Goal: Information Seeking & Learning: Learn about a topic

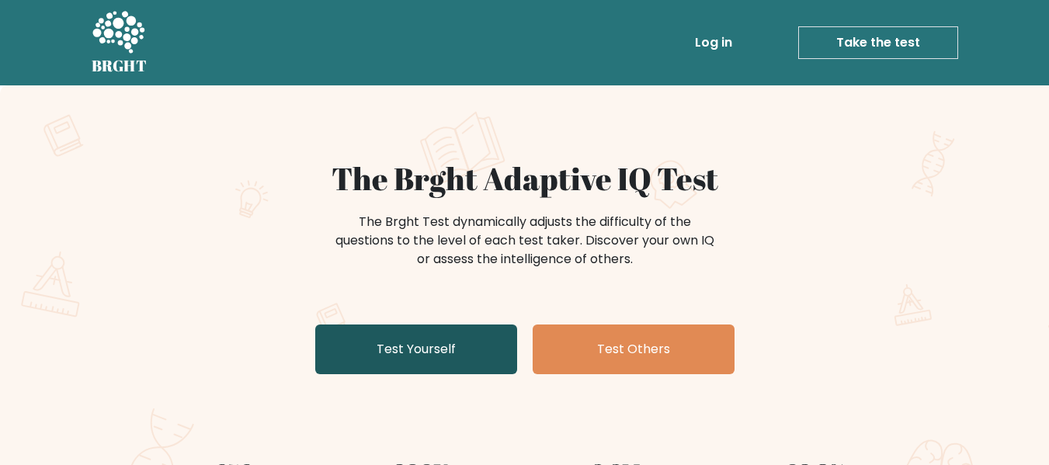
scroll to position [78, 0]
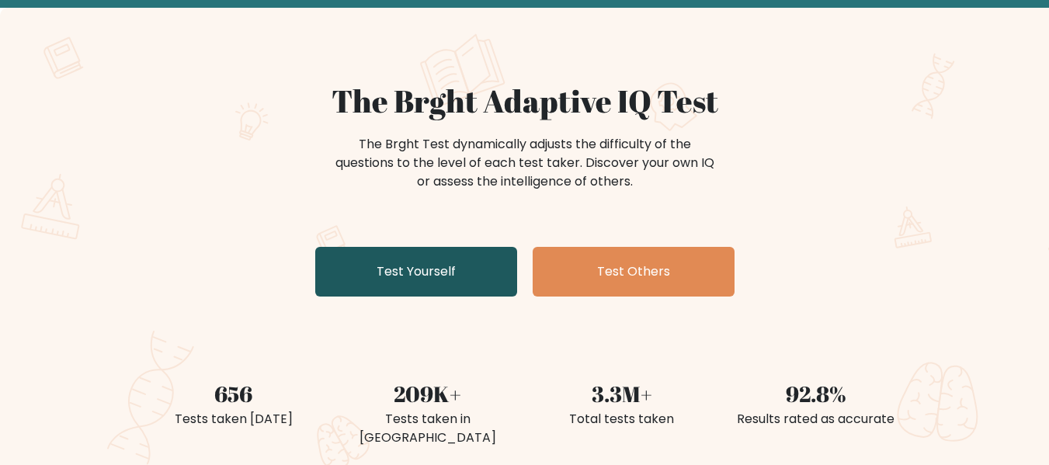
click at [439, 293] on link "Test Yourself" at bounding box center [416, 272] width 202 height 50
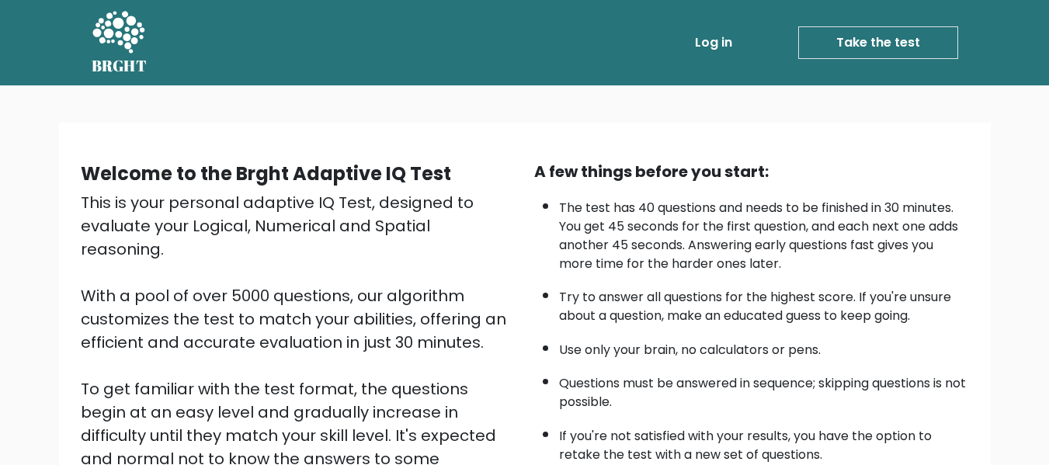
scroll to position [246, 0]
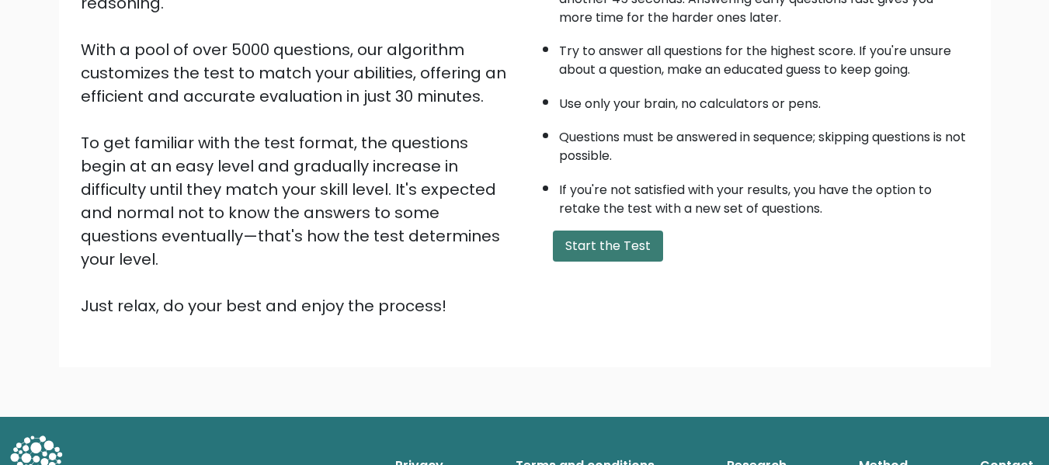
click at [592, 241] on button "Start the Test" at bounding box center [608, 246] width 110 height 31
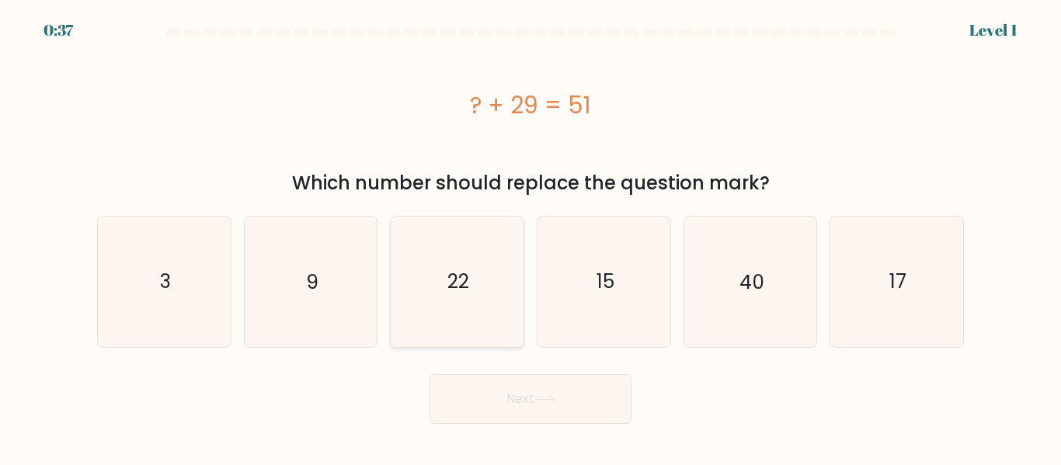
click at [450, 290] on text "22" at bounding box center [458, 281] width 22 height 27
click at [530, 237] on input "c. 22" at bounding box center [530, 235] width 1 height 4
radio input "true"
click at [529, 394] on button "Next" at bounding box center [530, 399] width 202 height 50
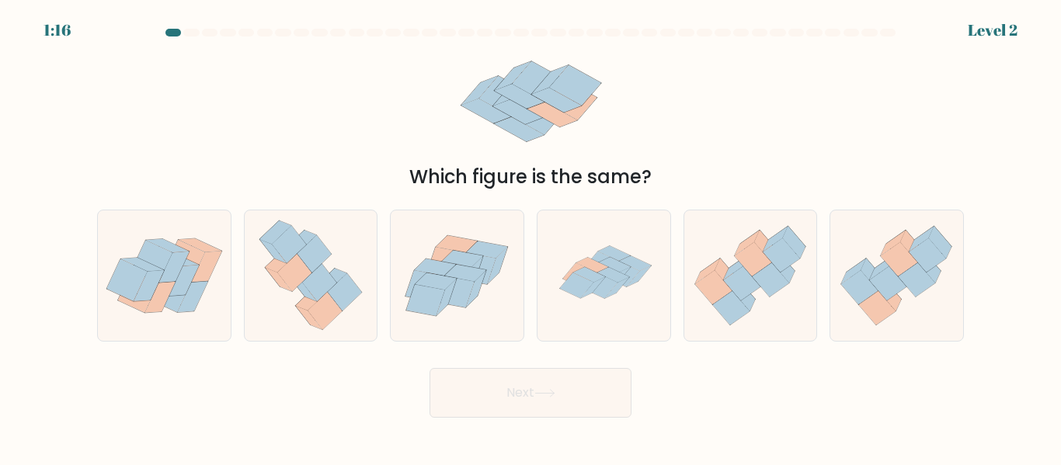
drag, startPoint x: 568, startPoint y: 99, endPoint x: 498, endPoint y: 78, distance: 73.7
click at [498, 78] on icon at bounding box center [531, 102] width 170 height 118
click at [611, 282] on icon at bounding box center [600, 286] width 33 height 26
click at [531, 237] on input "d." at bounding box center [530, 235] width 1 height 4
radio input "true"
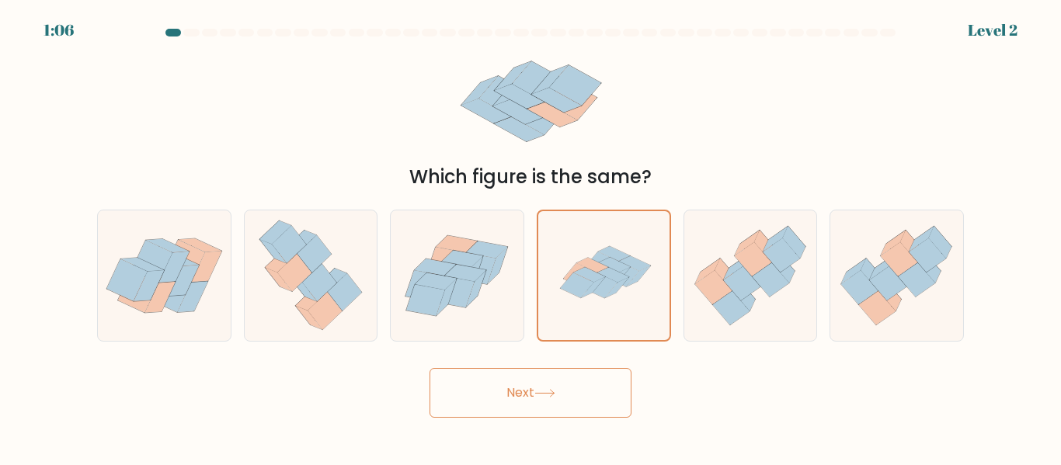
click at [556, 386] on button "Next" at bounding box center [530, 393] width 202 height 50
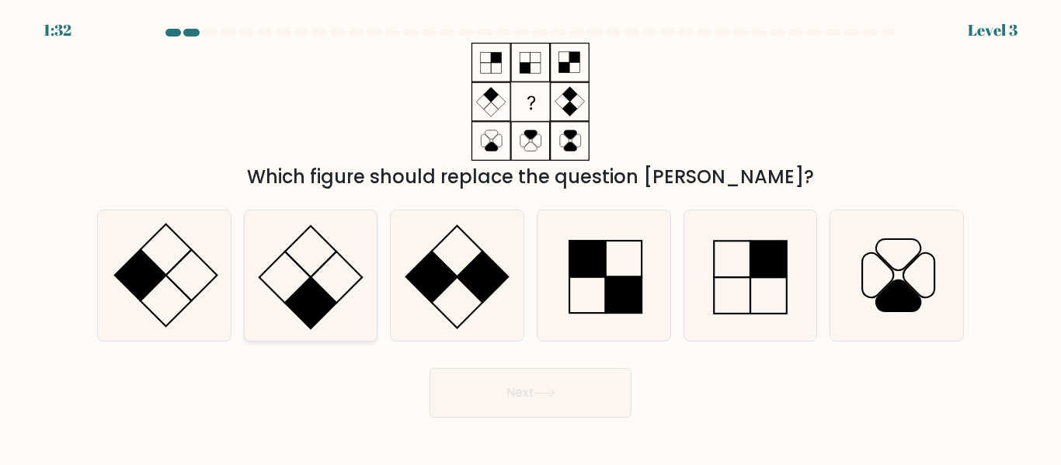
click at [303, 294] on rect at bounding box center [310, 302] width 51 height 51
click at [530, 237] on input "b." at bounding box center [530, 235] width 1 height 4
radio input "true"
click at [540, 406] on button "Next" at bounding box center [530, 393] width 202 height 50
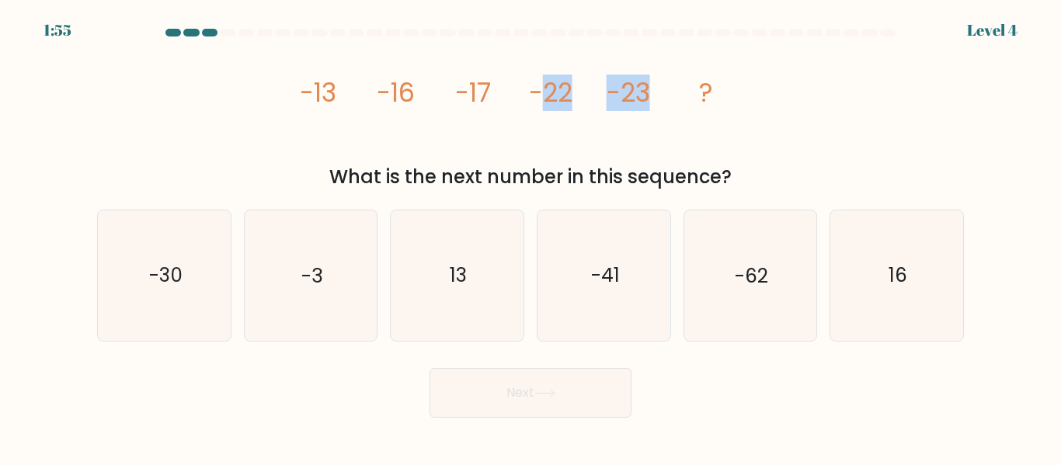
drag, startPoint x: 654, startPoint y: 98, endPoint x: 546, endPoint y: 94, distance: 108.0
click at [546, 94] on icon "image/svg+xml -13 -16 -17 -22 -23 ?" at bounding box center [530, 102] width 466 height 118
drag, startPoint x: 460, startPoint y: 89, endPoint x: 491, endPoint y: 87, distance: 31.1
click at [491, 87] on icon "image/svg+xml -13 -16 -17 -22 -23 ?" at bounding box center [530, 102] width 466 height 118
click at [492, 87] on icon "image/svg+xml -13 -16 -17 -22 -23 ?" at bounding box center [530, 102] width 466 height 118
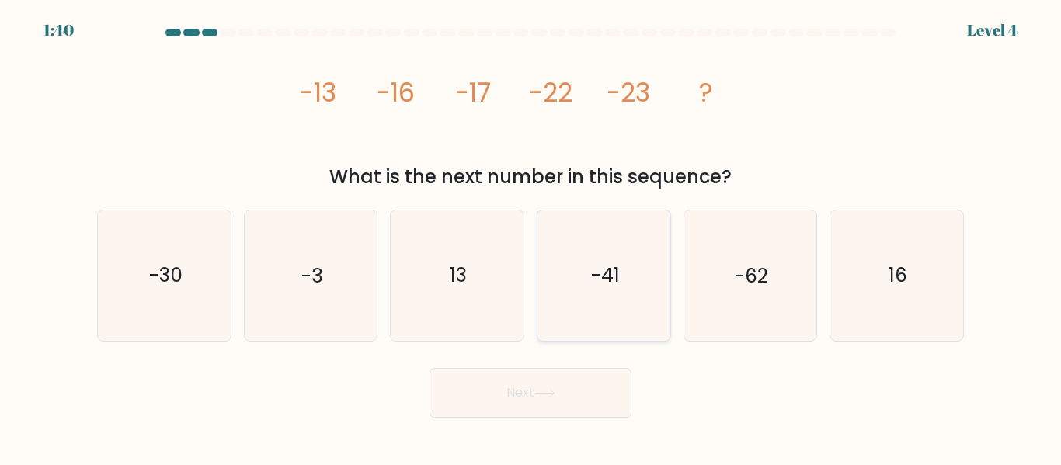
click at [621, 280] on icon "-41" at bounding box center [604, 275] width 130 height 130
click at [531, 237] on input "d. -41" at bounding box center [530, 235] width 1 height 4
radio input "true"
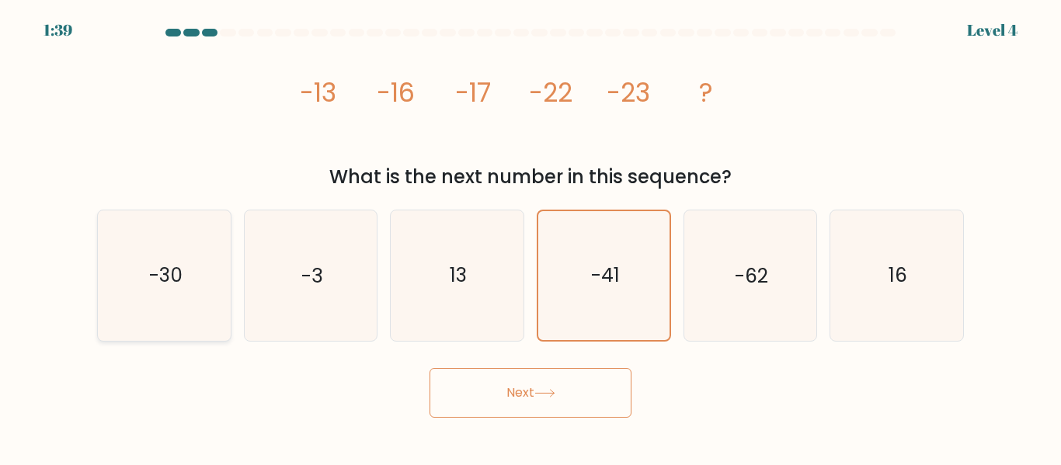
click at [177, 269] on text "-30" at bounding box center [164, 275] width 33 height 27
click at [530, 237] on input "a. -30" at bounding box center [530, 235] width 1 height 4
radio input "true"
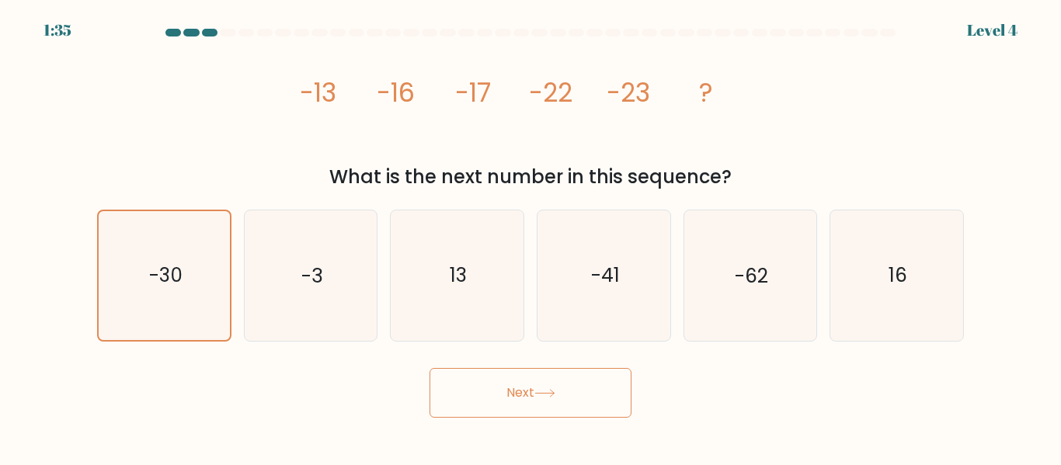
click at [519, 394] on button "Next" at bounding box center [530, 393] width 202 height 50
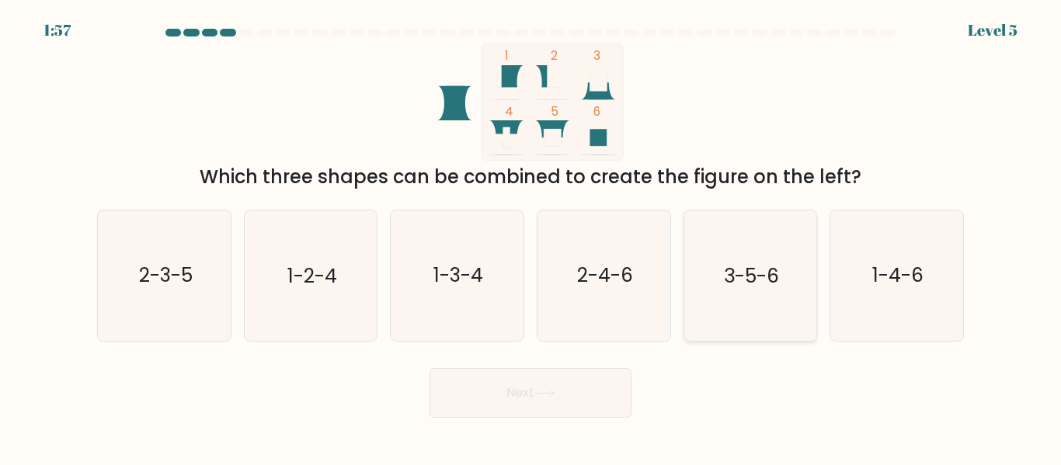
click at [758, 282] on text "3-5-6" at bounding box center [751, 275] width 55 height 27
click at [531, 237] on input "e. 3-5-6" at bounding box center [530, 235] width 1 height 4
radio input "true"
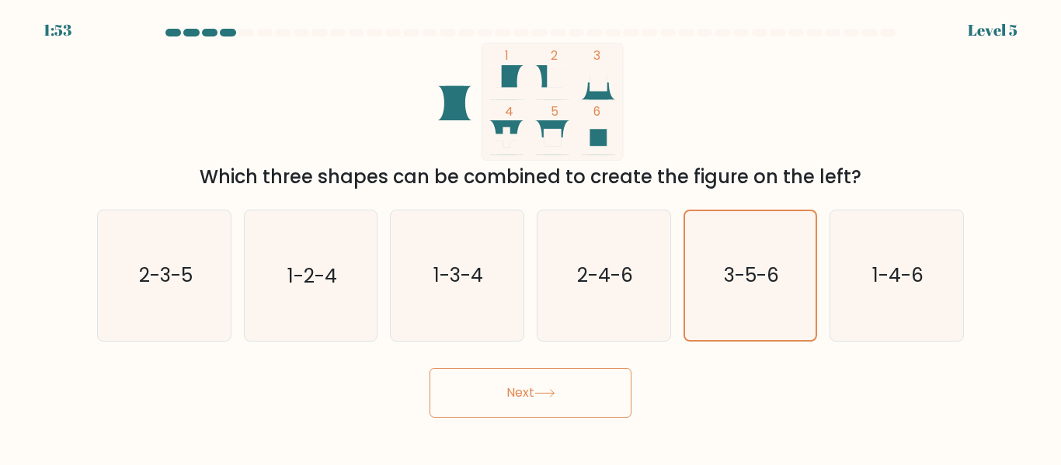
click at [508, 397] on button "Next" at bounding box center [530, 393] width 202 height 50
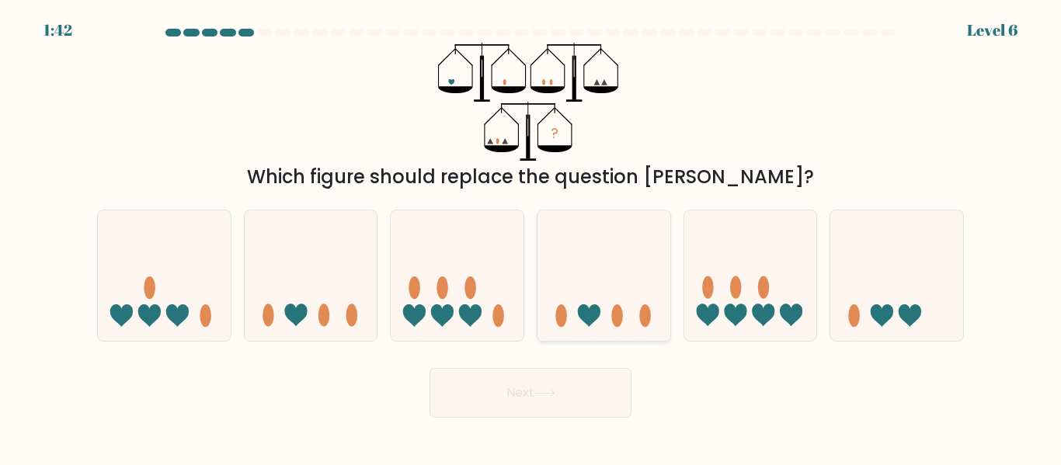
click at [614, 322] on ellipse at bounding box center [617, 315] width 12 height 23
click at [531, 237] on input "d." at bounding box center [530, 235] width 1 height 4
radio input "true"
click at [170, 299] on icon at bounding box center [164, 274] width 133 height 109
click at [530, 237] on input "a." at bounding box center [530, 235] width 1 height 4
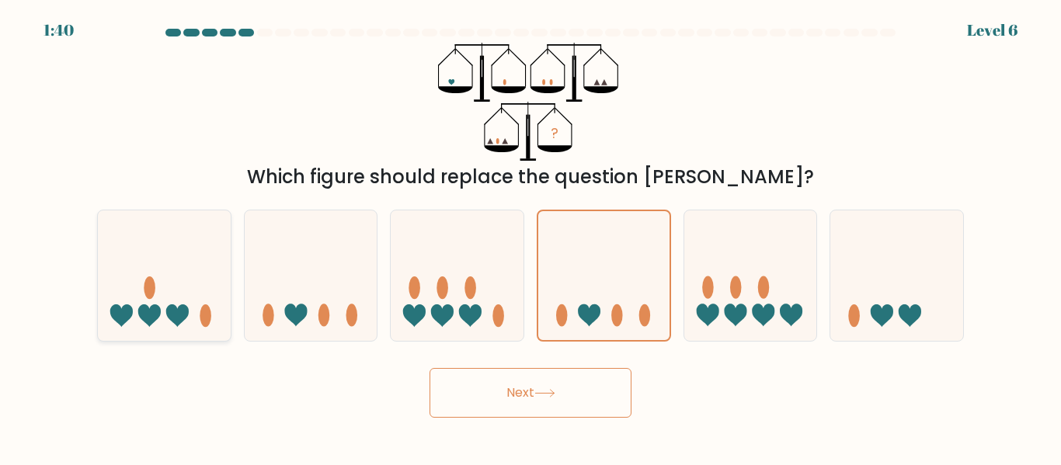
radio input "true"
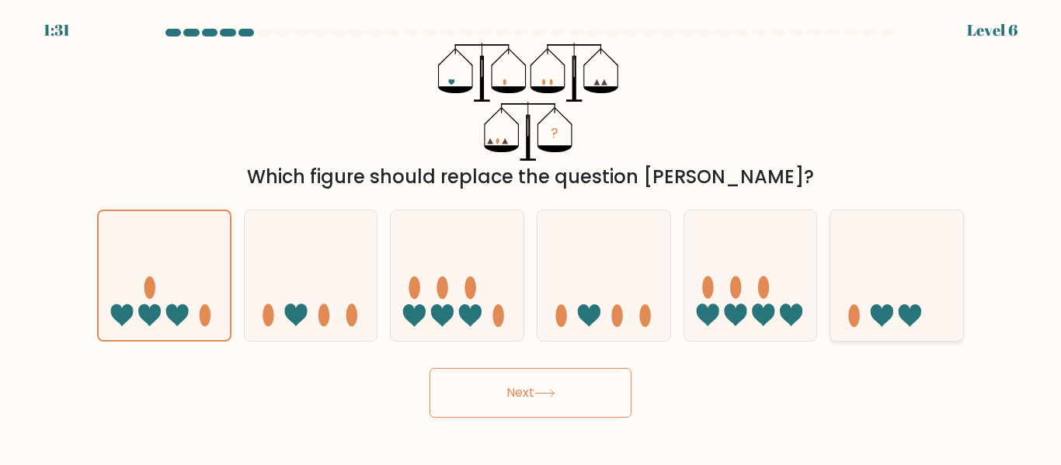
click at [901, 330] on icon at bounding box center [896, 274] width 133 height 109
click at [531, 237] on input "f." at bounding box center [530, 235] width 1 height 4
radio input "true"
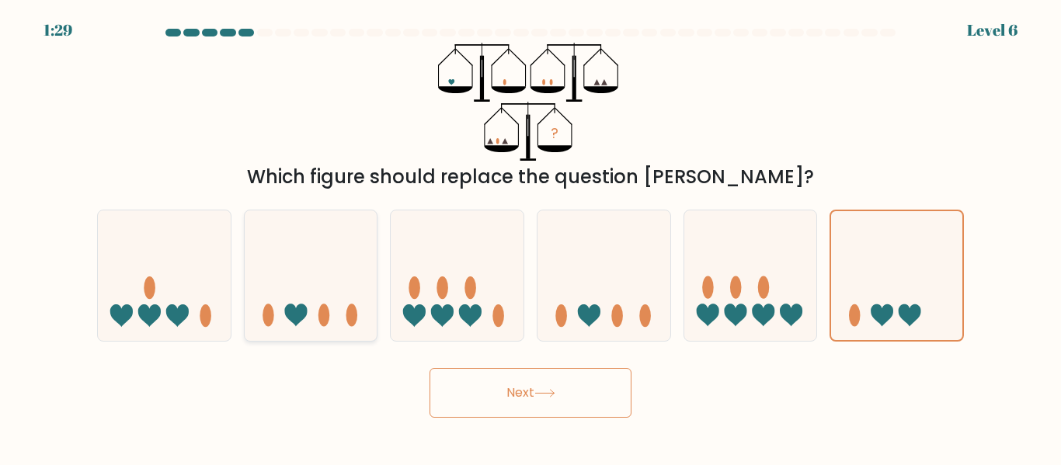
click at [318, 301] on icon at bounding box center [311, 274] width 133 height 109
click at [530, 237] on input "b." at bounding box center [530, 235] width 1 height 4
radio input "true"
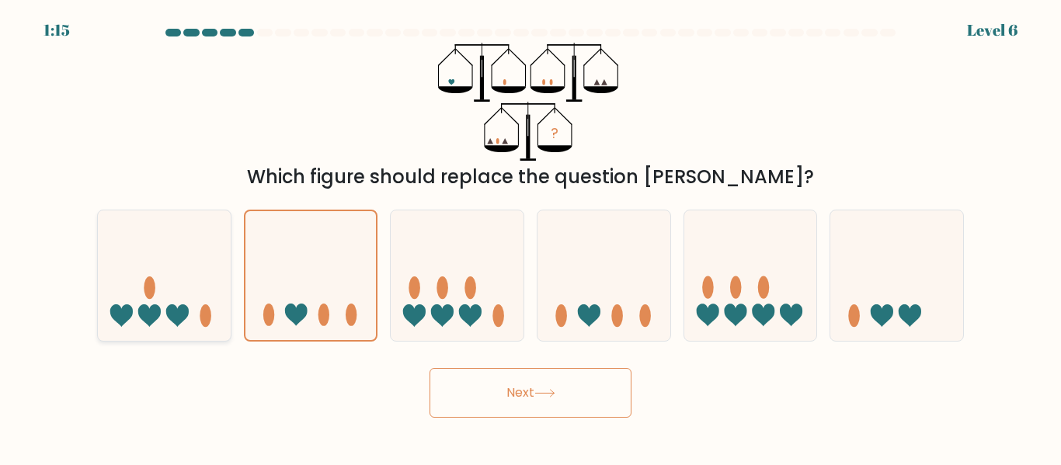
click at [172, 325] on icon at bounding box center [164, 274] width 133 height 109
click at [530, 237] on input "a." at bounding box center [530, 235] width 1 height 4
radio input "true"
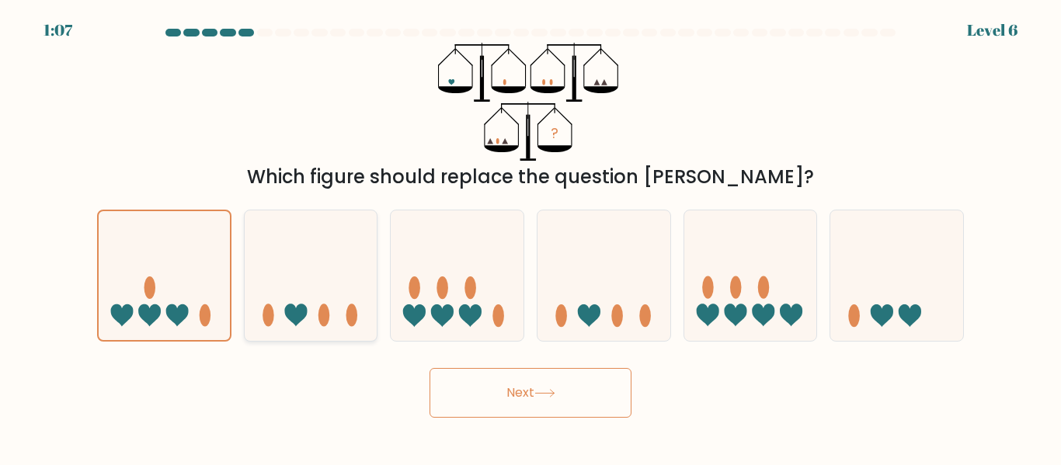
click at [314, 334] on div at bounding box center [311, 275] width 134 height 131
click at [530, 237] on input "b." at bounding box center [530, 235] width 1 height 4
radio input "true"
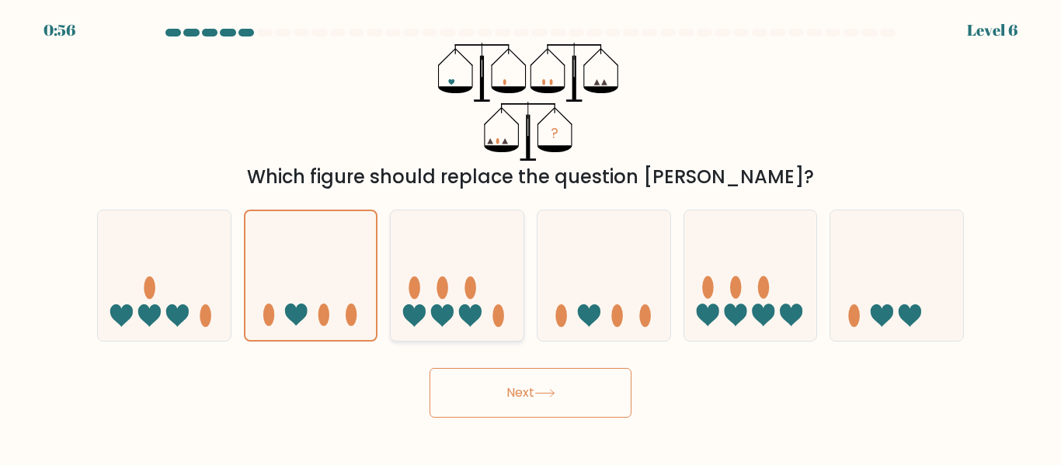
click at [464, 308] on icon at bounding box center [470, 315] width 23 height 23
click at [530, 237] on input "c." at bounding box center [530, 235] width 1 height 4
radio input "true"
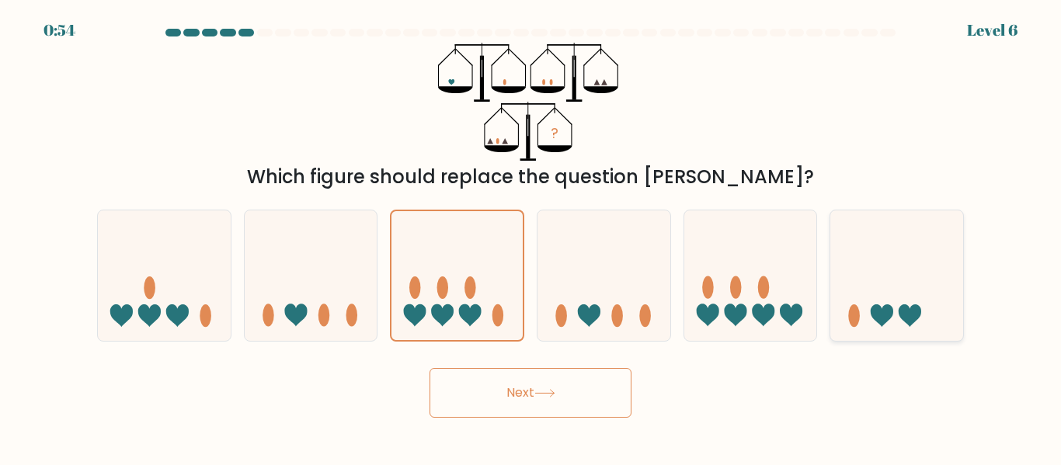
click at [894, 306] on icon at bounding box center [896, 274] width 133 height 109
click at [531, 237] on input "f." at bounding box center [530, 235] width 1 height 4
radio input "true"
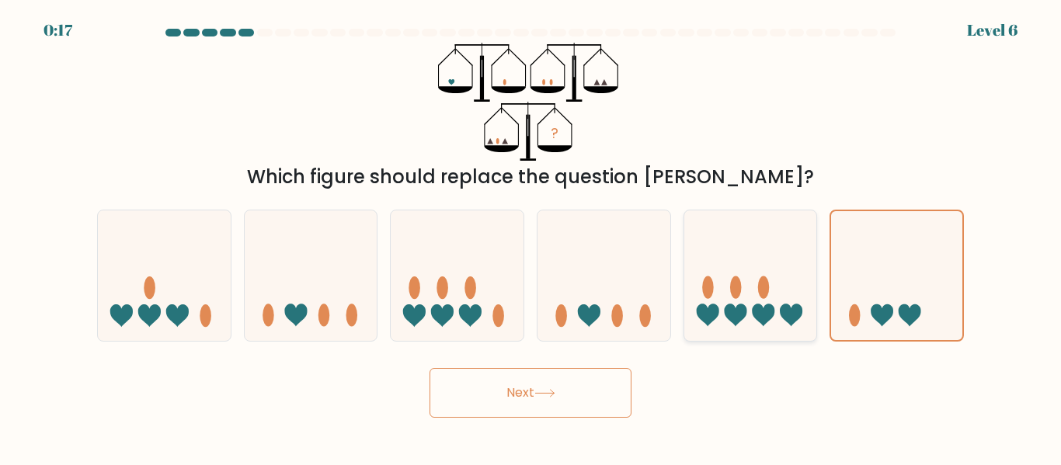
click at [727, 309] on icon at bounding box center [735, 315] width 23 height 23
click at [531, 237] on input "e." at bounding box center [530, 235] width 1 height 4
radio input "true"
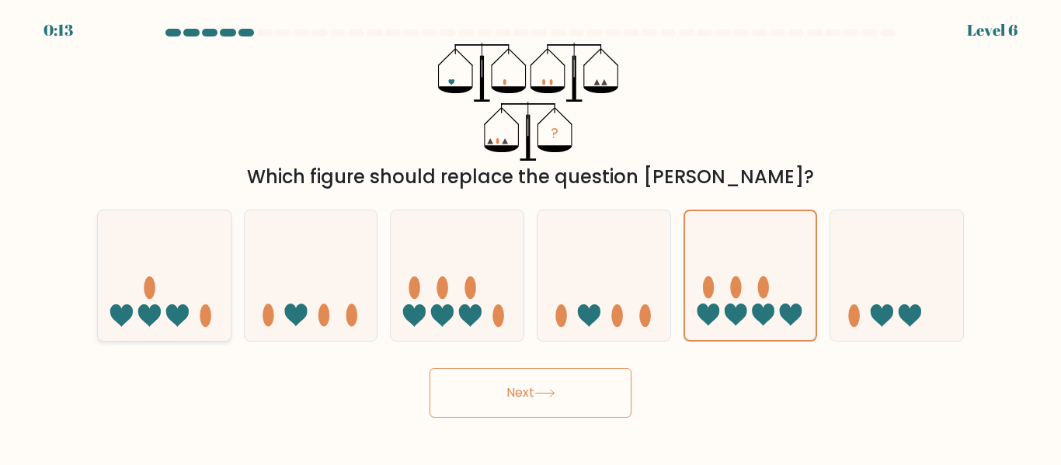
click at [198, 300] on icon at bounding box center [164, 274] width 133 height 109
click at [530, 237] on input "a." at bounding box center [530, 235] width 1 height 4
radio input "true"
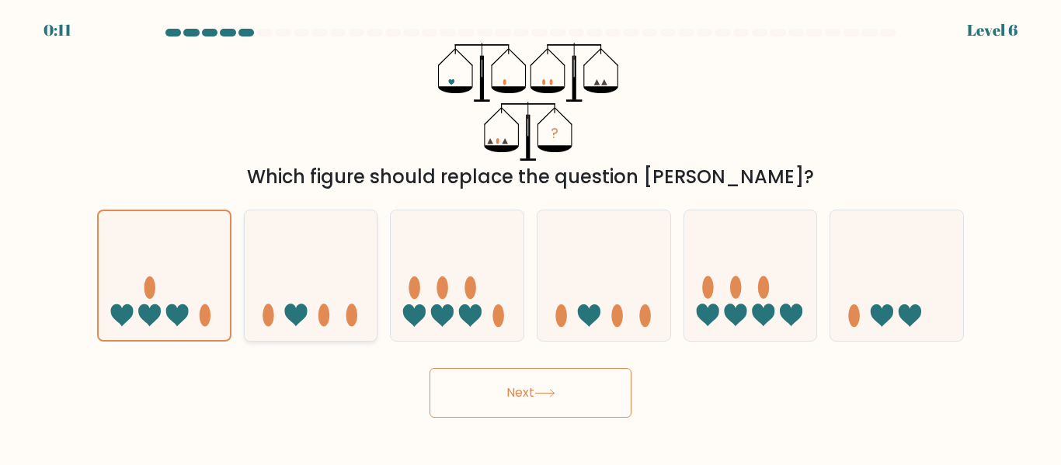
click at [320, 315] on ellipse at bounding box center [324, 315] width 12 height 23
click at [530, 237] on input "b." at bounding box center [530, 235] width 1 height 4
radio input "true"
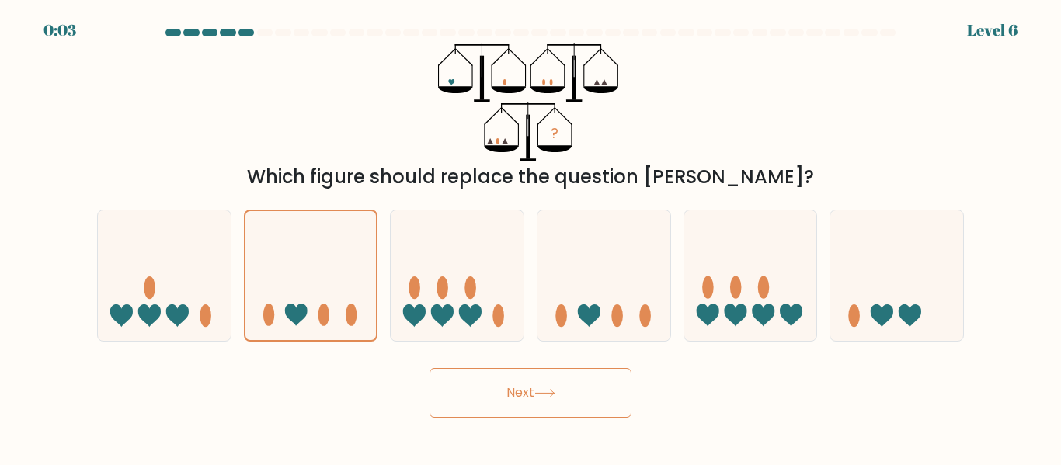
click at [526, 407] on button "Next" at bounding box center [530, 393] width 202 height 50
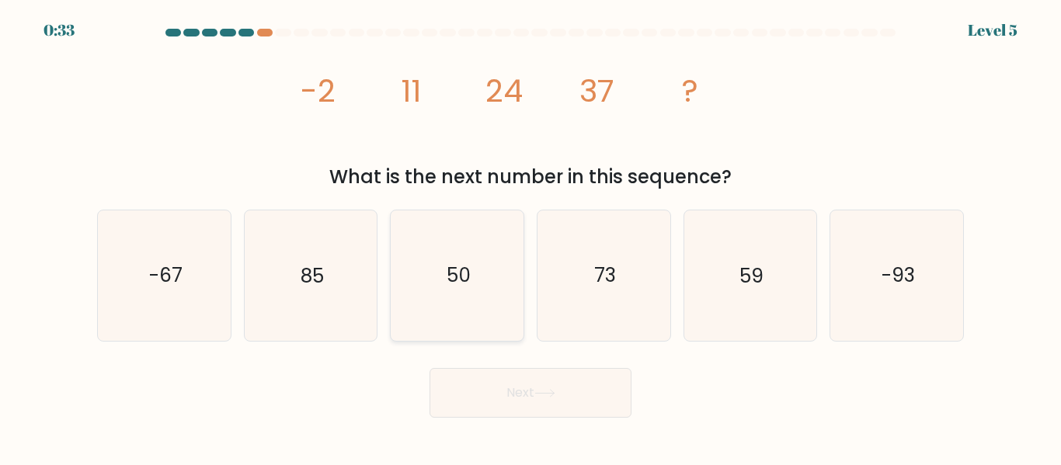
click at [446, 269] on icon "50" at bounding box center [457, 275] width 130 height 130
click at [530, 237] on input "c. 50" at bounding box center [530, 235] width 1 height 4
radio input "true"
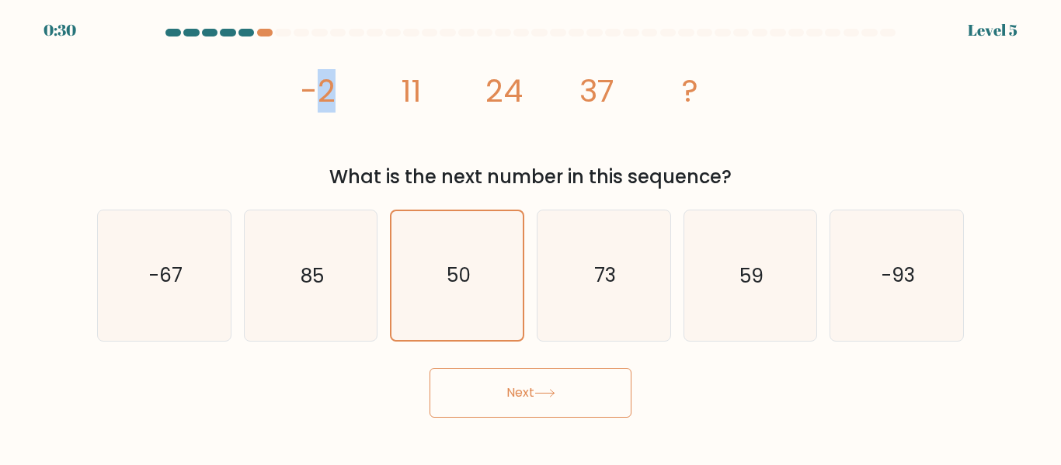
drag, startPoint x: 338, startPoint y: 95, endPoint x: 316, endPoint y: 92, distance: 22.0
click at [316, 92] on icon "image/svg+xml -2 11 24 37 ?" at bounding box center [530, 102] width 466 height 118
drag, startPoint x: 425, startPoint y: 95, endPoint x: 390, endPoint y: 92, distance: 35.8
click at [390, 92] on icon "image/svg+xml -2 11 24 37 ?" at bounding box center [530, 102] width 466 height 118
drag, startPoint x: 344, startPoint y: 95, endPoint x: 318, endPoint y: 94, distance: 26.4
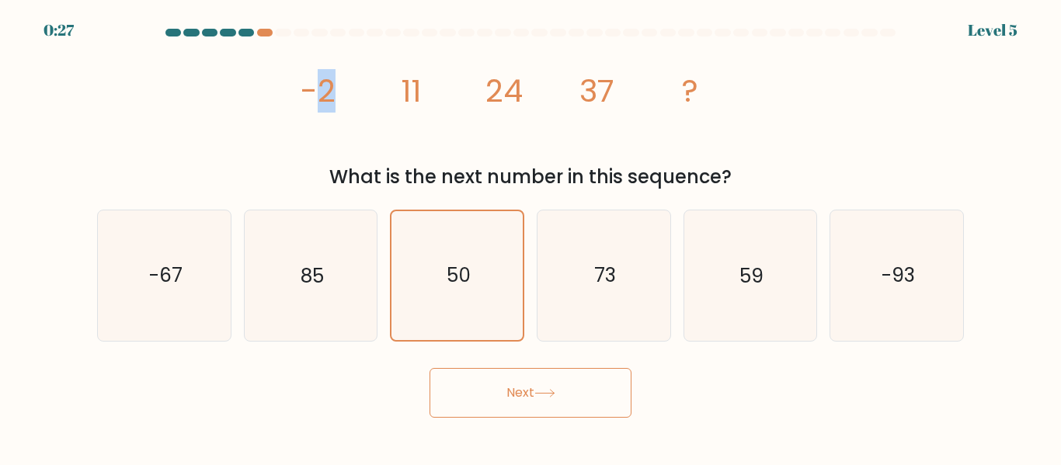
click at [318, 94] on icon "image/svg+xml -2 11 24 37 ?" at bounding box center [530, 102] width 466 height 118
drag, startPoint x: 440, startPoint y: 97, endPoint x: 384, endPoint y: 95, distance: 55.9
click at [393, 94] on icon "image/svg+xml -2 11 24 37 ?" at bounding box center [530, 102] width 466 height 118
drag, startPoint x: 342, startPoint y: 99, endPoint x: 304, endPoint y: 98, distance: 38.9
click at [304, 98] on icon "image/svg+xml -2 11 24 37 ?" at bounding box center [530, 102] width 466 height 118
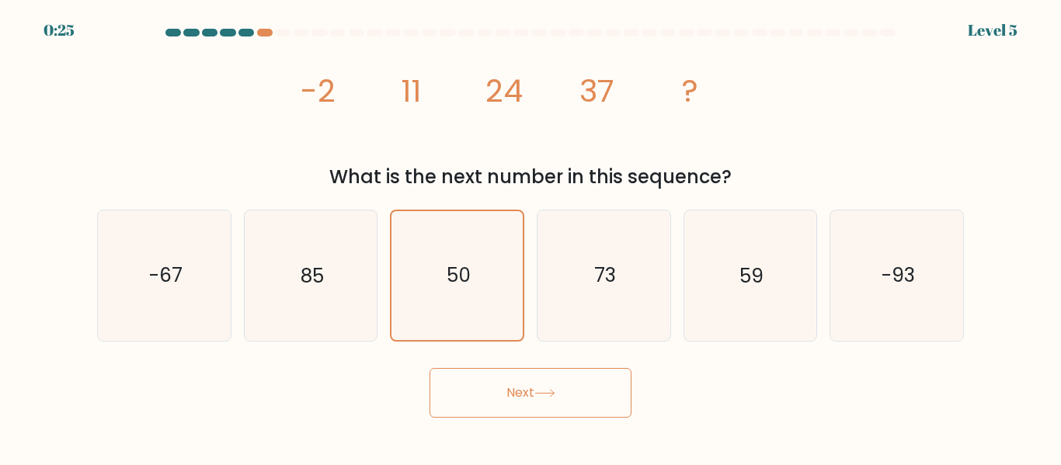
click at [371, 101] on icon "image/svg+xml -2 11 24 37 ?" at bounding box center [530, 102] width 466 height 118
click at [404, 99] on icon "image/svg+xml -2 11 24 37 ?" at bounding box center [530, 102] width 466 height 118
click at [387, 101] on icon "image/svg+xml -2 11 24 37 ?" at bounding box center [530, 102] width 466 height 118
drag, startPoint x: 536, startPoint y: 91, endPoint x: 470, endPoint y: 91, distance: 66.0
click at [470, 91] on icon "image/svg+xml -2 11 24 37 ?" at bounding box center [530, 102] width 466 height 118
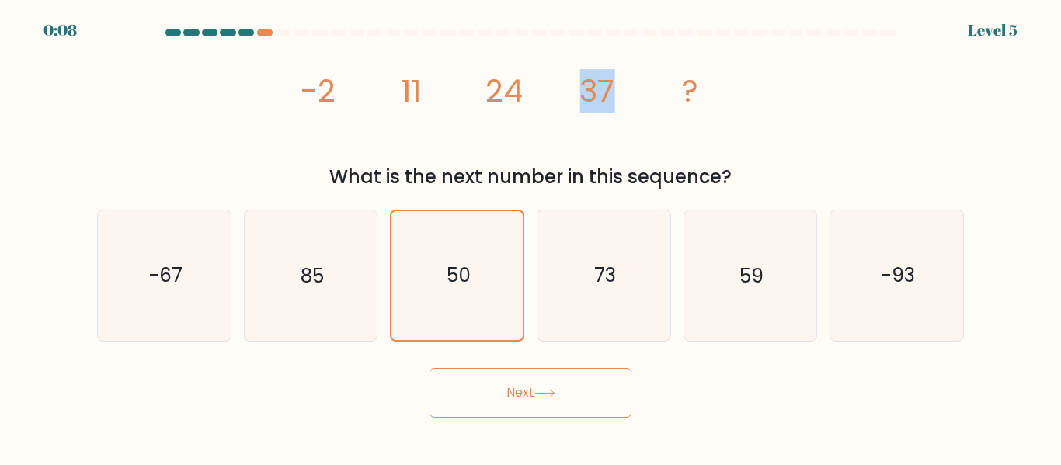
drag, startPoint x: 566, startPoint y: 93, endPoint x: 636, endPoint y: 92, distance: 69.9
click at [636, 92] on icon "image/svg+xml -2 11 24 37 ?" at bounding box center [530, 102] width 466 height 118
click at [657, 94] on icon "image/svg+xml -2 11 24 37 ?" at bounding box center [530, 102] width 466 height 118
drag, startPoint x: 631, startPoint y: 89, endPoint x: 570, endPoint y: 97, distance: 61.9
click at [575, 94] on icon "image/svg+xml -2 11 24 37 ?" at bounding box center [530, 102] width 466 height 118
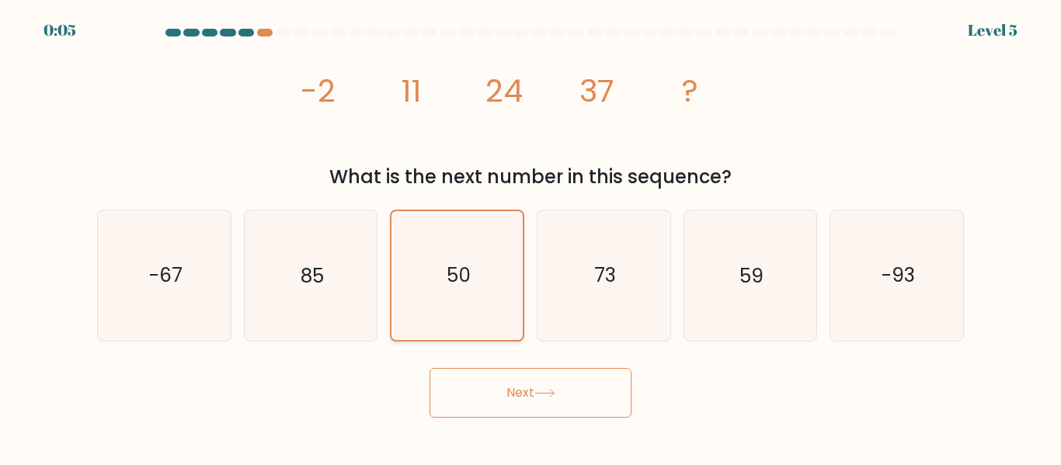
click at [462, 262] on icon "50" at bounding box center [457, 275] width 128 height 128
click at [530, 237] on input "c. 50" at bounding box center [530, 235] width 1 height 4
click at [581, 385] on button "Next" at bounding box center [530, 393] width 202 height 50
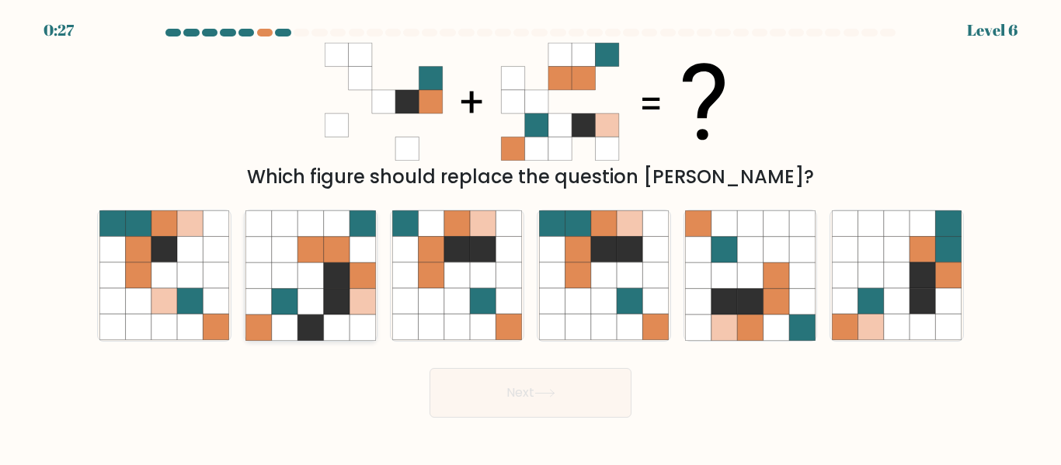
click at [345, 284] on icon at bounding box center [337, 275] width 26 height 26
click at [530, 237] on input "b." at bounding box center [530, 235] width 1 height 4
radio input "true"
click at [915, 280] on icon at bounding box center [922, 275] width 26 height 26
click at [531, 237] on input "f." at bounding box center [530, 235] width 1 height 4
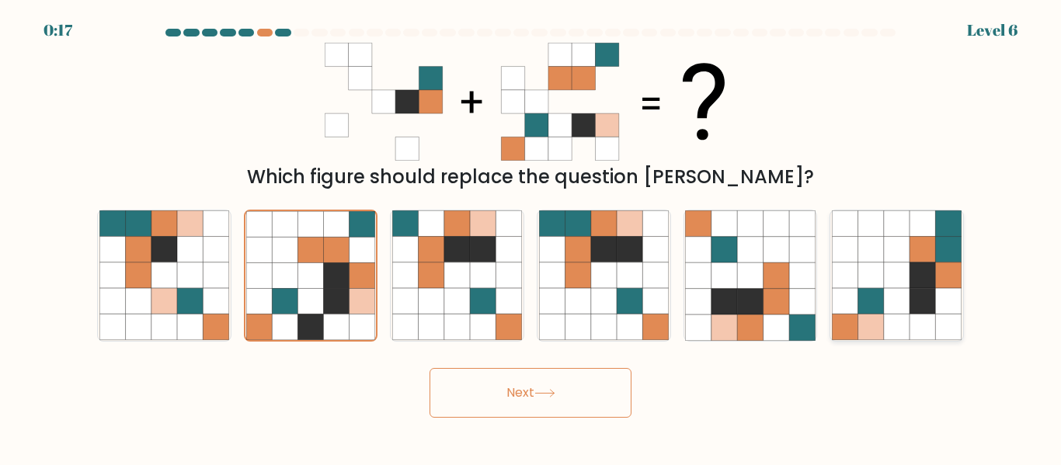
radio input "true"
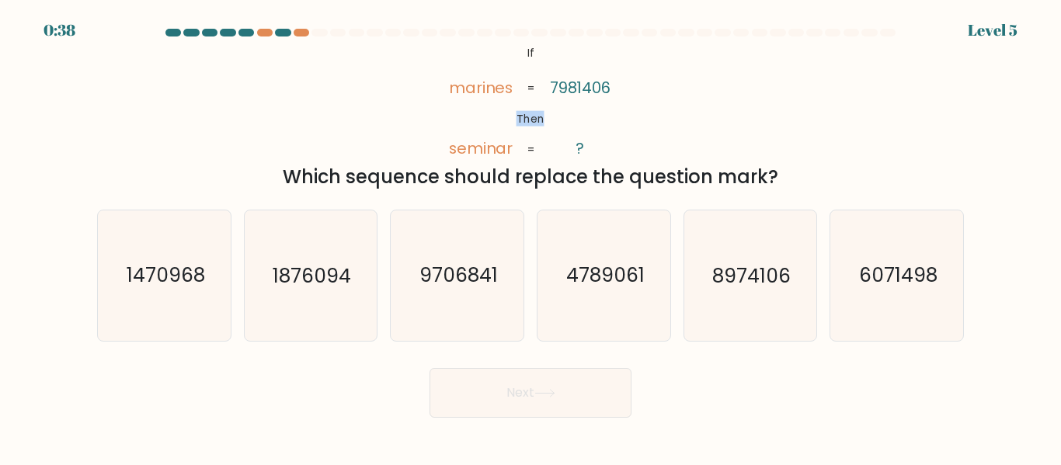
drag, startPoint x: 547, startPoint y: 124, endPoint x: 517, endPoint y: 124, distance: 29.5
click at [517, 124] on icon "@import url('https://fonts.googleapis.com/css?family=Abril+Fatface:400,100,100i…" at bounding box center [531, 102] width 192 height 118
click at [490, 128] on icon "@import url('https://fonts.googleapis.com/css?family=Abril+Fatface:400,100,100i…" at bounding box center [531, 102] width 192 height 118
click at [474, 149] on tspan "seminar" at bounding box center [480, 149] width 64 height 22
drag, startPoint x: 519, startPoint y: 86, endPoint x: 454, endPoint y: 91, distance: 64.6
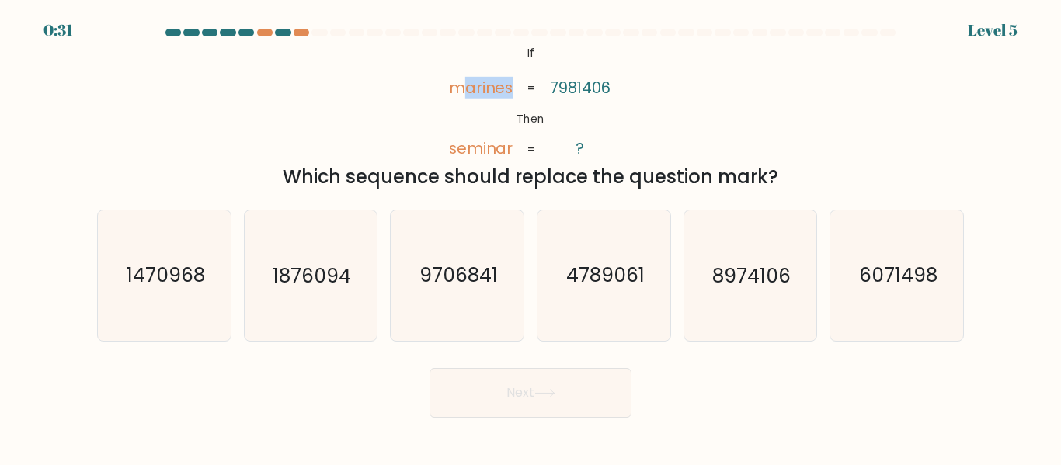
click at [460, 90] on icon "@import url('https://fonts.googleapis.com/css?family=Abril+Fatface:400,100,100i…" at bounding box center [531, 102] width 192 height 118
click at [881, 283] on text "6071498" at bounding box center [898, 275] width 78 height 27
click at [531, 237] on input "f. 6071498" at bounding box center [530, 235] width 1 height 4
radio input "true"
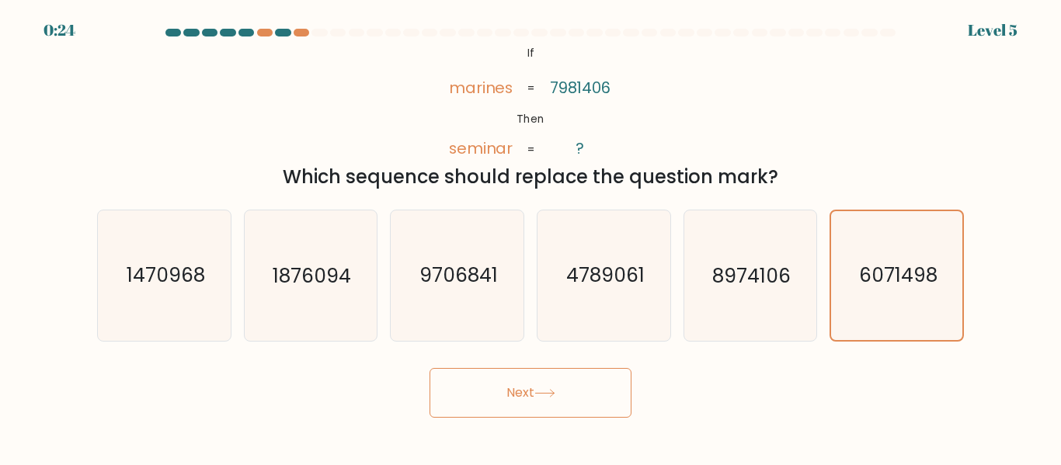
click at [548, 414] on button "Next" at bounding box center [530, 393] width 202 height 50
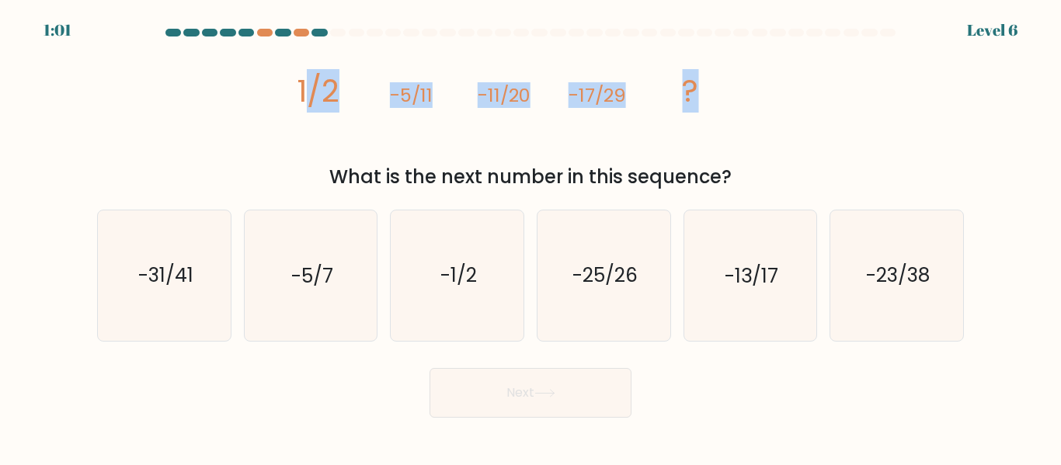
drag, startPoint x: 366, startPoint y: 102, endPoint x: 290, endPoint y: 109, distance: 75.6
click at [290, 109] on div "image/svg+xml 1/2 -5/11 -11/20 -17/29 ? What is the next number in this sequenc…" at bounding box center [530, 117] width 885 height 148
click at [238, 158] on div "image/svg+xml 1/2 -5/11 -11/20 -17/29 ? What is the next number in this sequenc…" at bounding box center [530, 117] width 885 height 148
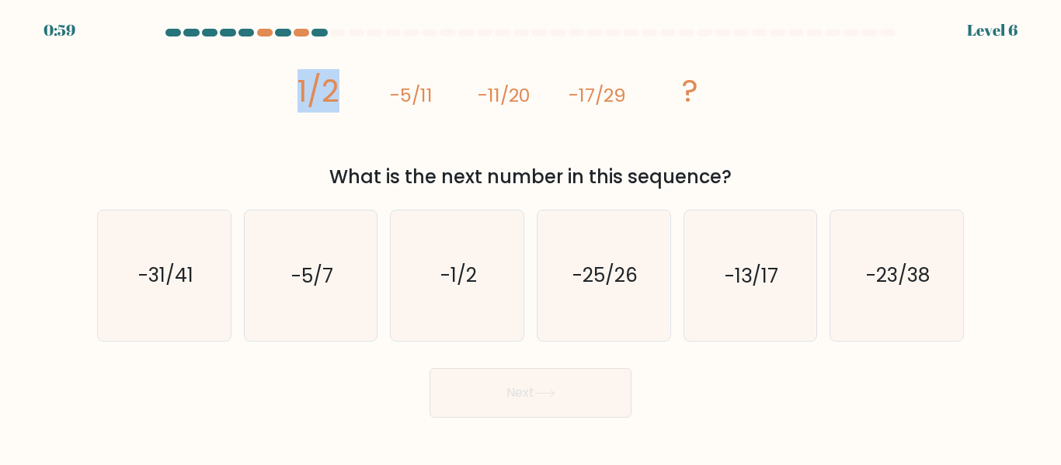
drag, startPoint x: 354, startPoint y: 98, endPoint x: 276, endPoint y: 95, distance: 78.5
click at [276, 95] on div "image/svg+xml 1/2 -5/11 -11/20 -17/29 ? What is the next number in this sequenc…" at bounding box center [530, 117] width 885 height 148
click at [432, 155] on icon "image/svg+xml 1/2 -5/11 -11/20 -17/29 ?" at bounding box center [530, 102] width 466 height 118
click at [847, 272] on icon "-23/38" at bounding box center [897, 275] width 130 height 130
click at [531, 237] on input "f. -23/38" at bounding box center [530, 235] width 1 height 4
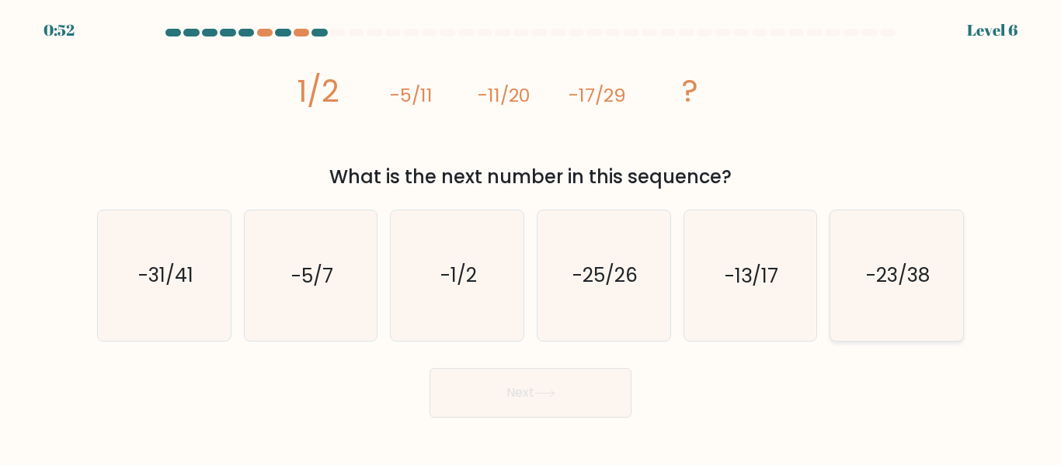
radio input "true"
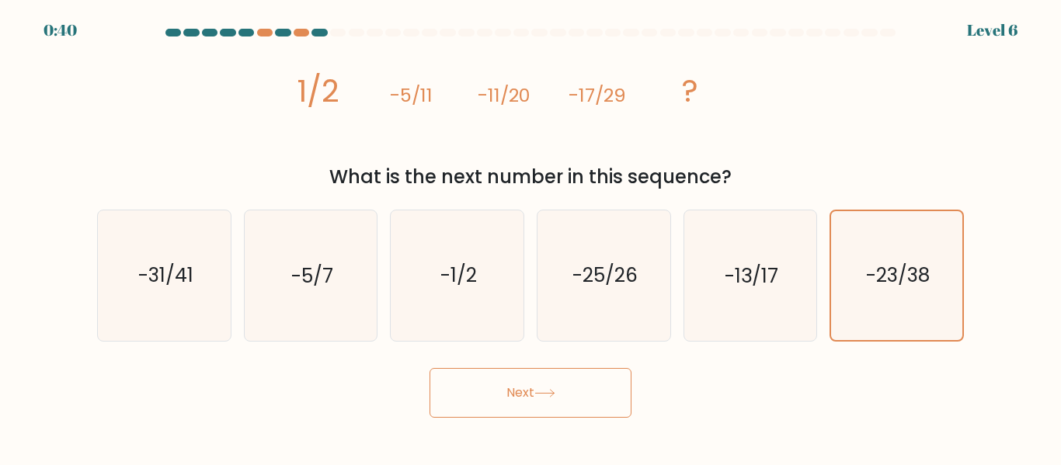
drag, startPoint x: 523, startPoint y: 400, endPoint x: 723, endPoint y: 381, distance: 201.2
click at [723, 381] on div "Next" at bounding box center [530, 388] width 885 height 57
drag, startPoint x: 559, startPoint y: 393, endPoint x: 576, endPoint y: 392, distance: 17.1
click at [557, 393] on button "Next" at bounding box center [530, 393] width 202 height 50
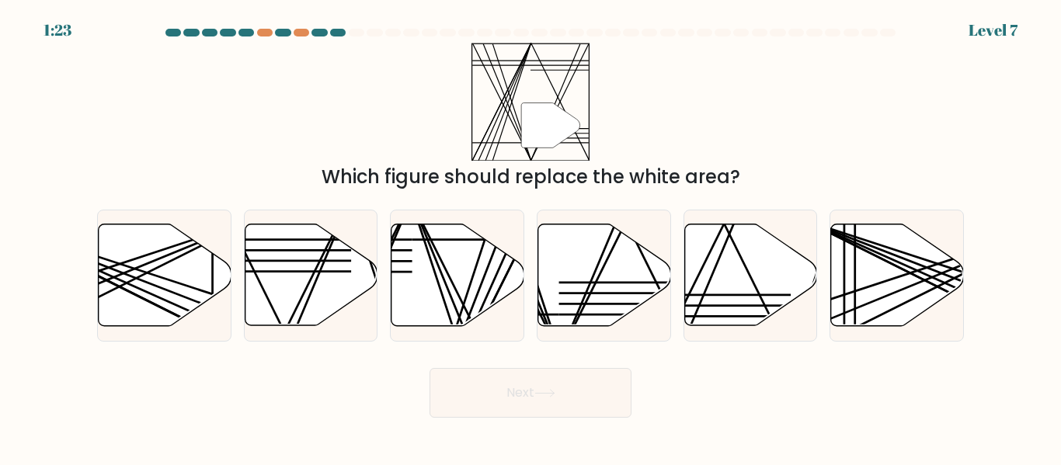
click at [536, 117] on icon at bounding box center [550, 125] width 59 height 45
click at [606, 267] on icon at bounding box center [604, 275] width 133 height 102
click at [531, 237] on input "d." at bounding box center [530, 235] width 1 height 4
radio input "true"
click at [537, 400] on button "Next" at bounding box center [530, 393] width 202 height 50
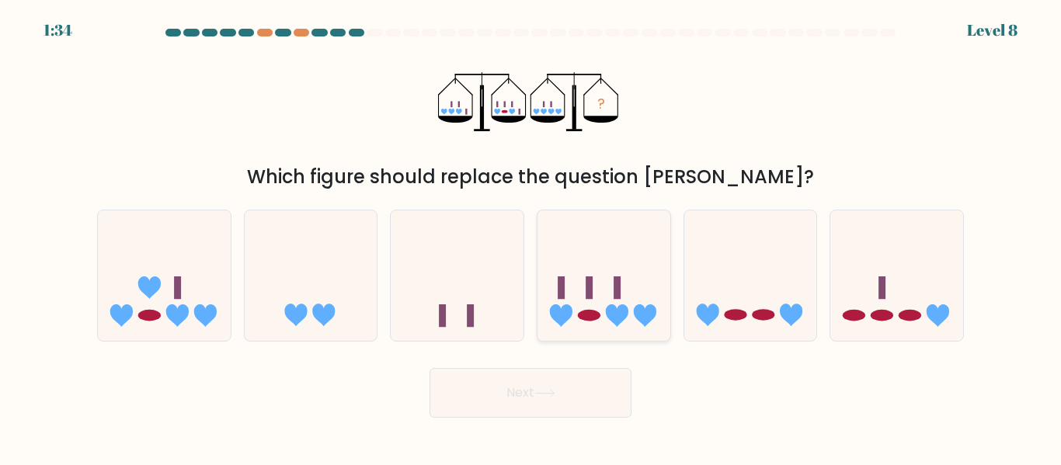
click at [608, 323] on icon at bounding box center [603, 274] width 133 height 109
click at [531, 237] on input "d." at bounding box center [530, 235] width 1 height 4
radio input "true"
click at [148, 321] on icon at bounding box center [164, 274] width 133 height 109
click at [530, 237] on input "a." at bounding box center [530, 235] width 1 height 4
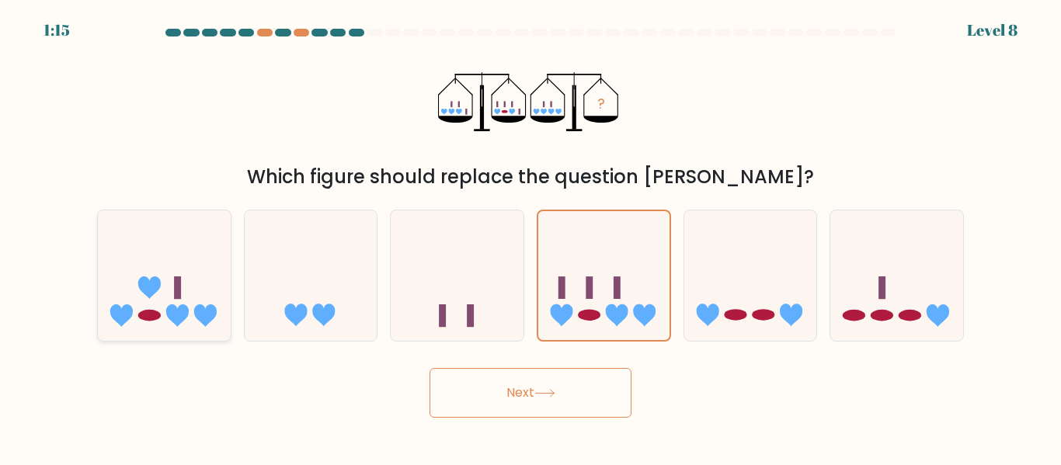
radio input "true"
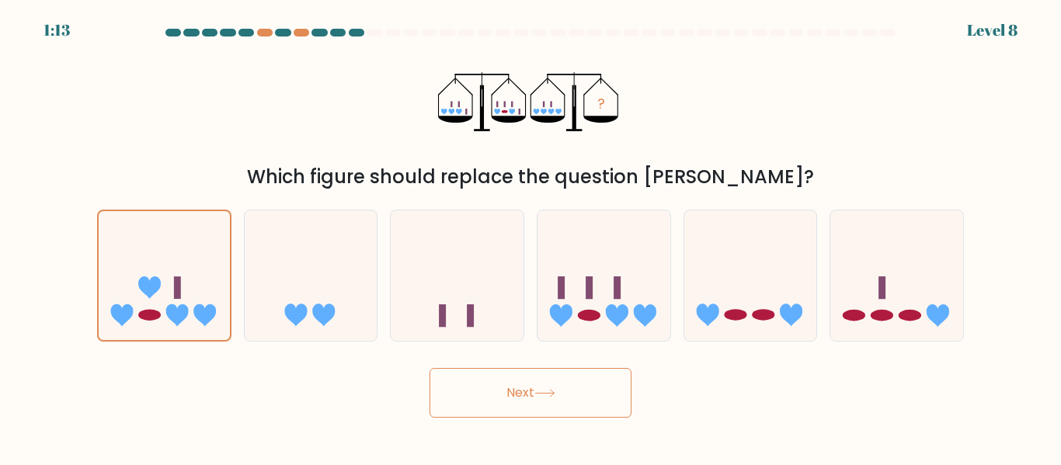
click at [572, 408] on button "Next" at bounding box center [530, 393] width 202 height 50
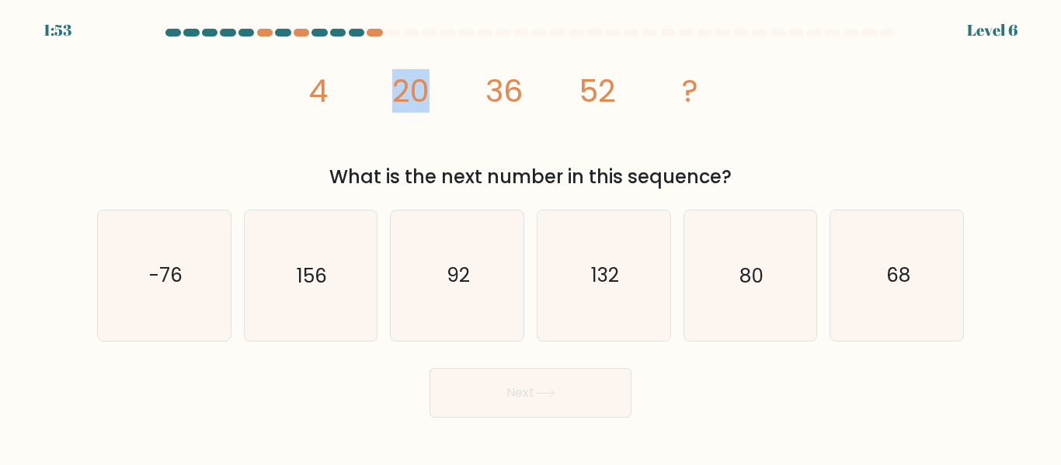
drag, startPoint x: 437, startPoint y: 91, endPoint x: 369, endPoint y: 92, distance: 68.3
click at [369, 92] on icon "image/svg+xml 4 20 36 52 ?" at bounding box center [530, 102] width 466 height 118
drag, startPoint x: 541, startPoint y: 93, endPoint x: 396, endPoint y: 104, distance: 145.6
click at [396, 104] on icon "image/svg+xml 4 20 36 52 ?" at bounding box center [530, 102] width 466 height 118
click at [638, 95] on icon "image/svg+xml 4 20 36 52 ?" at bounding box center [530, 102] width 466 height 118
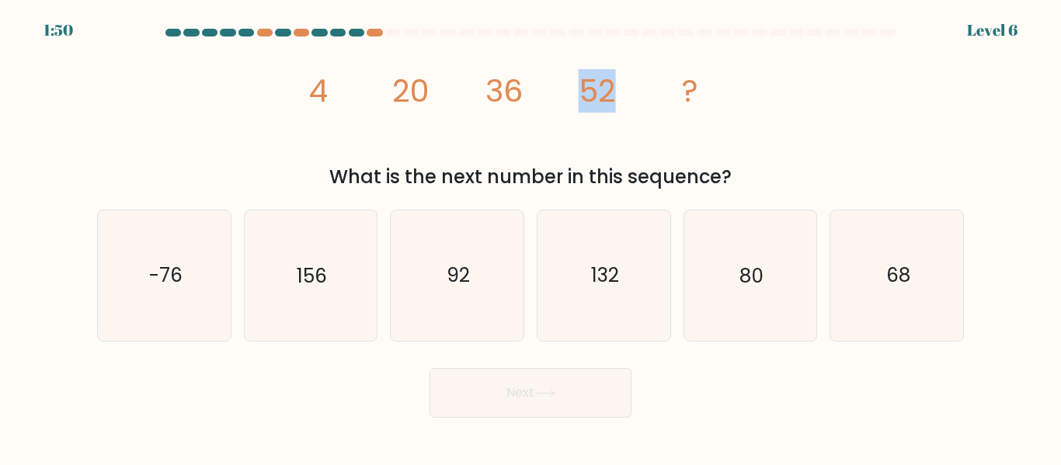
drag, startPoint x: 629, startPoint y: 90, endPoint x: 575, endPoint y: 89, distance: 54.4
click at [575, 89] on icon "image/svg+xml 4 20 36 52 ?" at bounding box center [530, 102] width 466 height 118
click at [872, 273] on icon "68" at bounding box center [897, 275] width 130 height 130
click at [531, 237] on input "f. 68" at bounding box center [530, 235] width 1 height 4
radio input "true"
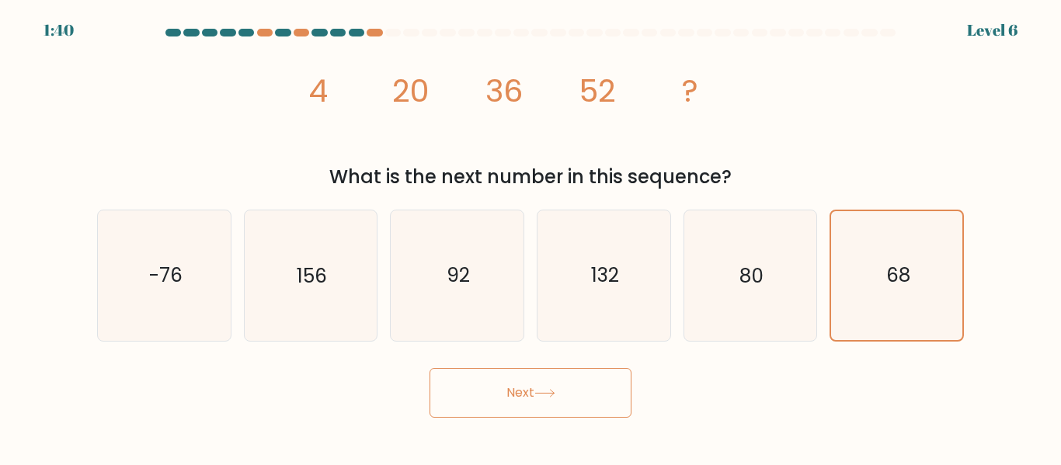
click at [519, 396] on button "Next" at bounding box center [530, 393] width 202 height 50
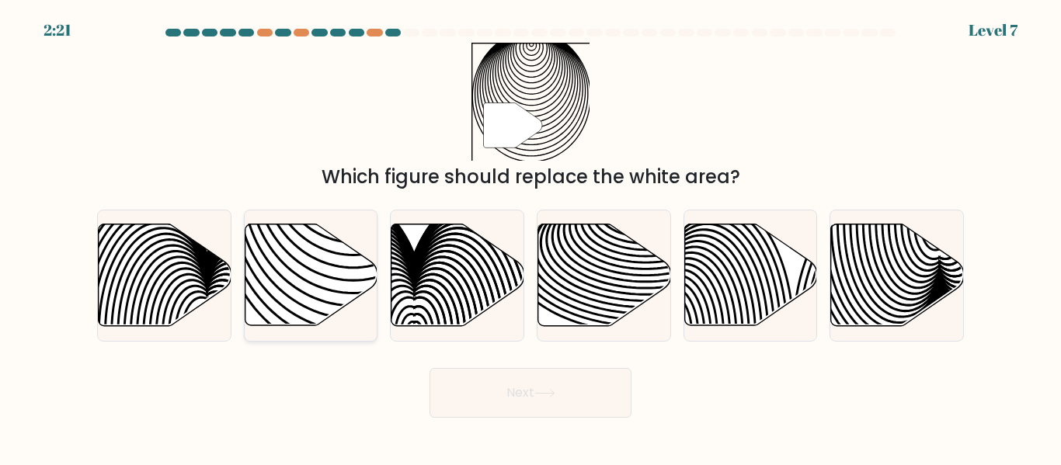
click at [311, 281] on icon at bounding box center [311, 275] width 133 height 102
click at [530, 237] on input "b." at bounding box center [530, 235] width 1 height 4
radio input "true"
click at [592, 394] on button "Next" at bounding box center [530, 393] width 202 height 50
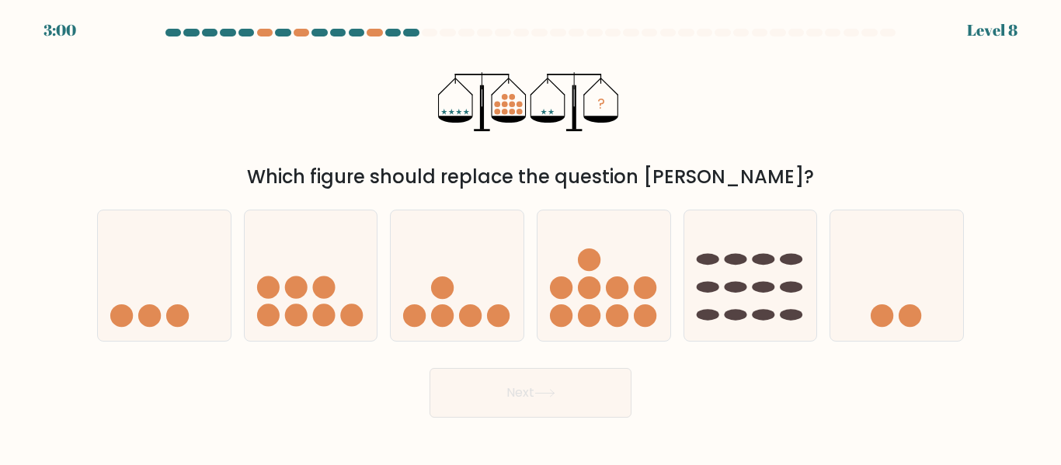
drag, startPoint x: 307, startPoint y: 177, endPoint x: 773, endPoint y: 175, distance: 466.6
click at [773, 175] on div "Which figure should replace the question mark?" at bounding box center [530, 177] width 848 height 28
click at [806, 176] on div "Which figure should replace the question mark?" at bounding box center [530, 177] width 848 height 28
click at [471, 312] on circle at bounding box center [470, 315] width 23 height 23
click at [530, 237] on input "c." at bounding box center [530, 235] width 1 height 4
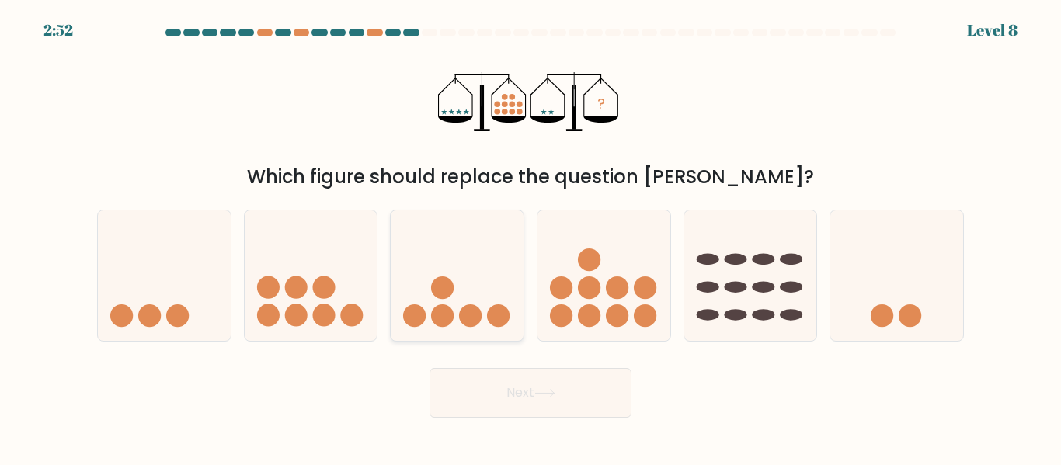
radio input "true"
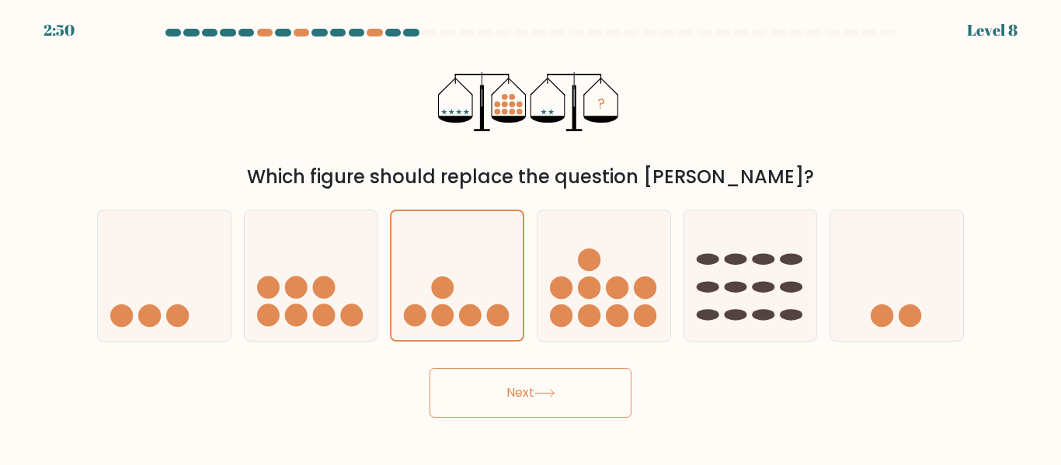
click at [573, 396] on button "Next" at bounding box center [530, 393] width 202 height 50
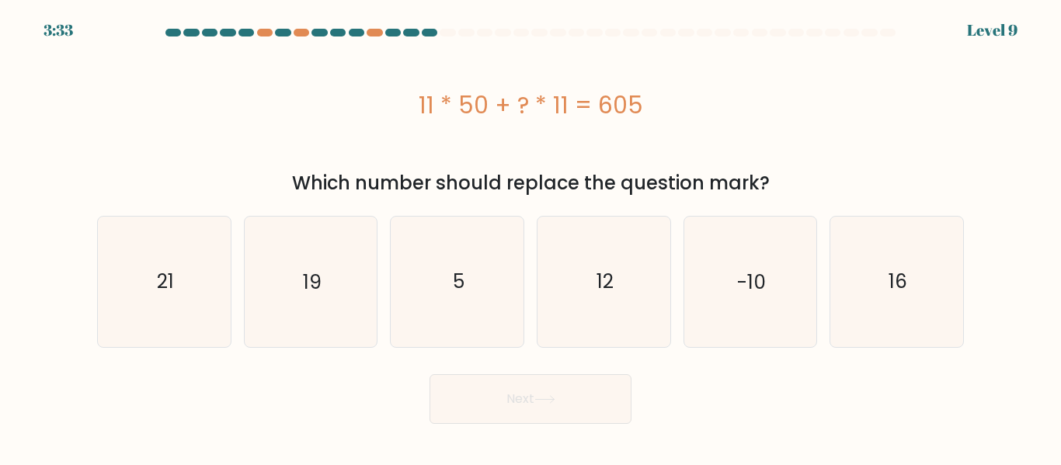
drag, startPoint x: 305, startPoint y: 189, endPoint x: 827, endPoint y: 192, distance: 521.8
click at [724, 184] on div "Which number should replace the question mark?" at bounding box center [530, 183] width 848 height 28
click at [840, 192] on div "Which number should replace the question mark?" at bounding box center [530, 183] width 848 height 28
drag, startPoint x: 773, startPoint y: 180, endPoint x: 233, endPoint y: 168, distance: 540.5
click at [233, 168] on div "11 * 50 + ? * 11 = 605 Which number should replace the question mark?" at bounding box center [530, 120] width 885 height 155
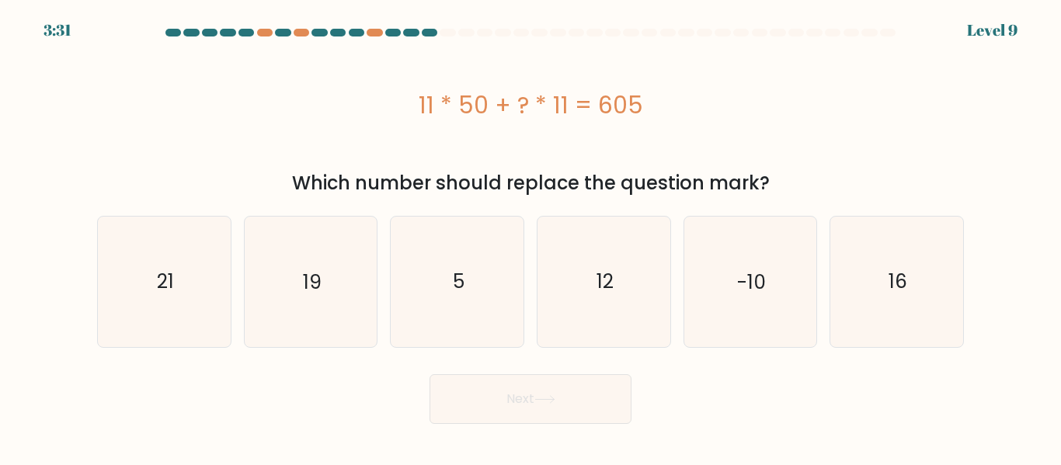
click at [384, 141] on div "11 * 50 + ? * 11 = 605" at bounding box center [530, 105] width 866 height 124
drag, startPoint x: 407, startPoint y: 104, endPoint x: 490, endPoint y: 100, distance: 83.2
click at [490, 100] on div "11 * 50 + ? * 11 = 605" at bounding box center [530, 105] width 866 height 35
click at [496, 60] on div "11 * 50 + ? * 11 = 605" at bounding box center [530, 105] width 866 height 124
drag, startPoint x: 485, startPoint y: 105, endPoint x: 416, endPoint y: 106, distance: 69.1
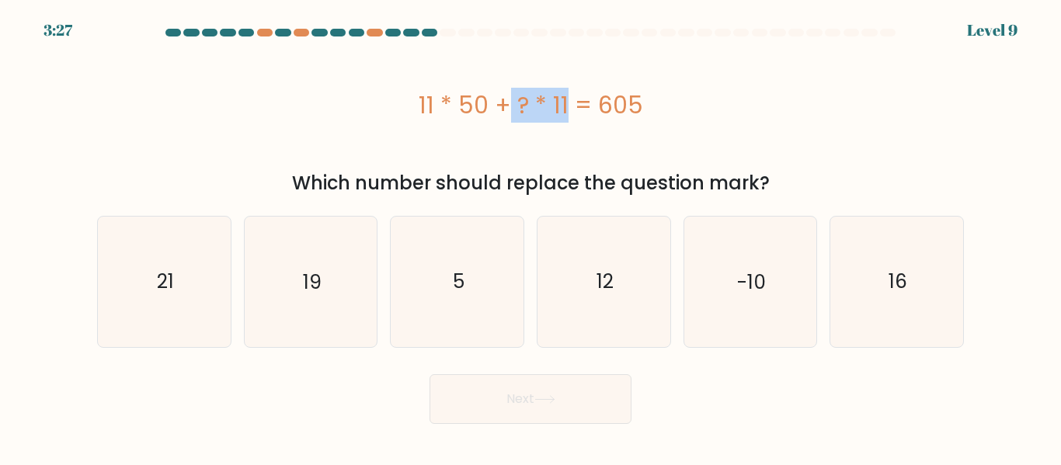
click at [416, 106] on div "11 * 50 + ? * 11 = 605" at bounding box center [530, 105] width 866 height 35
click at [511, 61] on div "11 * 50 + ? * 11 = 605" at bounding box center [530, 105] width 866 height 124
drag, startPoint x: 415, startPoint y: 98, endPoint x: 654, endPoint y: 113, distance: 238.8
click at [653, 113] on div "11 * 50 + ? * 11 = 605" at bounding box center [530, 105] width 866 height 35
click at [671, 108] on div "11 * 50 + ? * 11 = 605" at bounding box center [530, 105] width 866 height 35
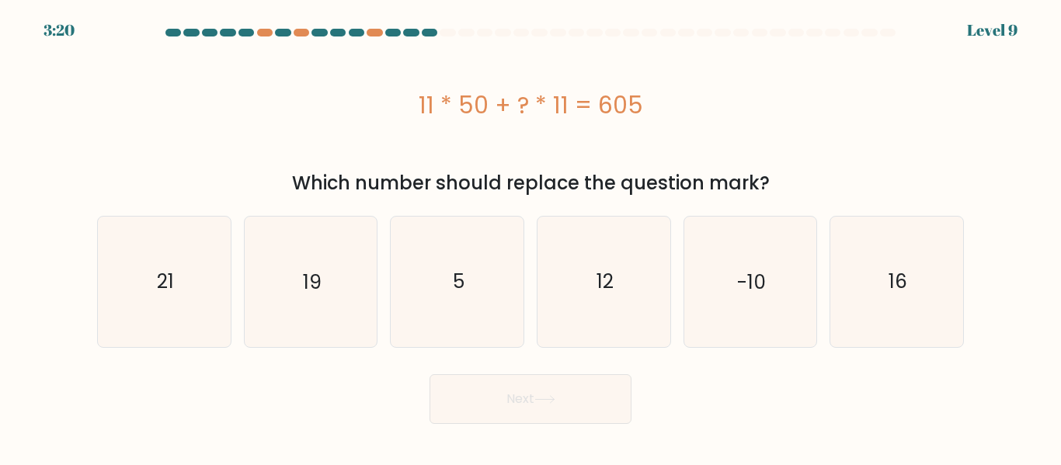
drag, startPoint x: 671, startPoint y: 108, endPoint x: 597, endPoint y: 107, distance: 73.8
click at [597, 107] on div "11 * 50 + ? * 11 = 605" at bounding box center [530, 105] width 866 height 35
drag, startPoint x: 549, startPoint y: 98, endPoint x: 660, endPoint y: 106, distance: 111.4
click at [657, 105] on div "11 * 50 + ? * 11 = 605" at bounding box center [530, 105] width 866 height 35
click at [662, 106] on div "11 * 50 + ? * 11 = 605" at bounding box center [530, 105] width 866 height 35
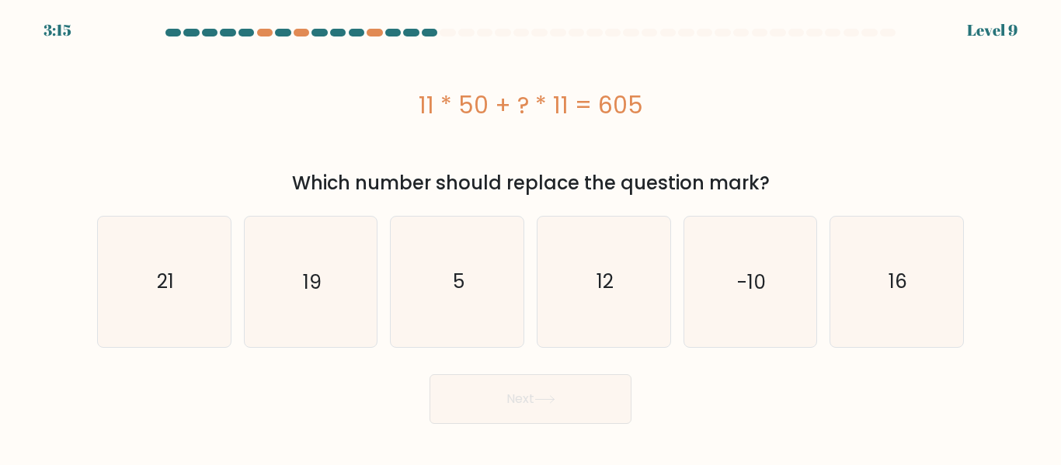
drag, startPoint x: 509, startPoint y: 104, endPoint x: 568, endPoint y: 102, distance: 59.1
click at [568, 102] on div "11 * 50 + ? * 11 = 605" at bounding box center [530, 105] width 866 height 35
click at [711, 102] on div "11 * 50 + ? * 11 = 605" at bounding box center [530, 105] width 866 height 35
click at [454, 286] on text "5" at bounding box center [459, 281] width 12 height 27
click at [530, 237] on input "c. 5" at bounding box center [530, 235] width 1 height 4
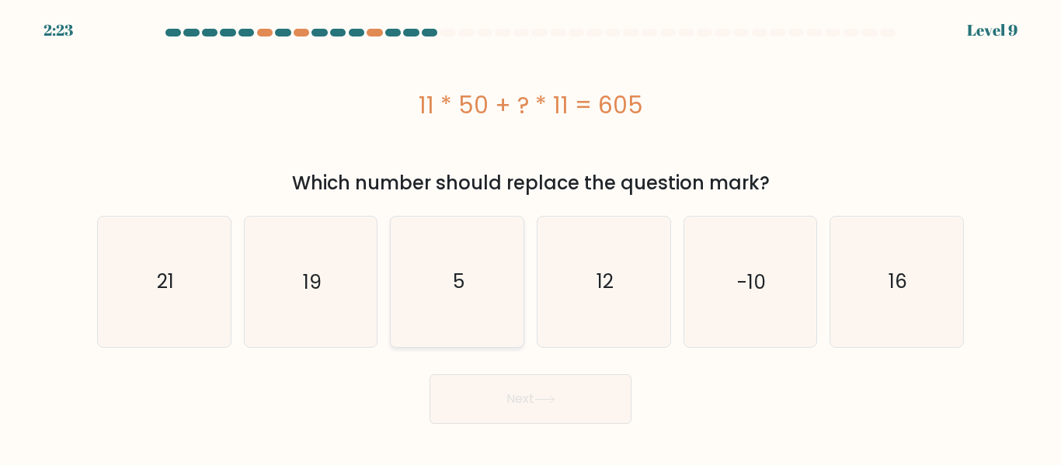
radio input "true"
click at [563, 400] on button "Next" at bounding box center [530, 399] width 202 height 50
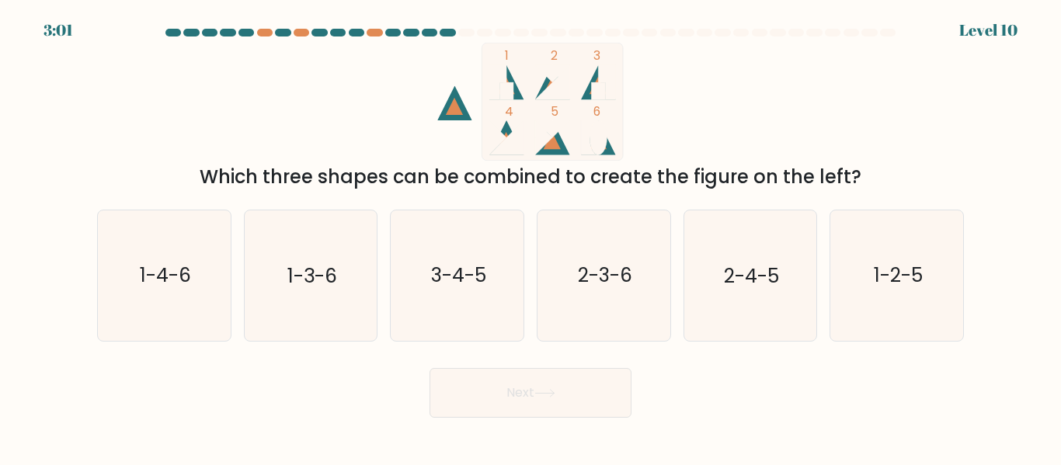
drag, startPoint x: 887, startPoint y: 173, endPoint x: 194, endPoint y: 164, distance: 693.4
click at [196, 162] on div "1 2 3 4 5 6 Which three shapes can be combined to create the figure on the left?" at bounding box center [530, 117] width 885 height 148
click at [536, 169] on div "Which three shapes can be combined to create the figure on the left?" at bounding box center [530, 177] width 848 height 28
click at [543, 82] on rect at bounding box center [551, 102] width 141 height 118
click at [558, 153] on icon at bounding box center [552, 137] width 34 height 34
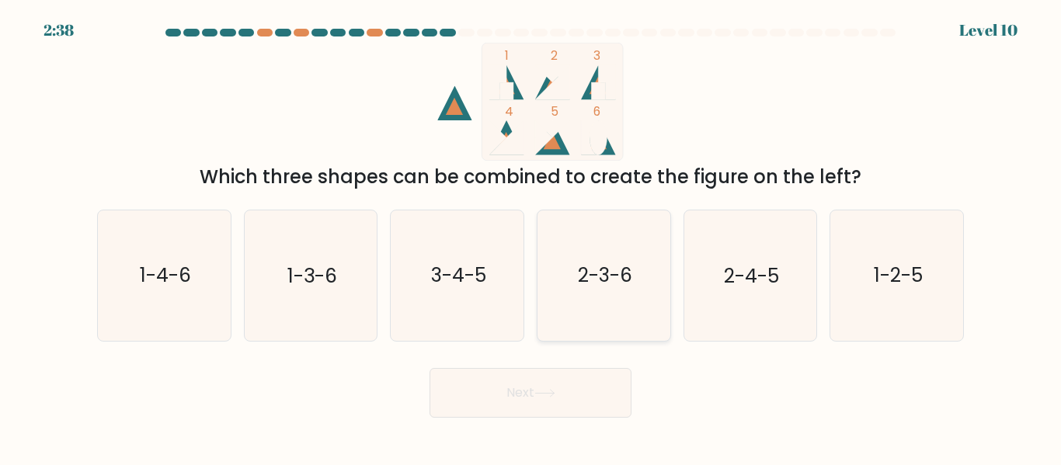
click at [602, 279] on text "2-3-6" at bounding box center [605, 275] width 54 height 27
click at [531, 237] on input "d. 2-3-6" at bounding box center [530, 235] width 1 height 4
radio input "true"
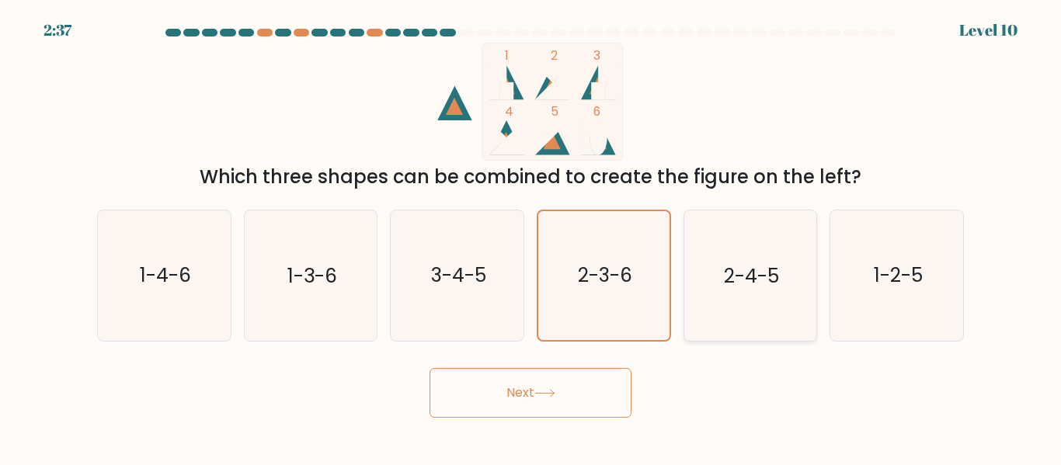
click at [785, 279] on icon "2-4-5" at bounding box center [750, 275] width 130 height 130
click at [531, 237] on input "e. 2-4-5" at bounding box center [530, 235] width 1 height 4
radio input "true"
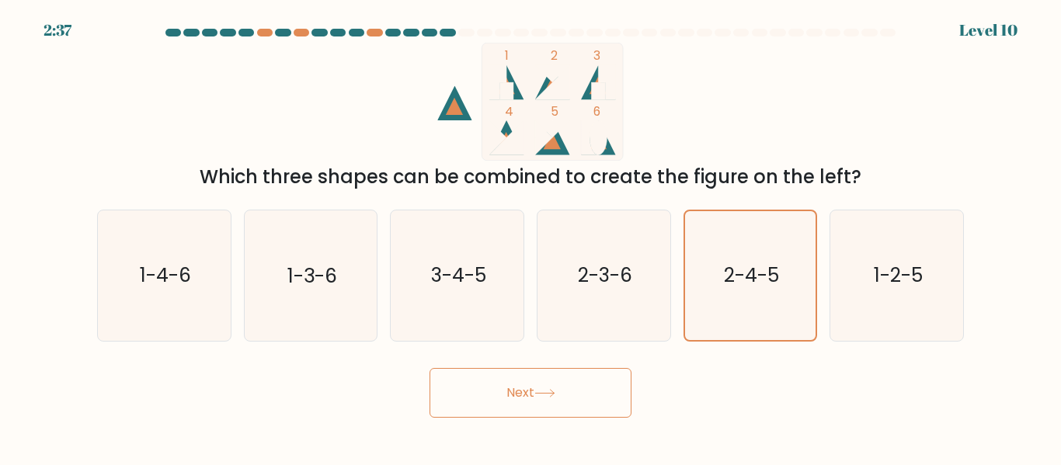
click at [529, 409] on button "Next" at bounding box center [530, 393] width 202 height 50
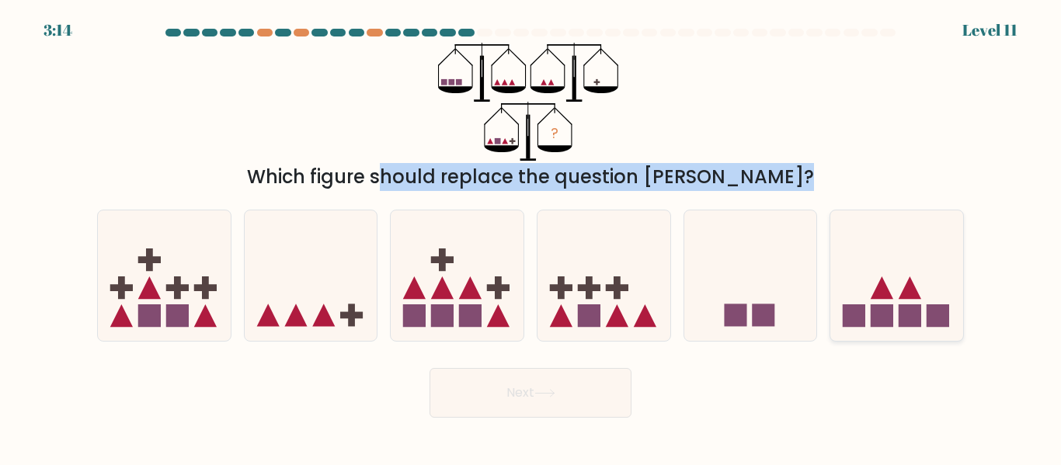
drag, startPoint x: 297, startPoint y: 173, endPoint x: 925, endPoint y: 238, distance: 631.4
click at [918, 238] on form at bounding box center [530, 223] width 1061 height 389
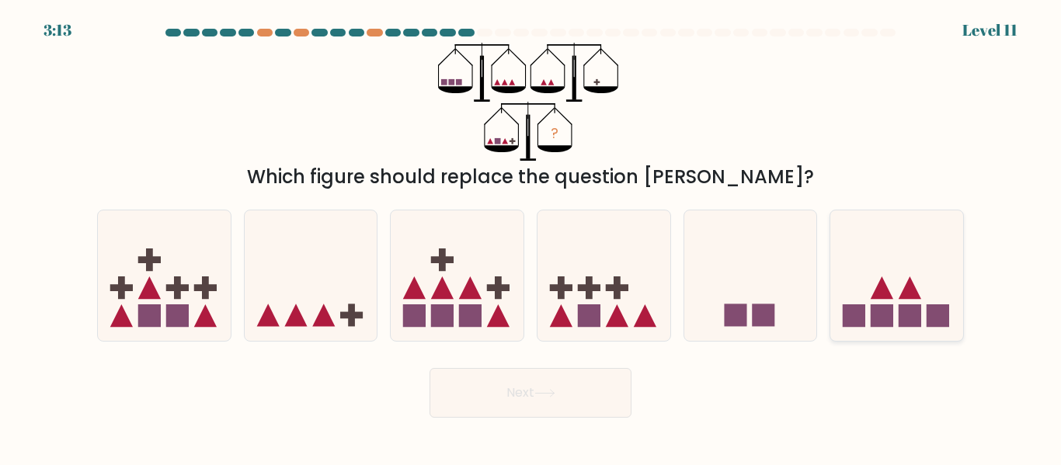
click at [838, 216] on div at bounding box center [896, 275] width 134 height 131
click at [531, 233] on input "f." at bounding box center [530, 235] width 1 height 4
radio input "true"
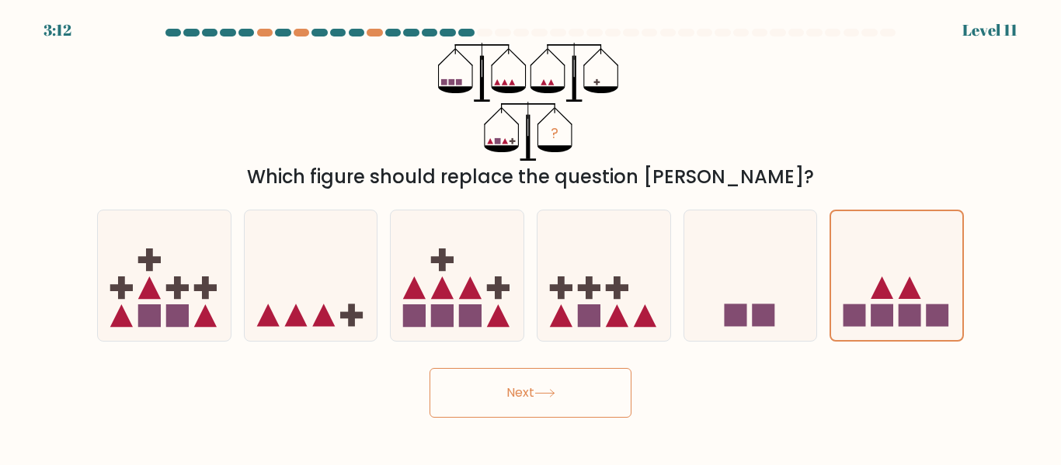
click at [680, 102] on div "? Which figure should replace the question mark?" at bounding box center [530, 117] width 885 height 148
click at [170, 304] on icon at bounding box center [164, 274] width 133 height 109
click at [530, 237] on input "a." at bounding box center [530, 235] width 1 height 4
radio input "true"
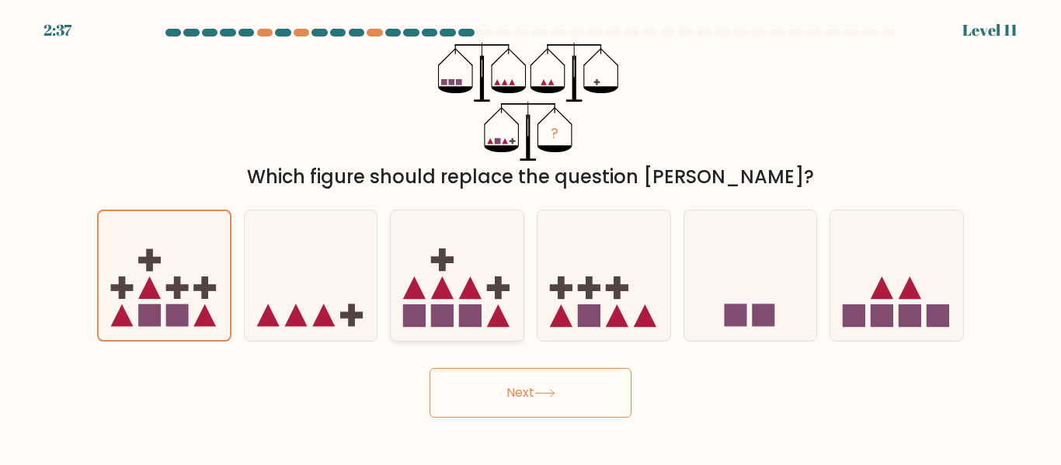
click at [472, 290] on icon at bounding box center [470, 287] width 23 height 23
click at [530, 237] on input "c." at bounding box center [530, 235] width 1 height 4
radio input "true"
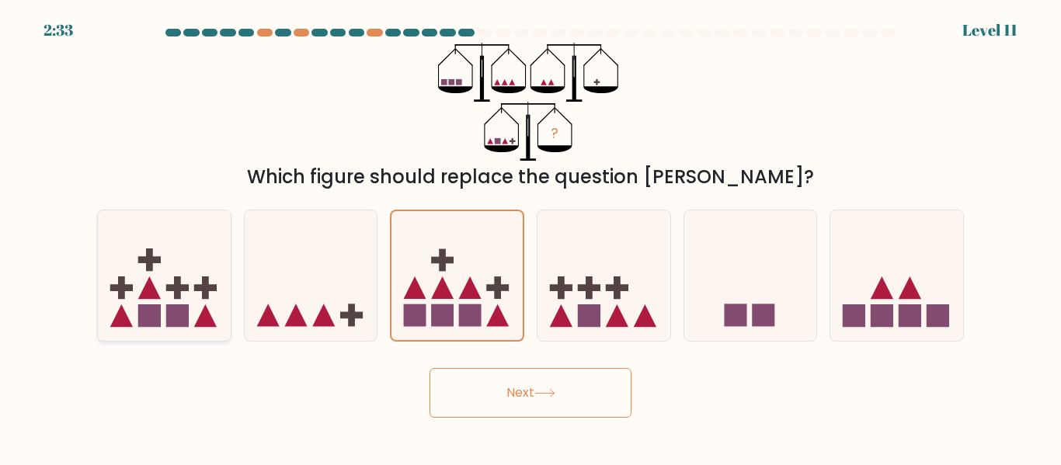
click at [186, 262] on icon at bounding box center [164, 274] width 133 height 109
click at [530, 237] on input "a." at bounding box center [530, 235] width 1 height 4
radio input "true"
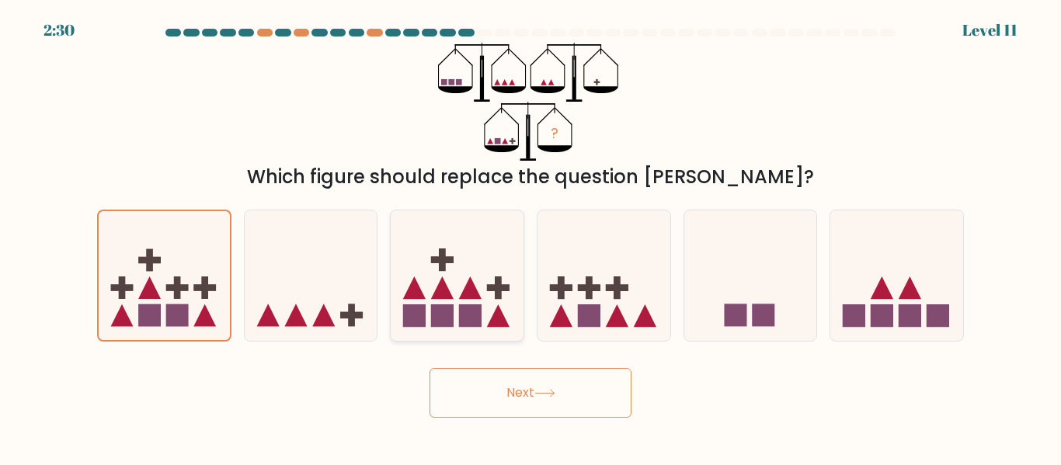
click at [483, 311] on icon at bounding box center [457, 274] width 133 height 109
click at [530, 237] on input "c." at bounding box center [530, 235] width 1 height 4
radio input "true"
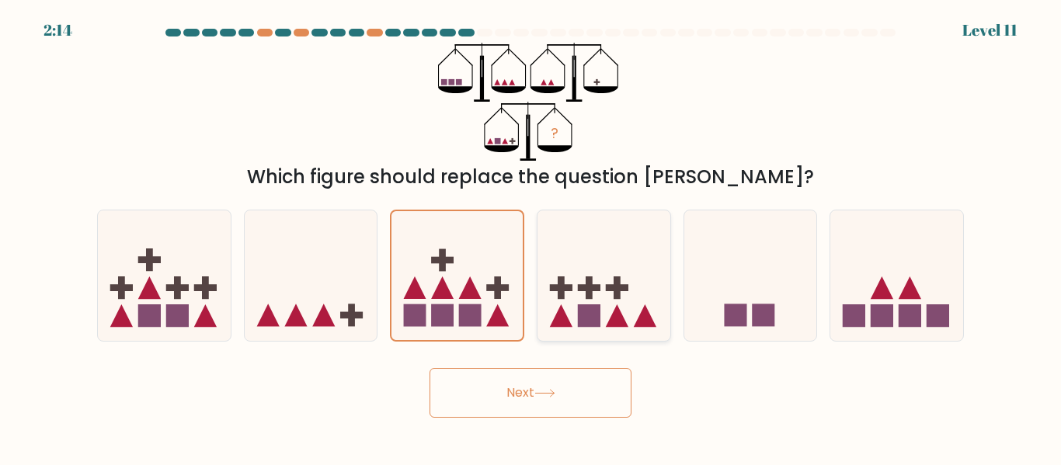
click at [596, 318] on rect at bounding box center [589, 315] width 23 height 23
click at [531, 237] on input "d." at bounding box center [530, 235] width 1 height 4
radio input "true"
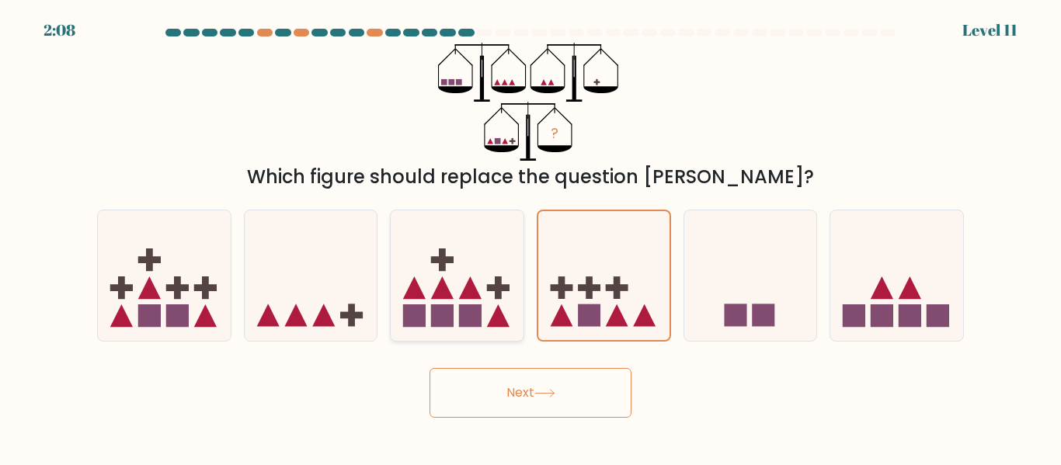
click at [482, 290] on icon at bounding box center [457, 274] width 133 height 109
click at [530, 237] on input "c." at bounding box center [530, 235] width 1 height 4
radio input "true"
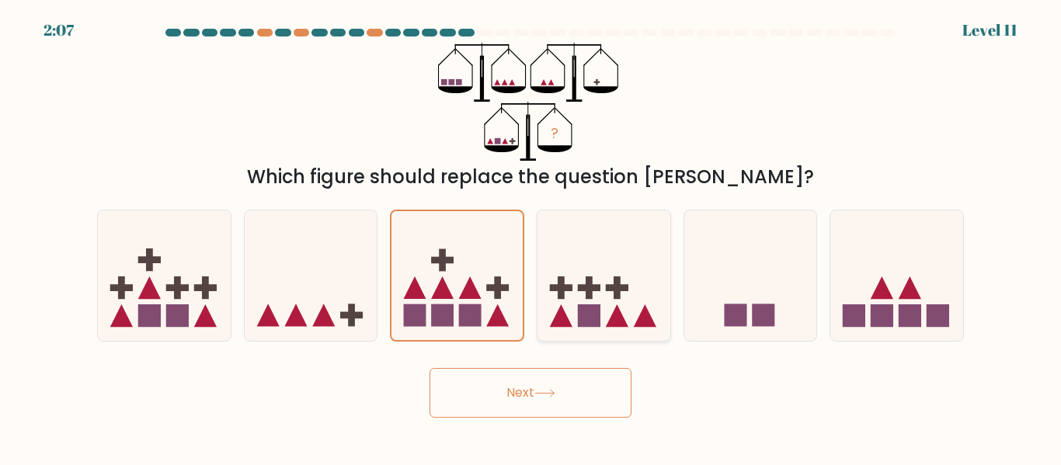
click at [623, 304] on icon at bounding box center [603, 274] width 133 height 109
click at [531, 237] on input "d." at bounding box center [530, 235] width 1 height 4
radio input "true"
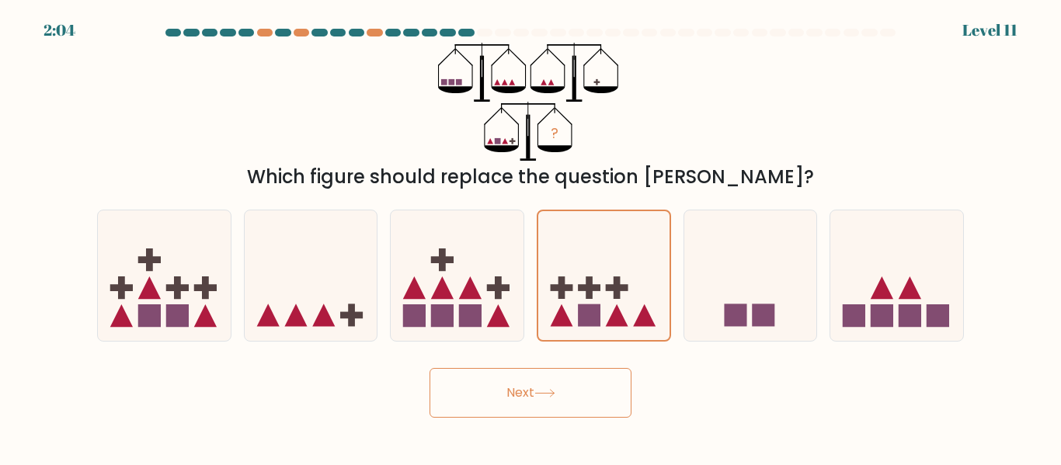
click at [562, 396] on button "Next" at bounding box center [530, 393] width 202 height 50
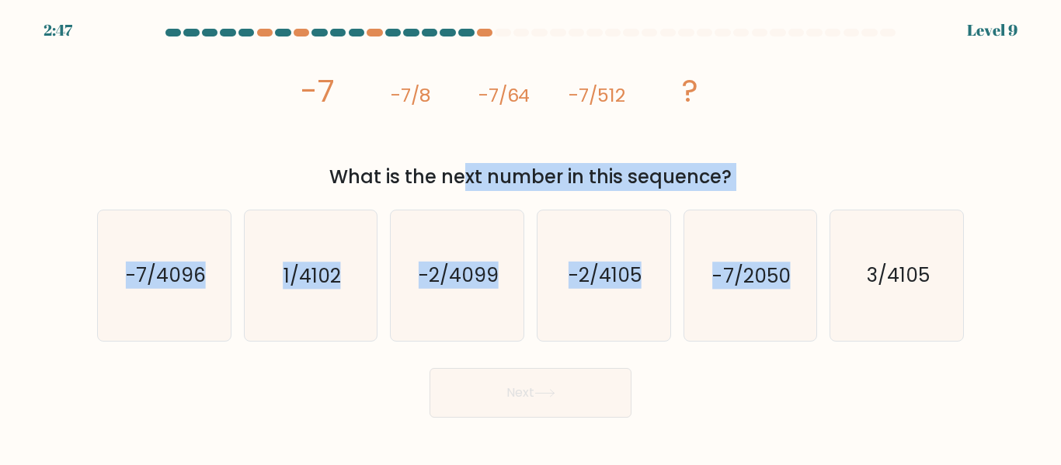
drag, startPoint x: 639, startPoint y: 210, endPoint x: 797, endPoint y: 208, distance: 157.6
click at [797, 209] on form at bounding box center [530, 223] width 1061 height 389
click at [779, 178] on div "What is the next number in this sequence?" at bounding box center [530, 177] width 848 height 28
click at [754, 185] on div "What is the next number in this sequence?" at bounding box center [530, 177] width 848 height 28
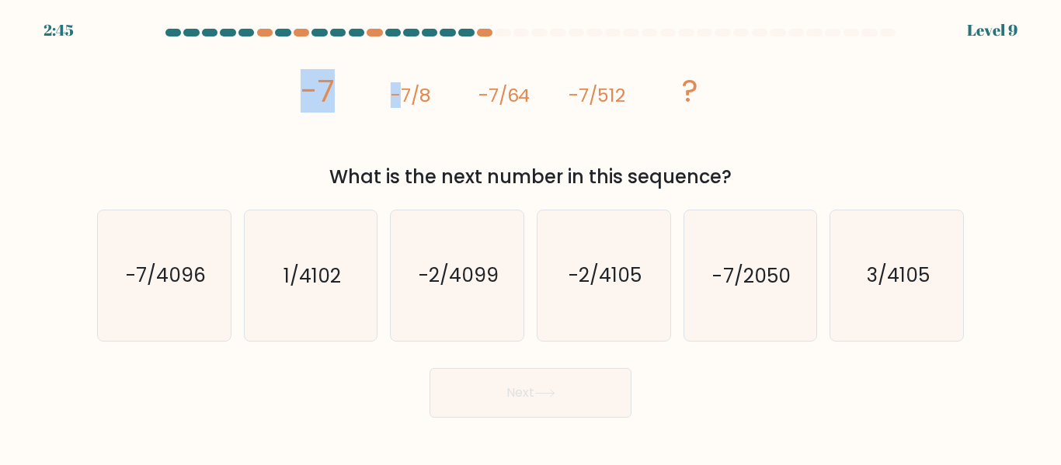
drag, startPoint x: 356, startPoint y: 91, endPoint x: 401, endPoint y: 95, distance: 46.0
click at [401, 95] on icon "image/svg+xml -7 -7/8 -7/64 -7/512 ?" at bounding box center [530, 102] width 466 height 118
click at [453, 101] on icon "image/svg+xml -7 -7/8 -7/64 -7/512 ?" at bounding box center [530, 102] width 466 height 118
drag, startPoint x: 393, startPoint y: 89, endPoint x: 455, endPoint y: 89, distance: 62.1
click at [455, 89] on icon "image/svg+xml -7 -7/8 -7/64 -7/512 ?" at bounding box center [530, 102] width 466 height 118
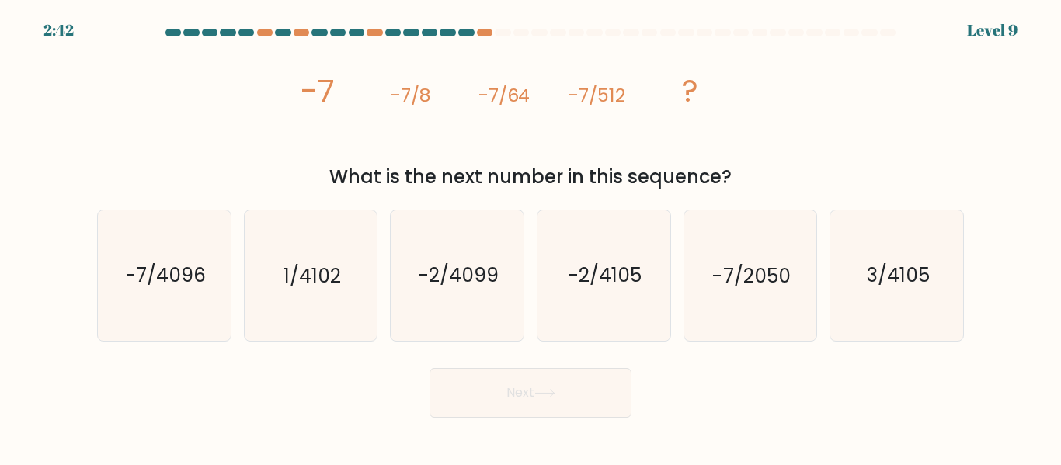
click at [539, 98] on icon "image/svg+xml -7 -7/8 -7/64 -7/512 ?" at bounding box center [530, 102] width 466 height 118
drag, startPoint x: 539, startPoint y: 98, endPoint x: 486, endPoint y: 95, distance: 52.8
click at [486, 95] on icon "image/svg+xml -7 -7/8 -7/64 -7/512 ?" at bounding box center [530, 102] width 466 height 118
drag, startPoint x: 578, startPoint y: 97, endPoint x: 643, endPoint y: 99, distance: 64.5
click at [641, 96] on icon "image/svg+xml -7 -7/8 -7/64 -7/512 ?" at bounding box center [530, 102] width 466 height 118
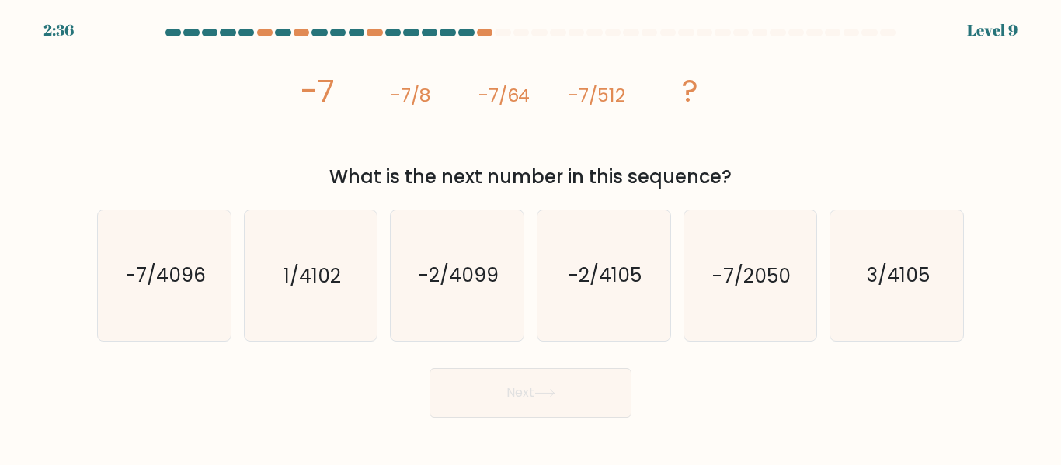
click at [898, 125] on div "image/svg+xml -7 -7/8 -7/64 -7/512 ? What is the next number in this sequence?" at bounding box center [530, 117] width 885 height 148
drag, startPoint x: 533, startPoint y: 93, endPoint x: 505, endPoint y: 92, distance: 28.8
click at [505, 92] on icon "image/svg+xml -7 -7/8 -7/64 -7/512 ?" at bounding box center [530, 102] width 466 height 118
click at [422, 103] on tspan "-7/8" at bounding box center [411, 95] width 40 height 26
drag, startPoint x: 543, startPoint y: 95, endPoint x: 504, endPoint y: 95, distance: 38.8
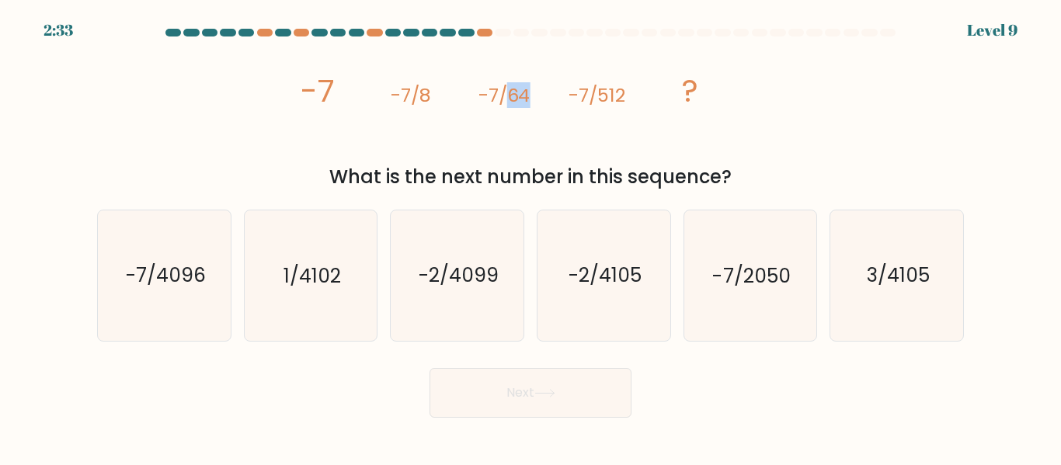
click at [504, 95] on icon "image/svg+xml -7 -7/8 -7/64 -7/512 ?" at bounding box center [530, 102] width 466 height 118
click at [439, 100] on icon "image/svg+xml -7 -7/8 -7/64 -7/512 ?" at bounding box center [530, 102] width 466 height 118
drag, startPoint x: 637, startPoint y: 96, endPoint x: 584, endPoint y: 96, distance: 52.8
click at [584, 96] on icon "image/svg+xml -7 -7/8 -7/64 -7/512 ?" at bounding box center [530, 102] width 466 height 118
click at [787, 116] on div "image/svg+xml -7 -7/8 -7/64 -7/512 ? What is the next number in this sequence?" at bounding box center [530, 117] width 885 height 148
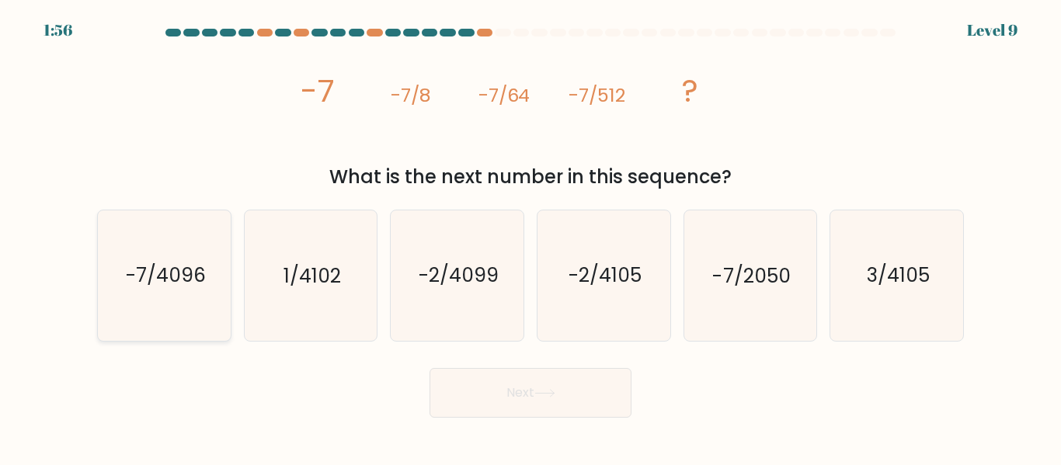
click at [193, 281] on text "-7/4096" at bounding box center [165, 275] width 80 height 27
click at [530, 237] on input "a. -7/4096" at bounding box center [530, 235] width 1 height 4
radio input "true"
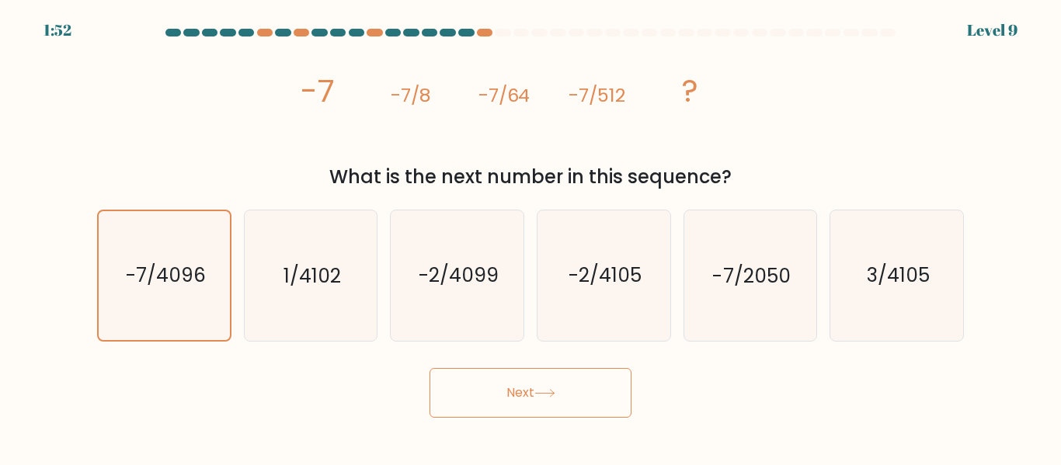
click at [578, 398] on button "Next" at bounding box center [530, 393] width 202 height 50
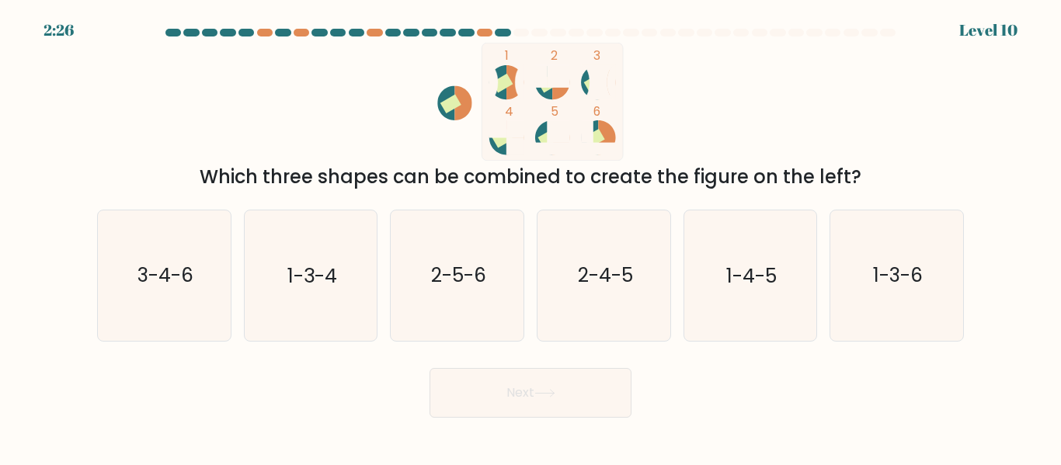
drag, startPoint x: 913, startPoint y: 181, endPoint x: 120, endPoint y: 178, distance: 792.7
click at [120, 178] on div "Which three shapes can be combined to create the figure on the left?" at bounding box center [530, 177] width 848 height 28
click at [694, 159] on icon "1 2 3 4 5 6" at bounding box center [530, 102] width 418 height 118
drag, startPoint x: 543, startPoint y: 137, endPoint x: 523, endPoint y: 102, distance: 40.7
click at [523, 102] on icon "1 2 3 4 5 6" at bounding box center [530, 102] width 418 height 118
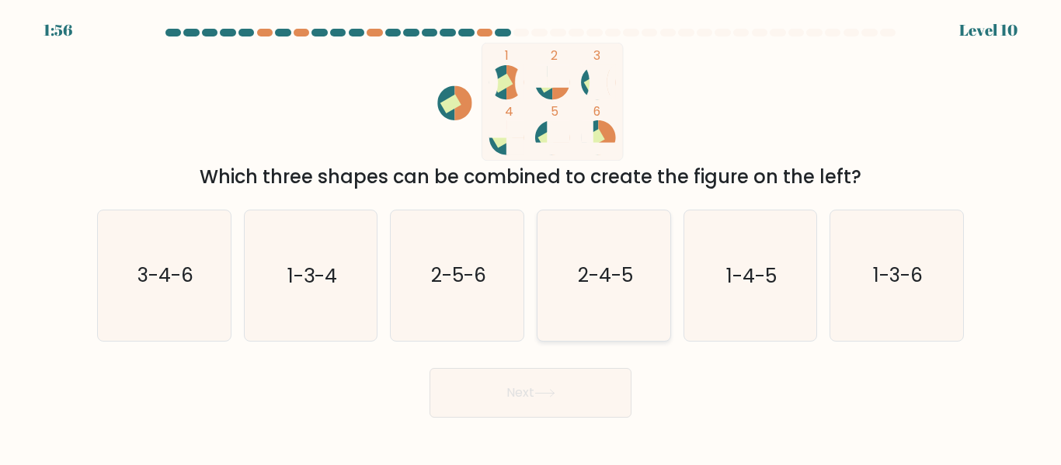
click at [586, 289] on text "2-4-5" at bounding box center [604, 275] width 55 height 27
click at [531, 237] on input "d. 2-4-5" at bounding box center [530, 235] width 1 height 4
radio input "true"
drag, startPoint x: 471, startPoint y: 276, endPoint x: 450, endPoint y: 278, distance: 21.8
click at [471, 276] on text "2-5-6" at bounding box center [458, 275] width 55 height 27
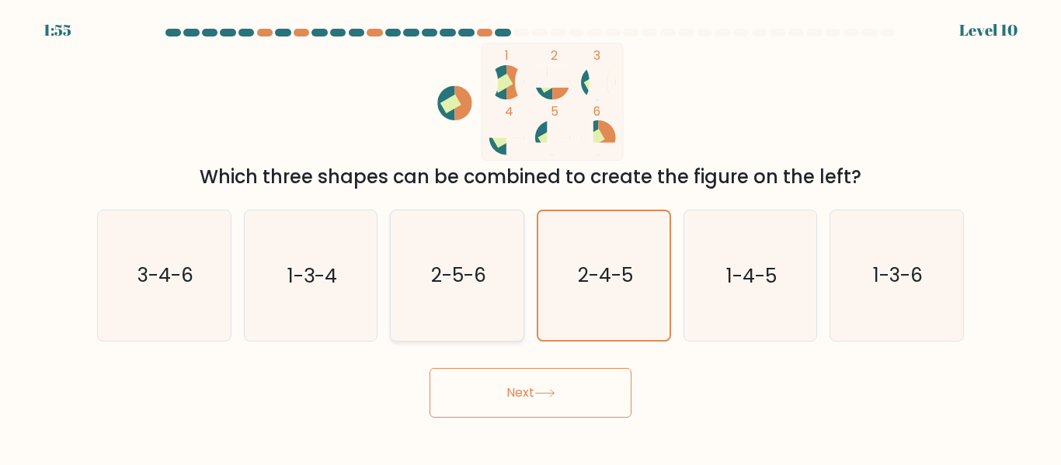
click at [530, 237] on input "c. 2-5-6" at bounding box center [530, 235] width 1 height 4
radio input "true"
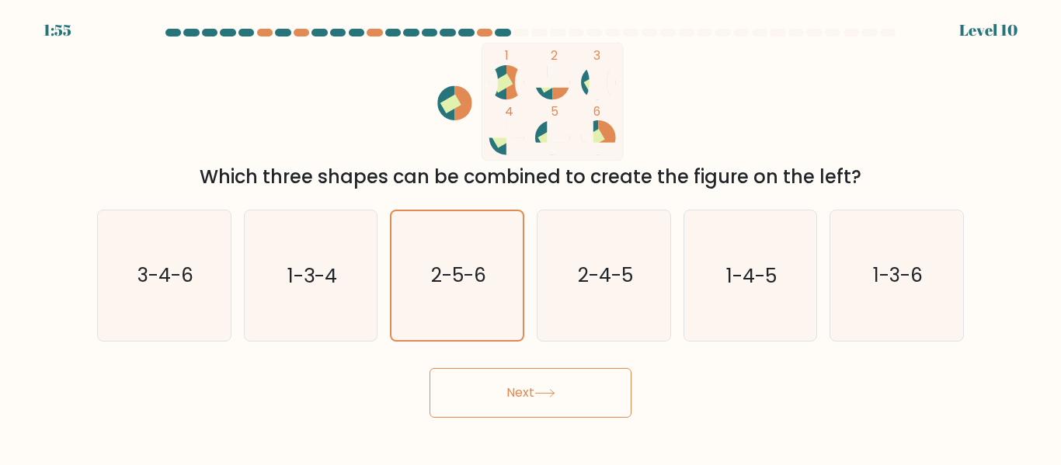
click at [538, 391] on icon at bounding box center [544, 393] width 21 height 9
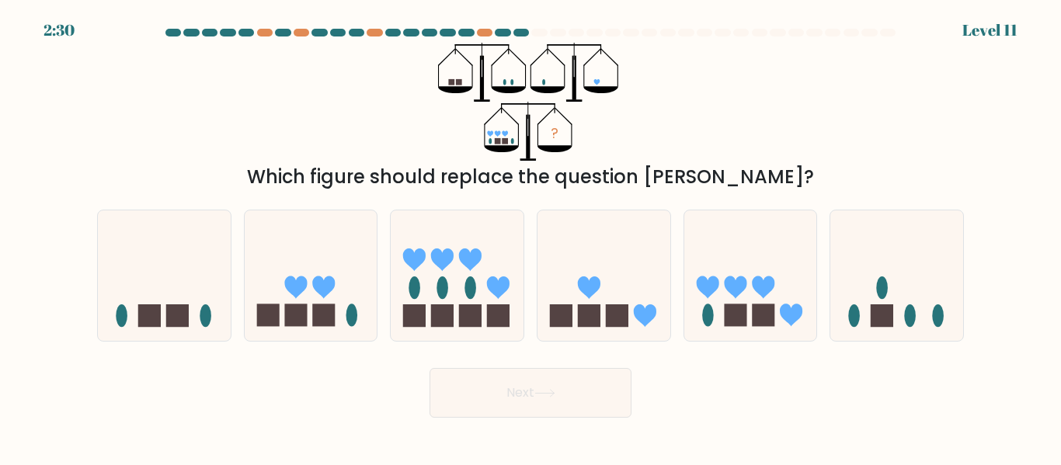
click at [848, 117] on div "? Which figure should replace the question mark?" at bounding box center [530, 117] width 885 height 148
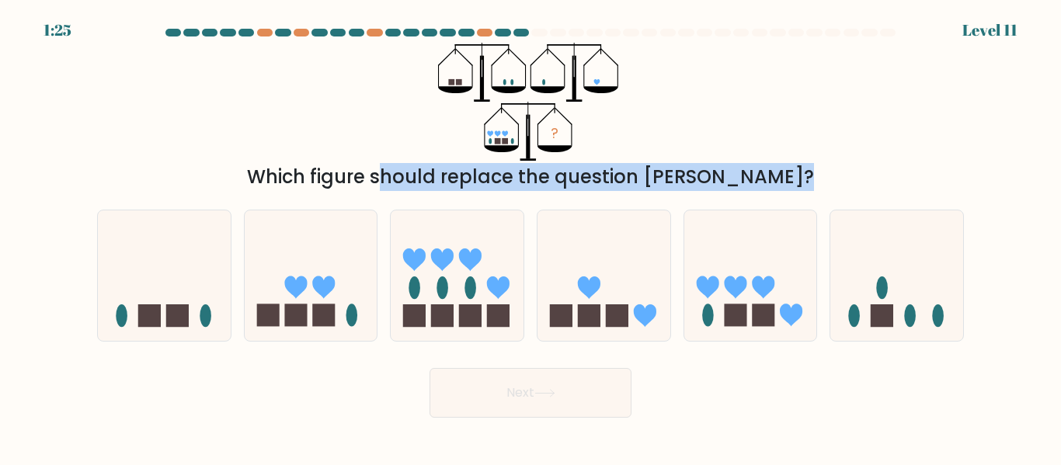
drag, startPoint x: 312, startPoint y: 175, endPoint x: 835, endPoint y: 196, distance: 522.9
click at [835, 196] on form at bounding box center [530, 223] width 1061 height 389
copy form "Which figure should replace the question mark? a. b. c. d. e."
click at [610, 321] on rect at bounding box center [617, 315] width 23 height 23
click at [531, 237] on input "d." at bounding box center [530, 235] width 1 height 4
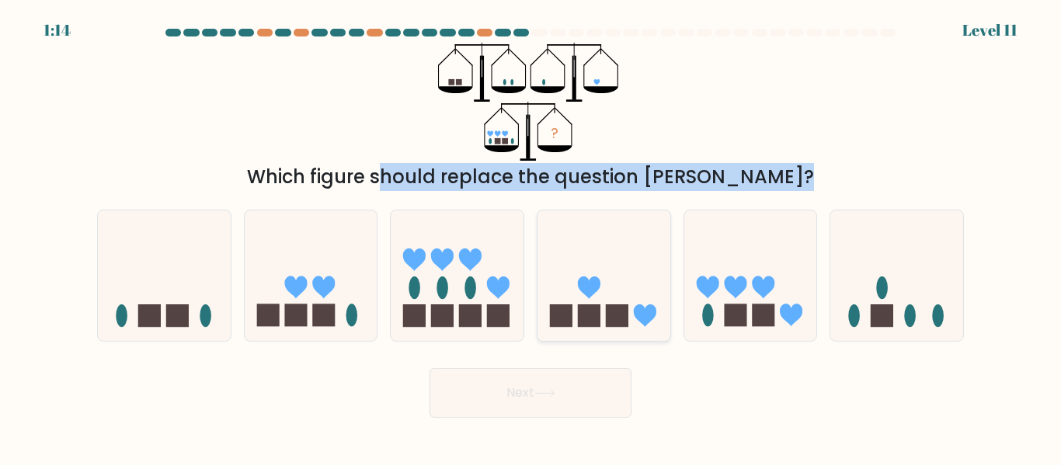
radio input "true"
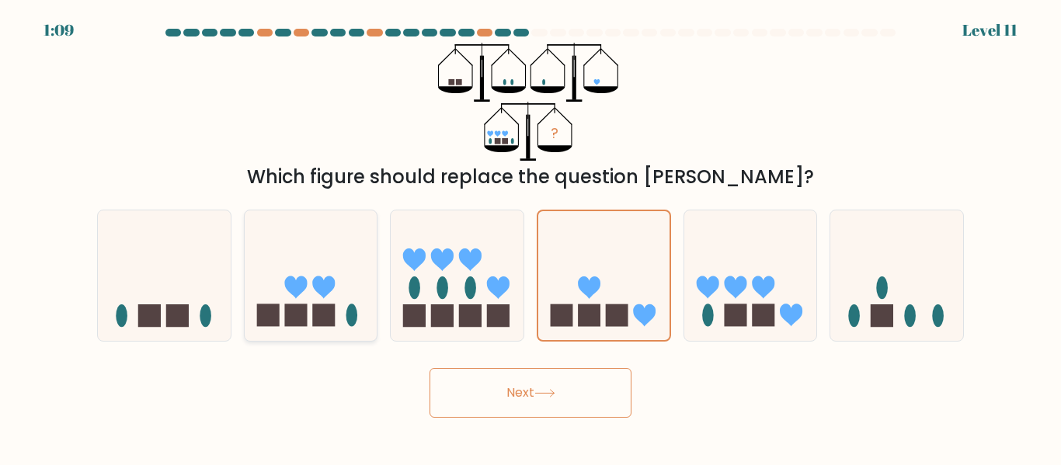
click at [317, 326] on rect at bounding box center [323, 315] width 23 height 23
click at [530, 237] on input "b." at bounding box center [530, 235] width 1 height 4
radio input "true"
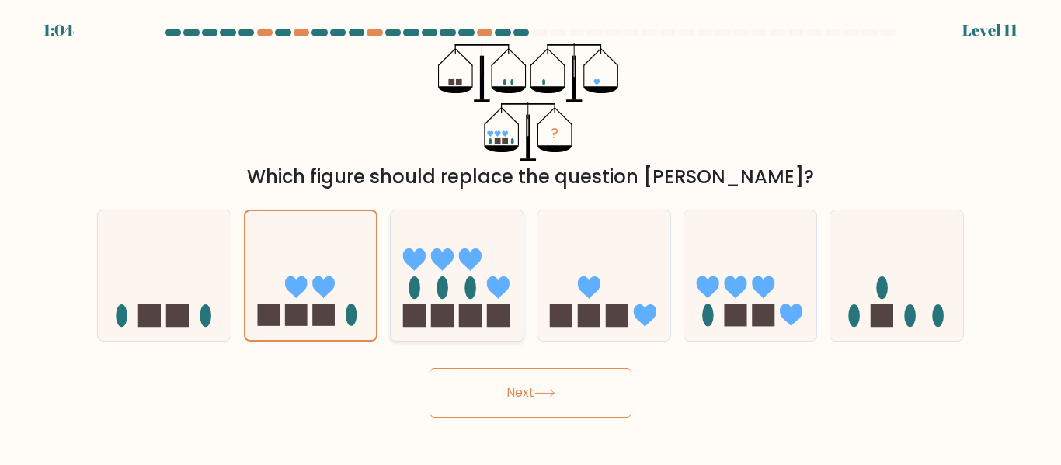
click at [460, 281] on icon at bounding box center [457, 274] width 133 height 109
click at [530, 237] on input "c." at bounding box center [530, 235] width 1 height 4
radio input "true"
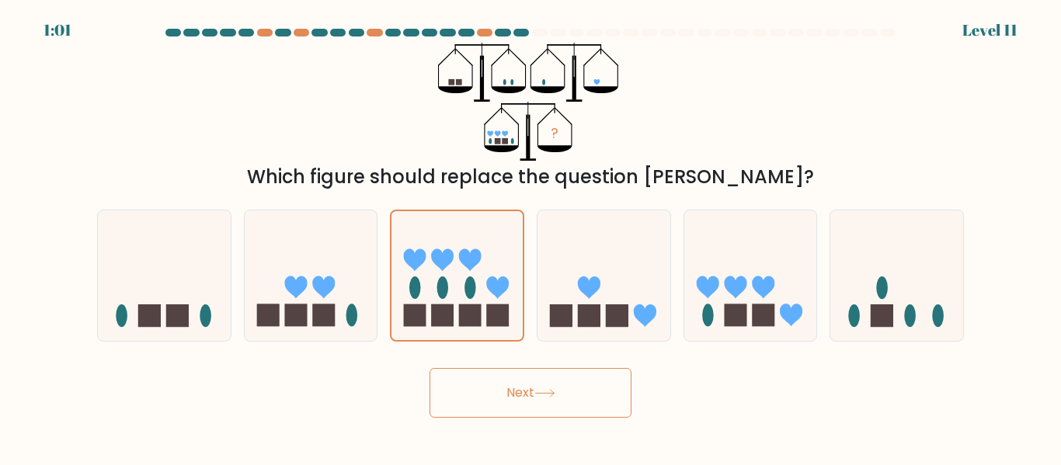
click at [530, 387] on button "Next" at bounding box center [530, 393] width 202 height 50
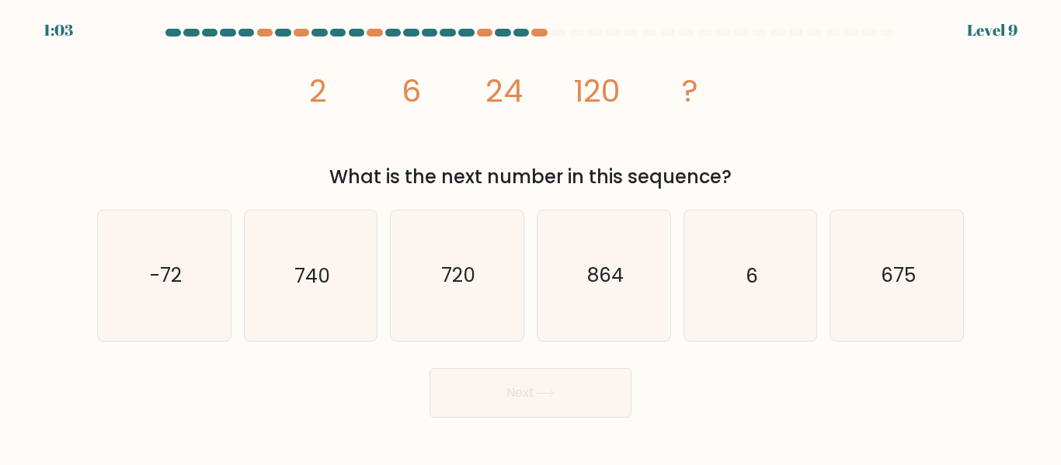
drag, startPoint x: 752, startPoint y: 175, endPoint x: 318, endPoint y: 185, distance: 434.1
click at [318, 185] on div "What is the next number in this sequence?" at bounding box center [530, 177] width 848 height 28
drag, startPoint x: 485, startPoint y: 96, endPoint x: 533, endPoint y: 92, distance: 47.5
click at [533, 92] on icon "image/svg+xml 2 6 24 120 ?" at bounding box center [530, 102] width 466 height 118
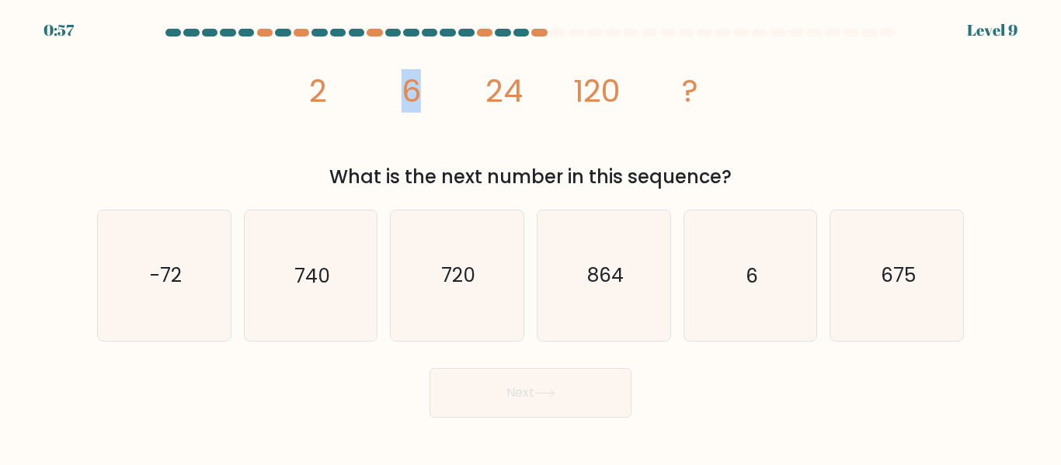
drag, startPoint x: 426, startPoint y: 96, endPoint x: 390, endPoint y: 96, distance: 36.5
click at [392, 96] on icon "image/svg+xml 2 6 24 120 ?" at bounding box center [530, 102] width 466 height 118
click at [359, 96] on icon "image/svg+xml 2 6 24 120 ?" at bounding box center [530, 102] width 466 height 118
click at [305, 94] on icon "image/svg+xml 2 6 24 120 ?" at bounding box center [530, 102] width 466 height 118
click at [553, 99] on icon "image/svg+xml 2 6 24 120 ?" at bounding box center [530, 102] width 466 height 118
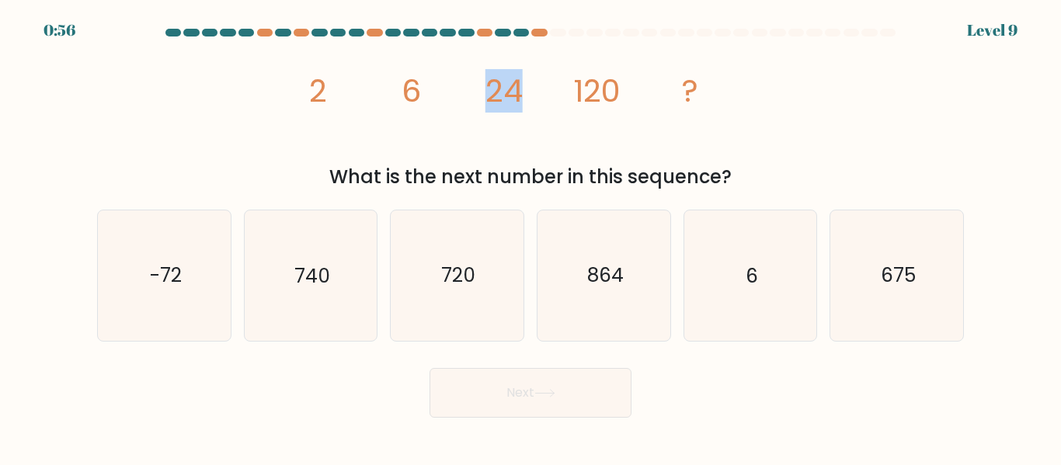
drag, startPoint x: 542, startPoint y: 94, endPoint x: 460, endPoint y: 94, distance: 82.3
click at [460, 94] on icon "image/svg+xml 2 6 24 120 ?" at bounding box center [530, 102] width 466 height 118
click at [452, 99] on icon "image/svg+xml 2 6 24 120 ?" at bounding box center [530, 102] width 466 height 118
click at [362, 99] on icon "image/svg+xml 2 6 24 120 ?" at bounding box center [530, 102] width 466 height 118
click at [465, 92] on icon "image/svg+xml 2 6 24 120 ?" at bounding box center [530, 102] width 466 height 118
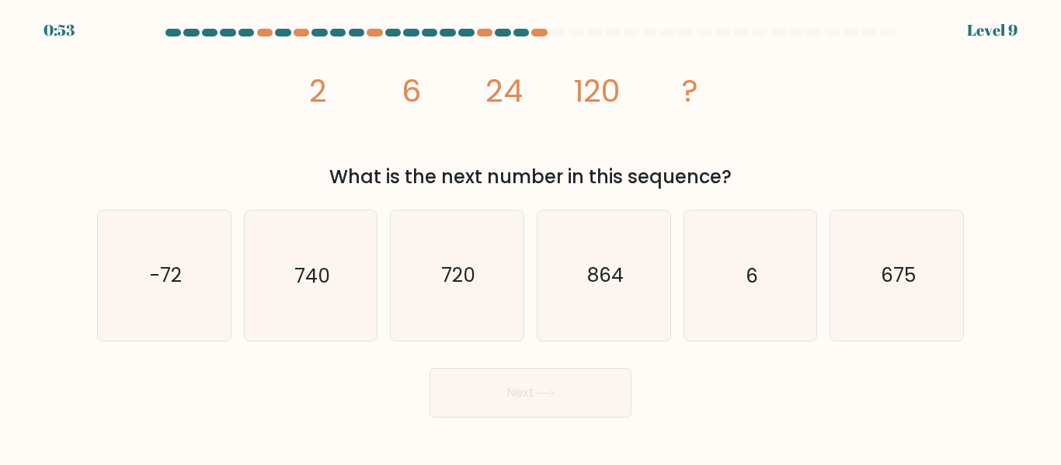
drag, startPoint x: 343, startPoint y: 92, endPoint x: 321, endPoint y: 91, distance: 21.8
click at [322, 91] on icon "image/svg+xml 2 6 24 120 ?" at bounding box center [530, 102] width 466 height 118
drag, startPoint x: 328, startPoint y: 91, endPoint x: 283, endPoint y: 91, distance: 45.0
click at [283, 91] on div "image/svg+xml 2 6 24 120 ? What is the next number in this sequence?" at bounding box center [530, 117] width 885 height 148
click at [452, 89] on icon "image/svg+xml 2 6 24 120 ?" at bounding box center [530, 102] width 466 height 118
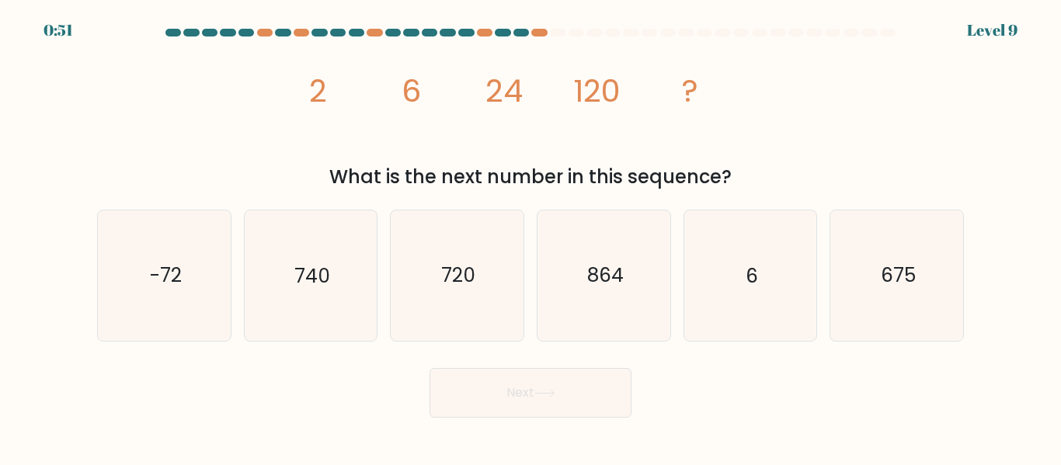
drag, startPoint x: 415, startPoint y: 87, endPoint x: 373, endPoint y: 89, distance: 42.0
click at [383, 87] on icon "image/svg+xml 2 6 24 120 ?" at bounding box center [530, 102] width 466 height 118
click at [443, 93] on icon "image/svg+xml 2 6 24 120 ?" at bounding box center [530, 102] width 466 height 118
drag, startPoint x: 453, startPoint y: 95, endPoint x: 373, endPoint y: 96, distance: 79.2
click at [375, 96] on icon "image/svg+xml 2 6 24 120 ?" at bounding box center [530, 102] width 466 height 118
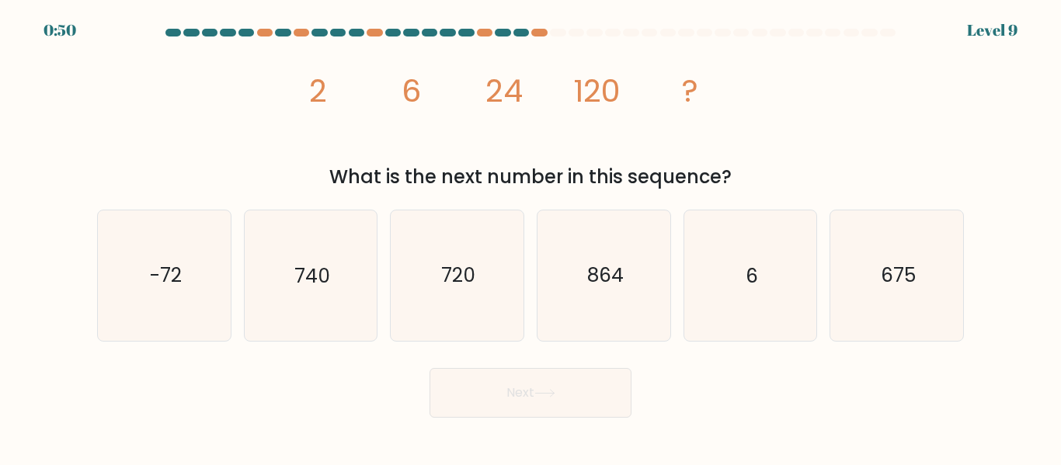
click at [524, 97] on icon "image/svg+xml 2 6 24 120 ?" at bounding box center [530, 102] width 466 height 118
drag, startPoint x: 535, startPoint y: 94, endPoint x: 448, endPoint y: 95, distance: 87.0
click at [448, 95] on icon "image/svg+xml 2 6 24 120 ?" at bounding box center [530, 102] width 466 height 118
click at [559, 95] on icon "image/svg+xml 2 6 24 120 ?" at bounding box center [530, 102] width 466 height 118
drag, startPoint x: 627, startPoint y: 94, endPoint x: 540, endPoint y: 93, distance: 86.2
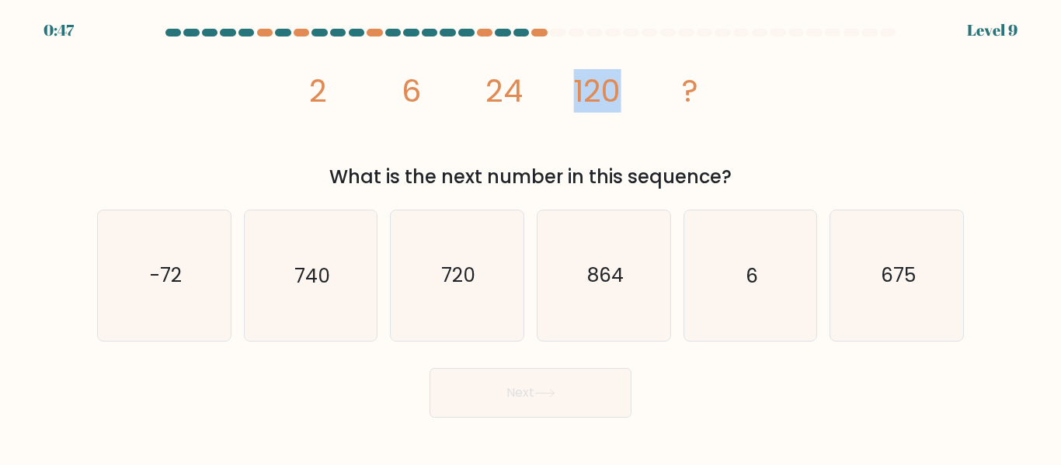
click at [547, 93] on icon "image/svg+xml 2 6 24 120 ?" at bounding box center [530, 102] width 466 height 118
click at [542, 107] on icon "image/svg+xml 2 6 24 120 ?" at bounding box center [530, 102] width 466 height 118
drag, startPoint x: 526, startPoint y: 99, endPoint x: 488, endPoint y: 96, distance: 38.1
click at [488, 96] on icon "image/svg+xml 2 6 24 120 ?" at bounding box center [530, 102] width 466 height 118
drag, startPoint x: 447, startPoint y: 99, endPoint x: 391, endPoint y: 96, distance: 56.8
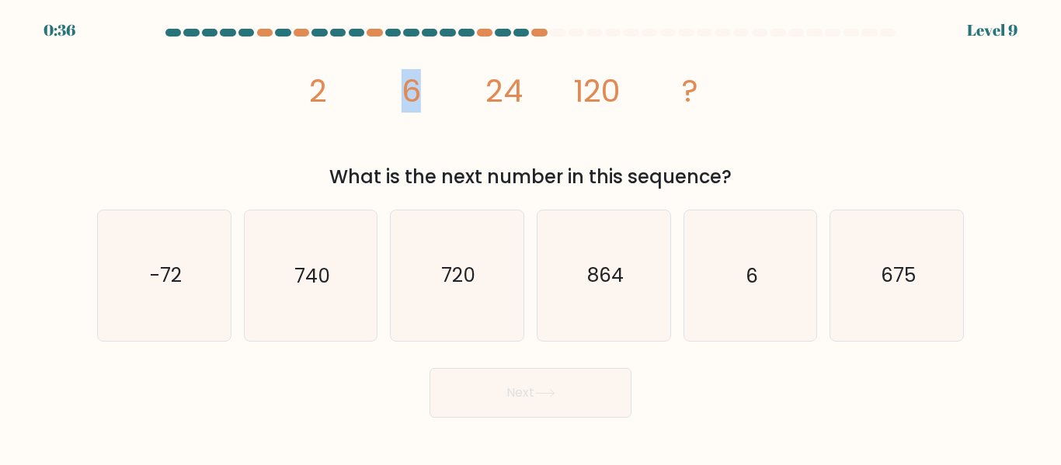
click at [391, 96] on icon "image/svg+xml 2 6 24 120 ?" at bounding box center [530, 102] width 466 height 118
drag, startPoint x: 552, startPoint y: 99, endPoint x: 476, endPoint y: 99, distance: 76.1
click at [476, 99] on icon "image/svg+xml 2 6 24 120 ?" at bounding box center [530, 102] width 466 height 118
click at [543, 100] on icon "image/svg+xml 2 6 24 120 ?" at bounding box center [530, 102] width 466 height 118
drag, startPoint x: 544, startPoint y: 97, endPoint x: 453, endPoint y: 96, distance: 91.6
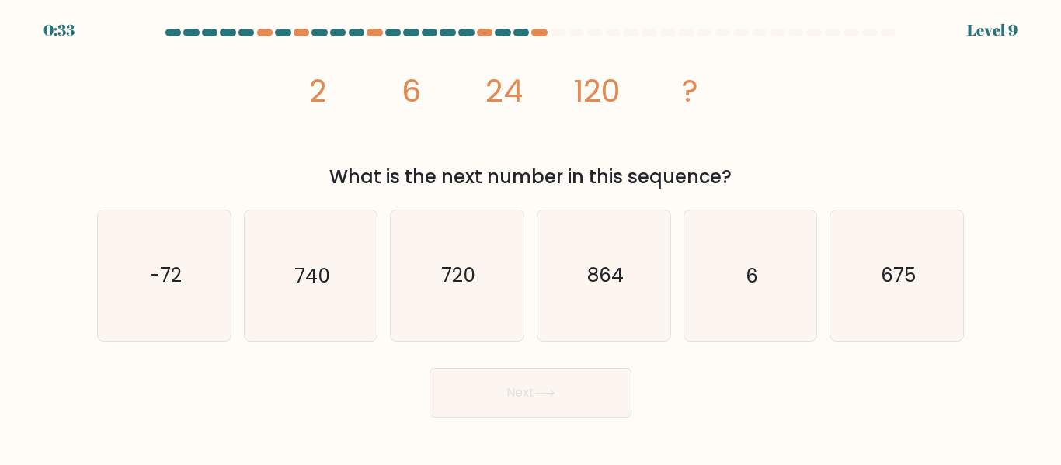
click at [464, 94] on icon "image/svg+xml 2 6 24 120 ?" at bounding box center [530, 102] width 466 height 118
click at [600, 93] on tspan "120" at bounding box center [597, 90] width 47 height 43
drag, startPoint x: 624, startPoint y: 93, endPoint x: 571, endPoint y: 92, distance: 53.6
click at [571, 92] on icon "image/svg+xml 2 6 24 120 ?" at bounding box center [530, 102] width 466 height 118
click at [450, 280] on text "720" at bounding box center [458, 275] width 34 height 27
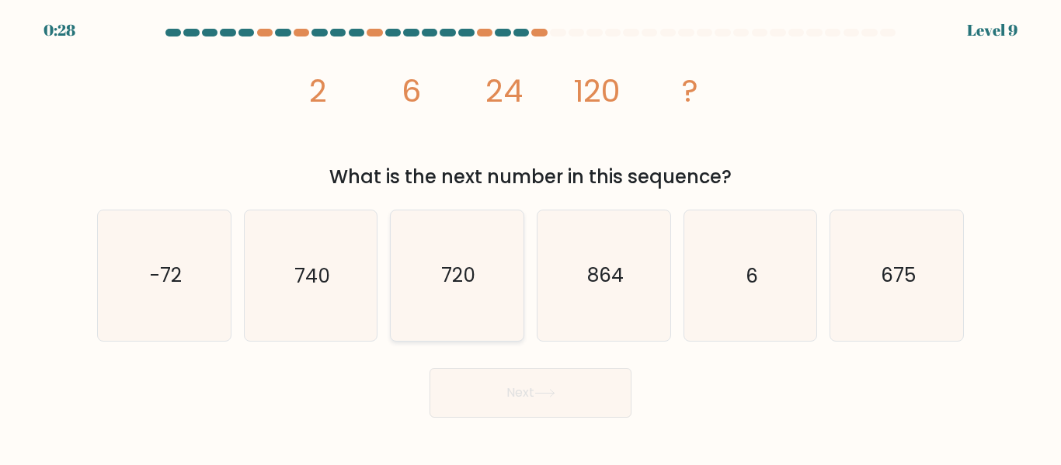
click at [530, 237] on input "c. 720" at bounding box center [530, 235] width 1 height 4
radio input "true"
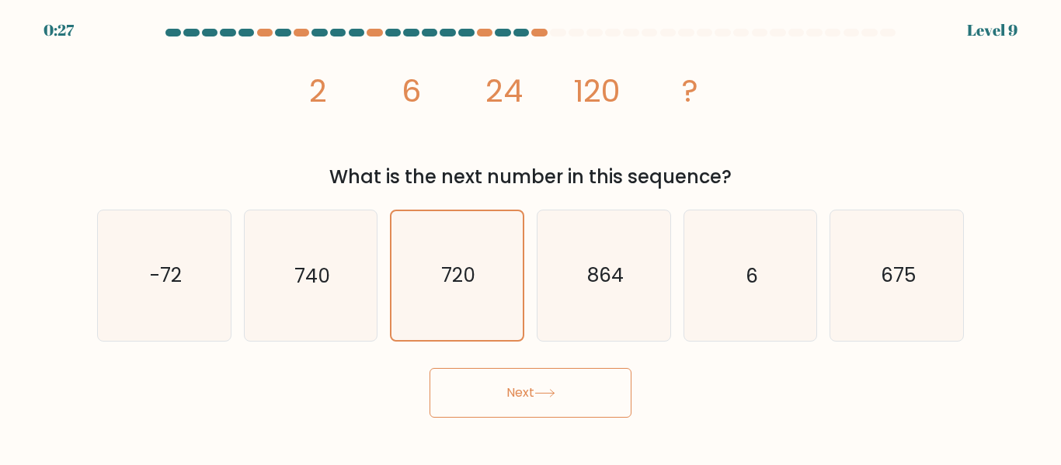
click at [578, 392] on button "Next" at bounding box center [530, 393] width 202 height 50
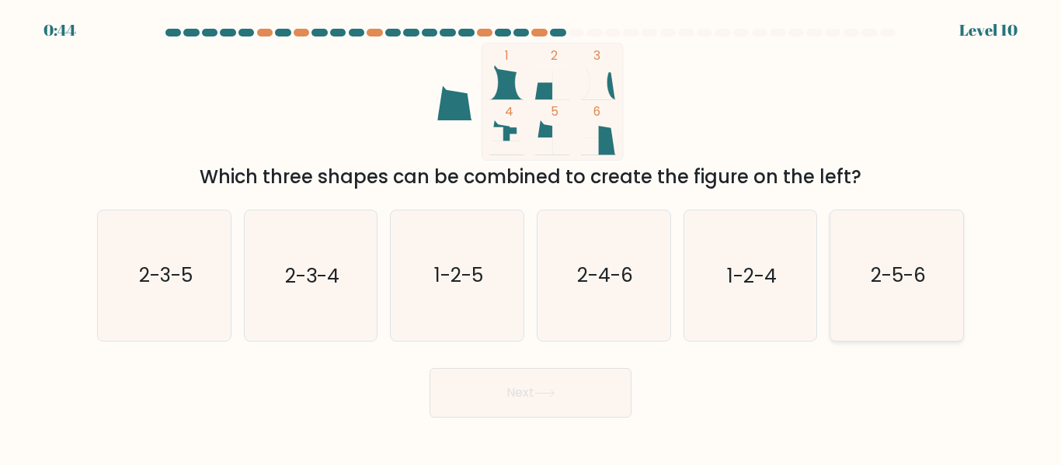
click at [870, 280] on text "2-5-6" at bounding box center [897, 275] width 55 height 27
click at [531, 237] on input "f. 2-5-6" at bounding box center [530, 235] width 1 height 4
radio input "true"
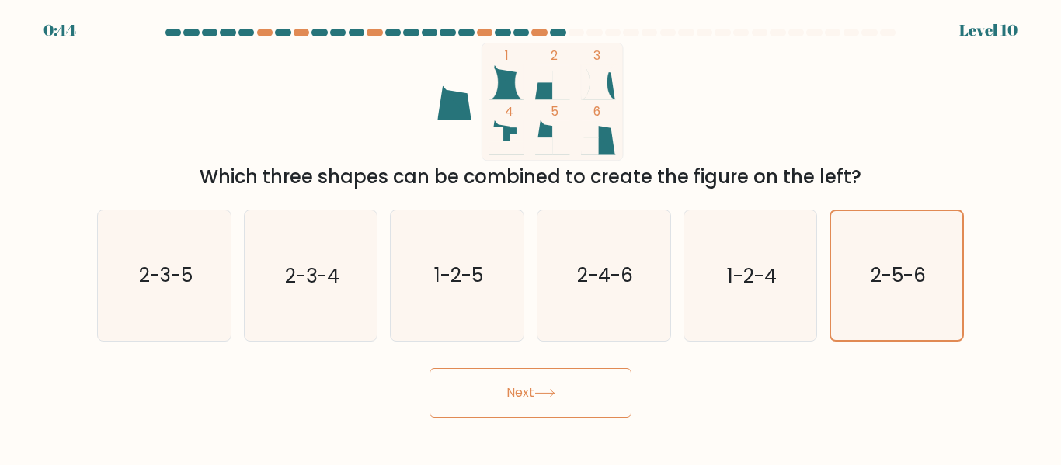
click at [560, 394] on button "Next" at bounding box center [530, 393] width 202 height 50
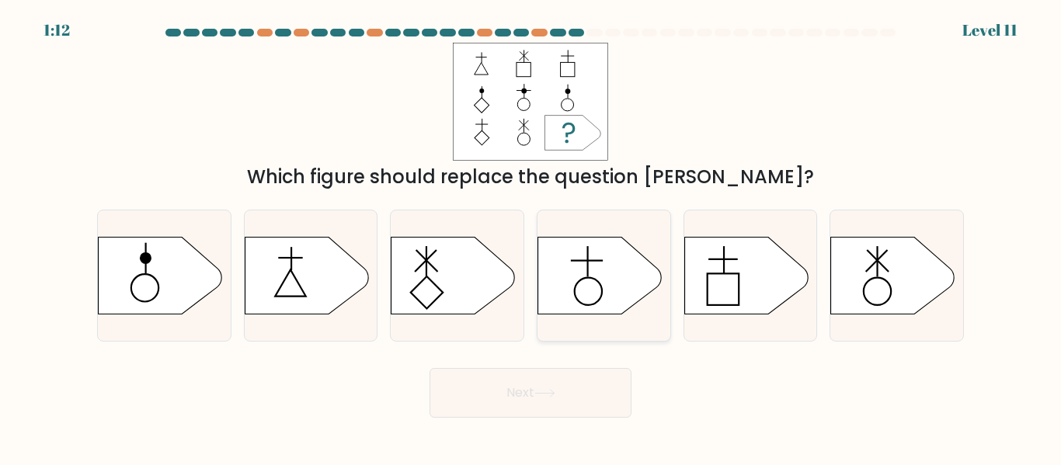
click at [572, 287] on icon at bounding box center [600, 276] width 124 height 78
click at [531, 237] on input "d." at bounding box center [530, 235] width 1 height 4
radio input "true"
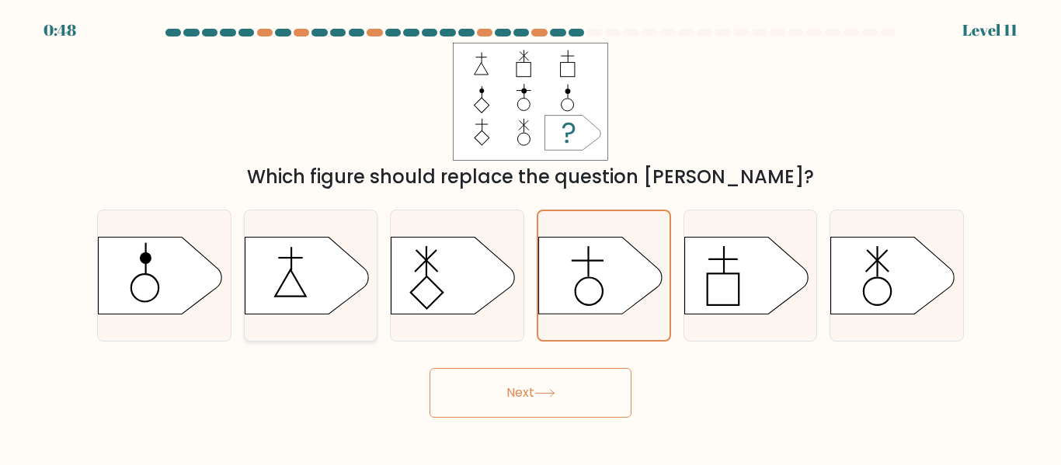
click at [342, 281] on icon at bounding box center [307, 276] width 124 height 78
click at [530, 237] on input "b." at bounding box center [530, 235] width 1 height 4
radio input "true"
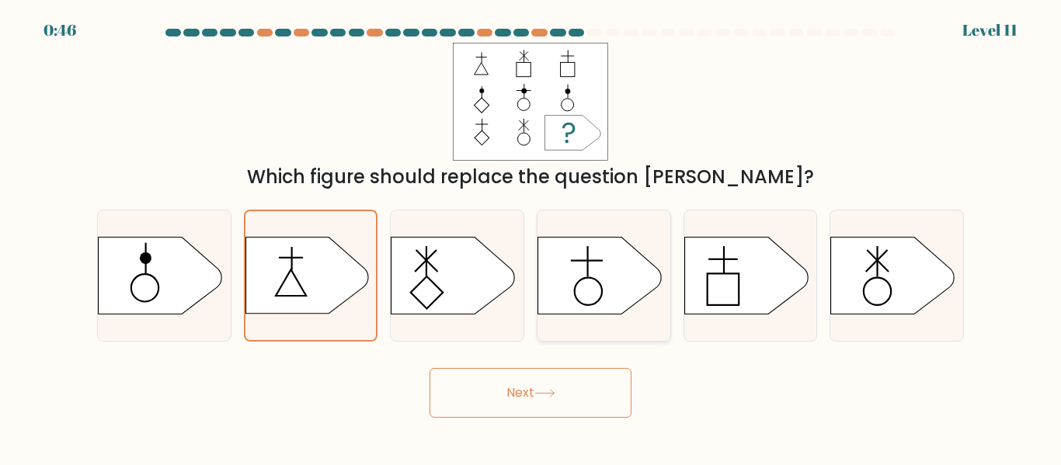
click at [620, 297] on icon at bounding box center [600, 276] width 124 height 78
click at [531, 237] on input "d." at bounding box center [530, 235] width 1 height 4
radio input "true"
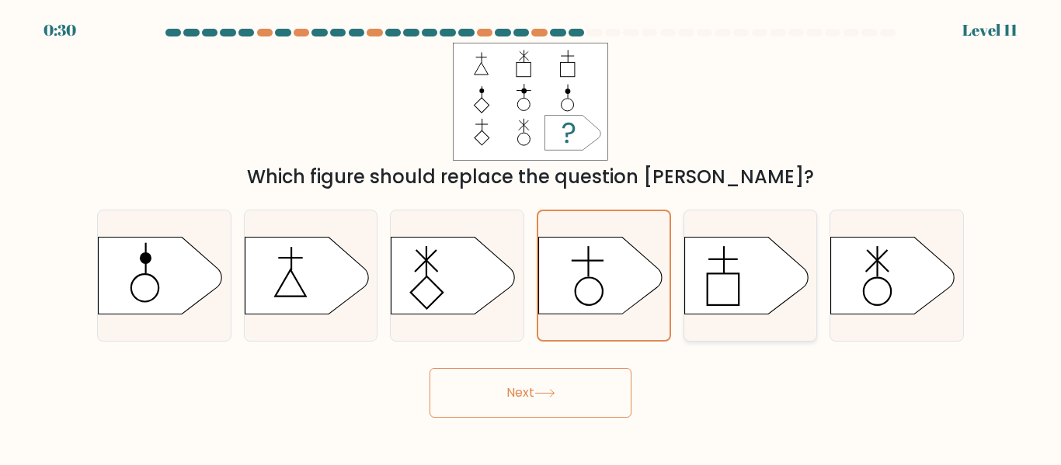
drag, startPoint x: 739, startPoint y: 308, endPoint x: 695, endPoint y: 300, distance: 45.1
click at [738, 307] on icon at bounding box center [746, 276] width 124 height 78
click at [531, 237] on input "e." at bounding box center [530, 235] width 1 height 4
radio input "true"
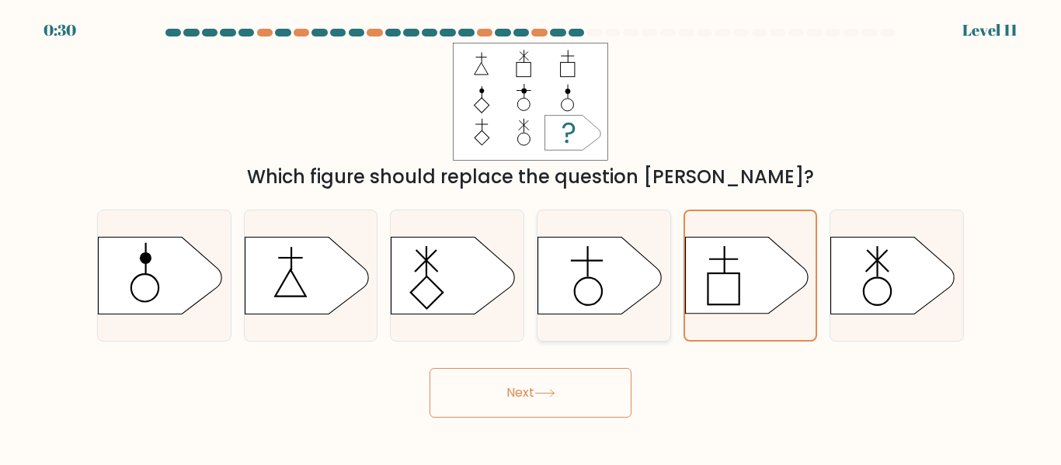
click at [609, 275] on icon at bounding box center [600, 276] width 124 height 78
click at [531, 237] on input "d." at bounding box center [530, 235] width 1 height 4
radio input "true"
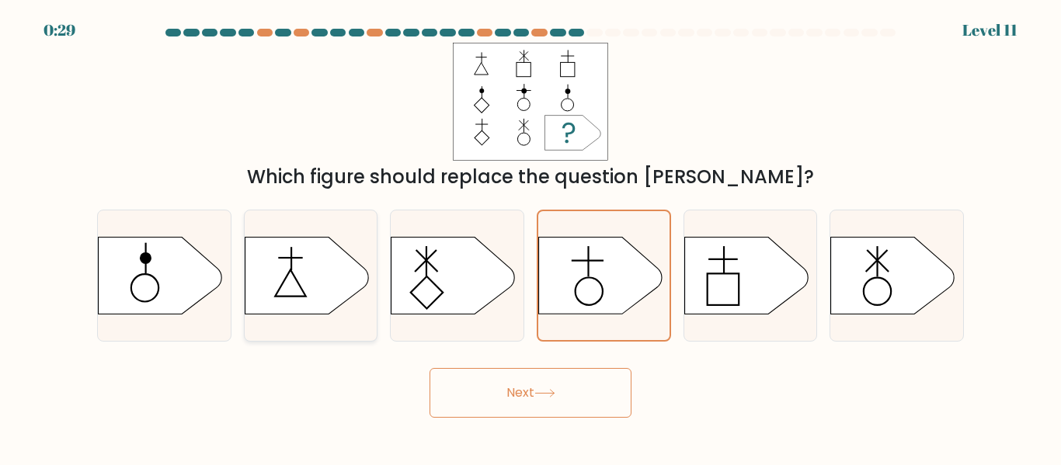
click at [290, 264] on icon at bounding box center [307, 276] width 124 height 78
click at [530, 237] on input "b." at bounding box center [530, 235] width 1 height 4
radio input "true"
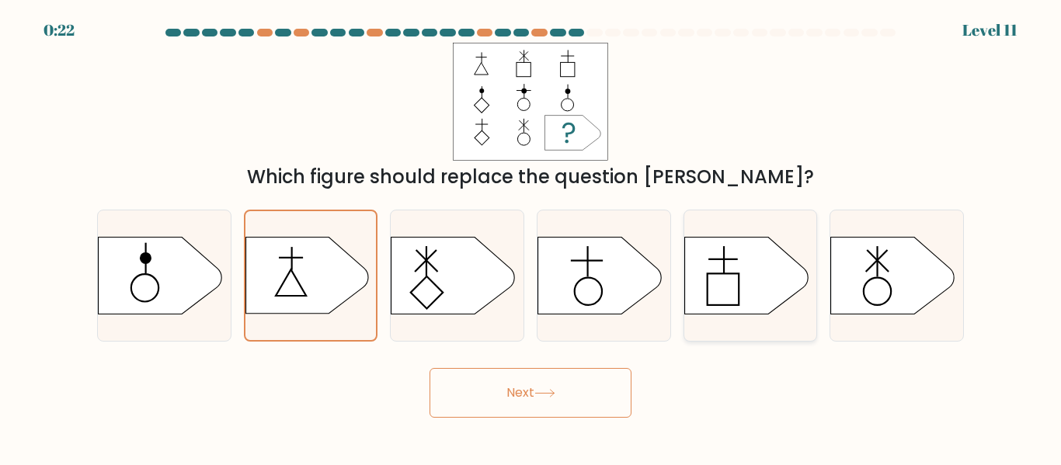
click at [738, 299] on rect at bounding box center [723, 289] width 32 height 32
click at [531, 237] on input "e." at bounding box center [530, 235] width 1 height 4
radio input "true"
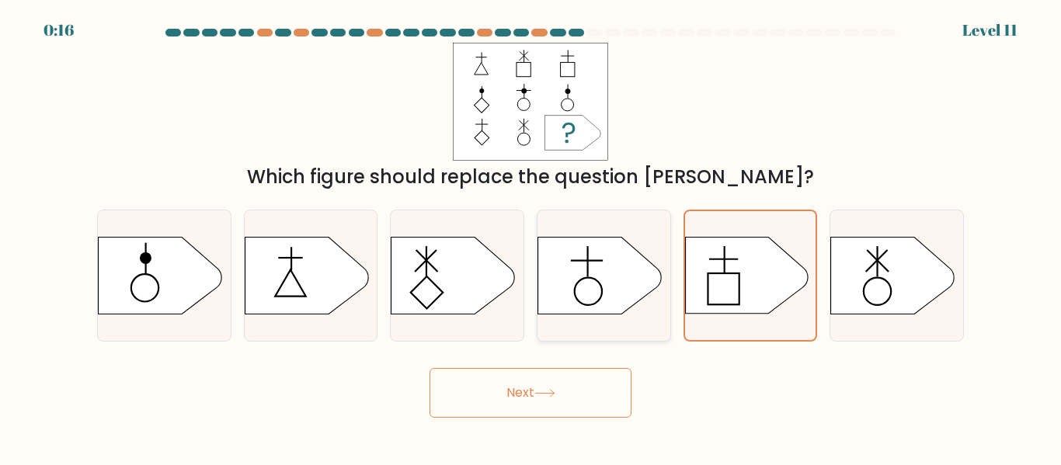
click at [582, 259] on icon at bounding box center [600, 276] width 124 height 78
click at [531, 237] on input "d." at bounding box center [530, 235] width 1 height 4
radio input "true"
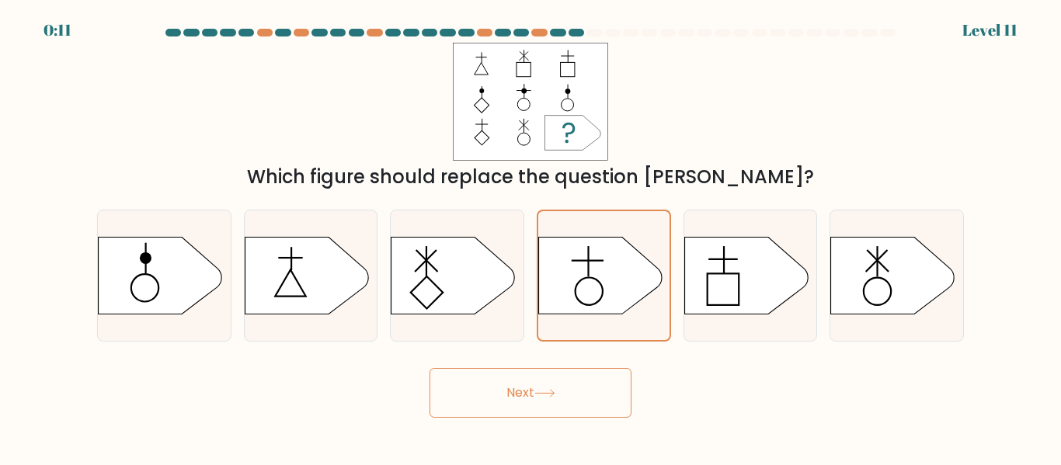
click at [550, 390] on icon at bounding box center [544, 393] width 21 height 9
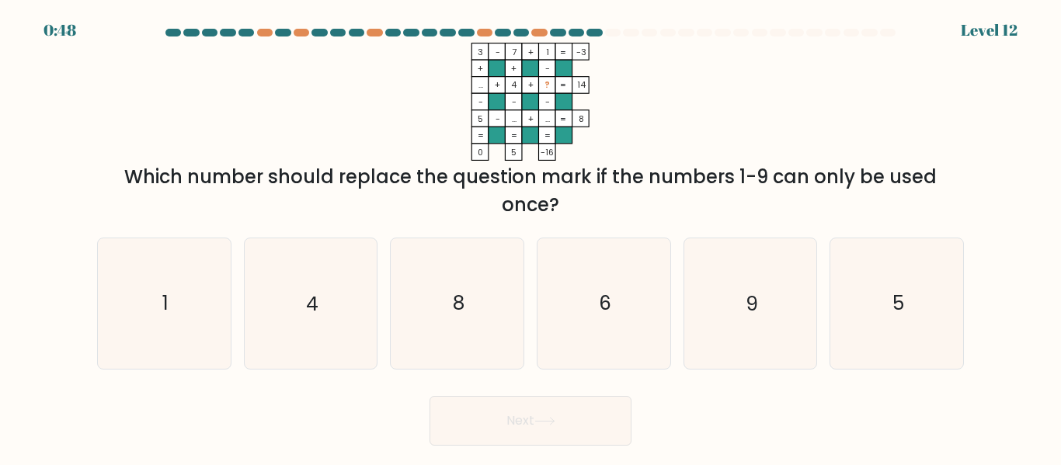
drag, startPoint x: 523, startPoint y: 212, endPoint x: 471, endPoint y: 211, distance: 52.0
click at [472, 211] on div "Which number should replace the question mark if the numbers 1-9 can only be us…" at bounding box center [530, 191] width 848 height 56
click at [705, 231] on div "a. 1 b. 4 c. 8 d." at bounding box center [530, 297] width 879 height 144
drag, startPoint x: 550, startPoint y: 85, endPoint x: 540, endPoint y: 82, distance: 9.8
click at [540, 82] on icon "3 - 7 + 1 -3 + + - ... + 4 + ? 14 - - - 5 - ... + ... = 8 = = = = 0 5 -16 =" at bounding box center [530, 102] width 466 height 118
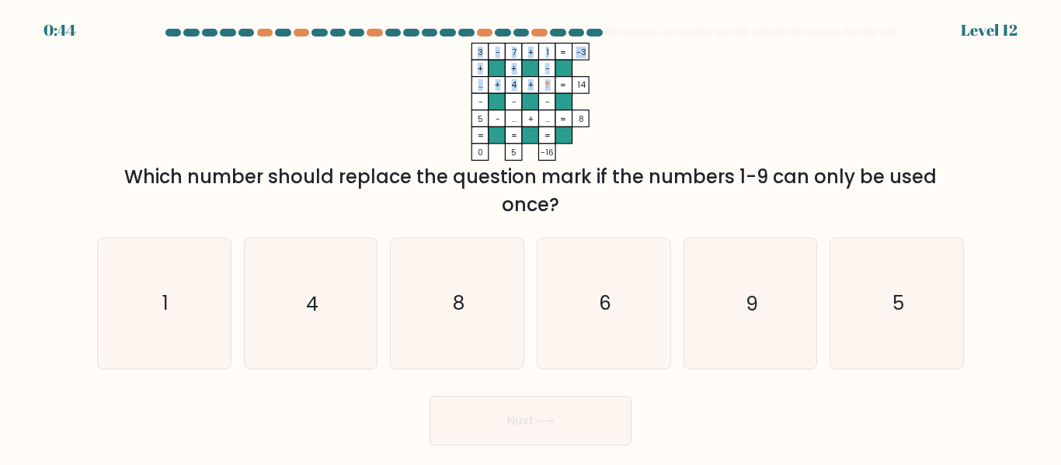
click at [547, 87] on tspan "?" at bounding box center [547, 85] width 5 height 12
drag, startPoint x: 554, startPoint y: 86, endPoint x: 551, endPoint y: 94, distance: 8.4
click at [551, 94] on icon "3 - 7 + 1 -3 + + - ... + 4 + ? 14 - - - 5 - ... + ... = 8 = = = = 0 5 -16 =" at bounding box center [530, 102] width 466 height 118
click at [660, 95] on icon "3 - 7 + 1 -3 + + - ... + 4 + ? 14 - - - 5 - ... + ... = 8 = = = = 0 5 -16 =" at bounding box center [530, 102] width 466 height 118
click at [724, 304] on icon "9" at bounding box center [750, 303] width 130 height 130
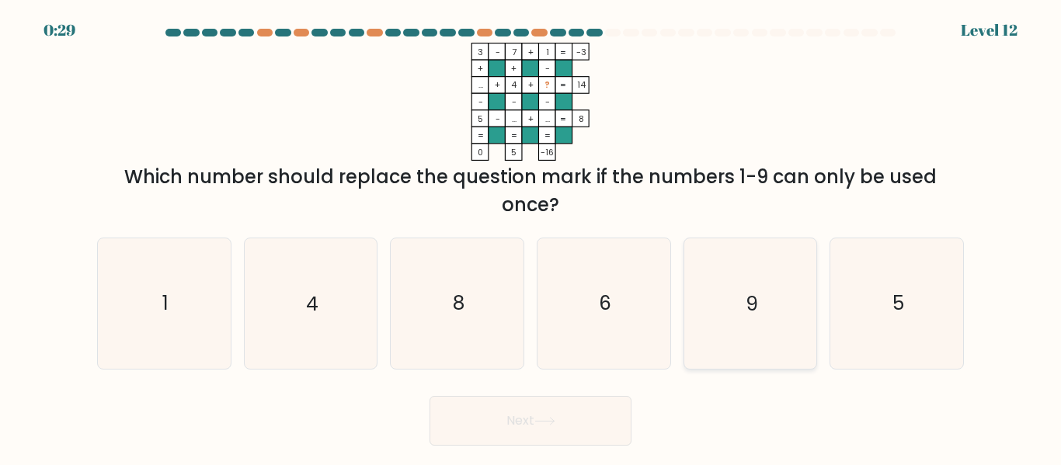
click at [531, 237] on input "e. 9" at bounding box center [530, 235] width 1 height 4
radio input "true"
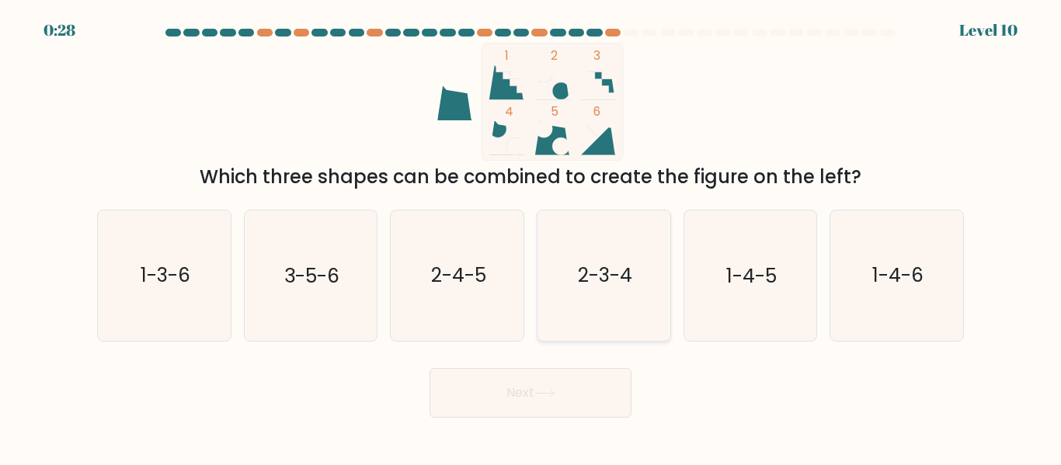
drag, startPoint x: 605, startPoint y: 268, endPoint x: 561, endPoint y: 268, distance: 43.5
click at [604, 268] on text "2-3-4" at bounding box center [605, 275] width 54 height 27
click at [450, 259] on icon "2-4-5" at bounding box center [457, 275] width 130 height 130
click at [530, 237] on input "c. 2-4-5" at bounding box center [530, 235] width 1 height 4
radio input "true"
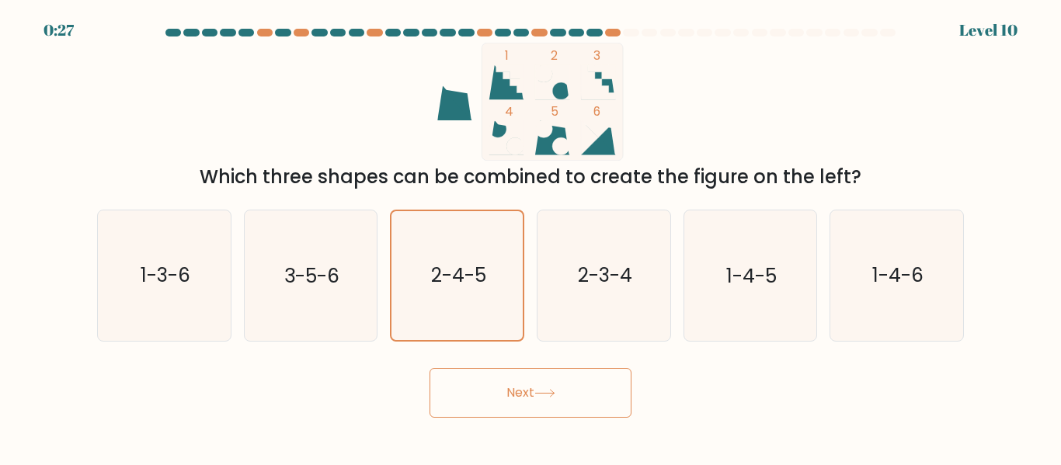
click at [540, 387] on button "Next" at bounding box center [530, 393] width 202 height 50
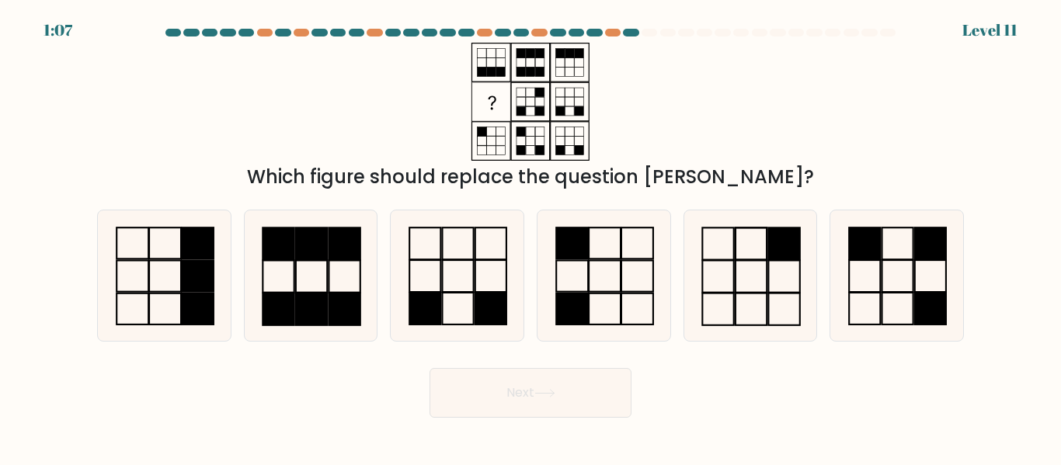
drag, startPoint x: 779, startPoint y: 176, endPoint x: 365, endPoint y: 178, distance: 413.8
click at [365, 178] on div "Which figure should replace the question mark?" at bounding box center [530, 177] width 848 height 28
click at [566, 179] on div "Which figure should replace the question mark?" at bounding box center [530, 177] width 848 height 28
click at [592, 280] on icon at bounding box center [604, 275] width 130 height 130
click at [531, 237] on input "d." at bounding box center [530, 235] width 1 height 4
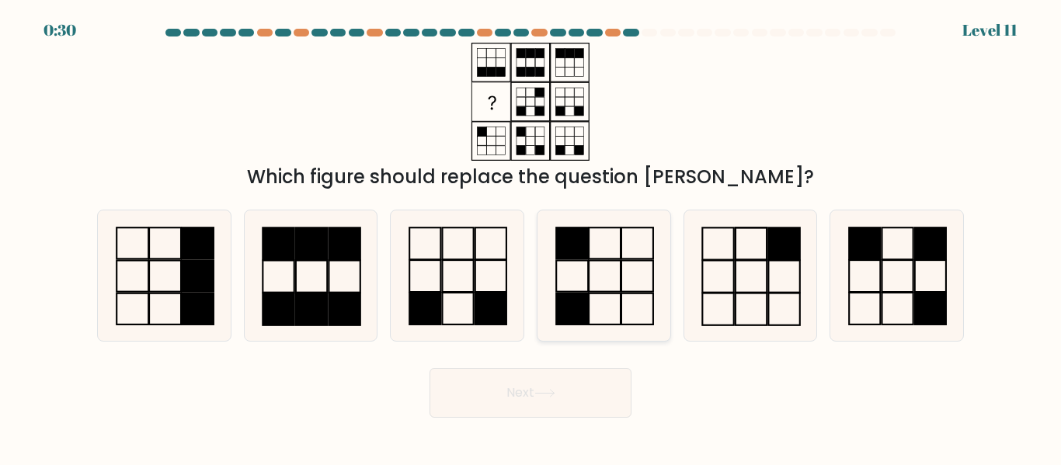
radio input "true"
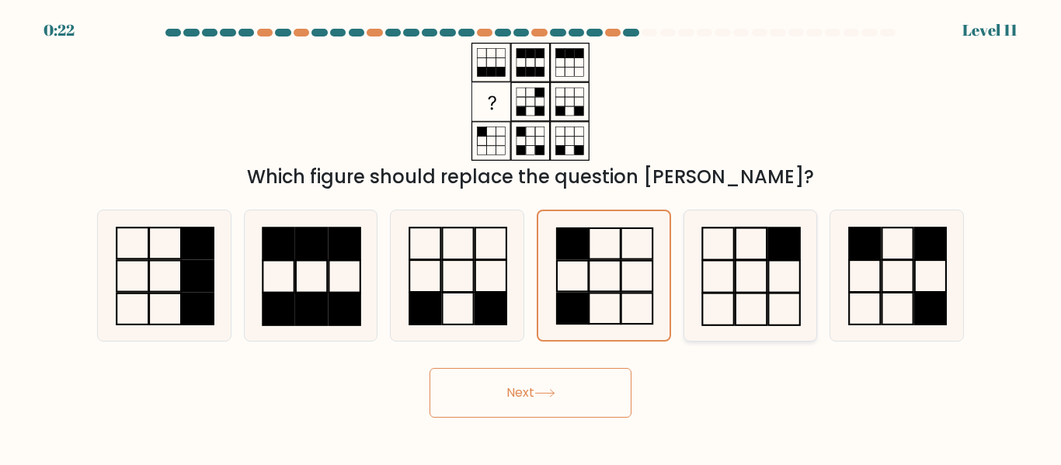
click at [734, 255] on rect at bounding box center [718, 244] width 31 height 32
click at [531, 237] on input "e." at bounding box center [530, 235] width 1 height 4
radio input "true"
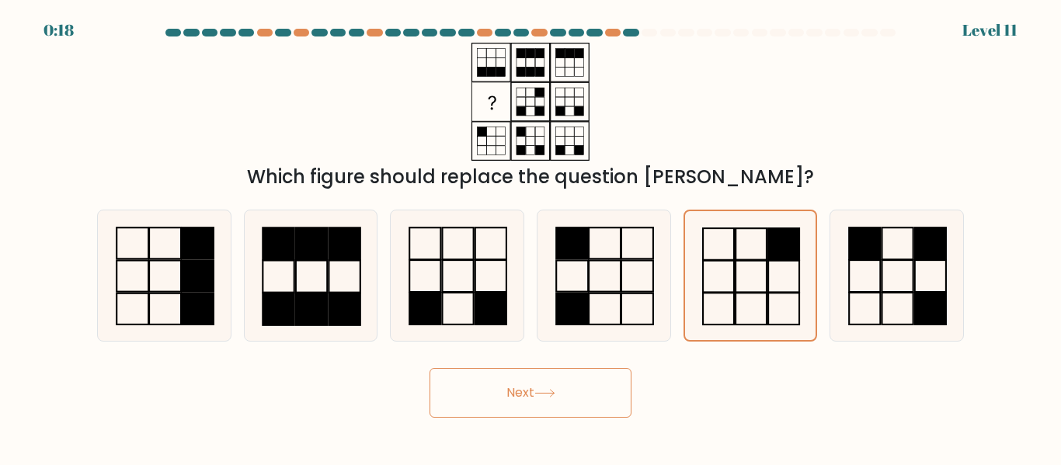
click at [565, 383] on button "Next" at bounding box center [530, 393] width 202 height 50
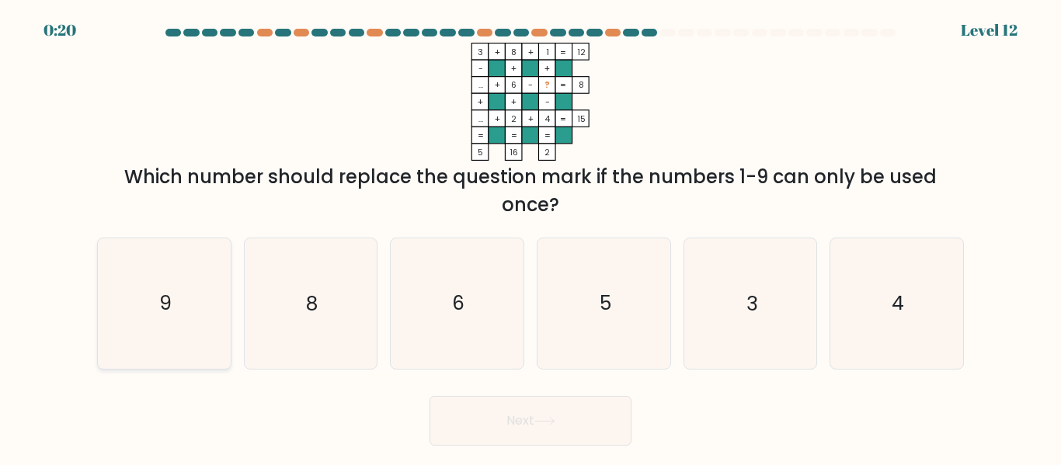
click at [203, 294] on icon "9" at bounding box center [164, 303] width 130 height 130
click at [530, 237] on input "a. 9" at bounding box center [530, 235] width 1 height 4
radio input "true"
click at [507, 425] on button "Next" at bounding box center [530, 421] width 202 height 50
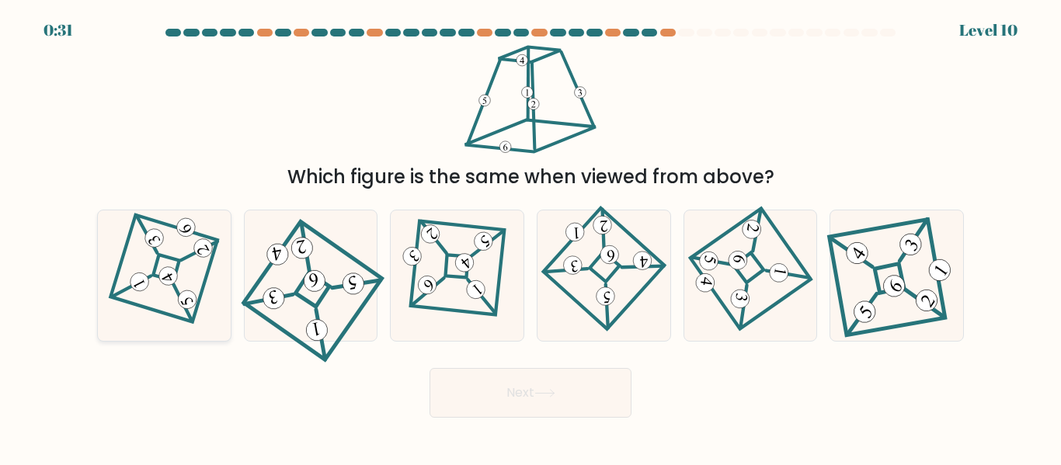
click at [180, 253] on icon at bounding box center [165, 276] width 90 height 104
click at [530, 237] on input "a." at bounding box center [530, 235] width 1 height 4
radio input "true"
click at [491, 377] on button "Next" at bounding box center [530, 393] width 202 height 50
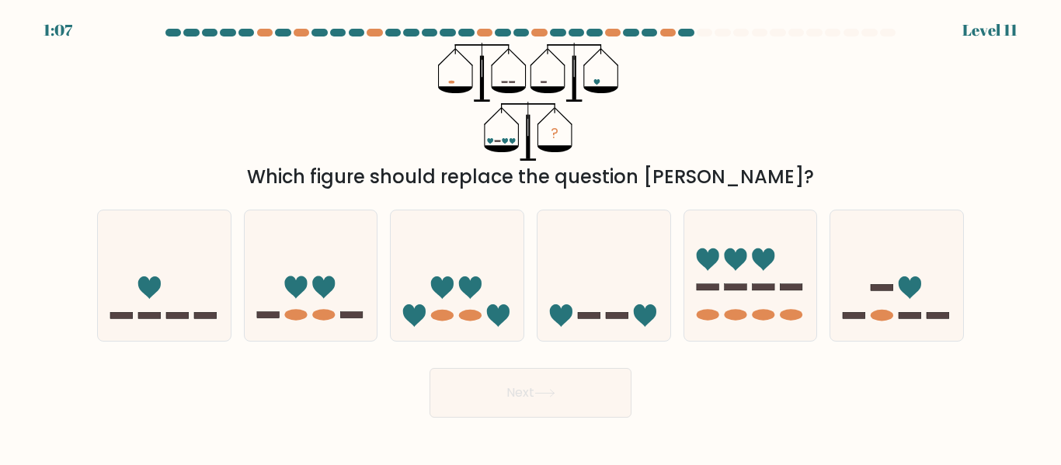
drag, startPoint x: 487, startPoint y: 141, endPoint x: 513, endPoint y: 137, distance: 26.6
click at [513, 137] on icon "?" at bounding box center [530, 102] width 185 height 118
click at [523, 137] on icon "?" at bounding box center [530, 102] width 185 height 118
click at [548, 75] on icon "?" at bounding box center [530, 102] width 185 height 118
click at [605, 75] on icon "?" at bounding box center [530, 102] width 185 height 118
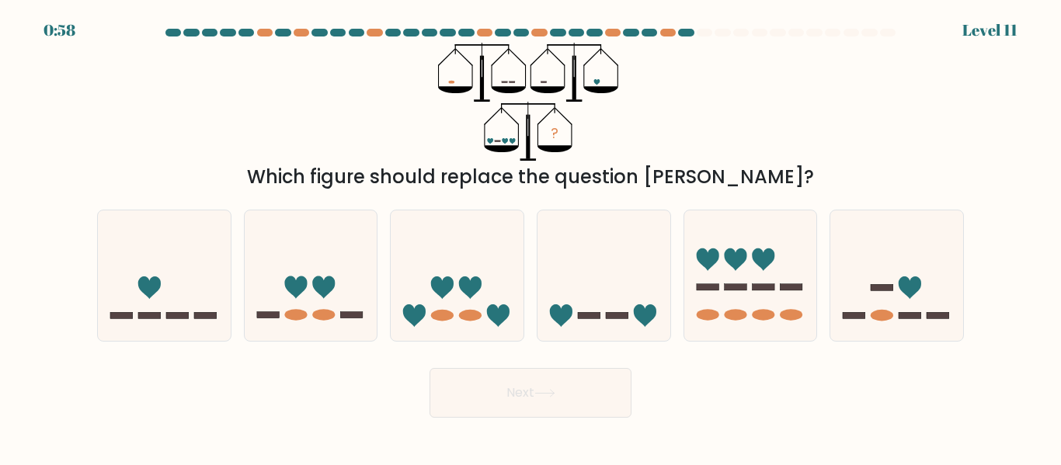
click at [595, 87] on icon at bounding box center [601, 89] width 35 height 7
click at [543, 81] on icon "?" at bounding box center [530, 102] width 185 height 118
click at [543, 80] on icon "?" at bounding box center [530, 102] width 185 height 118
click at [538, 80] on icon "?" at bounding box center [530, 102] width 185 height 118
click at [598, 84] on icon at bounding box center [597, 82] width 6 height 6
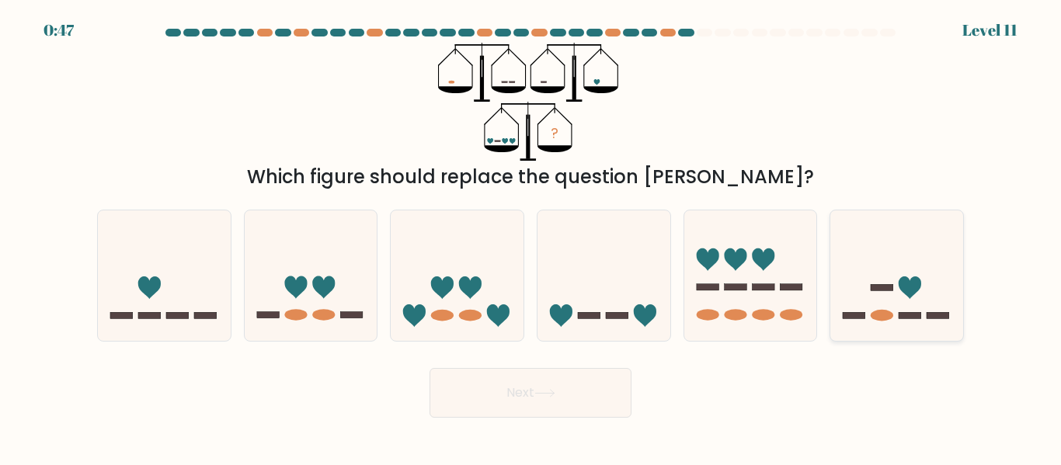
click at [939, 281] on icon at bounding box center [896, 274] width 133 height 109
click at [531, 237] on input "f." at bounding box center [530, 235] width 1 height 4
radio input "true"
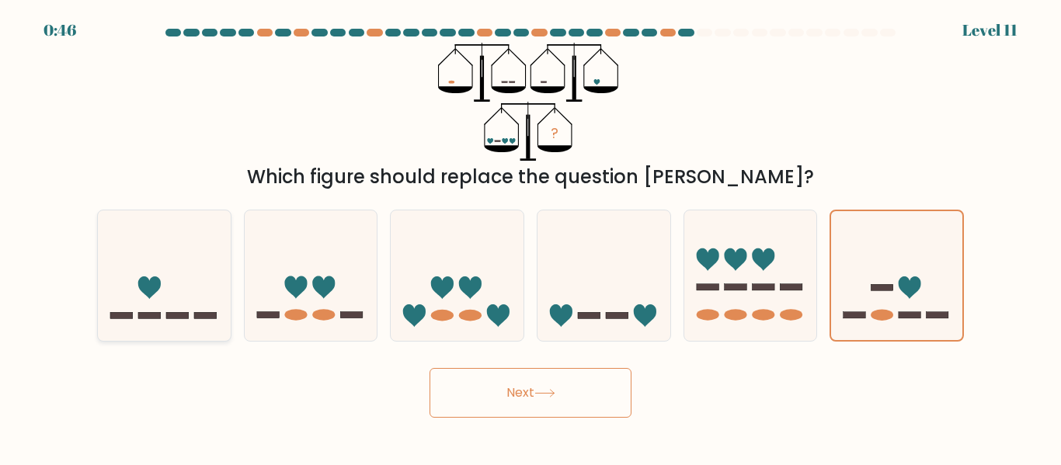
click at [196, 283] on icon at bounding box center [164, 274] width 133 height 109
click at [530, 237] on input "a." at bounding box center [530, 235] width 1 height 4
radio input "true"
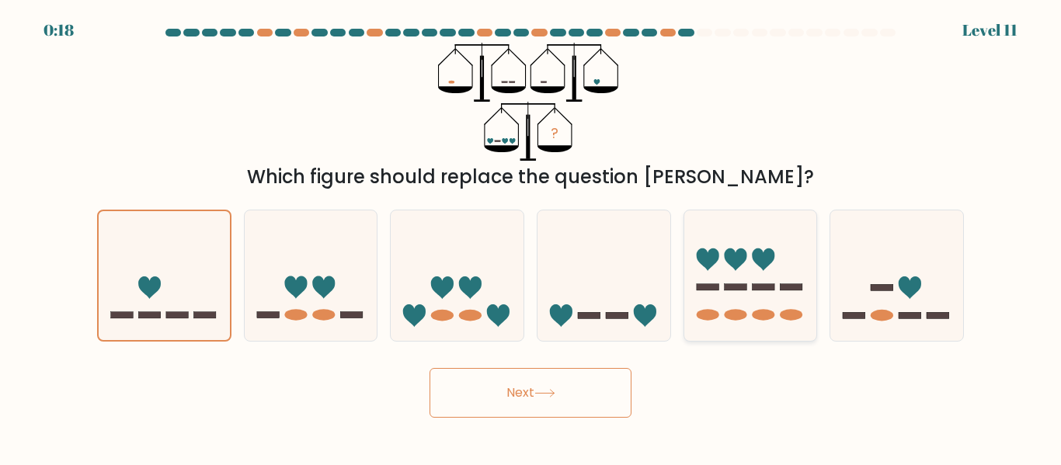
click at [734, 300] on icon at bounding box center [750, 274] width 133 height 109
click at [531, 237] on input "e." at bounding box center [530, 235] width 1 height 4
radio input "true"
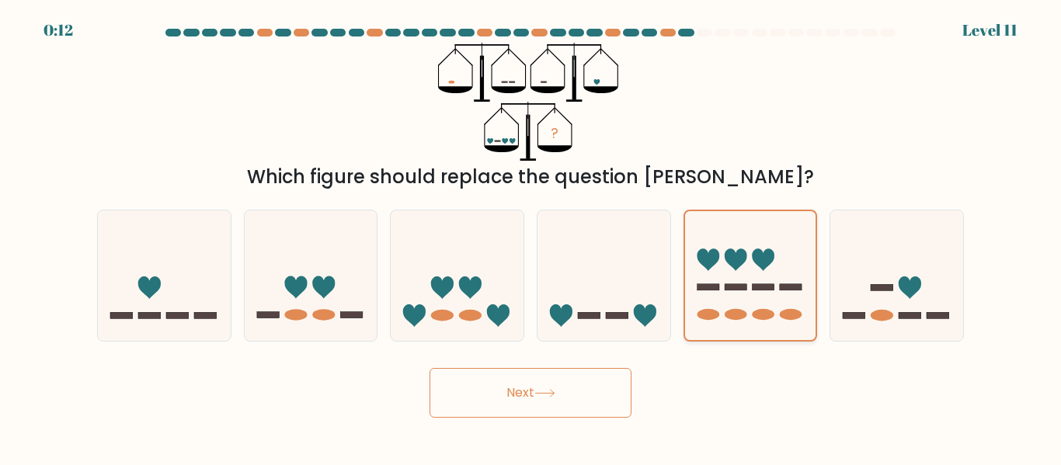
click at [744, 318] on ellipse at bounding box center [735, 314] width 23 height 11
click at [531, 237] on input "e." at bounding box center [530, 235] width 1 height 4
click at [484, 368] on button "Next" at bounding box center [530, 393] width 202 height 50
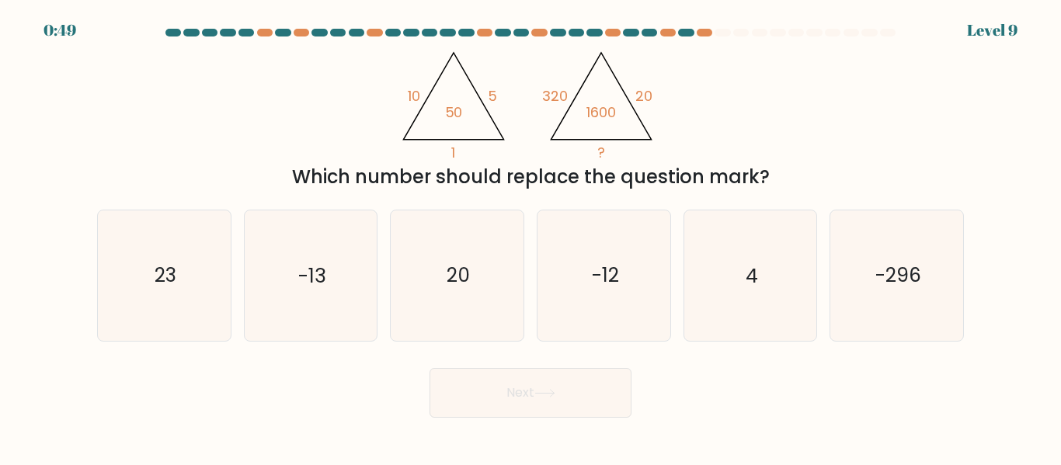
drag, startPoint x: 343, startPoint y: 176, endPoint x: 758, endPoint y: 176, distance: 414.6
click at [742, 176] on div "Which number should replace the question mark?" at bounding box center [530, 177] width 848 height 28
click at [877, 179] on div "Which number should replace the question mark?" at bounding box center [530, 177] width 848 height 28
drag, startPoint x: 586, startPoint y: 116, endPoint x: 620, endPoint y: 116, distance: 33.4
click at [620, 116] on icon "@import url('https://fonts.googleapis.com/css?family=Abril+Fatface:400,100,100i…" at bounding box center [530, 102] width 272 height 118
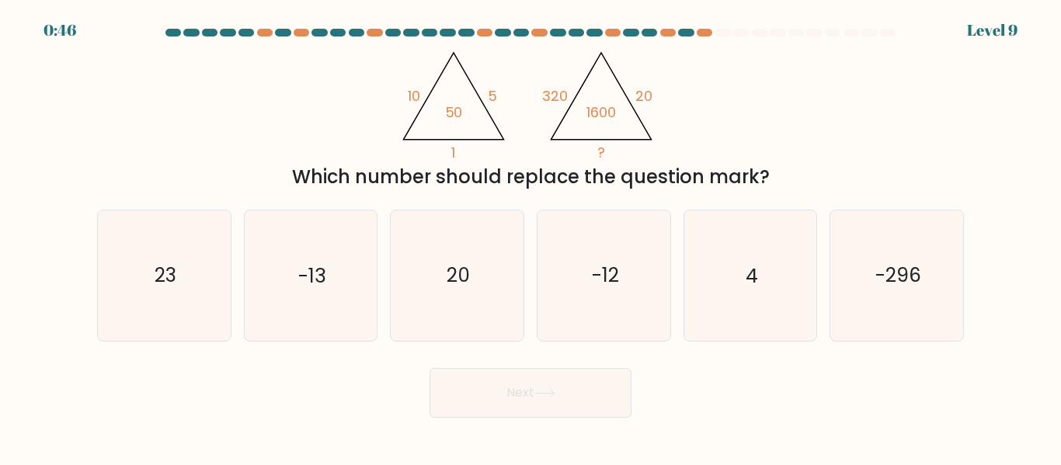
click at [689, 105] on div "@import url('https://fonts.googleapis.com/css?family=Abril+Fatface:400,100,100i…" at bounding box center [530, 117] width 885 height 148
drag, startPoint x: 505, startPoint y: 89, endPoint x: 402, endPoint y: 92, distance: 103.3
click at [411, 92] on icon "@import url('https://fonts.googleapis.com/css?family=Abril+Fatface:400,100,100i…" at bounding box center [530, 102] width 272 height 118
click at [396, 92] on icon "@import url('https://fonts.googleapis.com/css?family=Abril+Fatface:400,100,100i…" at bounding box center [530, 102] width 272 height 118
drag, startPoint x: 540, startPoint y: 90, endPoint x: 575, endPoint y: 94, distance: 35.9
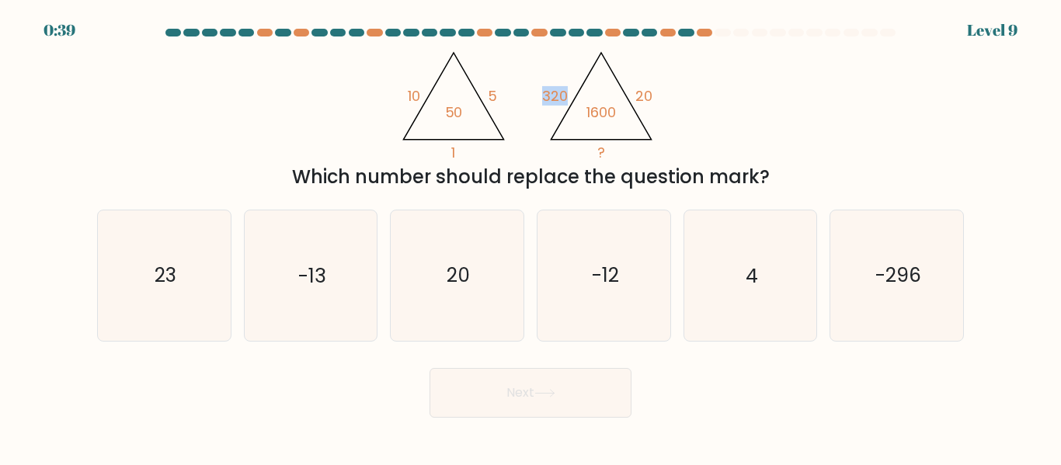
click at [575, 94] on icon "@import url('https://fonts.googleapis.com/css?family=Abril+Fatface:400,100,100i…" at bounding box center [530, 102] width 272 height 118
click at [696, 97] on div "@import url('https://fonts.googleapis.com/css?family=Abril+Fatface:400,100,100i…" at bounding box center [530, 117] width 885 height 148
drag, startPoint x: 665, startPoint y: 94, endPoint x: 625, endPoint y: 92, distance: 39.6
click at [627, 92] on div "@import url('https://fonts.googleapis.com/css?family=Abril+Fatface:400,100,100i…" at bounding box center [530, 117] width 885 height 148
click at [668, 136] on div "@import url('https://fonts.googleapis.com/css?family=Abril+Fatface:400,100,100i…" at bounding box center [530, 117] width 885 height 148
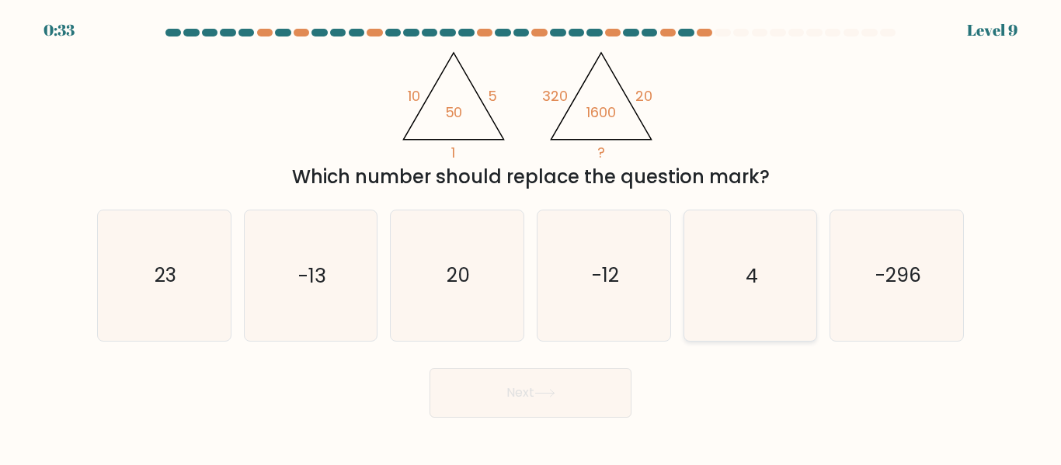
click at [781, 270] on icon "4" at bounding box center [750, 275] width 130 height 130
click at [531, 237] on input "e. 4" at bounding box center [530, 235] width 1 height 4
radio input "true"
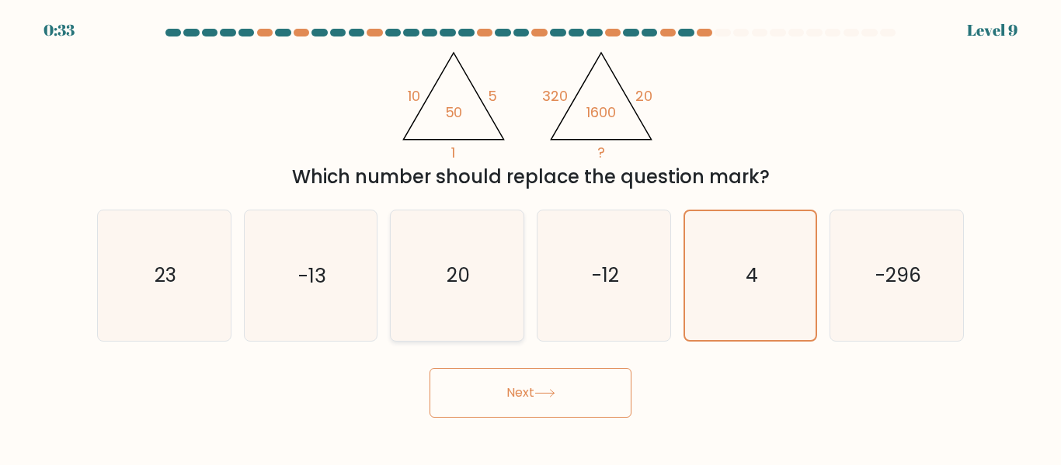
click at [413, 273] on icon "20" at bounding box center [457, 275] width 130 height 130
click at [530, 237] on input "c. 20" at bounding box center [530, 235] width 1 height 4
radio input "true"
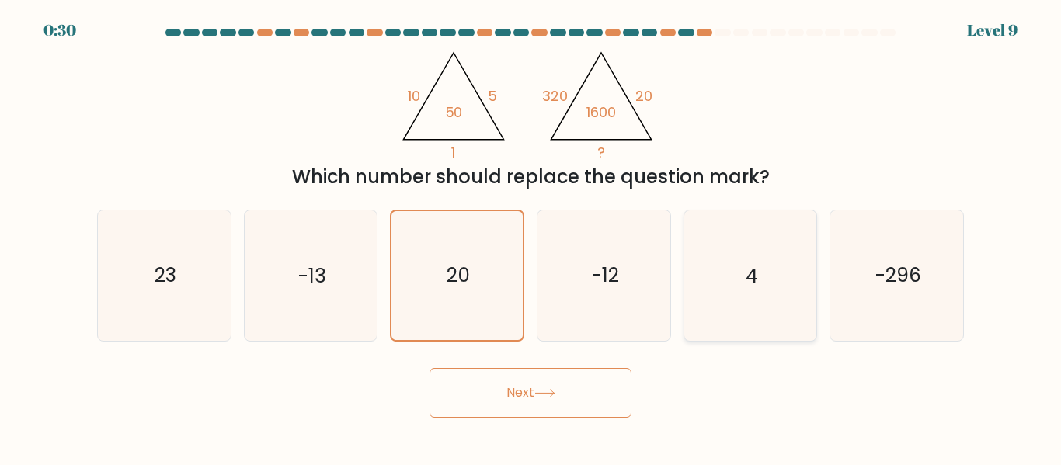
click at [745, 283] on text "4" at bounding box center [751, 275] width 12 height 27
click at [531, 237] on input "e. 4" at bounding box center [530, 235] width 1 height 4
radio input "true"
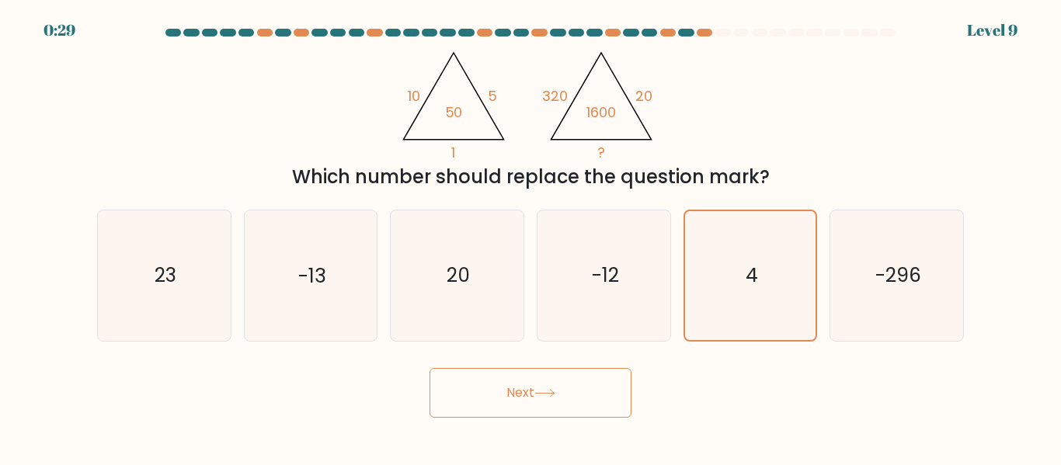
click at [582, 391] on button "Next" at bounding box center [530, 393] width 202 height 50
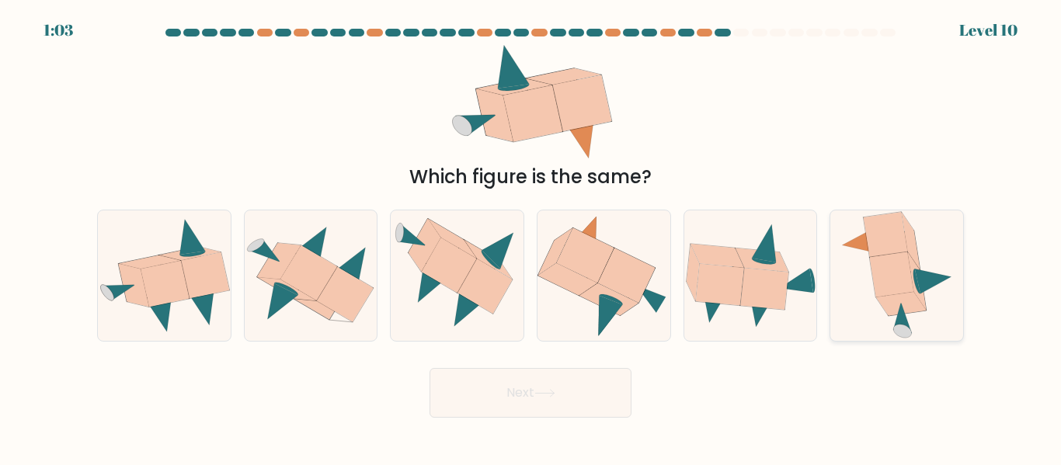
click at [869, 293] on icon at bounding box center [896, 275] width 115 height 130
click at [531, 237] on input "f." at bounding box center [530, 235] width 1 height 4
radio input "true"
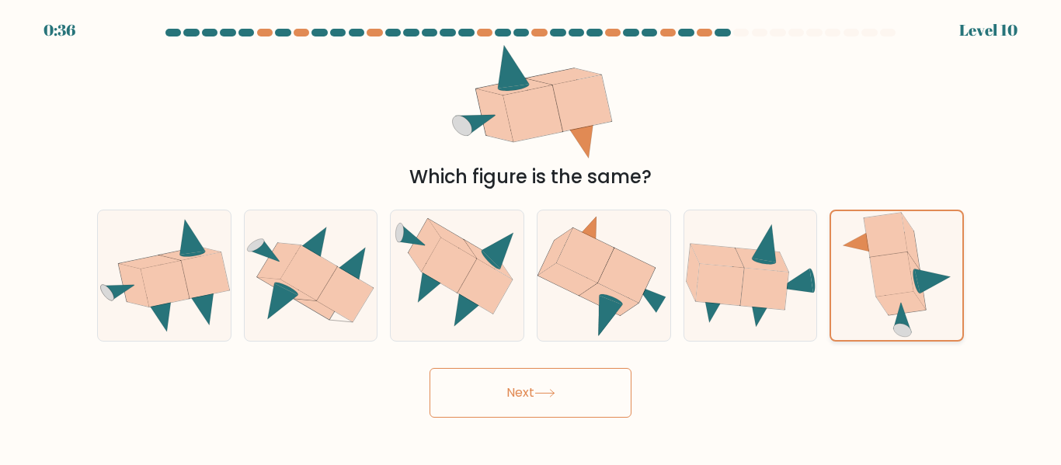
click at [926, 311] on icon at bounding box center [896, 275] width 113 height 128
click at [531, 237] on input "f." at bounding box center [530, 235] width 1 height 4
click at [470, 428] on body "0:34 Level 10" at bounding box center [530, 232] width 1061 height 465
drag, startPoint x: 503, startPoint y: 389, endPoint x: 536, endPoint y: 384, distance: 33.1
click at [503, 388] on button "Next" at bounding box center [530, 393] width 202 height 50
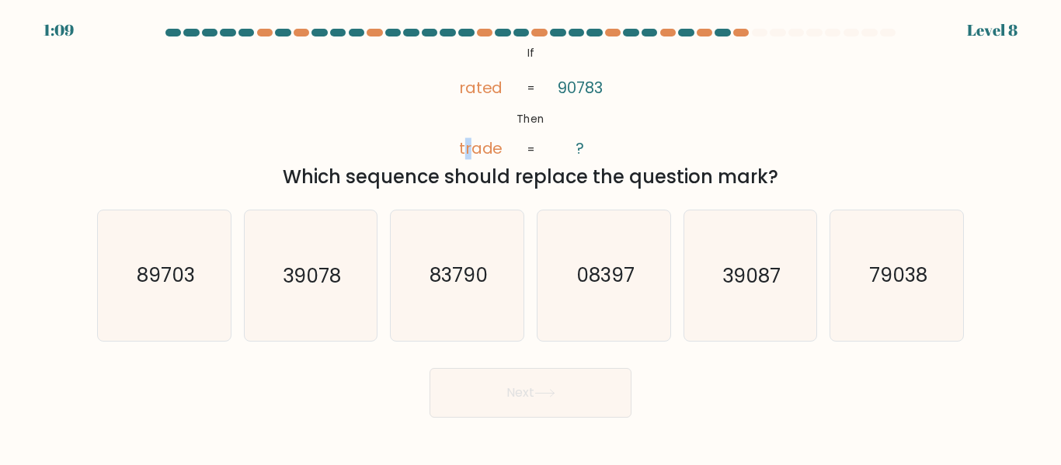
click at [467, 156] on tspan "trade" at bounding box center [480, 149] width 44 height 22
click at [489, 110] on icon "@import url('https://fonts.googleapis.com/css?family=Abril+Fatface:400,100,100i…" at bounding box center [531, 102] width 192 height 118
click at [479, 88] on tspan "rated" at bounding box center [480, 88] width 44 height 22
click at [896, 275] on text "79038" at bounding box center [898, 275] width 58 height 27
click at [531, 237] on input "f. 79038" at bounding box center [530, 235] width 1 height 4
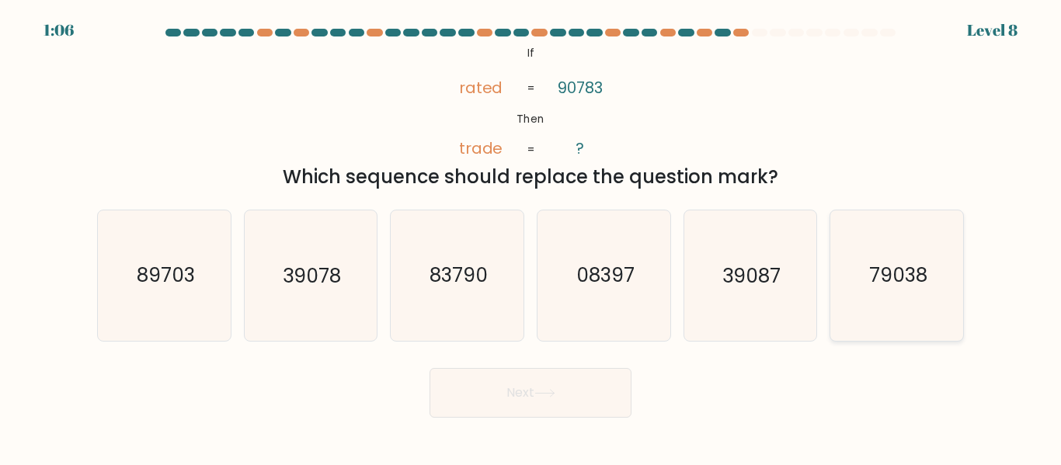
radio input "true"
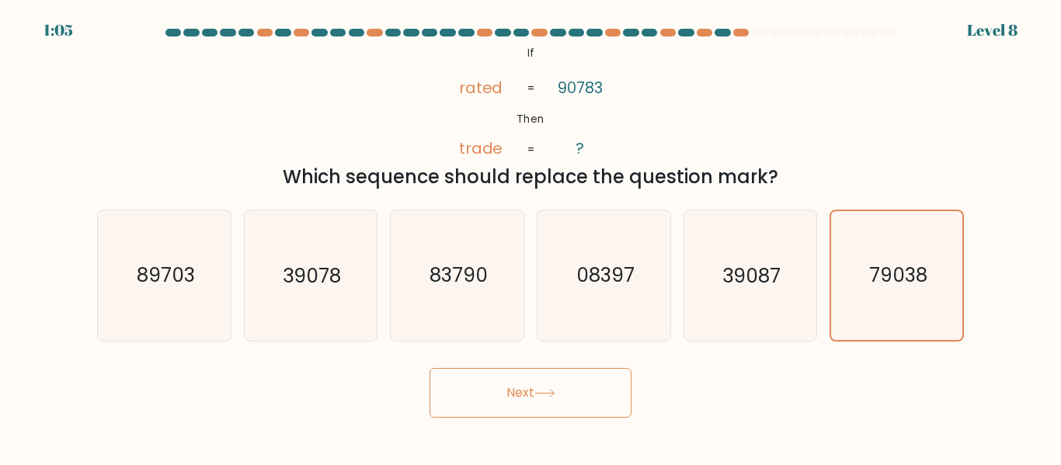
click at [506, 389] on button "Next" at bounding box center [530, 393] width 202 height 50
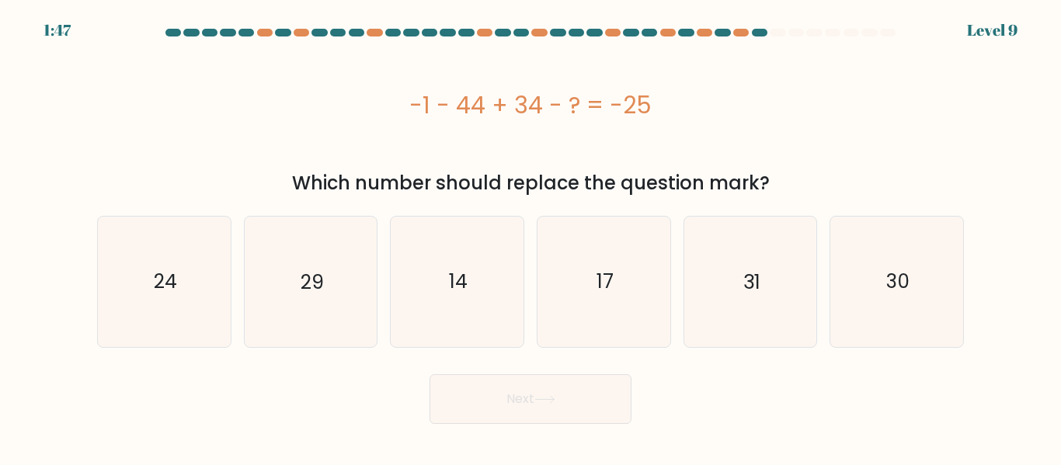
drag, startPoint x: 774, startPoint y: 180, endPoint x: 227, endPoint y: 180, distance: 546.6
click at [265, 182] on div "Which number should replace the question mark?" at bounding box center [530, 183] width 848 height 28
click at [321, 162] on div "-1 - 44 + 34 - ? = -25" at bounding box center [530, 105] width 866 height 124
click at [452, 290] on text "14" at bounding box center [458, 281] width 19 height 27
click at [530, 237] on input "c. 14" at bounding box center [530, 235] width 1 height 4
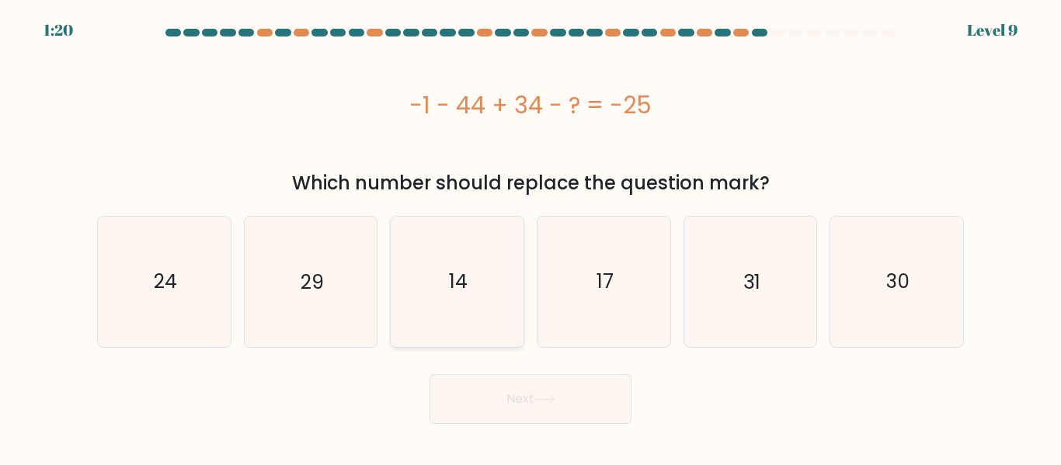
radio input "true"
click at [565, 409] on button "Next" at bounding box center [530, 399] width 202 height 50
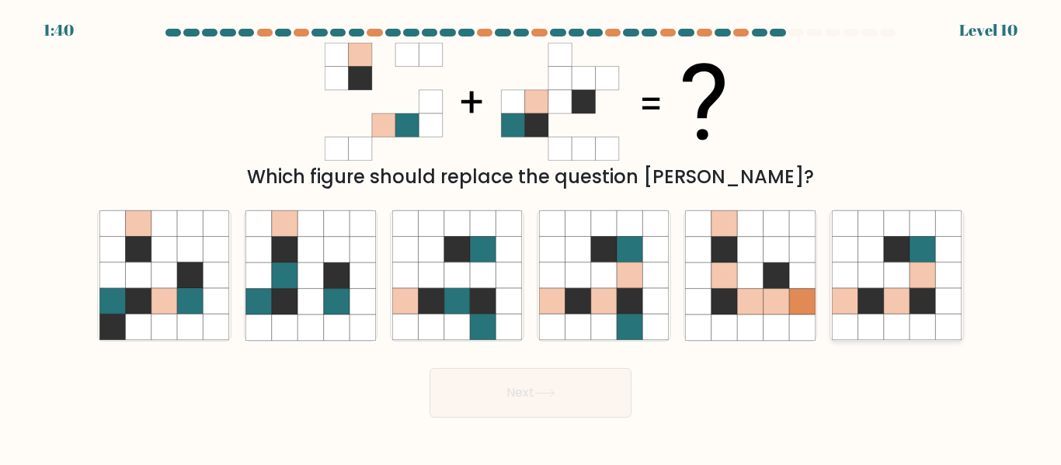
click at [871, 309] on icon at bounding box center [871, 302] width 26 height 26
click at [531, 237] on input "f." at bounding box center [530, 235] width 1 height 4
radio input "true"
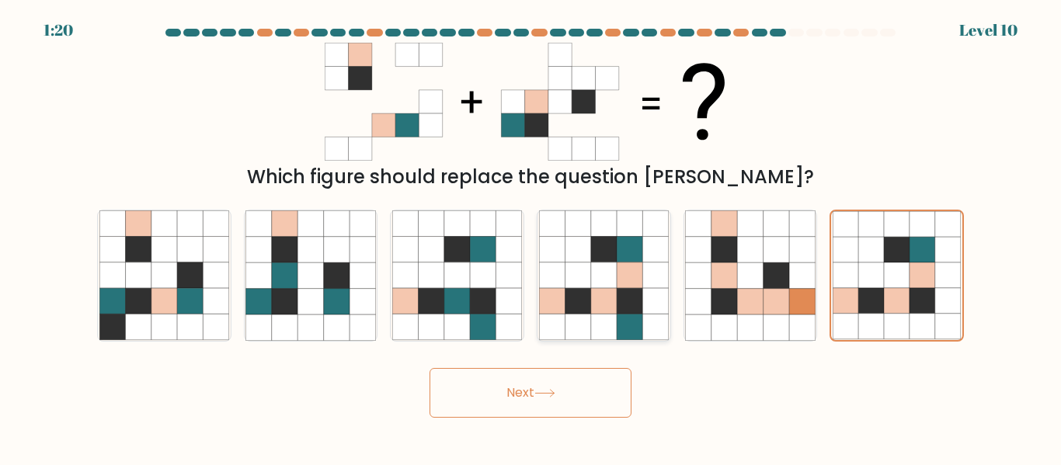
click at [562, 287] on icon at bounding box center [552, 275] width 26 height 26
click at [531, 237] on input "d." at bounding box center [530, 235] width 1 height 4
radio input "true"
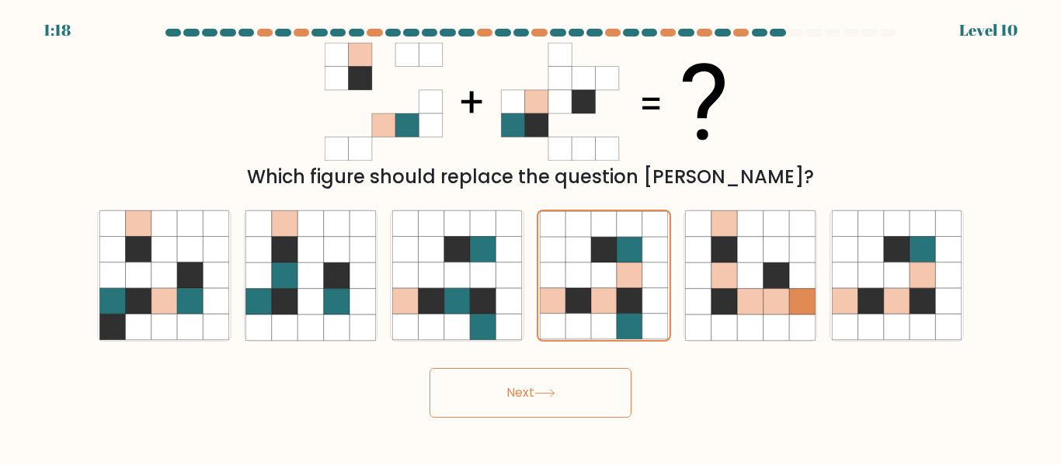
click at [520, 391] on button "Next" at bounding box center [530, 393] width 202 height 50
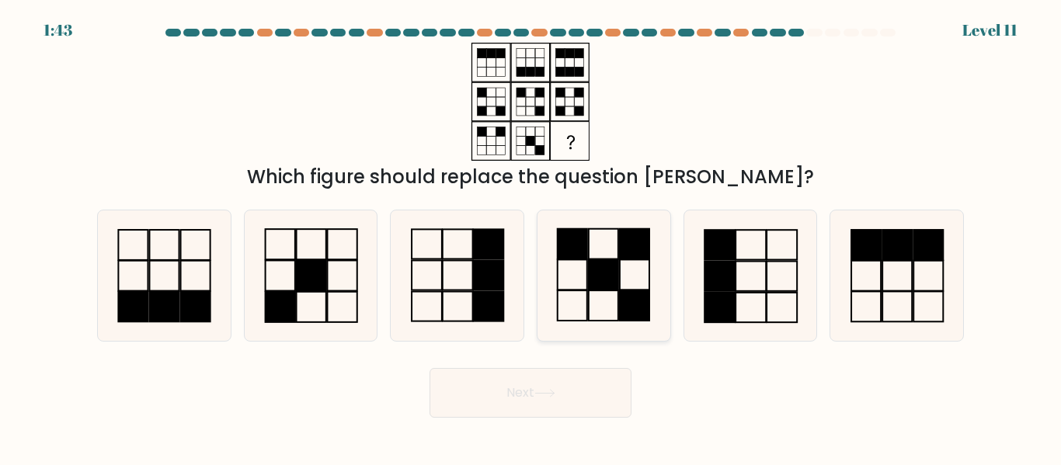
click at [590, 276] on rect at bounding box center [604, 275] width 30 height 30
click at [531, 237] on input "d." at bounding box center [530, 235] width 1 height 4
radio input "true"
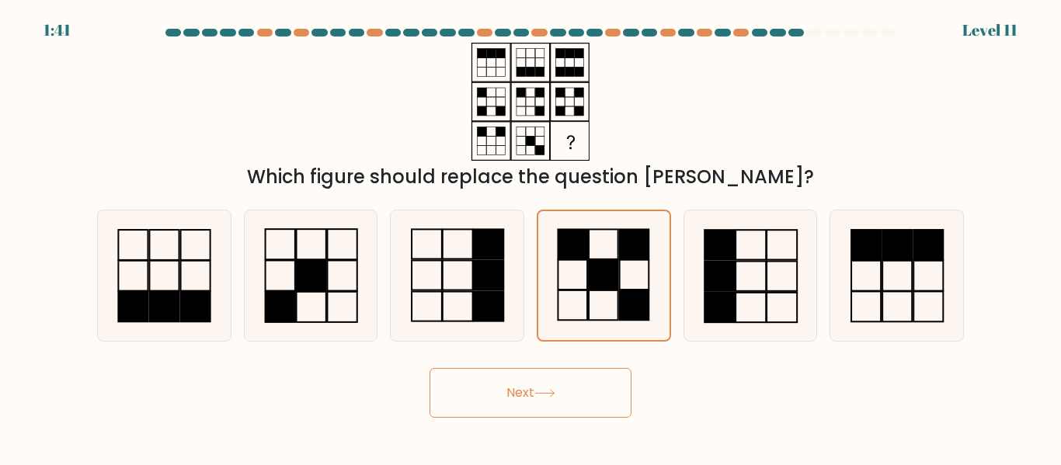
click at [546, 394] on icon at bounding box center [544, 393] width 21 height 9
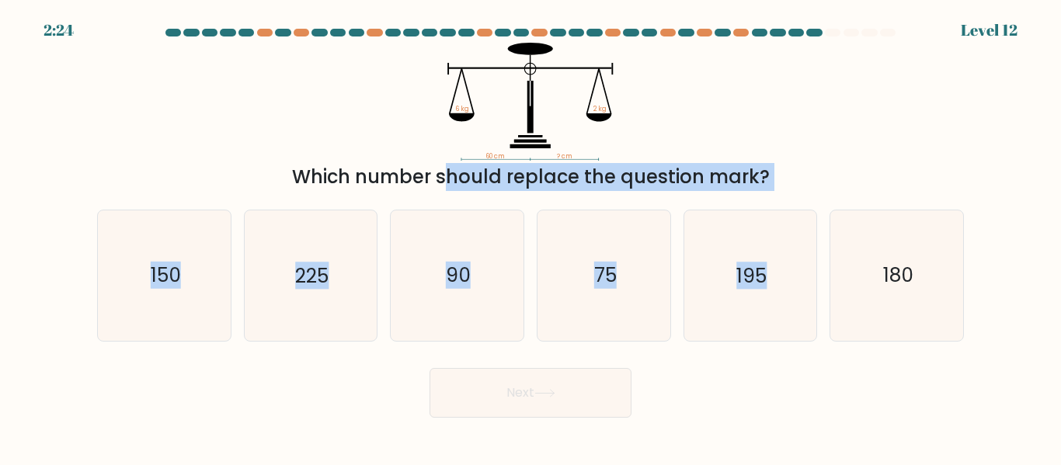
drag, startPoint x: 471, startPoint y: 184, endPoint x: 789, endPoint y: 196, distance: 318.6
click at [776, 196] on form at bounding box center [530, 223] width 1061 height 389
click at [811, 185] on div "Which number should replace the question mark?" at bounding box center [530, 177] width 848 height 28
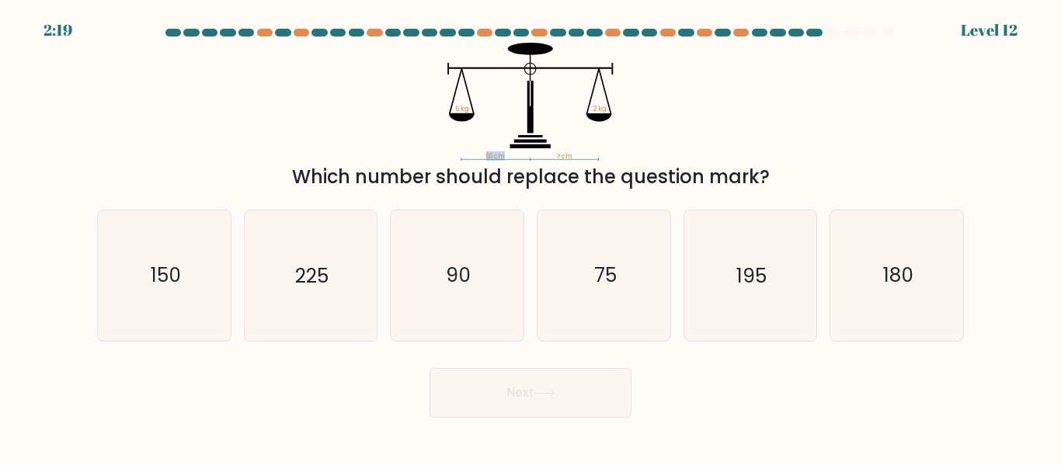
drag, startPoint x: 531, startPoint y: 158, endPoint x: 462, endPoint y: 160, distance: 69.1
click at [464, 160] on icon "60 cm ? cm 6 kg 2 kg" at bounding box center [530, 102] width 466 height 118
click at [529, 158] on icon "60 cm ? cm 6 kg 2 kg" at bounding box center [530, 102] width 466 height 118
drag, startPoint x: 481, startPoint y: 113, endPoint x: 422, endPoint y: 113, distance: 59.0
click at [423, 113] on icon "60 cm ? cm 6 kg 2 kg" at bounding box center [530, 102] width 466 height 118
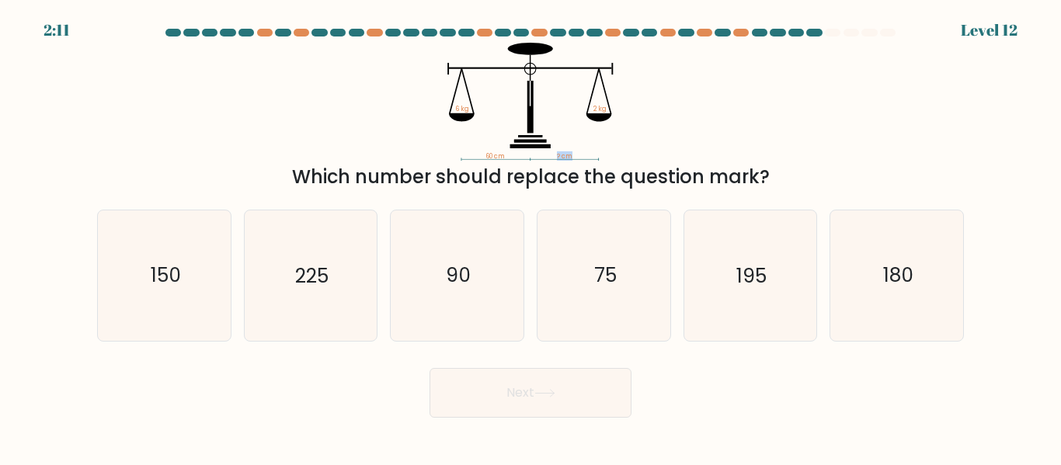
drag, startPoint x: 551, startPoint y: 154, endPoint x: 586, endPoint y: 154, distance: 34.9
click at [586, 154] on icon "60 cm ? cm 6 kg 2 kg" at bounding box center [530, 102] width 466 height 118
click at [639, 150] on icon "60 cm ? cm 6 kg 2 kg" at bounding box center [530, 102] width 466 height 118
click at [443, 300] on icon "90" at bounding box center [457, 275] width 130 height 130
click at [530, 237] on input "c. 90" at bounding box center [530, 235] width 1 height 4
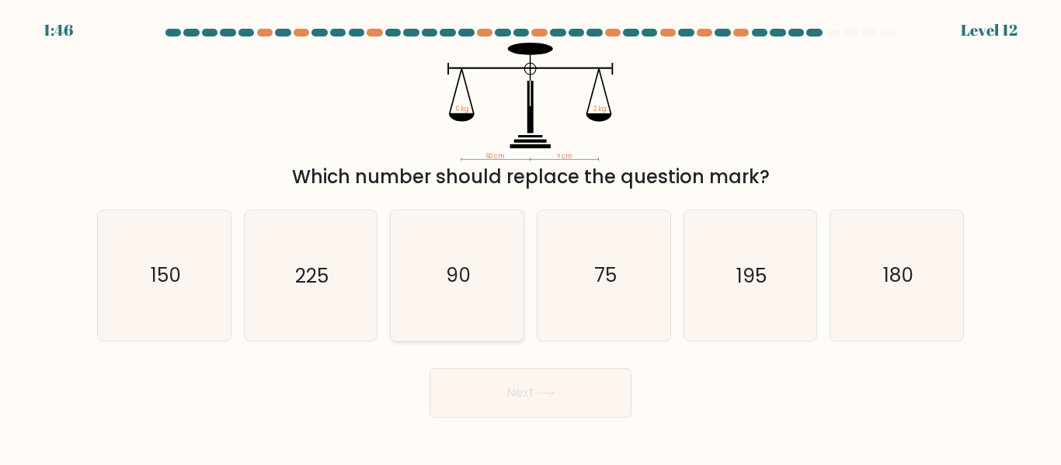
radio input "true"
click at [877, 301] on icon "180" at bounding box center [897, 275] width 130 height 130
click at [531, 237] on input "f. 180" at bounding box center [530, 235] width 1 height 4
radio input "true"
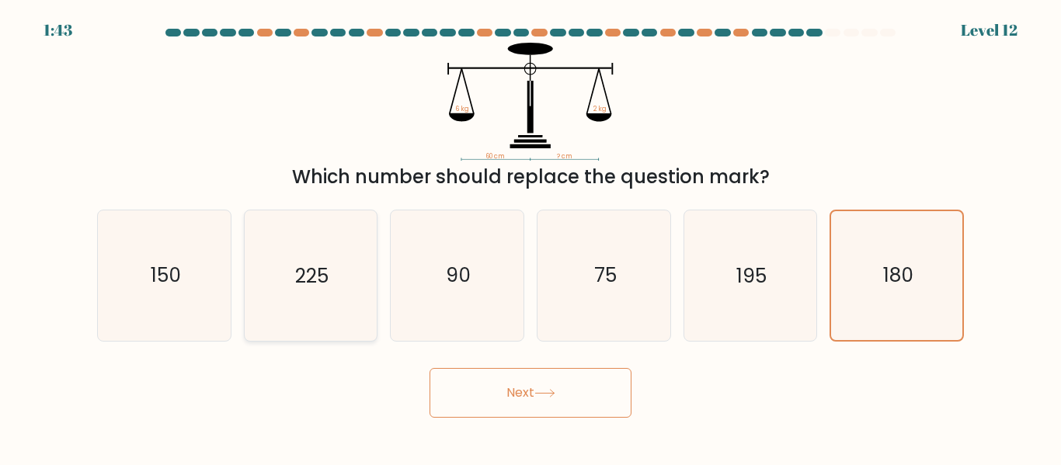
drag, startPoint x: 190, startPoint y: 270, endPoint x: 328, endPoint y: 269, distance: 138.2
click at [193, 270] on icon "150" at bounding box center [164, 275] width 130 height 130
click at [530, 237] on input "a. 150" at bounding box center [530, 235] width 1 height 4
radio input "true"
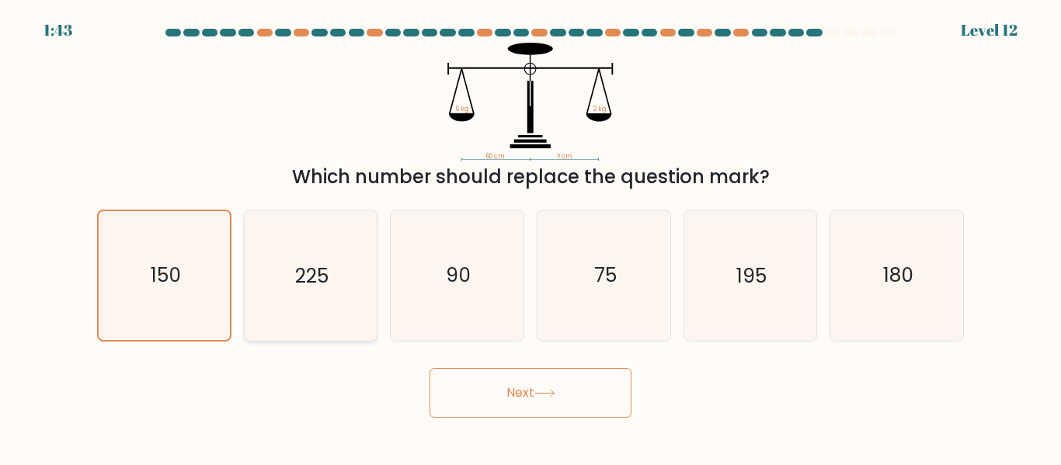
click at [343, 269] on icon "225" at bounding box center [310, 275] width 130 height 130
click at [530, 237] on input "b. 225" at bounding box center [530, 235] width 1 height 4
radio input "true"
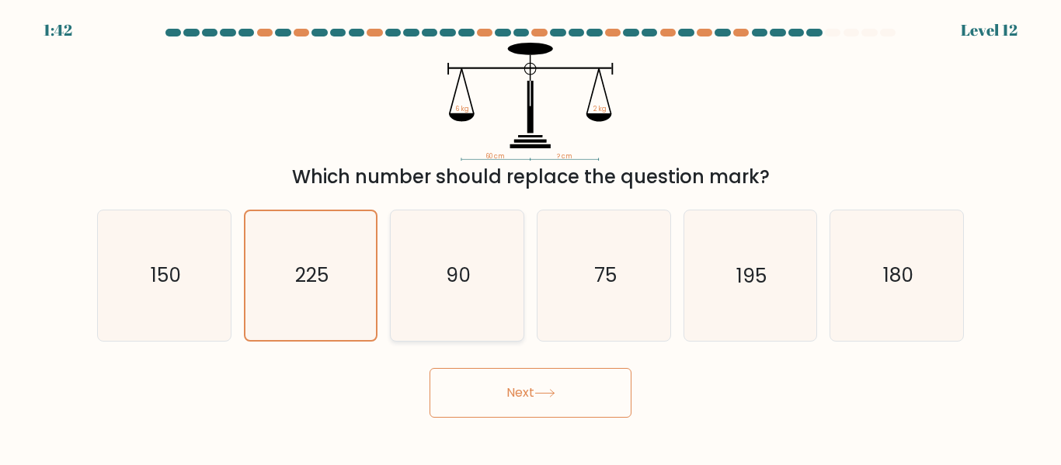
click at [495, 269] on icon "90" at bounding box center [457, 275] width 130 height 130
click at [530, 237] on input "c. 90" at bounding box center [530, 235] width 1 height 4
radio input "true"
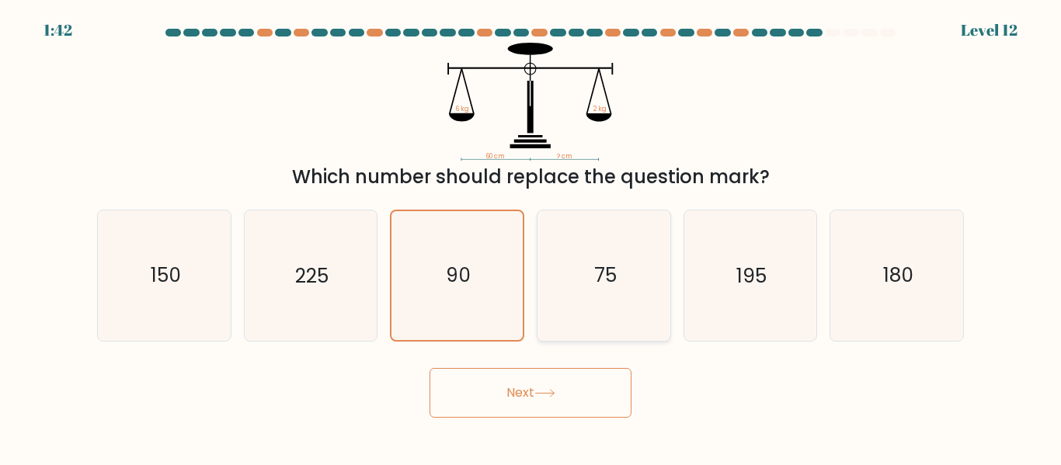
drag, startPoint x: 585, startPoint y: 270, endPoint x: 604, endPoint y: 270, distance: 19.4
click at [585, 270] on icon "75" at bounding box center [604, 275] width 130 height 130
click at [531, 237] on input "d. 75" at bounding box center [530, 235] width 1 height 4
radio input "true"
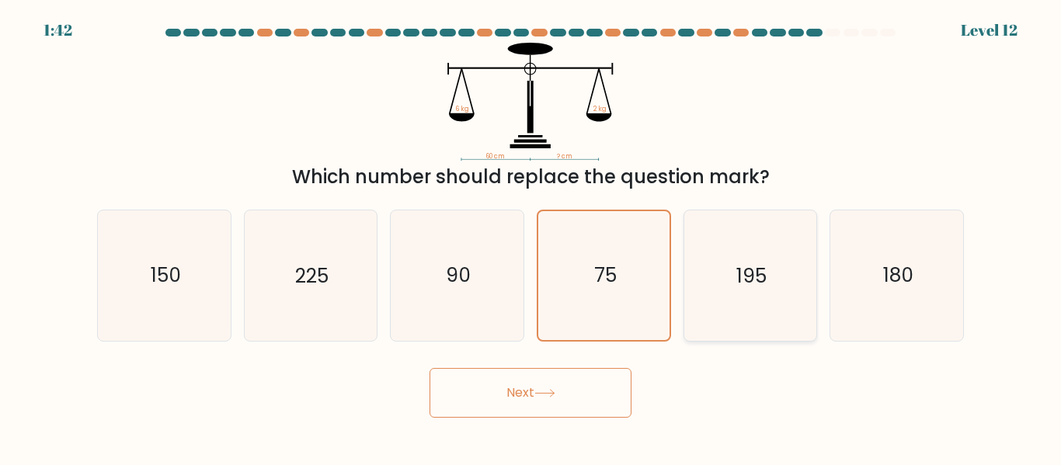
click at [815, 270] on div "195" at bounding box center [750, 275] width 134 height 131
click at [531, 237] on input "e. 195" at bounding box center [530, 235] width 1 height 4
radio input "true"
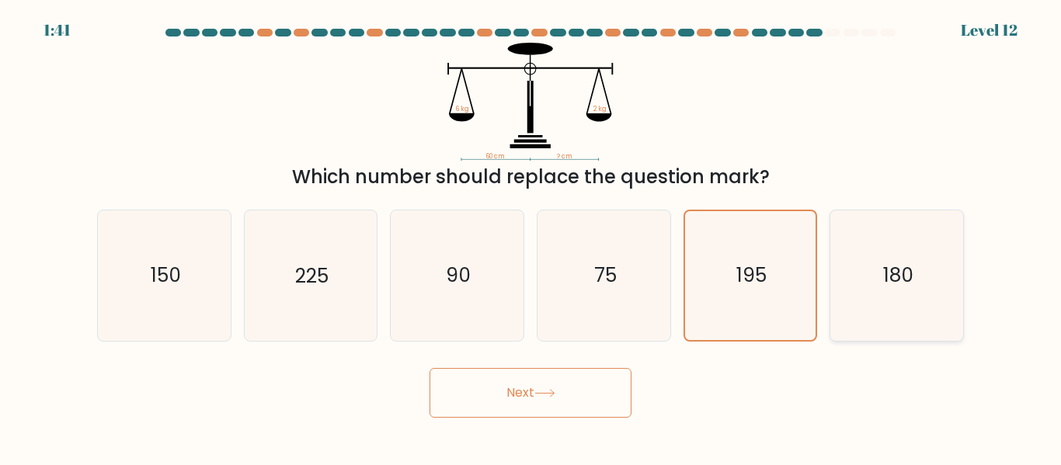
click at [946, 282] on icon "180" at bounding box center [897, 275] width 130 height 130
click at [531, 237] on input "f. 180" at bounding box center [530, 235] width 1 height 4
radio input "true"
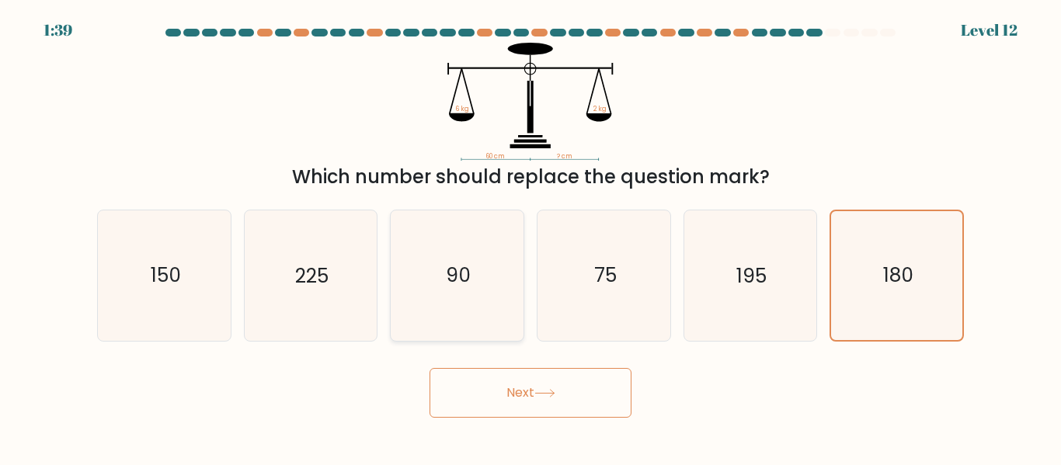
click at [446, 301] on icon "90" at bounding box center [457, 275] width 130 height 130
click at [530, 237] on input "c. 90" at bounding box center [530, 235] width 1 height 4
radio input "true"
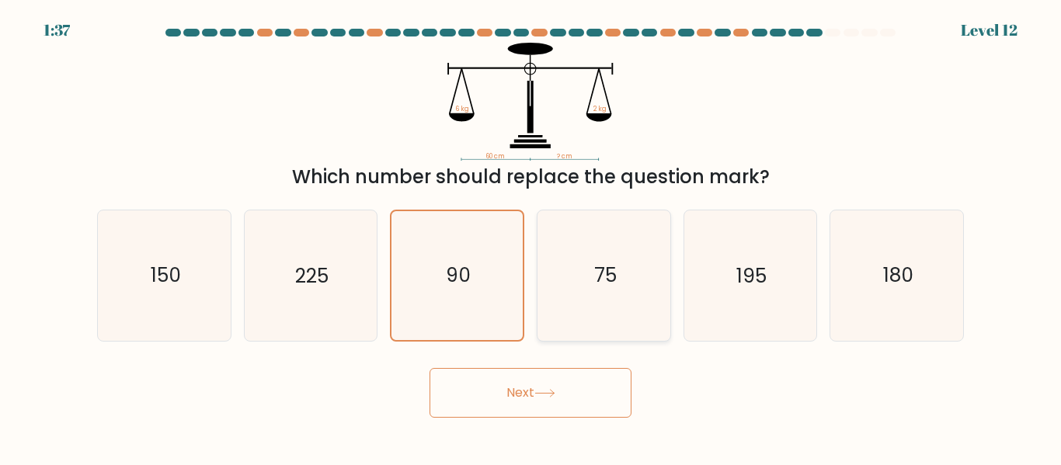
click at [590, 286] on icon "75" at bounding box center [604, 275] width 130 height 130
click at [531, 237] on input "d. 75" at bounding box center [530, 235] width 1 height 4
radio input "true"
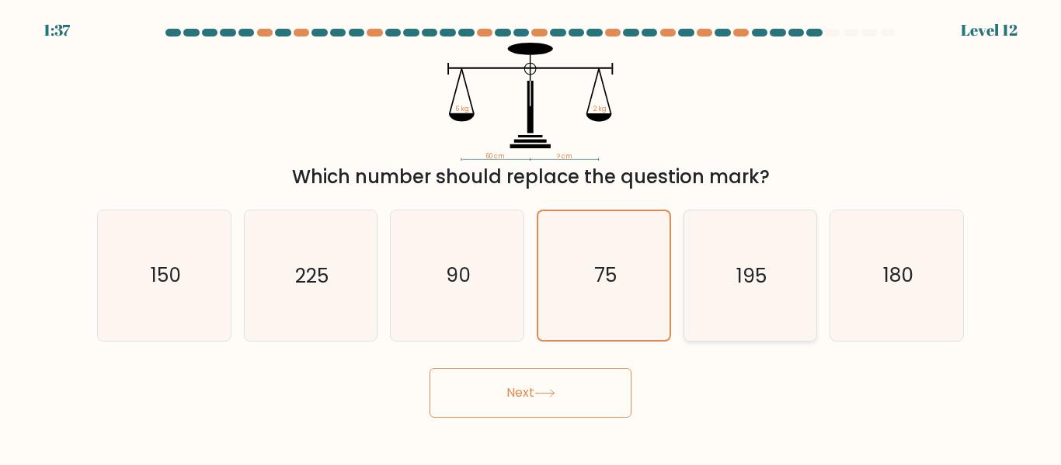
click at [759, 283] on text "195" at bounding box center [751, 275] width 30 height 27
click at [531, 237] on input "e. 195" at bounding box center [530, 235] width 1 height 4
radio input "true"
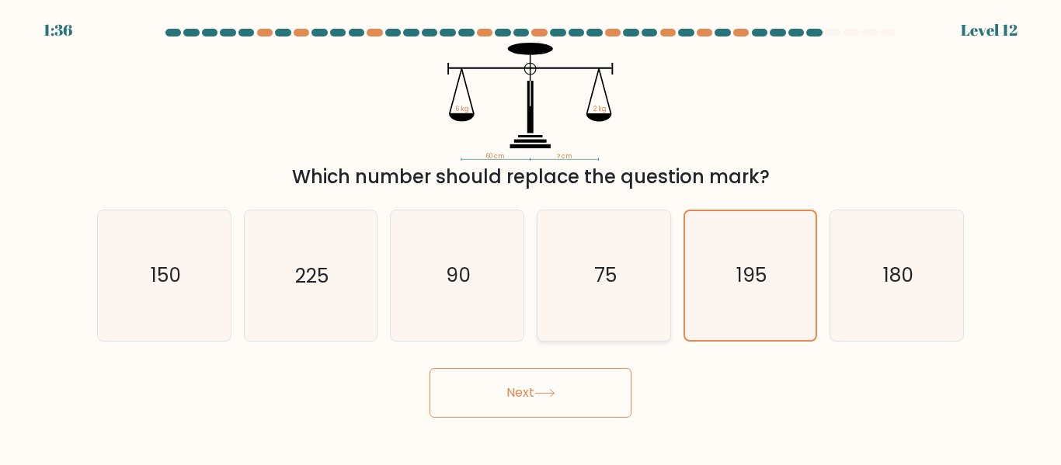
click at [599, 292] on icon "75" at bounding box center [604, 275] width 130 height 130
click at [531, 237] on input "d. 75" at bounding box center [530, 235] width 1 height 4
radio input "true"
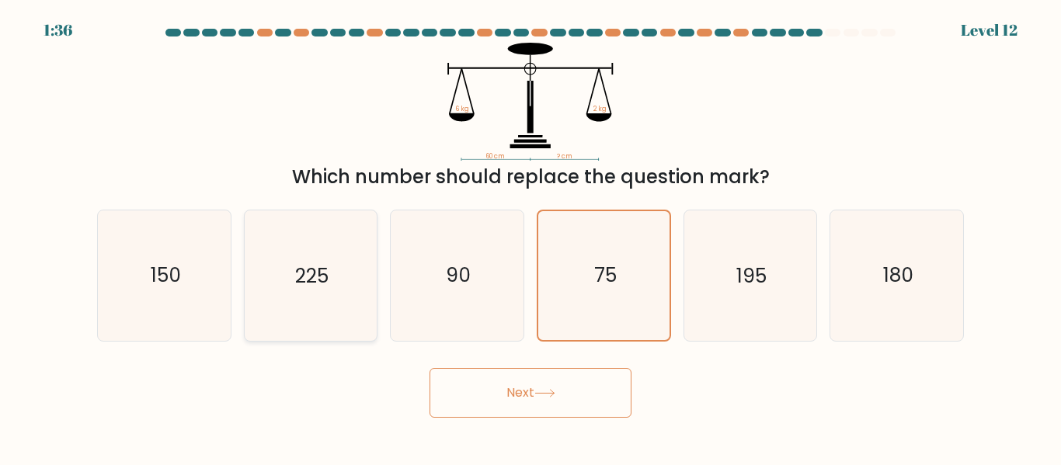
drag, startPoint x: 387, startPoint y: 296, endPoint x: 260, endPoint y: 296, distance: 127.3
click at [380, 296] on div "a. 150 b. 225" at bounding box center [530, 269] width 879 height 144
drag, startPoint x: 260, startPoint y: 296, endPoint x: 158, endPoint y: 300, distance: 101.8
click at [238, 299] on div "b. 225" at bounding box center [311, 275] width 147 height 131
click at [158, 300] on icon "150" at bounding box center [164, 275] width 130 height 130
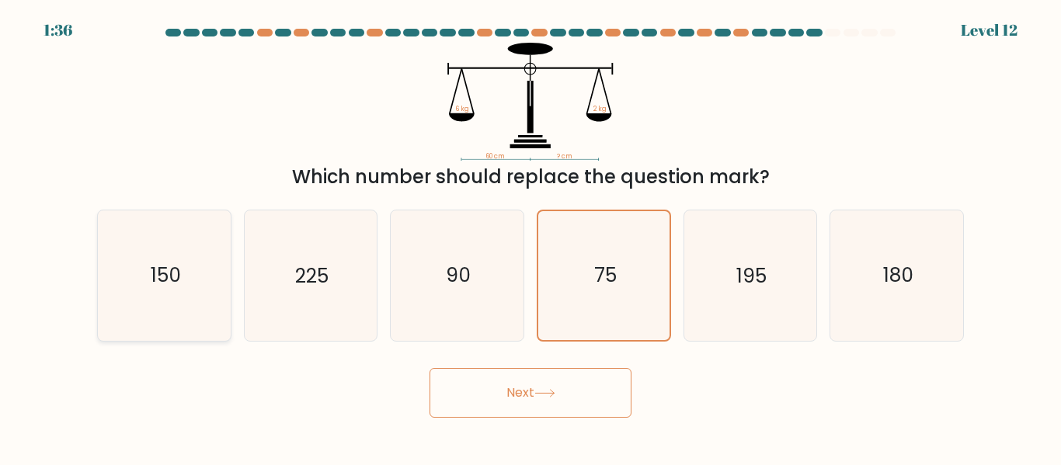
click at [530, 237] on input "a. 150" at bounding box center [530, 235] width 1 height 4
radio input "true"
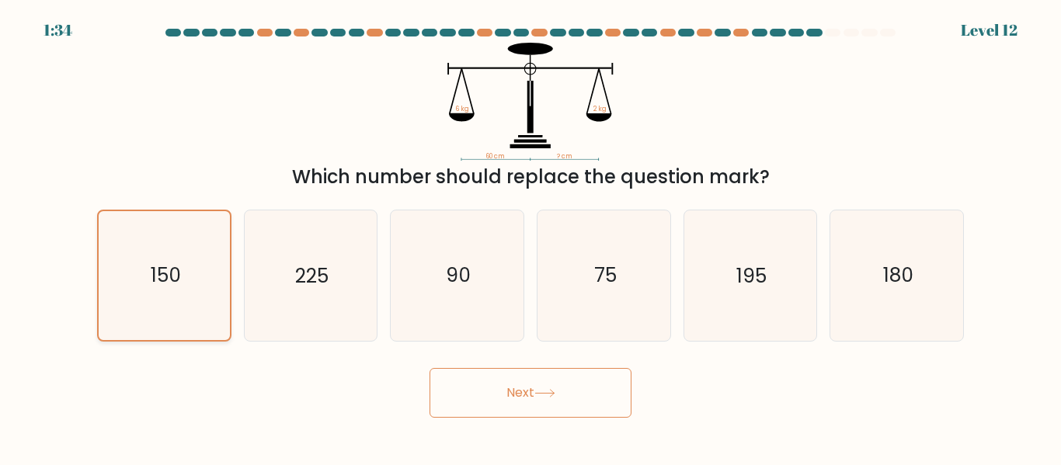
click at [134, 274] on icon "150" at bounding box center [164, 275] width 128 height 128
click at [530, 237] on input "a. 150" at bounding box center [530, 235] width 1 height 4
click at [948, 314] on icon "180" at bounding box center [897, 275] width 130 height 130
click at [531, 237] on input "f. 180" at bounding box center [530, 235] width 1 height 4
radio input "true"
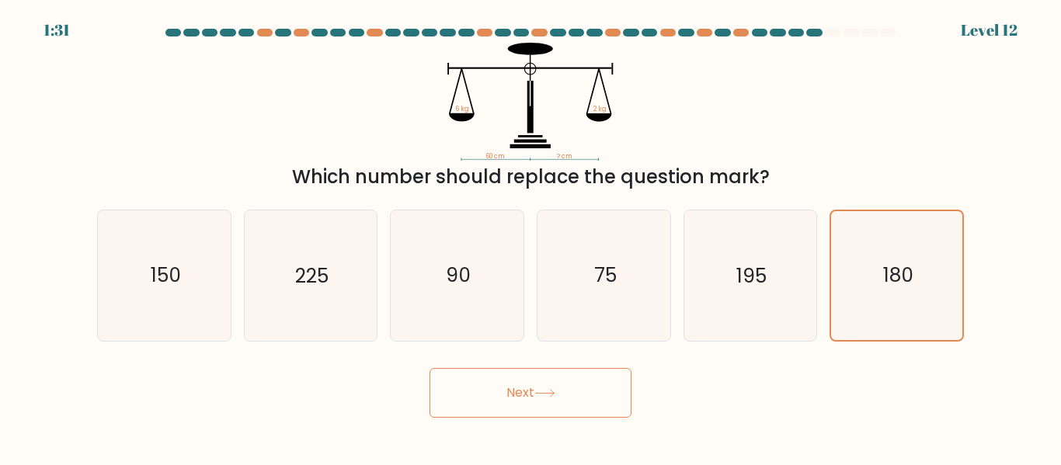
drag, startPoint x: 579, startPoint y: 384, endPoint x: 729, endPoint y: 360, distance: 151.6
click at [578, 384] on button "Next" at bounding box center [530, 393] width 202 height 50
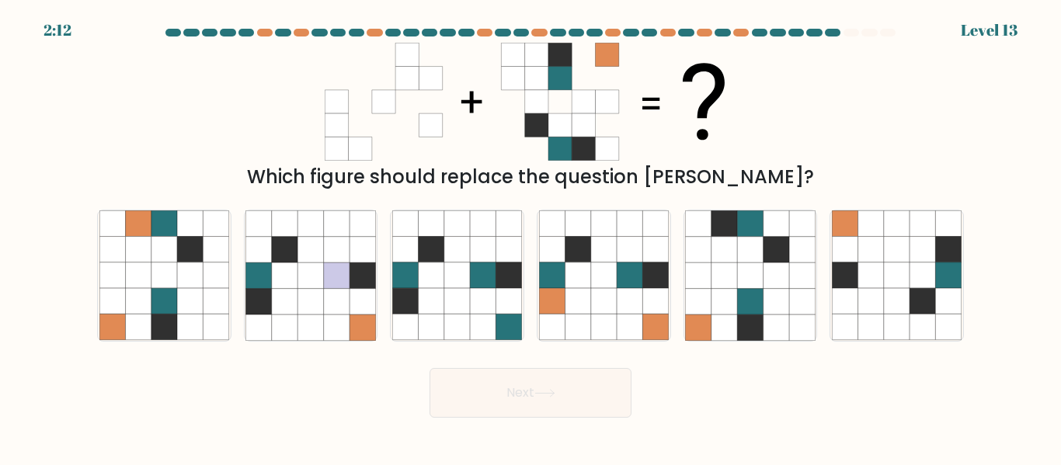
drag, startPoint x: 729, startPoint y: 184, endPoint x: 283, endPoint y: 165, distance: 446.1
click at [290, 163] on div "Which figure should replace the question mark?" at bounding box center [530, 177] width 848 height 28
click at [277, 179] on div "Which figure should replace the question mark?" at bounding box center [530, 177] width 848 height 28
click at [604, 171] on div "Which figure should replace the question mark?" at bounding box center [530, 177] width 848 height 28
drag, startPoint x: 95, startPoint y: 33, endPoint x: 28, endPoint y: 35, distance: 67.6
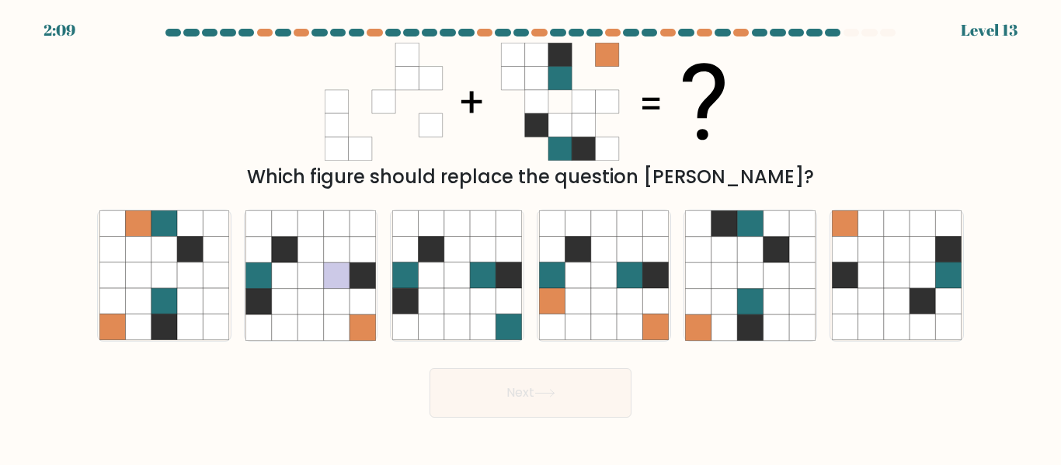
click at [31, 31] on form at bounding box center [530, 223] width 1061 height 389
click at [175, 328] on icon at bounding box center [164, 327] width 26 height 26
click at [530, 237] on input "a." at bounding box center [530, 235] width 1 height 4
radio input "true"
click at [705, 336] on icon at bounding box center [699, 327] width 26 height 26
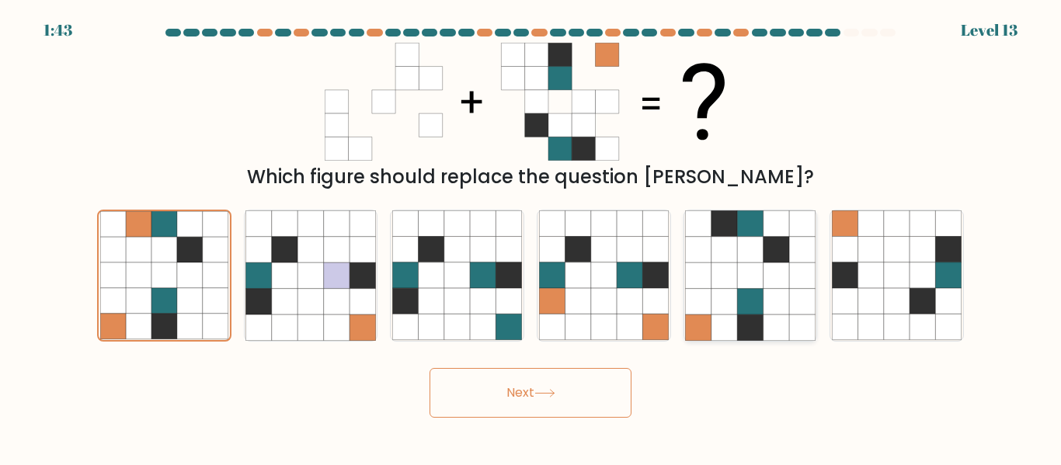
click at [531, 237] on input "e." at bounding box center [530, 235] width 1 height 4
radio input "true"
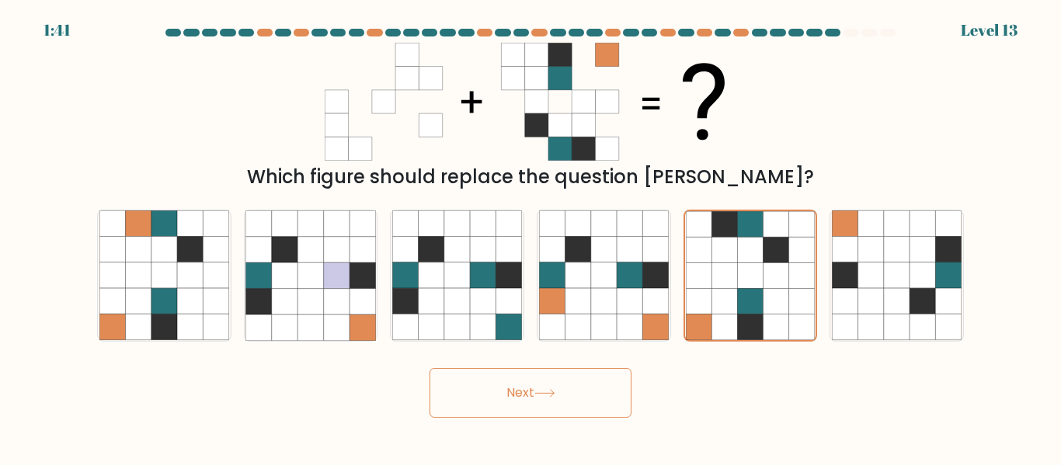
click at [599, 390] on button "Next" at bounding box center [530, 393] width 202 height 50
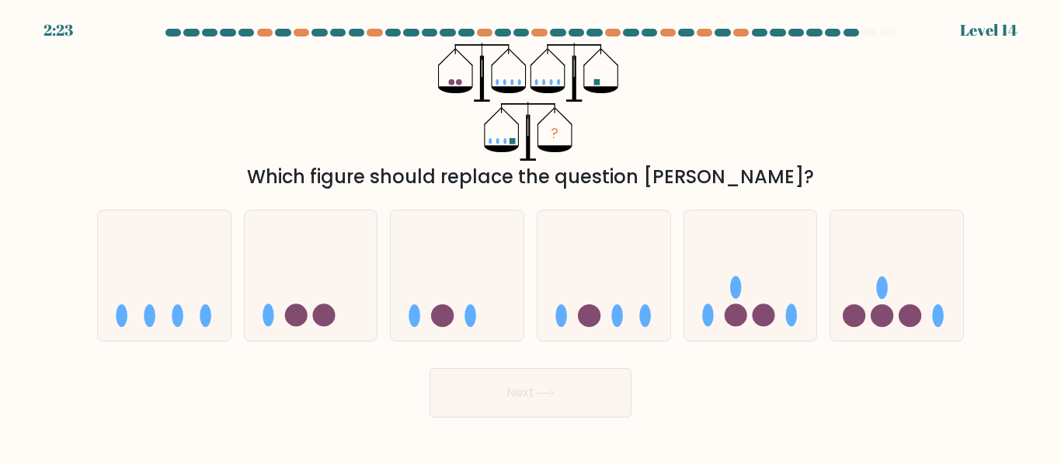
drag, startPoint x: 737, startPoint y: 178, endPoint x: 114, endPoint y: 127, distance: 624.7
click at [120, 127] on div "? Which figure should replace the question mark?" at bounding box center [530, 117] width 885 height 148
click at [88, 132] on div "? Which figure should replace the question mark?" at bounding box center [530, 117] width 885 height 148
click at [454, 295] on icon at bounding box center [457, 274] width 133 height 109
click at [530, 237] on input "c." at bounding box center [530, 235] width 1 height 4
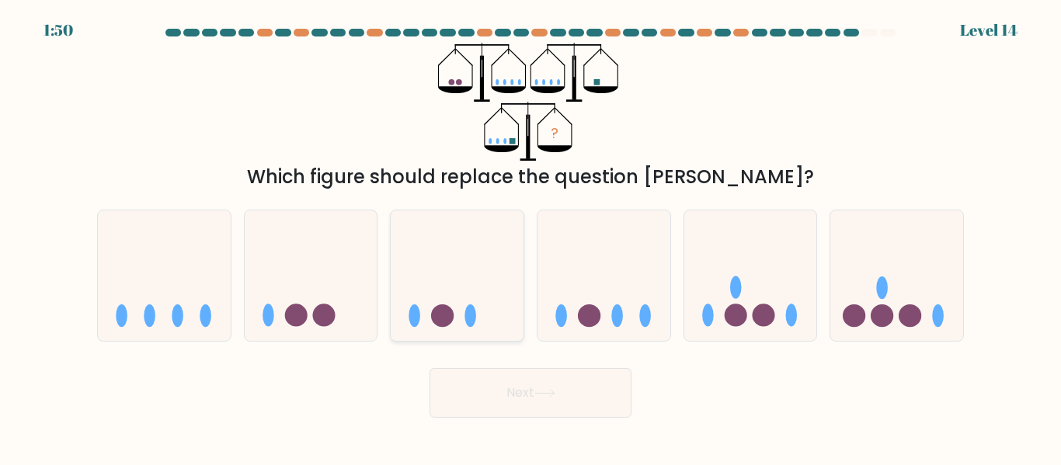
radio input "true"
click at [772, 326] on icon at bounding box center [750, 274] width 133 height 109
click at [531, 237] on input "e." at bounding box center [530, 235] width 1 height 4
radio input "true"
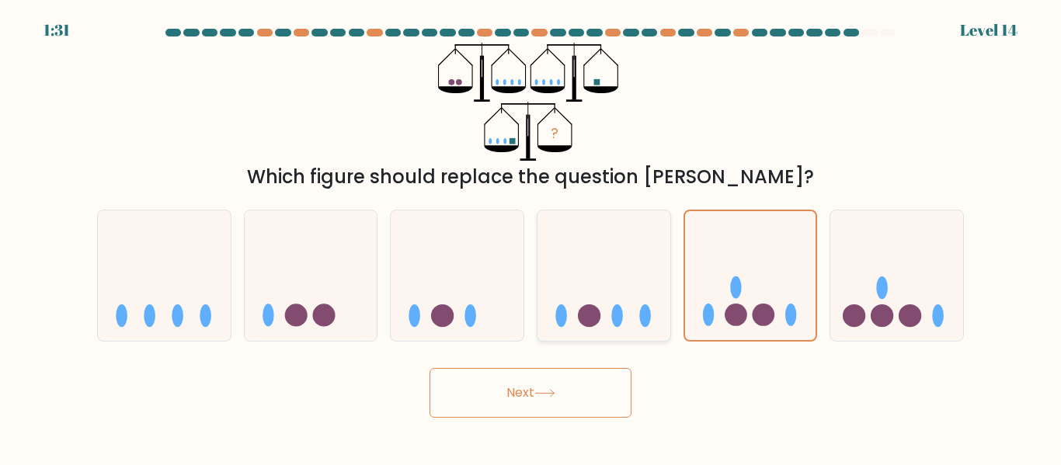
click at [622, 318] on ellipse at bounding box center [617, 315] width 12 height 23
click at [531, 237] on input "d." at bounding box center [530, 235] width 1 height 4
radio input "true"
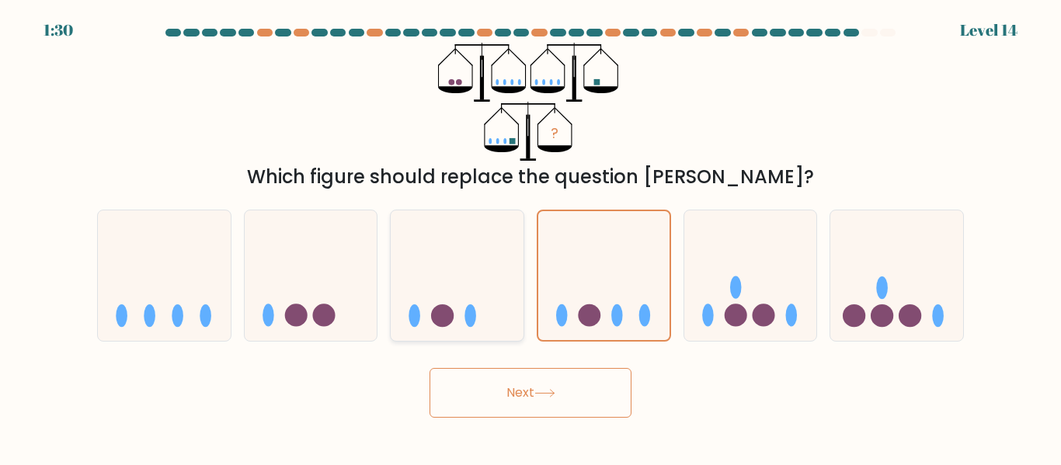
drag, startPoint x: 443, startPoint y: 318, endPoint x: 433, endPoint y: 318, distance: 10.1
click at [443, 318] on circle at bounding box center [442, 315] width 23 height 23
click at [530, 237] on input "c." at bounding box center [530, 235] width 1 height 4
radio input "true"
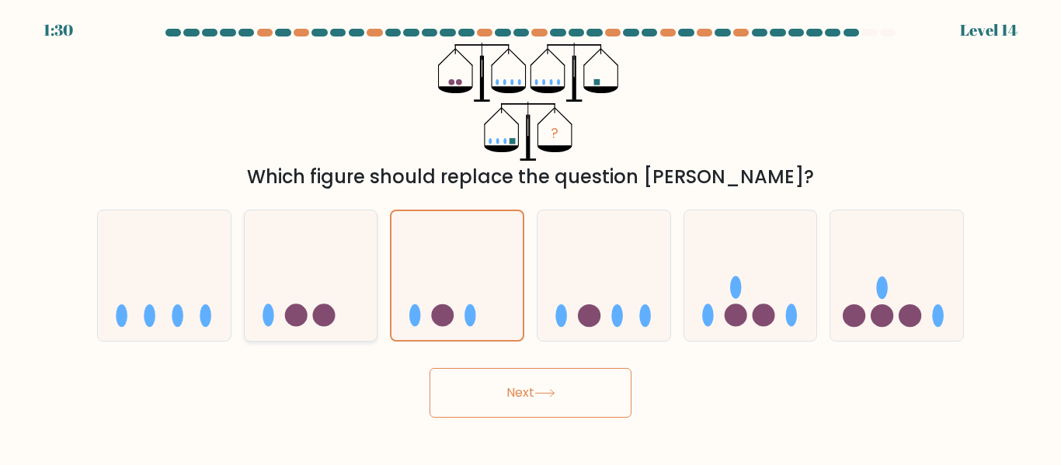
click at [299, 323] on circle at bounding box center [296, 315] width 23 height 23
click at [530, 237] on input "b." at bounding box center [530, 235] width 1 height 4
radio input "true"
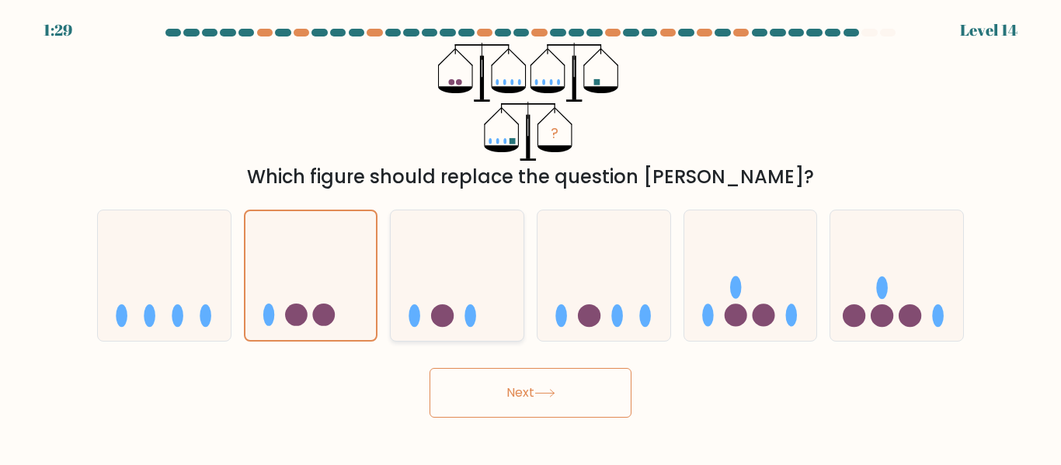
click at [473, 323] on ellipse at bounding box center [470, 315] width 12 height 23
click at [530, 237] on input "c." at bounding box center [530, 235] width 1 height 4
radio input "true"
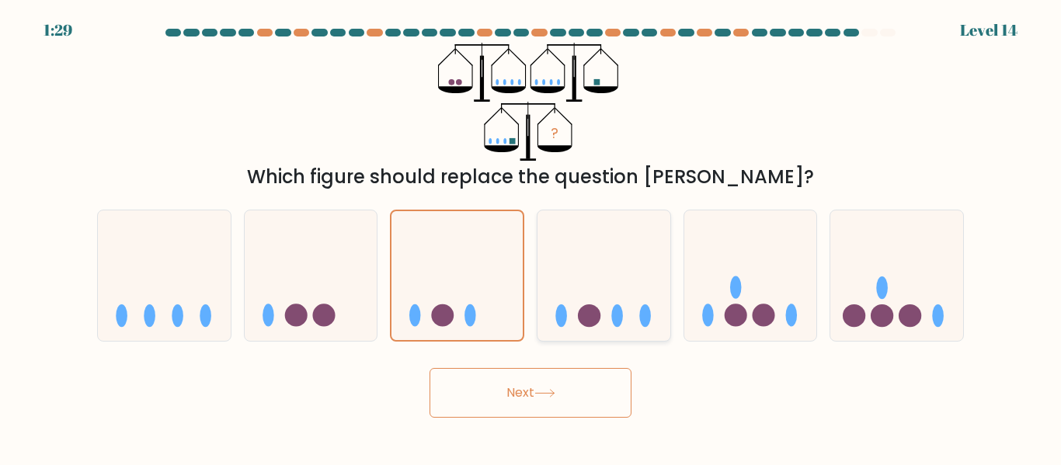
click at [630, 304] on icon at bounding box center [603, 274] width 133 height 109
click at [531, 237] on input "d." at bounding box center [530, 235] width 1 height 4
radio input "true"
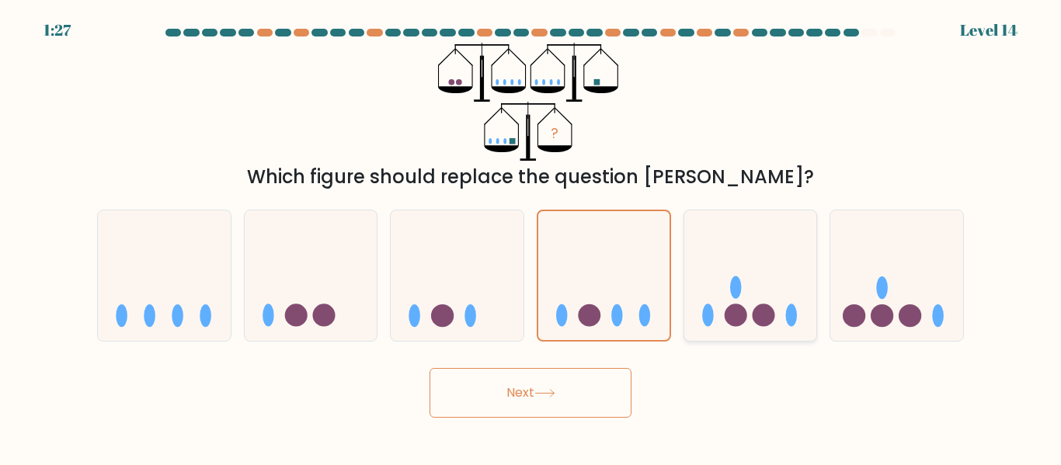
click at [729, 302] on icon at bounding box center [750, 274] width 133 height 109
click at [531, 237] on input "e." at bounding box center [530, 235] width 1 height 4
radio input "true"
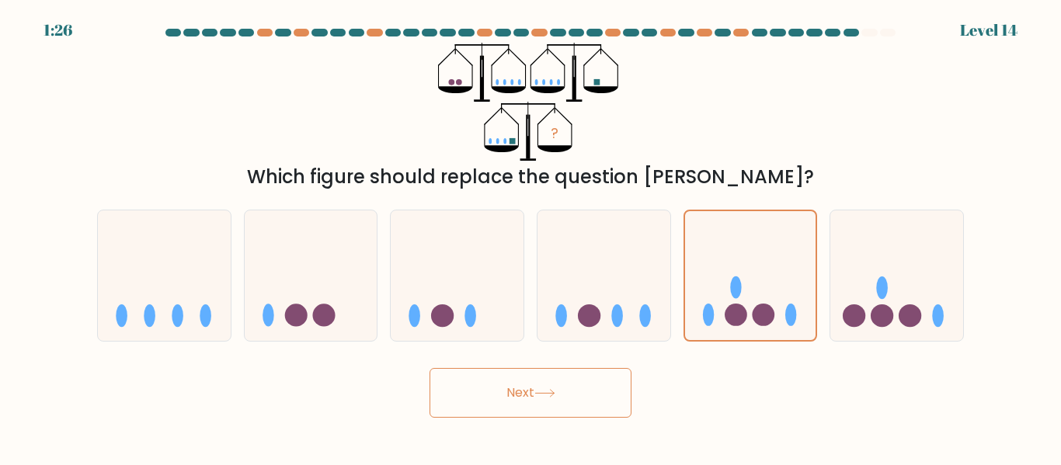
click at [572, 392] on button "Next" at bounding box center [530, 393] width 202 height 50
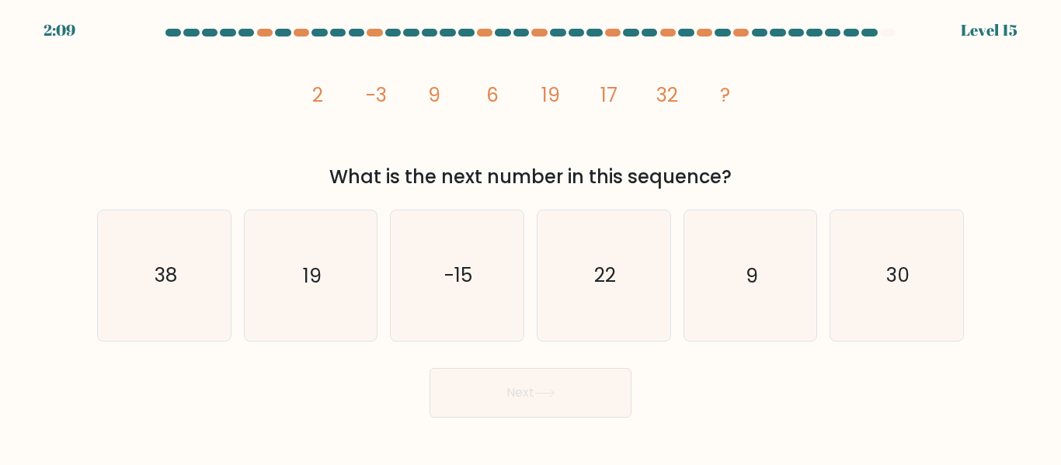
drag, startPoint x: 448, startPoint y: 182, endPoint x: 771, endPoint y: 182, distance: 323.0
click at [769, 182] on div "What is the next number in this sequence?" at bounding box center [530, 177] width 848 height 28
click at [778, 182] on div "What is the next number in this sequence?" at bounding box center [530, 177] width 848 height 28
drag, startPoint x: 852, startPoint y: 166, endPoint x: 321, endPoint y: 161, distance: 531.1
click at [321, 161] on div "image/svg+xml 2 -3 9 6 19 17 32 ? What is the next number in this sequence?" at bounding box center [530, 117] width 885 height 148
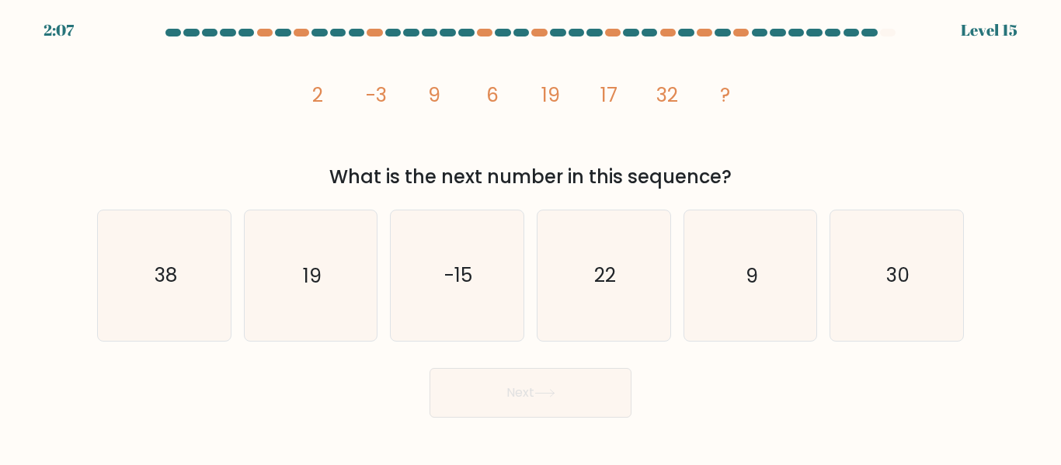
click at [434, 183] on div "What is the next number in this sequence?" at bounding box center [530, 177] width 848 height 28
drag, startPoint x: 693, startPoint y: 103, endPoint x: 651, endPoint y: 101, distance: 42.0
click at [651, 101] on icon "image/svg+xml 2 -3 9 6 19 17 32 ?" at bounding box center [530, 102] width 466 height 118
drag, startPoint x: 616, startPoint y: 104, endPoint x: 568, endPoint y: 104, distance: 48.1
click at [569, 104] on icon "image/svg+xml 2 -3 9 6 19 17 32 ?" at bounding box center [530, 102] width 466 height 118
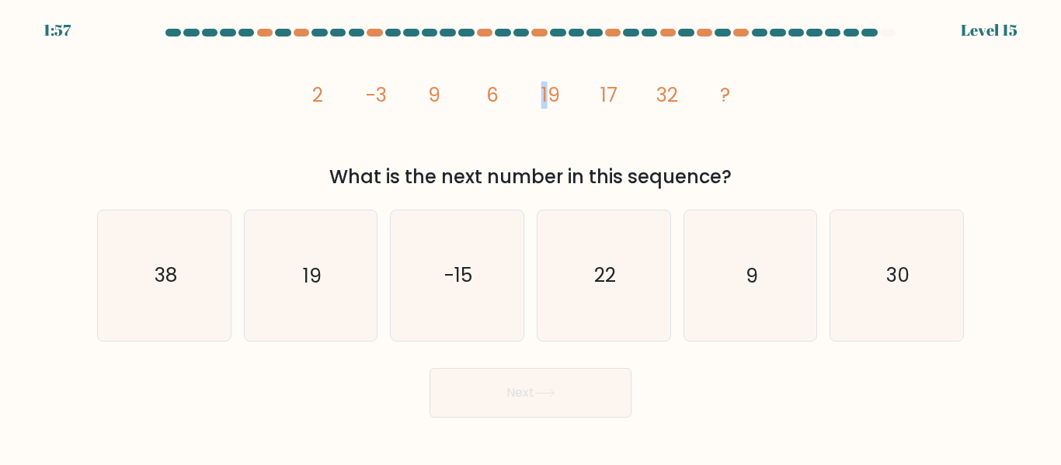
drag, startPoint x: 548, startPoint y: 104, endPoint x: 519, endPoint y: 101, distance: 28.9
click at [519, 101] on icon "image/svg+xml 2 -3 9 6 19 17 32 ?" at bounding box center [530, 102] width 466 height 118
drag, startPoint x: 463, startPoint y: 95, endPoint x: 280, endPoint y: 87, distance: 182.7
click at [280, 87] on div "image/svg+xml 2 -3 9 6 19 17 32 ? What is the next number in this sequence?" at bounding box center [530, 117] width 885 height 148
click at [383, 130] on icon "image/svg+xml 2 -3 9 6 19 17 32 ?" at bounding box center [530, 102] width 466 height 118
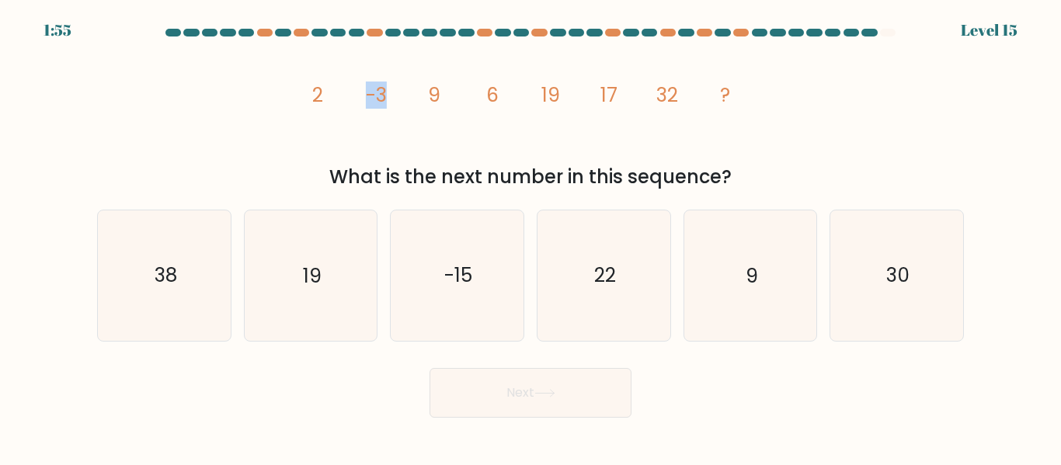
drag, startPoint x: 352, startPoint y: 97, endPoint x: 387, endPoint y: 95, distance: 35.7
click at [339, 97] on icon "image/svg+xml 2 -3 9 6 19 17 32 ?" at bounding box center [530, 102] width 466 height 118
click at [444, 95] on icon "image/svg+xml 2 -3 9 6 19 17 32 ?" at bounding box center [530, 102] width 466 height 118
drag, startPoint x: 459, startPoint y: 93, endPoint x: 415, endPoint y: 93, distance: 43.5
click at [416, 93] on icon "image/svg+xml 2 -3 9 6 19 17 32 ?" at bounding box center [530, 102] width 466 height 118
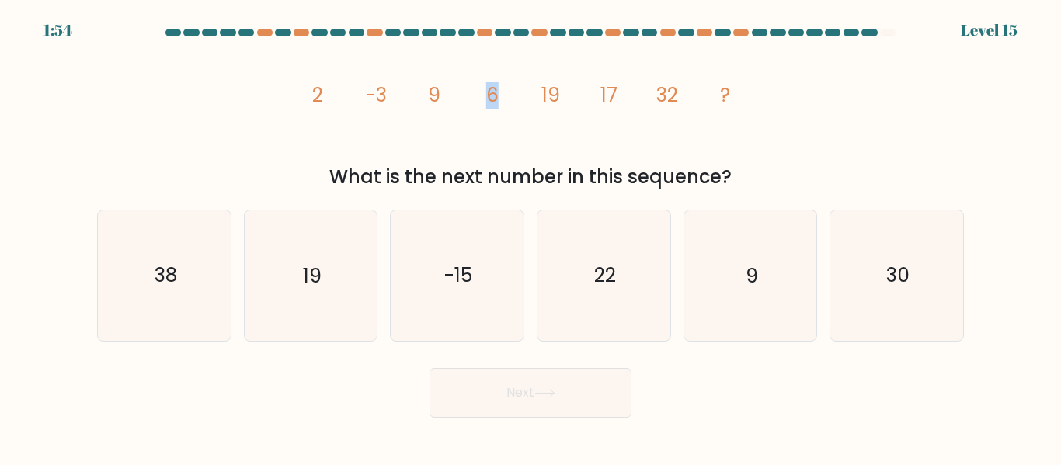
drag, startPoint x: 530, startPoint y: 93, endPoint x: 464, endPoint y: 93, distance: 66.8
click at [464, 93] on icon "image/svg+xml 2 -3 9 6 19 17 32 ?" at bounding box center [530, 102] width 466 height 118
click at [554, 134] on icon "image/svg+xml 2 -3 9 6 19 17 32 ?" at bounding box center [530, 102] width 466 height 118
click at [454, 89] on icon "image/svg+xml 2 -3 9 6 19 17 32 ?" at bounding box center [530, 102] width 466 height 118
click at [619, 104] on icon "image/svg+xml 2 -3 9 6 19 17 32 ?" at bounding box center [530, 102] width 466 height 118
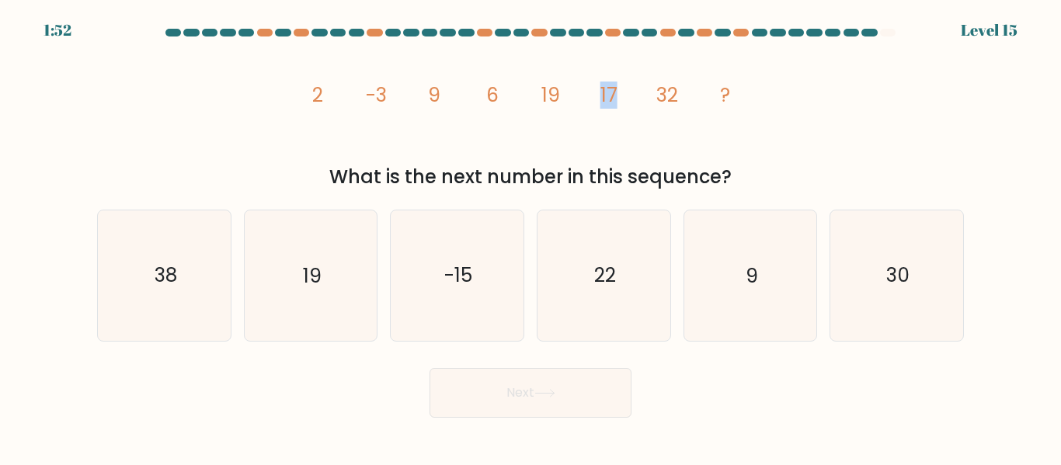
drag, startPoint x: 655, startPoint y: 104, endPoint x: 589, endPoint y: 102, distance: 66.0
click at [589, 102] on icon "image/svg+xml 2 -3 9 6 19 17 32 ?" at bounding box center [530, 102] width 466 height 118
drag, startPoint x: 322, startPoint y: 106, endPoint x: 267, endPoint y: 105, distance: 55.1
click at [269, 105] on div "image/svg+xml 2 -3 9 6 19 17 32 ? What is the next number in this sequence?" at bounding box center [530, 117] width 885 height 148
click at [613, 168] on div "What is the next number in this sequence?" at bounding box center [530, 177] width 848 height 28
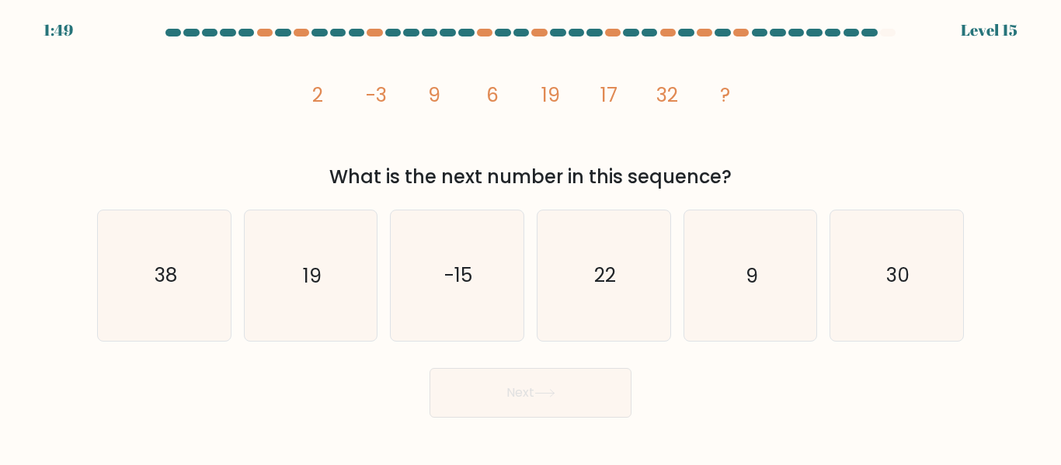
drag, startPoint x: 302, startPoint y: 85, endPoint x: 501, endPoint y: 125, distance: 202.7
click at [294, 85] on div "image/svg+xml 2 -3 9 6 19 17 32 ? What is the next number in this sequence?" at bounding box center [530, 117] width 885 height 148
click at [681, 153] on icon "image/svg+xml 2 -3 9 6 19 17 32 ?" at bounding box center [530, 102] width 466 height 118
click at [587, 102] on icon "image/svg+xml 2 -3 9 6 19 17 32 ?" at bounding box center [530, 102] width 466 height 118
drag, startPoint x: 694, startPoint y: 95, endPoint x: 635, endPoint y: 98, distance: 59.1
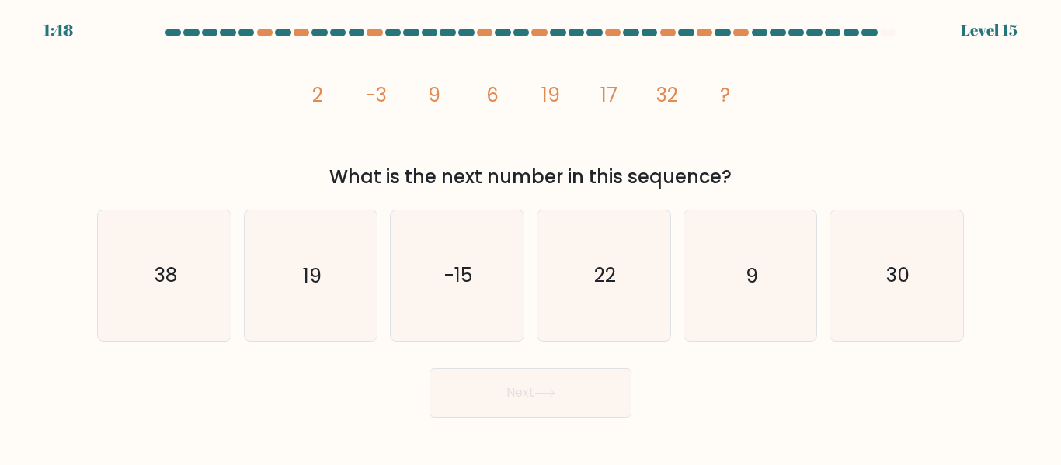
click at [638, 97] on icon "image/svg+xml 2 -3 9 6 19 17 32 ?" at bounding box center [530, 102] width 466 height 118
click at [697, 158] on icon "image/svg+xml 2 -3 9 6 19 17 32 ?" at bounding box center [530, 102] width 466 height 118
click at [736, 102] on icon "image/svg+xml 2 -3 9 6 19 17 32 ?" at bounding box center [530, 102] width 466 height 118
click at [426, 276] on icon "-15" at bounding box center [457, 275] width 130 height 130
click at [530, 237] on input "c. -15" at bounding box center [530, 235] width 1 height 4
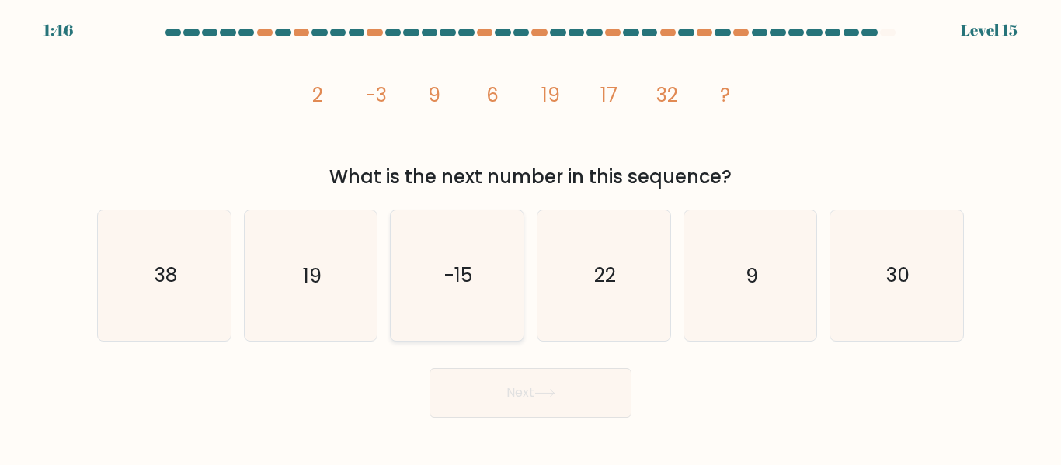
radio input "true"
click at [557, 401] on button "Next" at bounding box center [530, 393] width 202 height 50
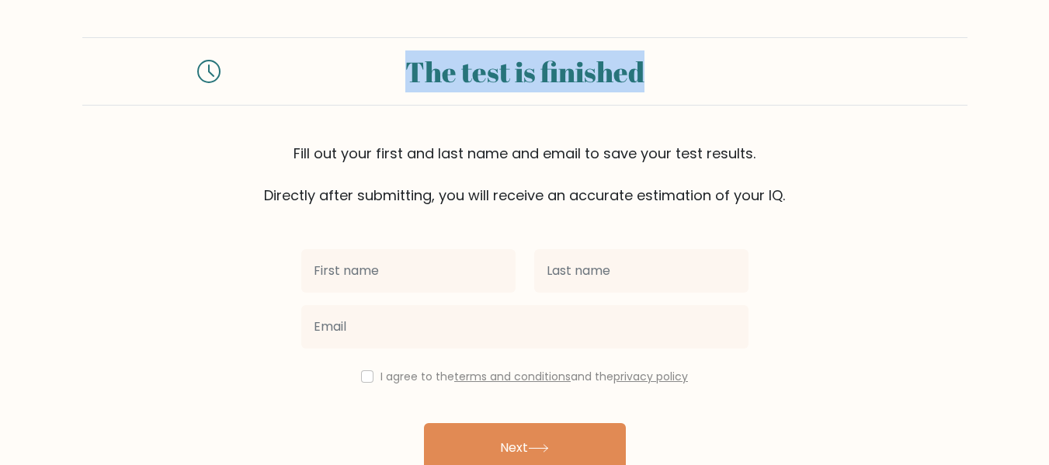
drag, startPoint x: 398, startPoint y: 69, endPoint x: 838, endPoint y: 109, distance: 442.1
click at [838, 109] on div "The test is finished Fill out your first and last name and email to save your t…" at bounding box center [524, 121] width 885 height 168
click at [759, 140] on div "The test is finished Fill out your first and last name and email to save your t…" at bounding box center [524, 121] width 885 height 168
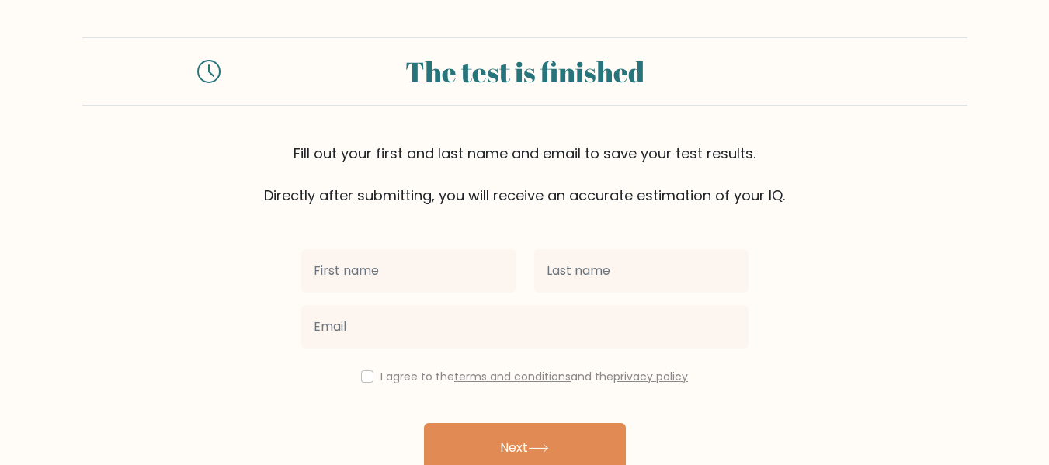
click at [335, 298] on div at bounding box center [408, 271] width 233 height 56
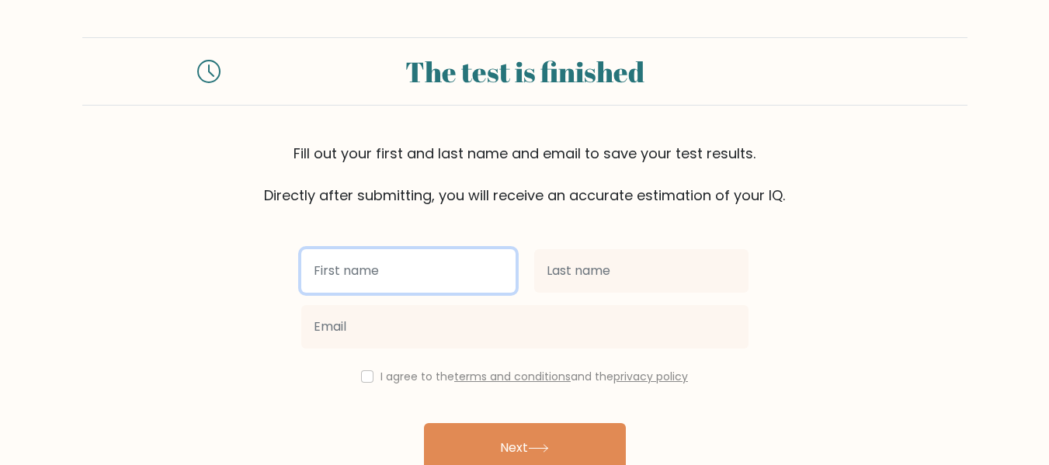
click at [351, 275] on input "text" at bounding box center [408, 270] width 214 height 43
type input "Elcid Roberto"
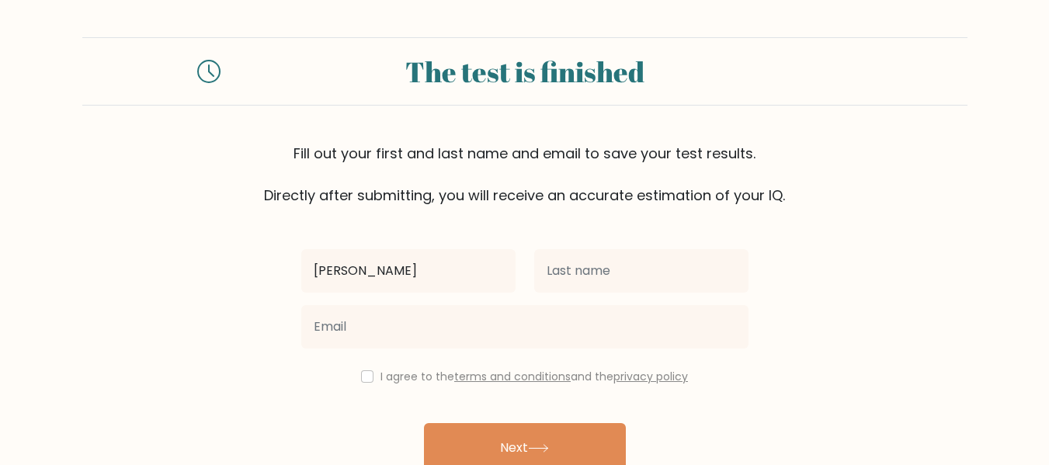
click at [752, 237] on div "Elcid Roberto I agree to the terms and conditions and the privacy policy Next A…" at bounding box center [525, 357] width 466 height 302
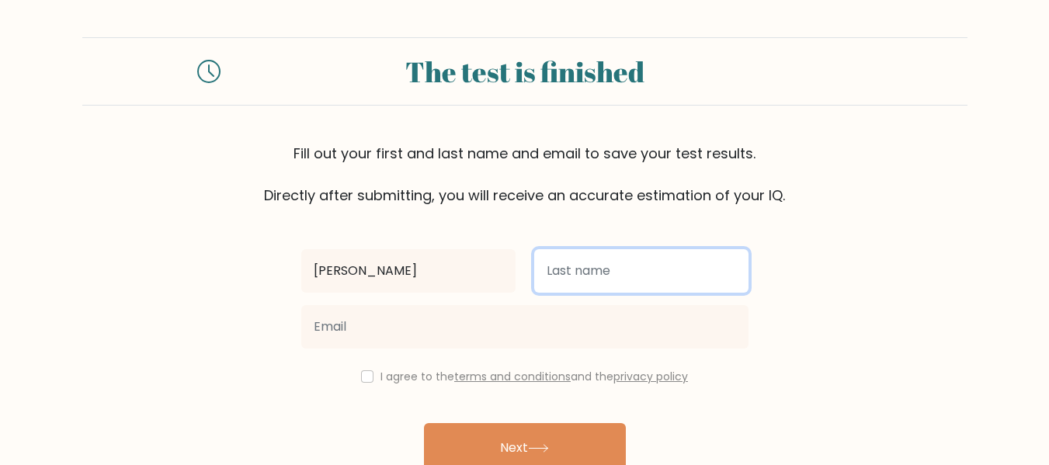
drag, startPoint x: 695, startPoint y: 269, endPoint x: 711, endPoint y: 241, distance: 32.4
click at [694, 270] on input "text" at bounding box center [641, 270] width 214 height 43
type input "Magaso"
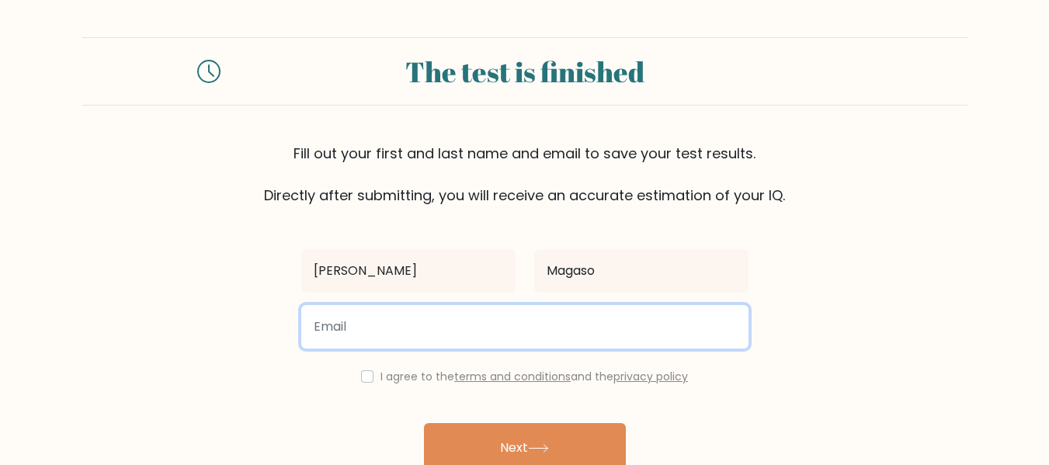
click at [339, 323] on input "email" at bounding box center [524, 326] width 447 height 43
type input "elcidrobertomagaso@gmail.com"
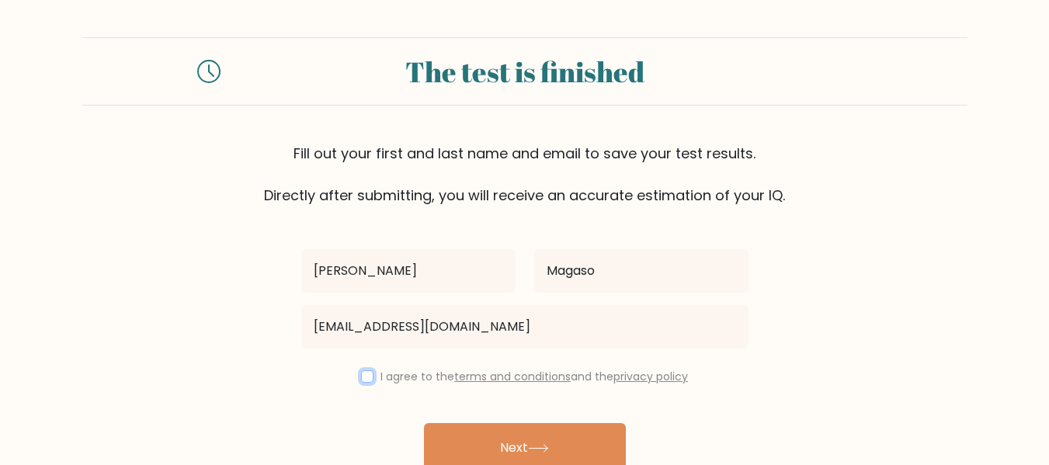
click at [363, 381] on input "checkbox" at bounding box center [367, 376] width 12 height 12
checkbox input "true"
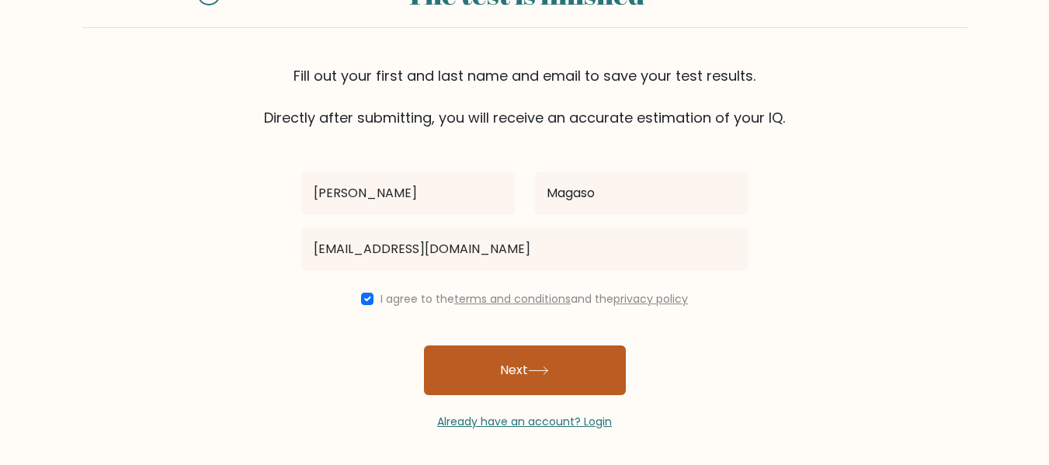
click at [520, 383] on button "Next" at bounding box center [525, 371] width 202 height 50
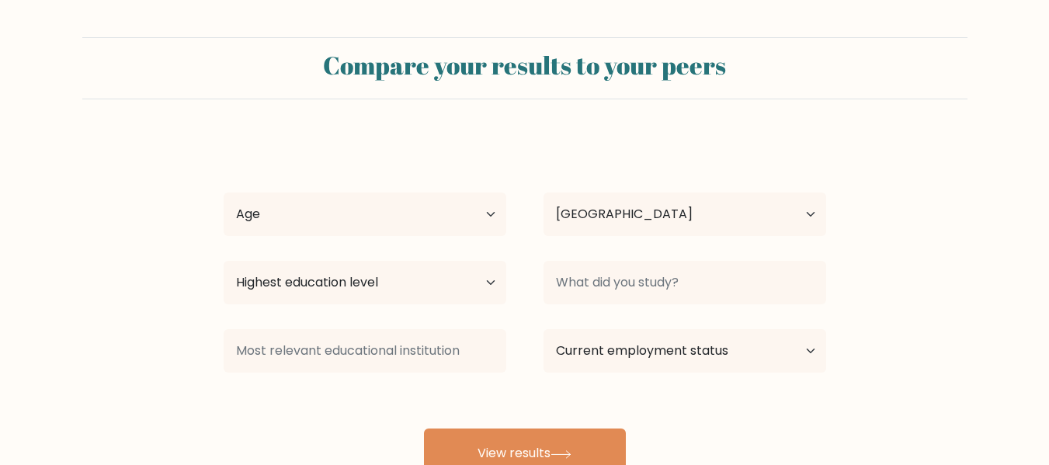
select select "PH"
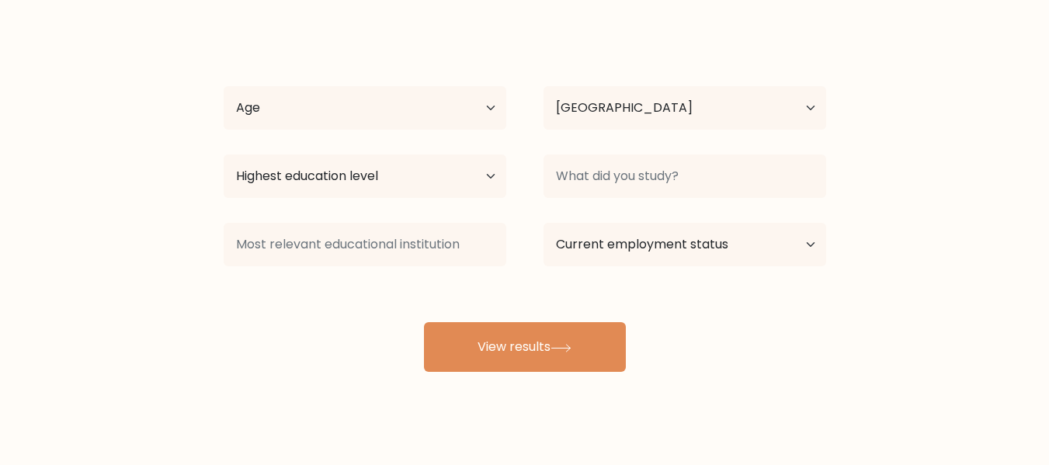
scroll to position [123, 0]
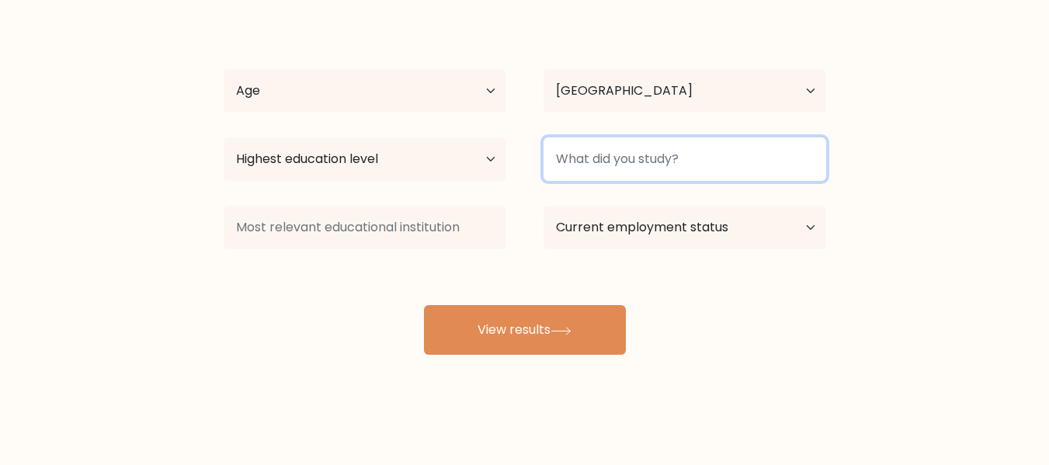
click at [630, 166] on input at bounding box center [684, 158] width 283 height 43
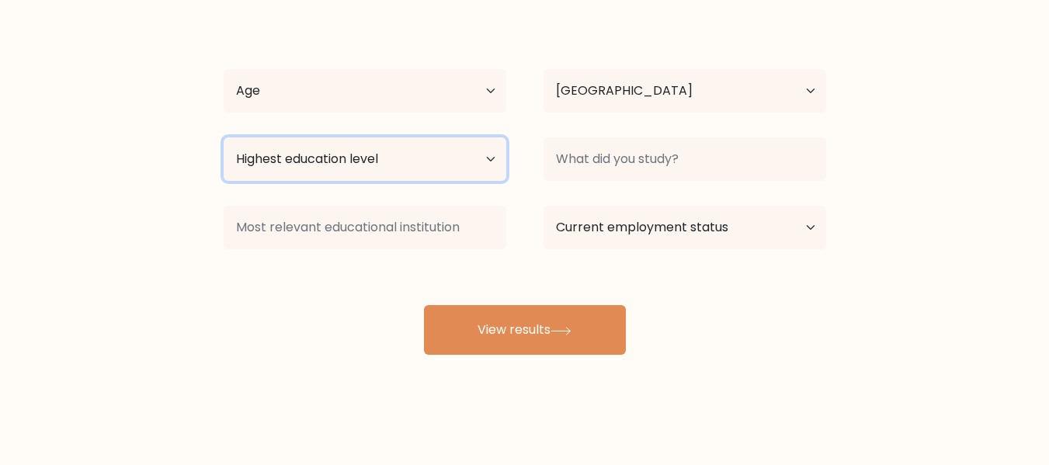
click at [398, 143] on select "Highest education level No schooling Primary Lower Secondary Upper Secondary Oc…" at bounding box center [365, 158] width 283 height 43
click at [158, 154] on form "Compare your results to your peers Elcid [PERSON_NAME] Age Under [DEMOGRAPHIC_D…" at bounding box center [524, 134] width 1049 height 441
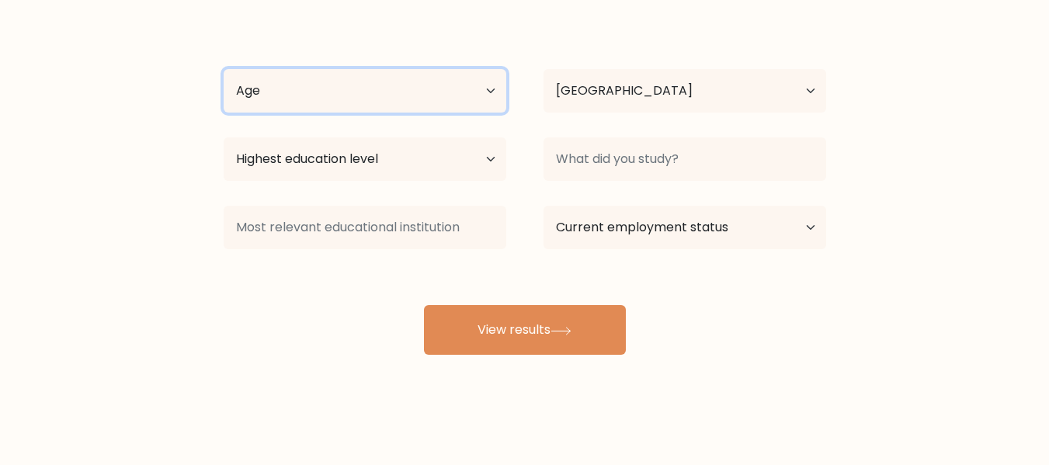
click at [293, 89] on select "Age Under [DEMOGRAPHIC_DATA] [DEMOGRAPHIC_DATA] [DEMOGRAPHIC_DATA] [DEMOGRAPHIC…" at bounding box center [365, 90] width 283 height 43
select select "25_34"
click at [224, 69] on select "Age Under [DEMOGRAPHIC_DATA] [DEMOGRAPHIC_DATA] [DEMOGRAPHIC_DATA] [DEMOGRAPHIC…" at bounding box center [365, 90] width 283 height 43
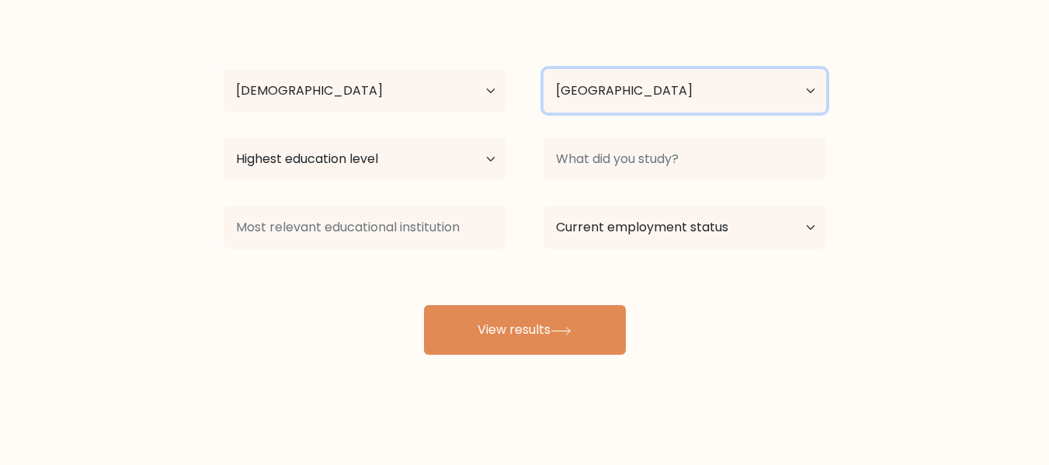
click at [571, 90] on select "Country [GEOGRAPHIC_DATA] [GEOGRAPHIC_DATA] [GEOGRAPHIC_DATA] [US_STATE] [GEOGR…" at bounding box center [684, 90] width 283 height 43
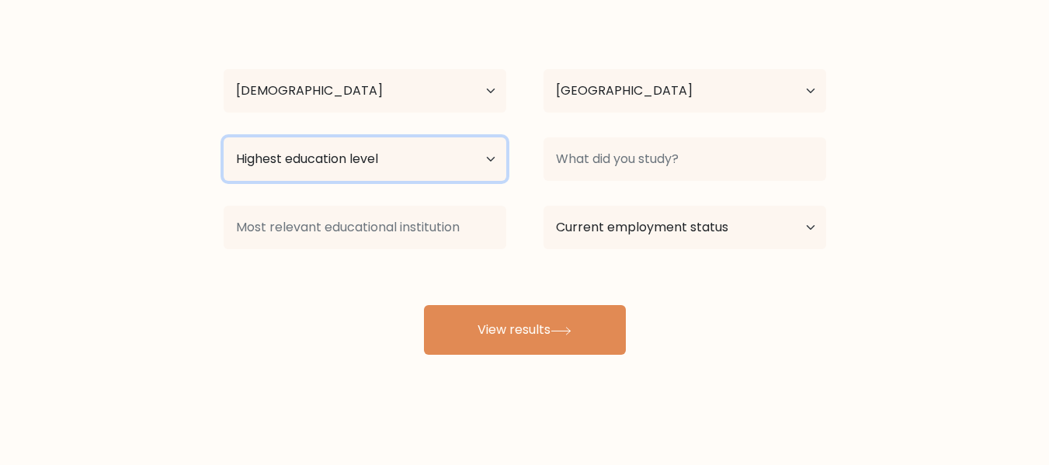
click at [273, 168] on select "Highest education level No schooling Primary Lower Secondary Upper Secondary Oc…" at bounding box center [365, 158] width 283 height 43
select select "bachelors_degree"
click at [224, 137] on select "Highest education level No schooling Primary Lower Secondary Upper Secondary Oc…" at bounding box center [365, 158] width 283 height 43
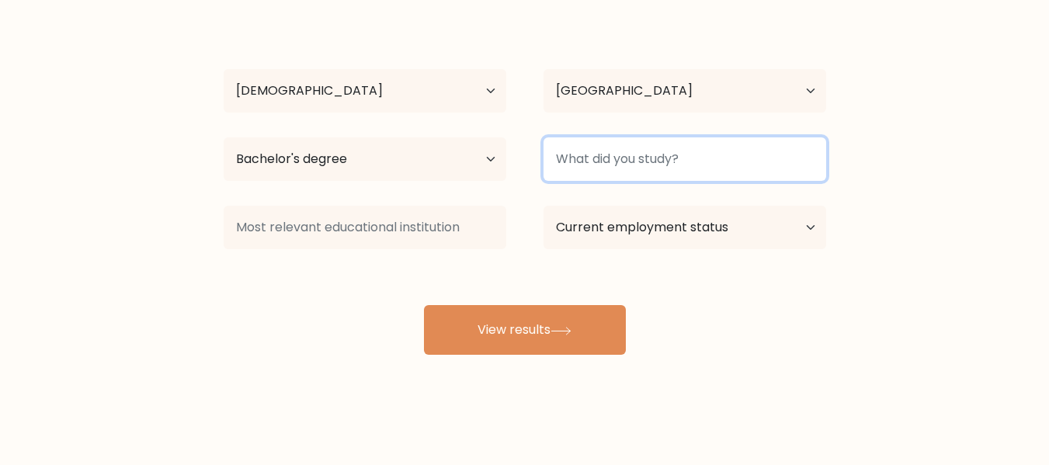
click at [635, 153] on input at bounding box center [684, 158] width 283 height 43
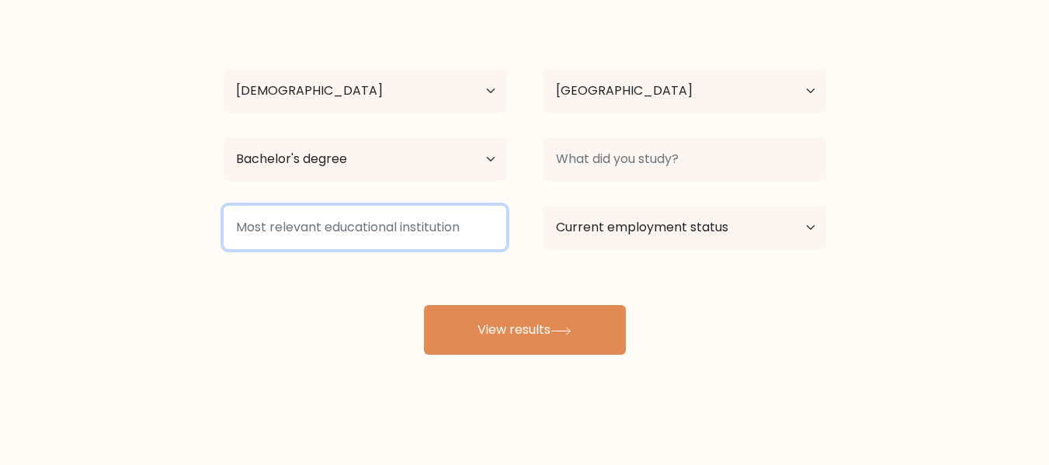
click at [390, 211] on input at bounding box center [365, 227] width 283 height 43
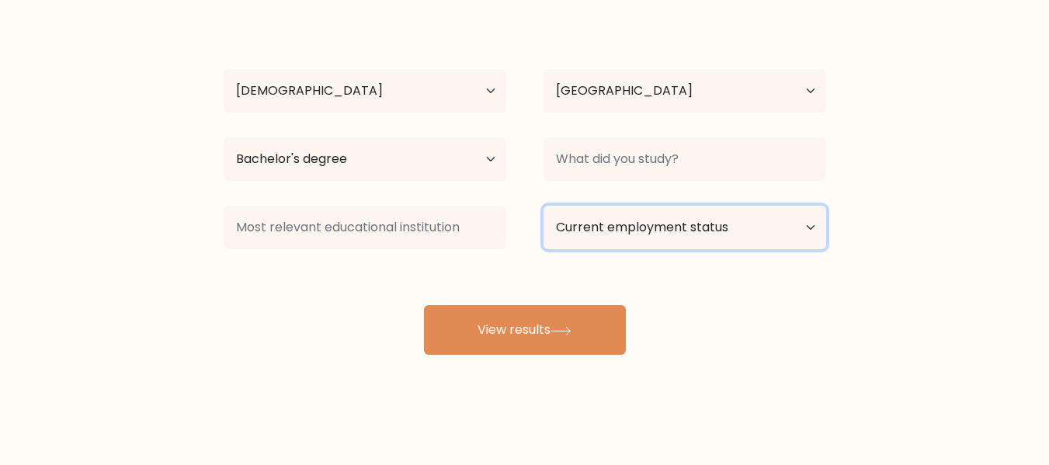
click at [633, 236] on select "Current employment status Employed Student Retired Other / prefer not to answer" at bounding box center [684, 227] width 283 height 43
click at [900, 272] on form "Compare your results to your peers Elcid [PERSON_NAME] Age Under [DEMOGRAPHIC_D…" at bounding box center [524, 134] width 1049 height 441
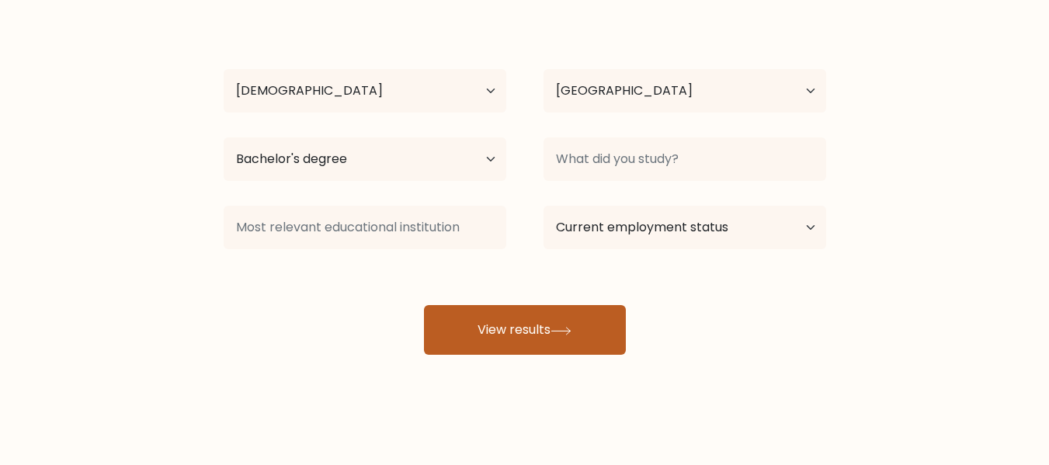
click at [578, 335] on button "View results" at bounding box center [525, 330] width 202 height 50
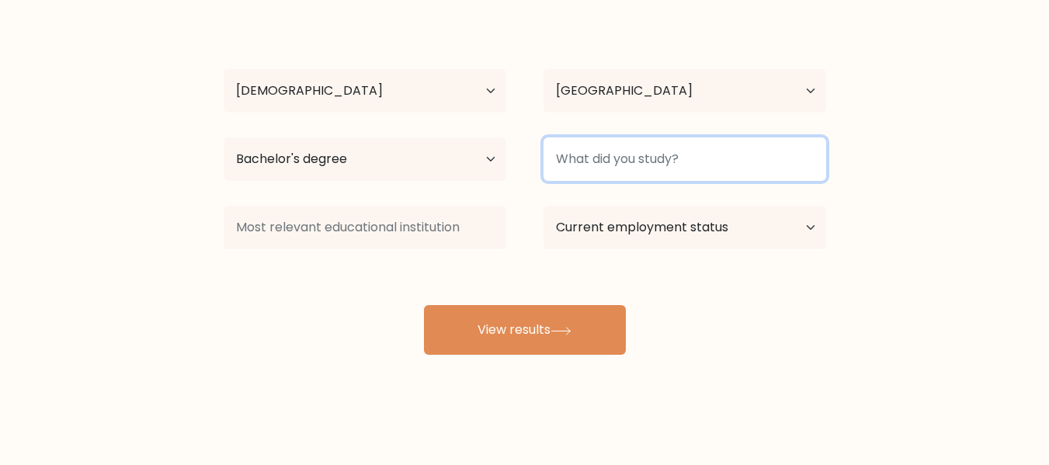
click at [656, 163] on input at bounding box center [684, 158] width 283 height 43
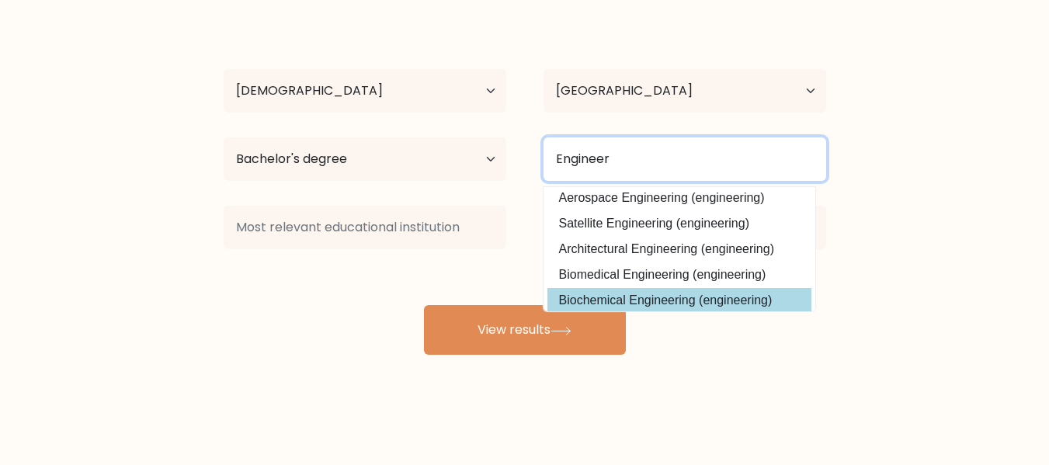
scroll to position [0, 0]
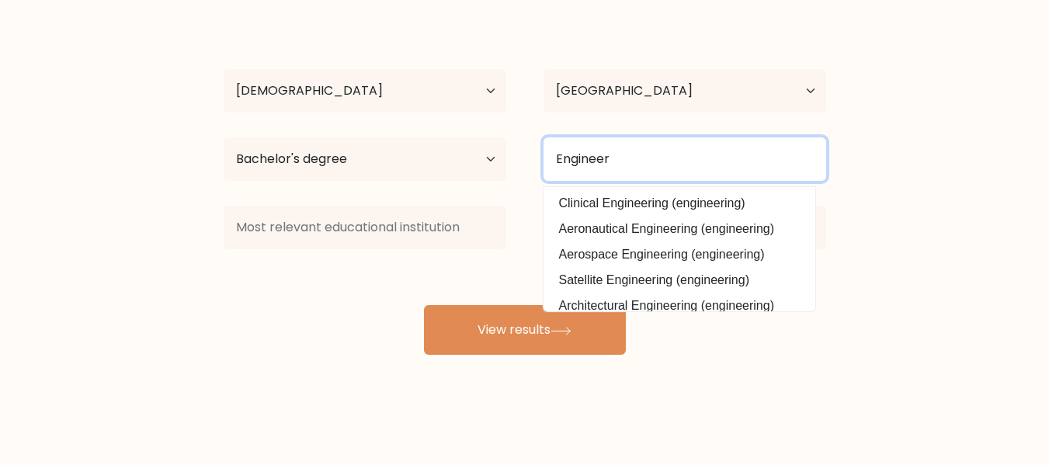
drag, startPoint x: 651, startPoint y: 145, endPoint x: 231, endPoint y: 110, distance: 421.5
click at [298, 130] on div "Elcid [PERSON_NAME] Age Under [DEMOGRAPHIC_DATA] [DEMOGRAPHIC_DATA] [DEMOGRAPHI…" at bounding box center [524, 184] width 621 height 342
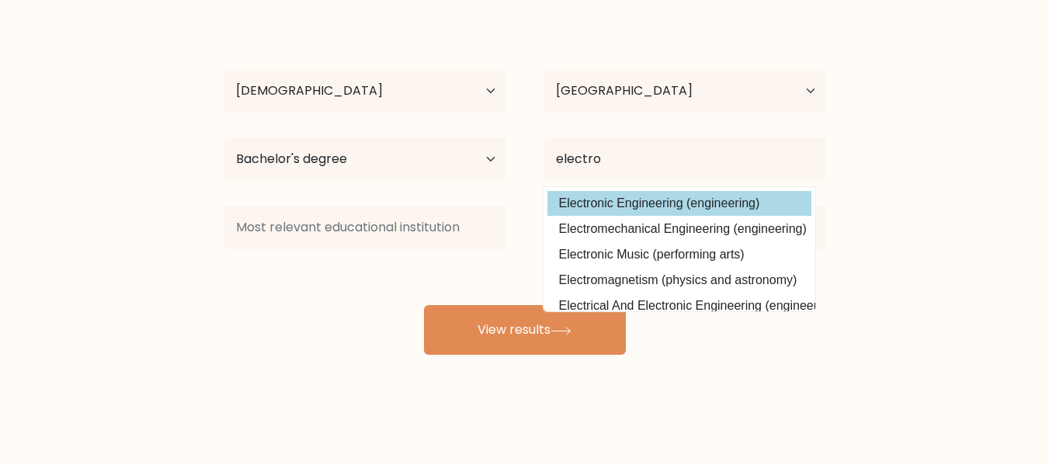
click at [617, 205] on option "Electronic Engineering (engineering)" at bounding box center [679, 203] width 264 height 25
type input "Electronic Engineering"
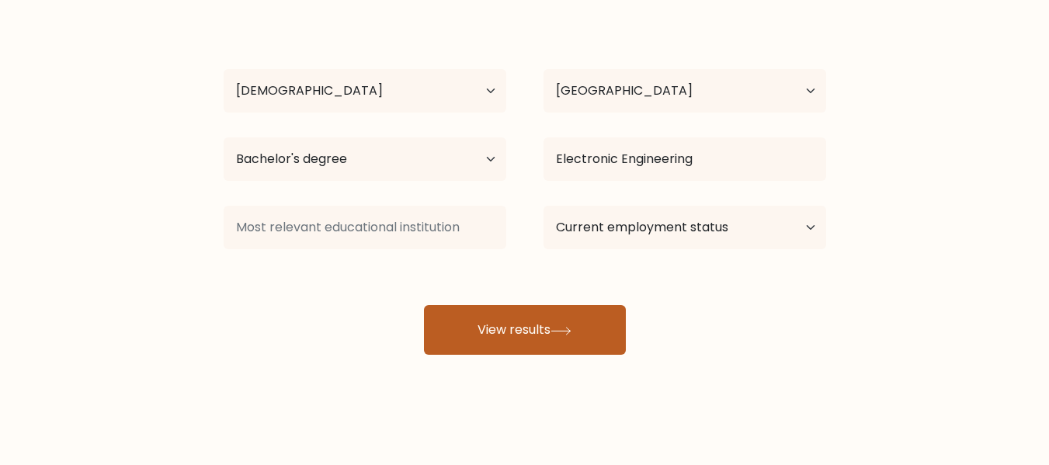
click at [541, 318] on button "View results" at bounding box center [525, 330] width 202 height 50
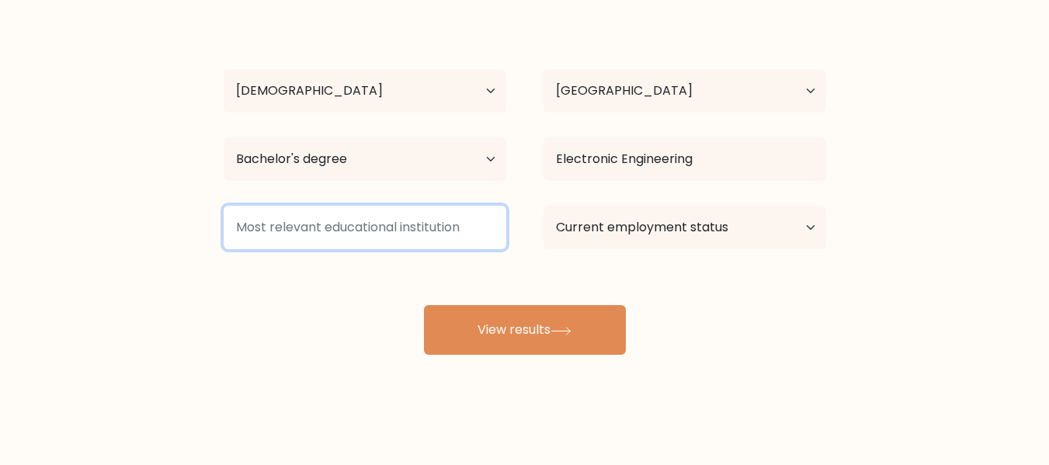
click at [381, 228] on input at bounding box center [365, 227] width 283 height 43
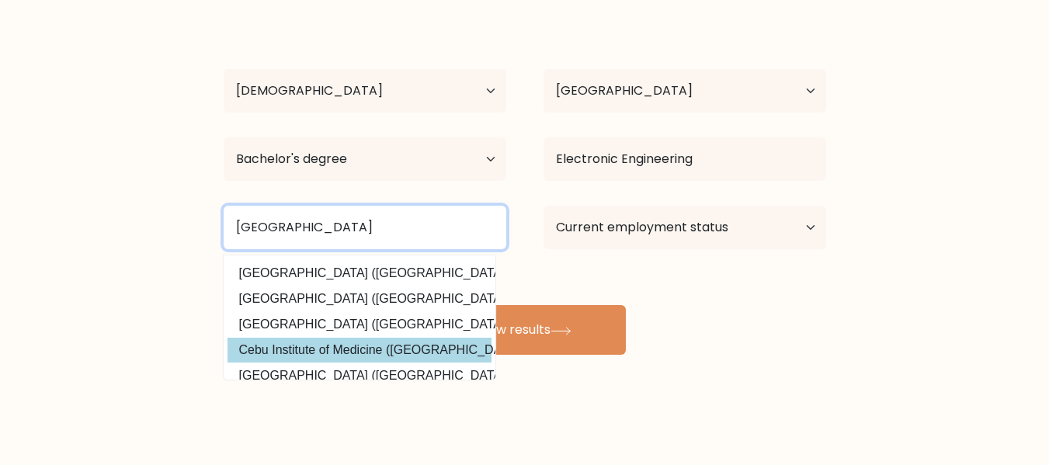
scroll to position [37, 0]
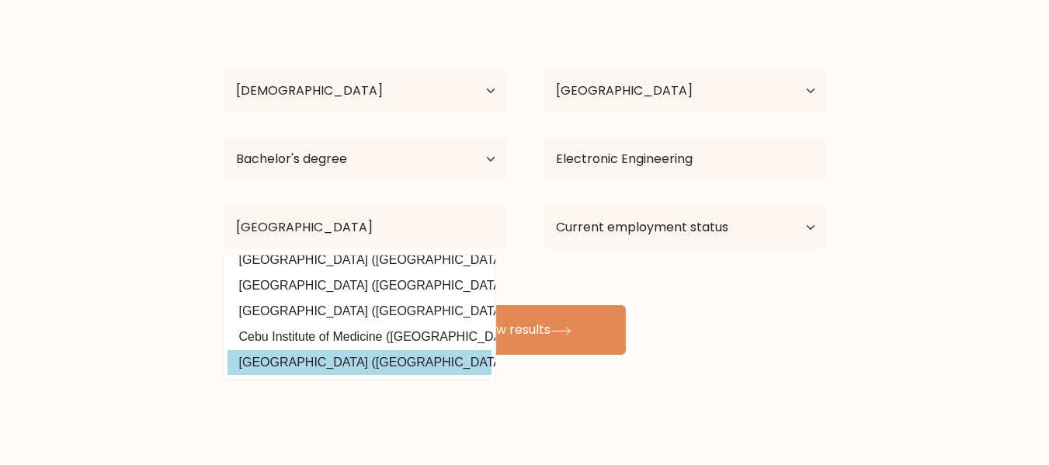
click at [394, 362] on option "[GEOGRAPHIC_DATA] ([GEOGRAPHIC_DATA])" at bounding box center [359, 362] width 264 height 25
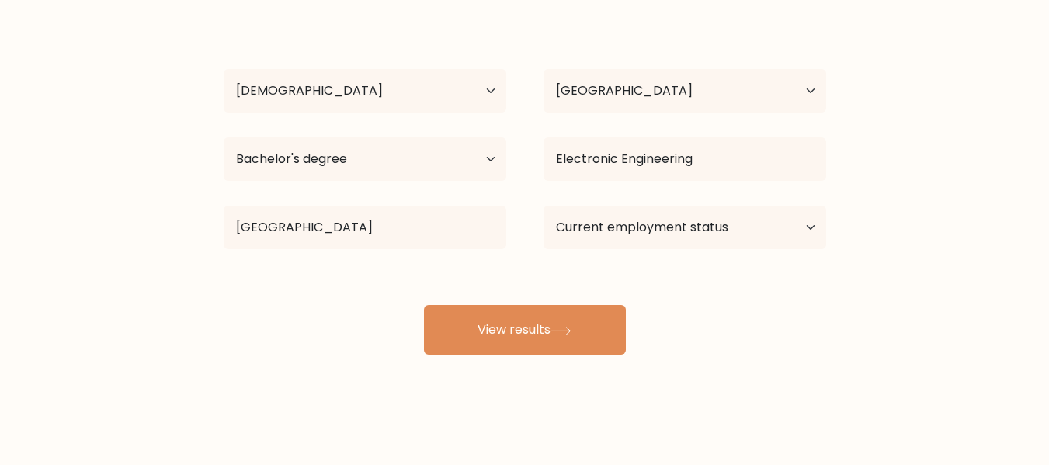
type input "[GEOGRAPHIC_DATA]"
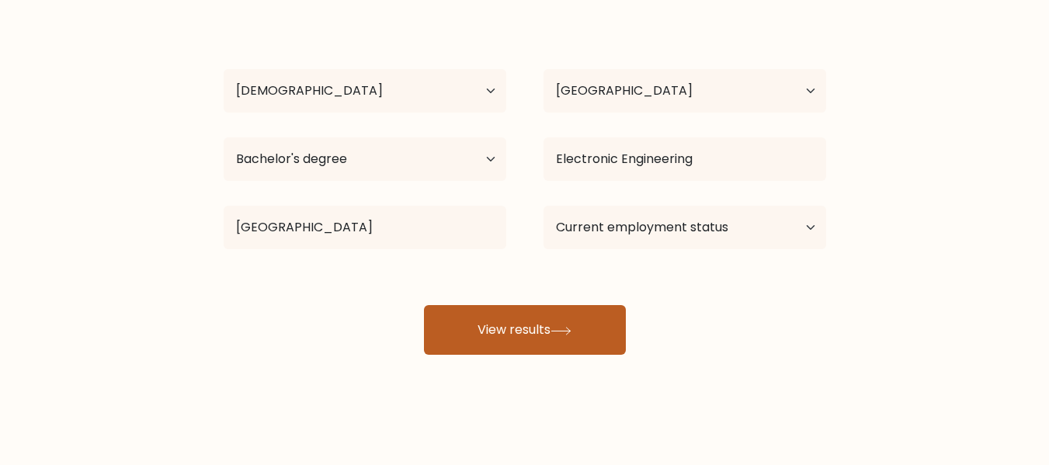
click at [552, 325] on button "View results" at bounding box center [525, 330] width 202 height 50
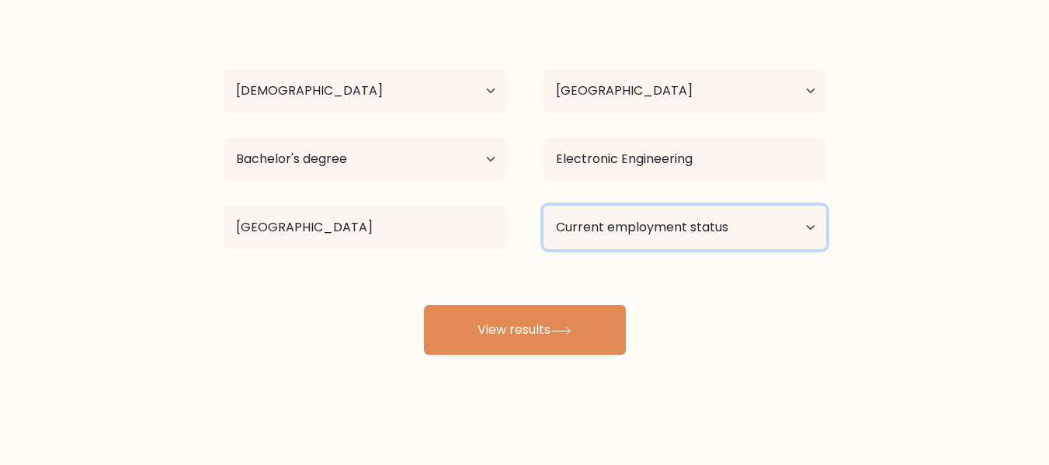
click at [624, 217] on select "Current employment status Employed Student Retired Other / prefer not to answer" at bounding box center [684, 227] width 283 height 43
select select "other"
click at [543, 206] on select "Current employment status Employed Student Retired Other / prefer not to answer" at bounding box center [684, 227] width 283 height 43
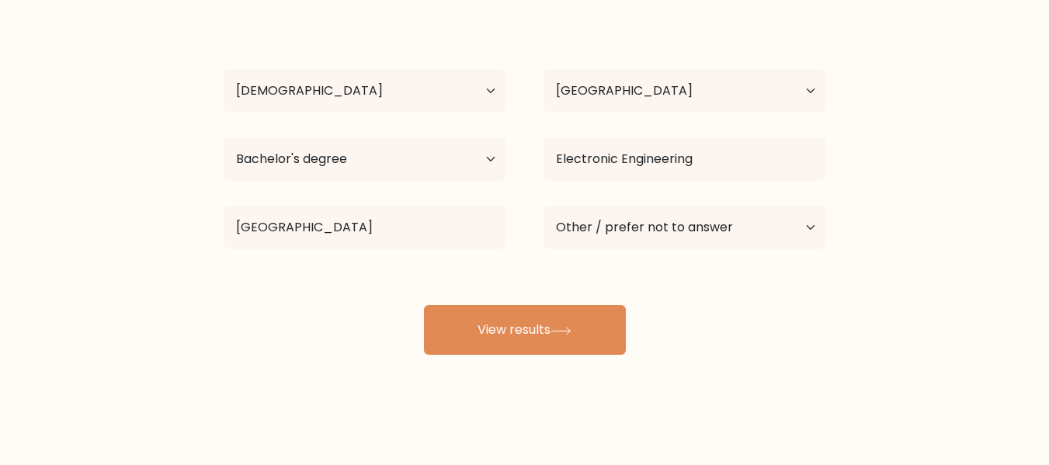
click at [935, 307] on form "Compare your results to your peers Elcid [PERSON_NAME] Age Under [DEMOGRAPHIC_D…" at bounding box center [524, 134] width 1049 height 441
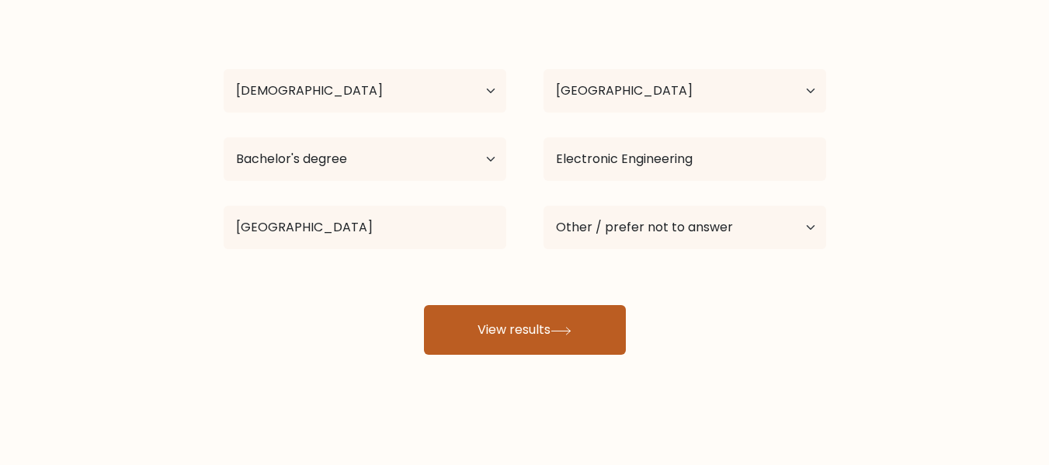
click at [564, 330] on icon at bounding box center [560, 331] width 21 height 9
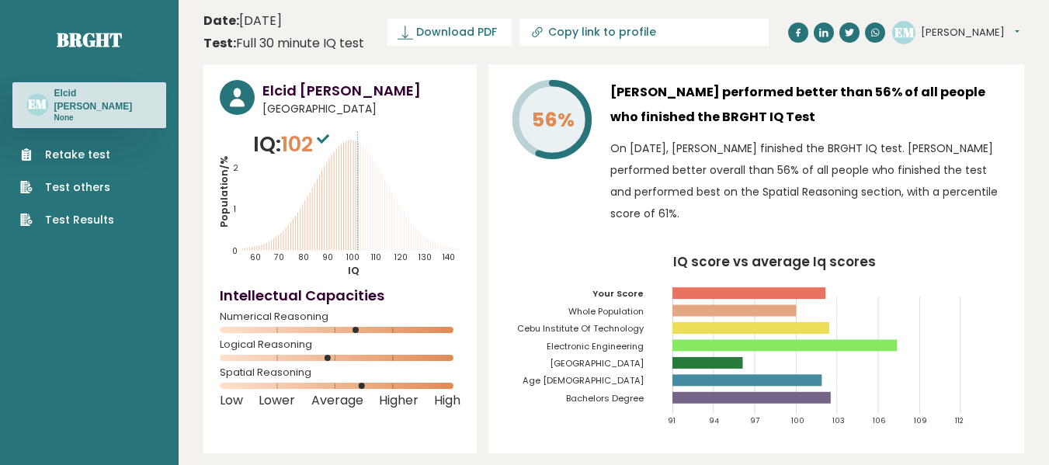
drag, startPoint x: 886, startPoint y: 116, endPoint x: 617, endPoint y: 97, distance: 269.3
click at [617, 97] on h3 "[PERSON_NAME] performed better than 56% of all people who finished the BRGHT IQ…" at bounding box center [809, 105] width 398 height 50
click at [849, 130] on div "[PERSON_NAME] performed better than 56% of all people who finished the BRGHT IQ…" at bounding box center [809, 156] width 398 height 152
drag, startPoint x: 335, startPoint y: 95, endPoint x: 480, endPoint y: 113, distance: 146.3
click at [445, 107] on div "Elcid [PERSON_NAME] [GEOGRAPHIC_DATA]" at bounding box center [340, 98] width 241 height 37
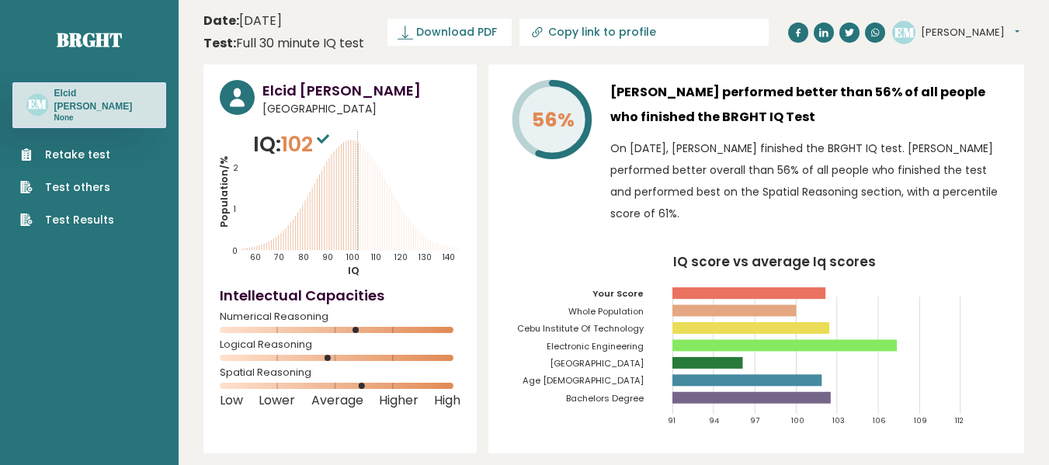
click at [559, 149] on icon at bounding box center [552, 119] width 73 height 73
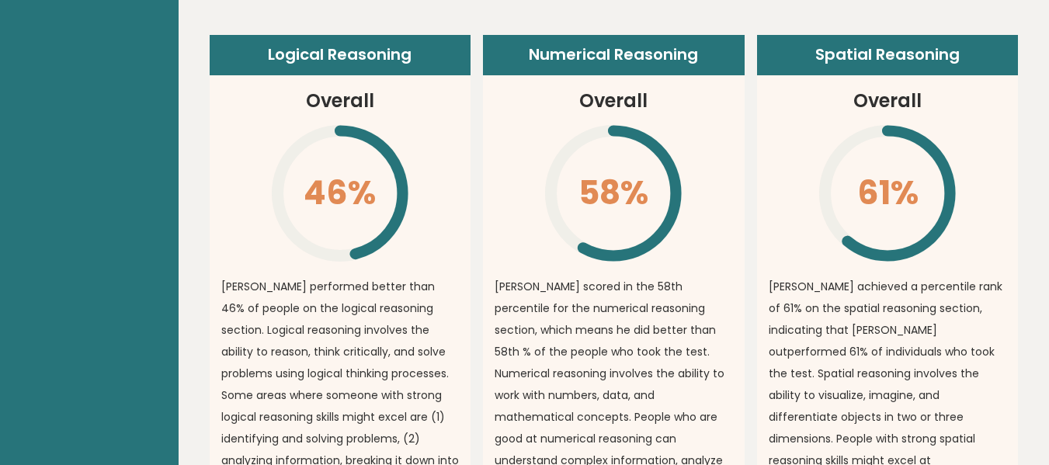
scroll to position [1165, 0]
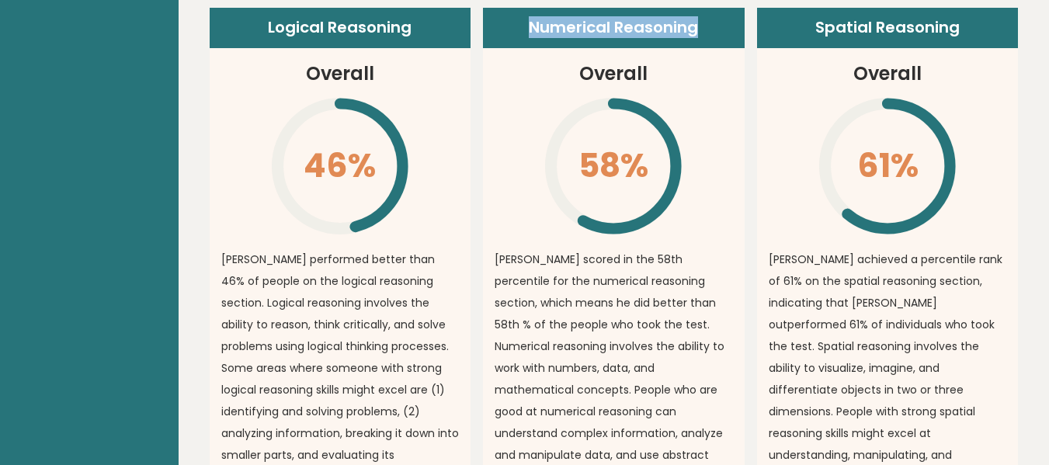
drag, startPoint x: 708, startPoint y: 40, endPoint x: 502, endPoint y: 43, distance: 205.8
click at [516, 40] on header "Numerical Reasoning" at bounding box center [614, 28] width 262 height 40
click at [477, 100] on div "Logical Reasoning Overall 46% \ [PERSON_NAME] performed better than 46% of peop…" at bounding box center [614, 387] width 809 height 759
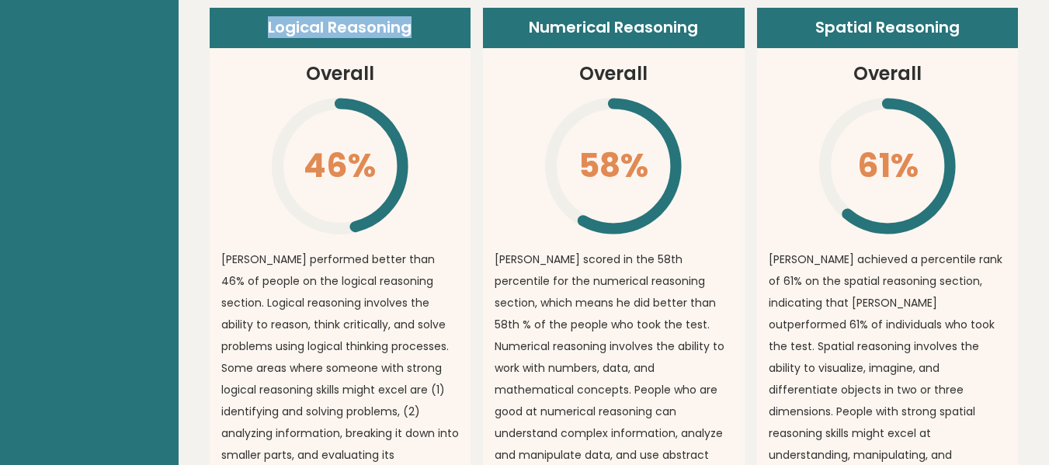
drag, startPoint x: 418, startPoint y: 27, endPoint x: 237, endPoint y: 26, distance: 181.7
click at [237, 26] on header "Logical Reasoning" at bounding box center [341, 28] width 262 height 40
click at [840, 107] on icon "\" at bounding box center [887, 165] width 141 height 141
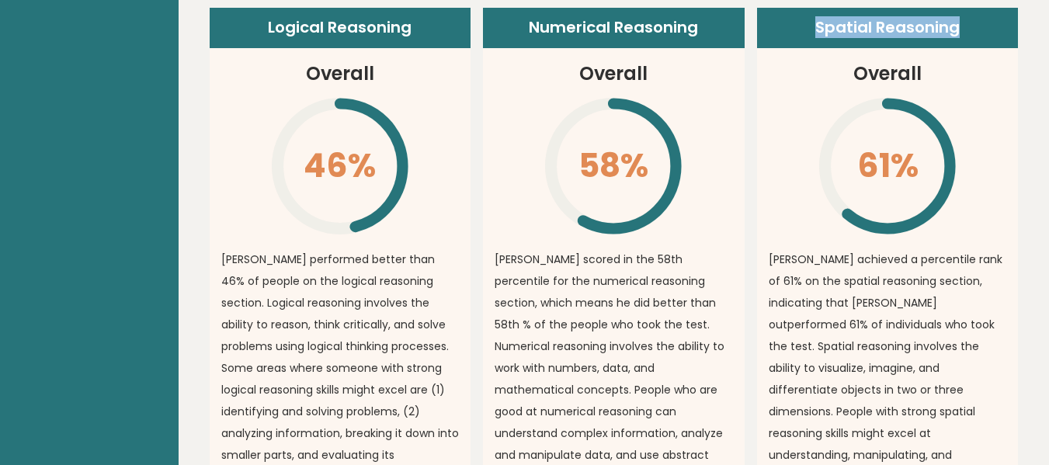
drag, startPoint x: 979, startPoint y: 25, endPoint x: 776, endPoint y: 26, distance: 202.6
click at [782, 25] on header "Spatial Reasoning" at bounding box center [888, 28] width 262 height 40
click at [773, 102] on article "Spatial Reasoning Overall 61% \ [PERSON_NAME] achieved a percentile rank of 61%…" at bounding box center [888, 282] width 262 height 548
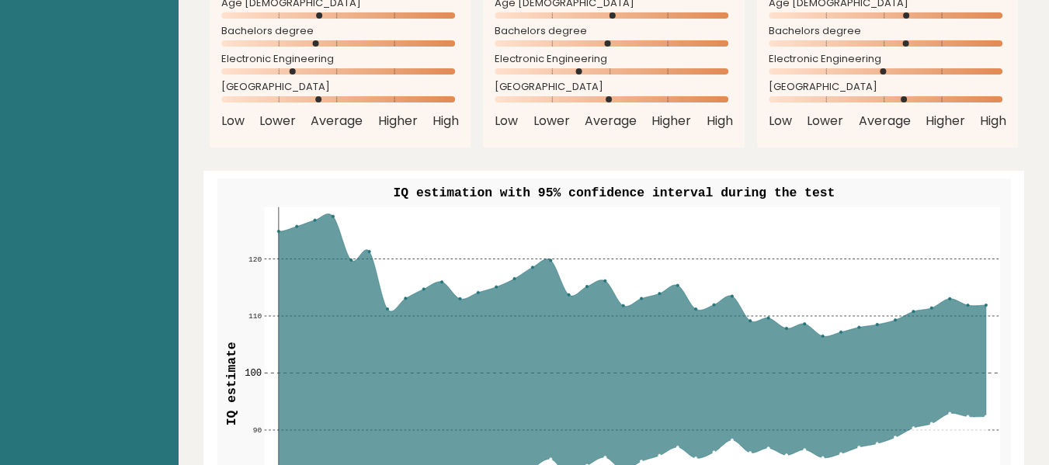
scroll to position [1786, 0]
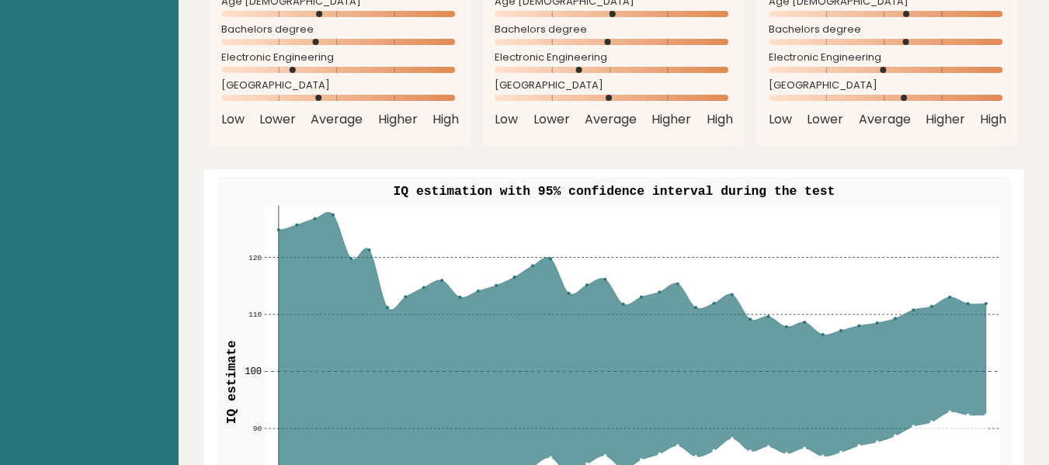
drag, startPoint x: 346, startPoint y: 165, endPoint x: 891, endPoint y: 168, distance: 545.1
click at [873, 177] on rect at bounding box center [613, 388] width 793 height 423
drag, startPoint x: 845, startPoint y: 173, endPoint x: 336, endPoint y: 144, distance: 509.4
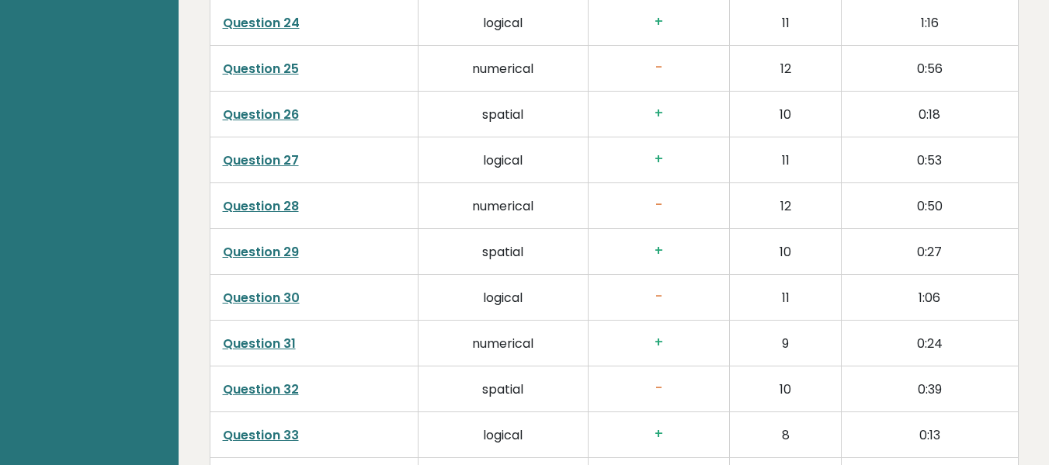
scroll to position [4119, 0]
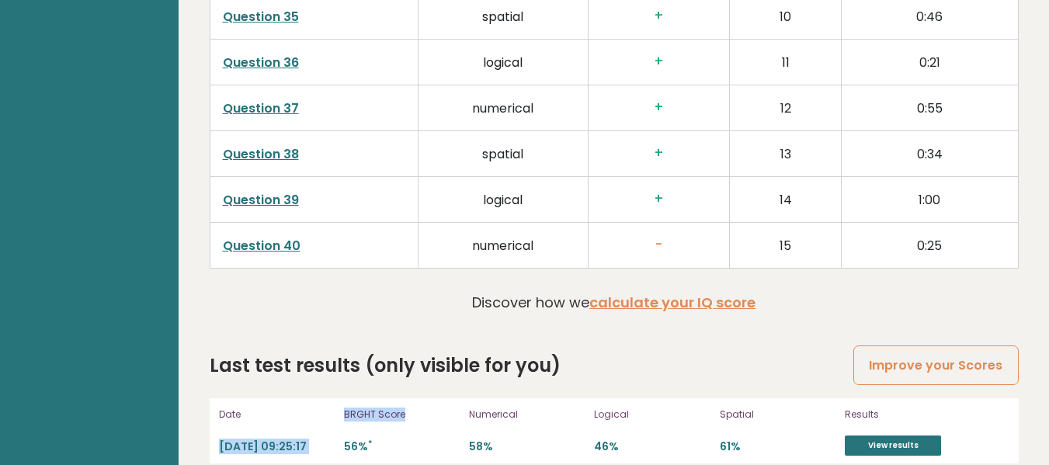
drag, startPoint x: 335, startPoint y: 391, endPoint x: 411, endPoint y: 391, distance: 75.3
click at [410, 398] on div "Date [DATE] 09:25:17 BRGHT Score 56% * Numerical 58% Logical 46% Spatial 61% Re…" at bounding box center [614, 430] width 809 height 65
click at [491, 406] on div "Numerical 58%" at bounding box center [527, 431] width 116 height 50
drag, startPoint x: 546, startPoint y: 398, endPoint x: 463, endPoint y: 394, distance: 83.2
click at [463, 398] on div "Date [DATE] 09:25:17 BRGHT Score 56% * Numerical 58% Logical 46% Spatial 61% Re…" at bounding box center [614, 430] width 809 height 65
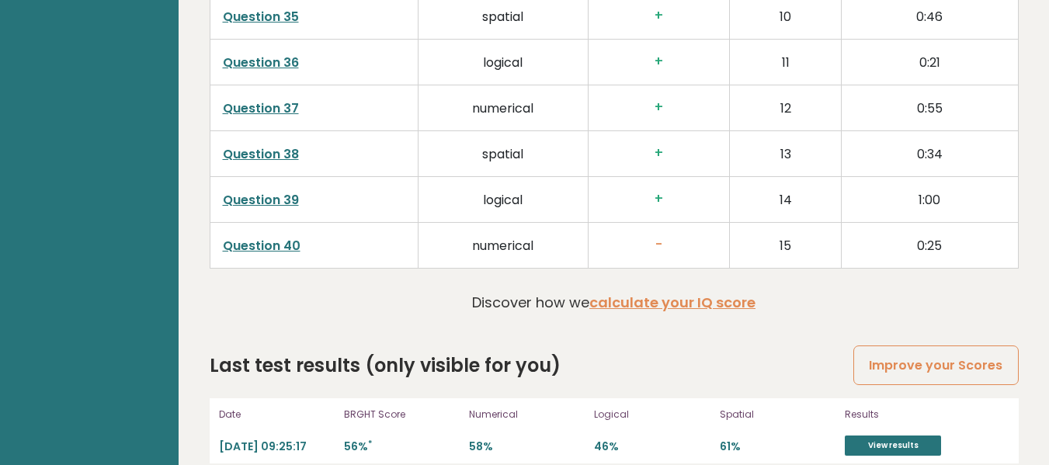
click at [624, 439] on p "46%" at bounding box center [652, 446] width 116 height 15
drag, startPoint x: 606, startPoint y: 389, endPoint x: 573, endPoint y: 389, distance: 33.4
click at [573, 398] on div "Date [DATE] 09:25:17 BRGHT Score 56% * Numerical 58% Logical 46% Spatial 61% Re…" at bounding box center [614, 430] width 809 height 65
click at [661, 439] on p "46%" at bounding box center [652, 446] width 116 height 15
drag, startPoint x: 768, startPoint y: 390, endPoint x: 707, endPoint y: 395, distance: 60.8
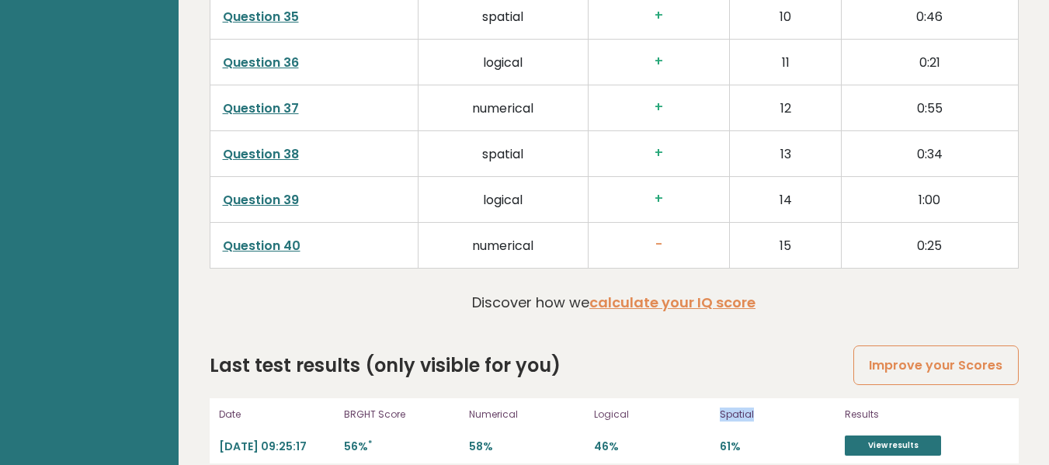
click at [711, 398] on div "Date [DATE] 09:25:17 BRGHT Score 56% * Numerical 58% Logical 46% Spatial 61% Re…" at bounding box center [614, 430] width 809 height 65
click at [773, 439] on p "61%" at bounding box center [778, 446] width 116 height 15
drag, startPoint x: 683, startPoint y: 426, endPoint x: 338, endPoint y: 423, distance: 345.5
click at [338, 423] on div "Date [DATE] 09:25:17 BRGHT Score 56% * Numerical 58% Logical 46% Spatial 61% Re…" at bounding box center [614, 430] width 809 height 65
click at [617, 408] on p "Logical" at bounding box center [652, 415] width 116 height 14
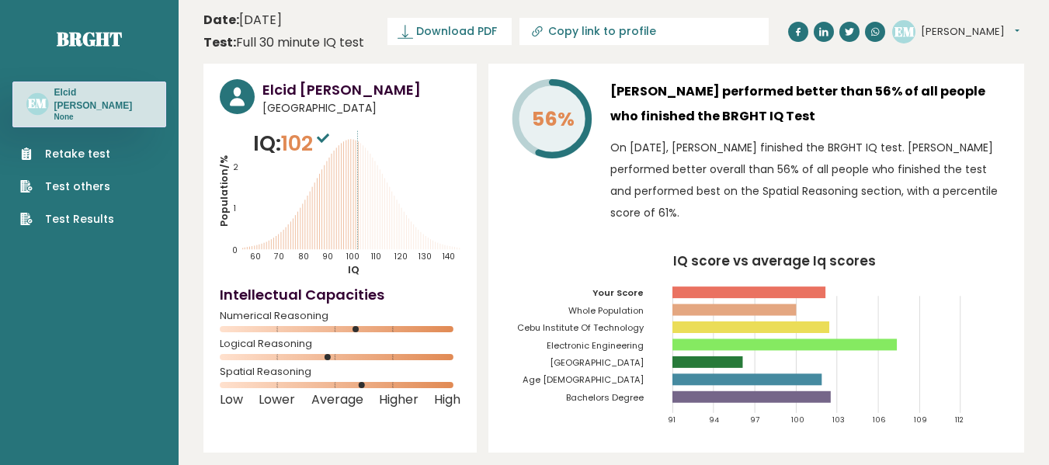
scroll to position [0, 0]
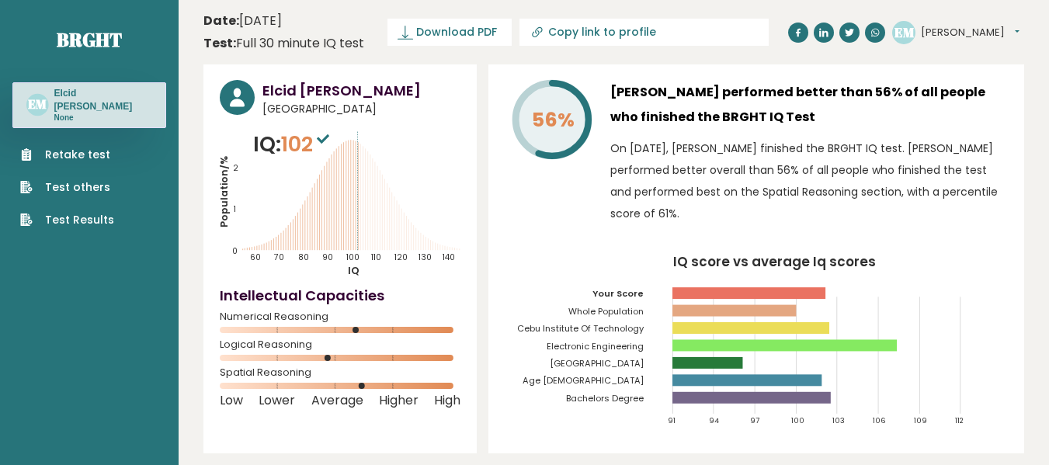
drag, startPoint x: 232, startPoint y: 45, endPoint x: 363, endPoint y: 47, distance: 131.2
click at [362, 46] on div "Test: Full 30 minute IQ test" at bounding box center [283, 43] width 161 height 19
drag, startPoint x: 373, startPoint y: 50, endPoint x: 629, endPoint y: 56, distance: 256.3
click at [373, 51] on header "Date: [DATE] Test: Full 30 minute IQ test Download PDF Downloading... Downloadi…" at bounding box center [613, 32] width 821 height 49
drag, startPoint x: 99, startPoint y: 100, endPoint x: 32, endPoint y: 93, distance: 67.1
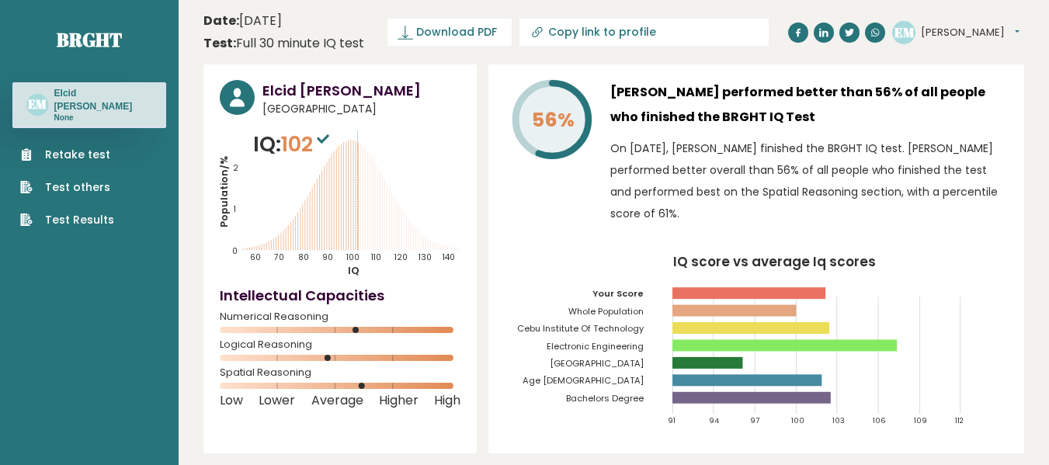
click at [33, 93] on div "EM Elcid [PERSON_NAME] None" at bounding box center [89, 104] width 154 height 45
click at [387, 160] on icon "Population/% IQ 0 1 2 60 70 80 90 100 110 120 130 140" at bounding box center [340, 203] width 241 height 148
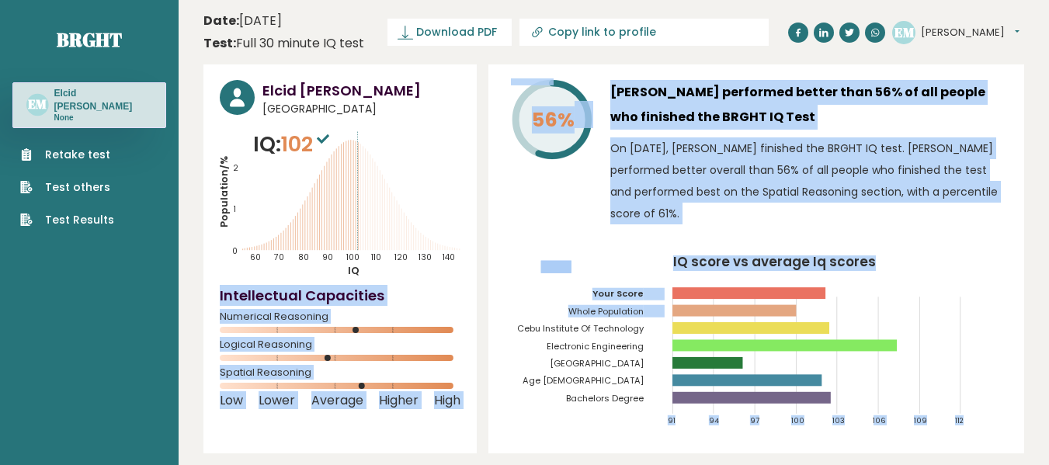
drag, startPoint x: 220, startPoint y: 297, endPoint x: 505, endPoint y: 310, distance: 286.0
click at [496, 307] on div "Elcid [PERSON_NAME] [GEOGRAPHIC_DATA] IQ: 102 Population/% IQ 0 1 2 60 70 80 90…" at bounding box center [613, 354] width 821 height 580
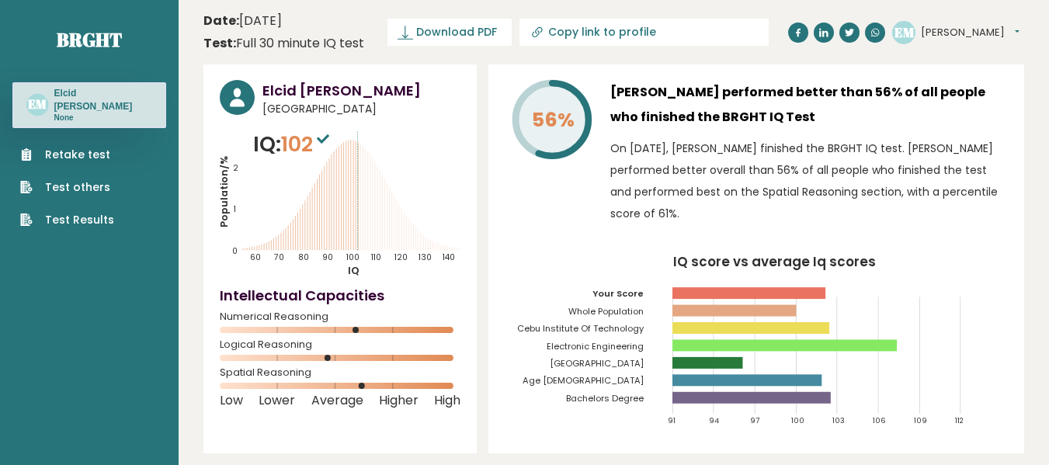
click at [507, 310] on icon "IQ score vs average Iq scores 91 94 97 100 103 106 109 112 Your Score Whole Pop…" at bounding box center [756, 346] width 503 height 182
drag, startPoint x: 338, startPoint y: 356, endPoint x: 214, endPoint y: 349, distance: 123.6
click at [231, 352] on div "Logical Reasoning" at bounding box center [340, 354] width 241 height 25
drag, startPoint x: 216, startPoint y: 341, endPoint x: 504, endPoint y: 364, distance: 289.0
click at [466, 360] on div "Elcid [PERSON_NAME] [GEOGRAPHIC_DATA] IQ: 102 Population/% IQ 0 1 2 60 70 80 90…" at bounding box center [339, 258] width 273 height 389
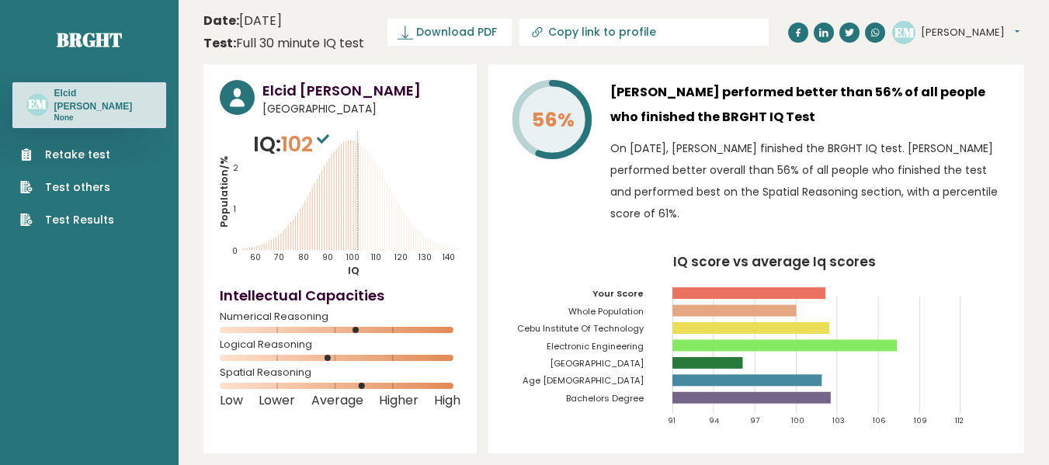
click at [504, 364] on div "56% [PERSON_NAME] performed better than 56% of all people who finished the BRGH…" at bounding box center [756, 258] width 536 height 389
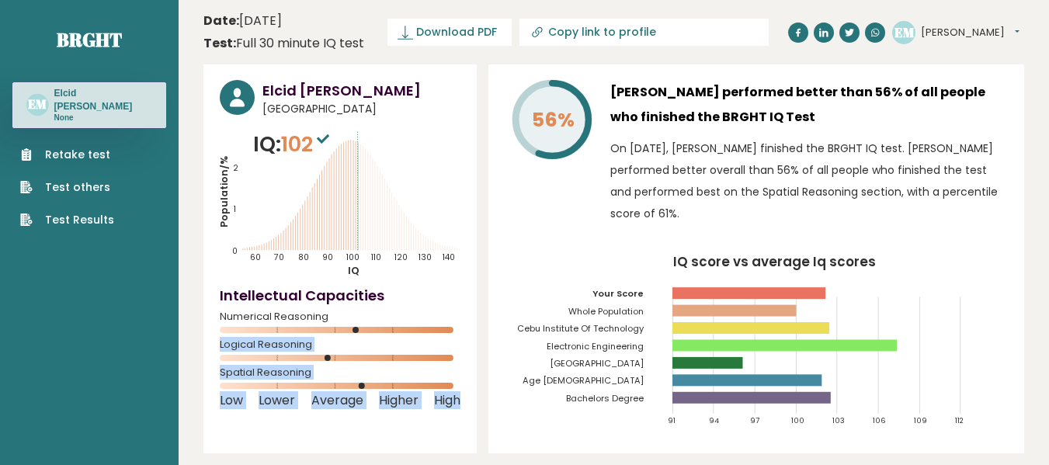
drag, startPoint x: 482, startPoint y: 401, endPoint x: 253, endPoint y: 333, distance: 238.8
click at [253, 333] on div "Elcid [PERSON_NAME] [GEOGRAPHIC_DATA] IQ: 102 Population/% IQ 0 1 2 60 70 80 90…" at bounding box center [613, 354] width 821 height 580
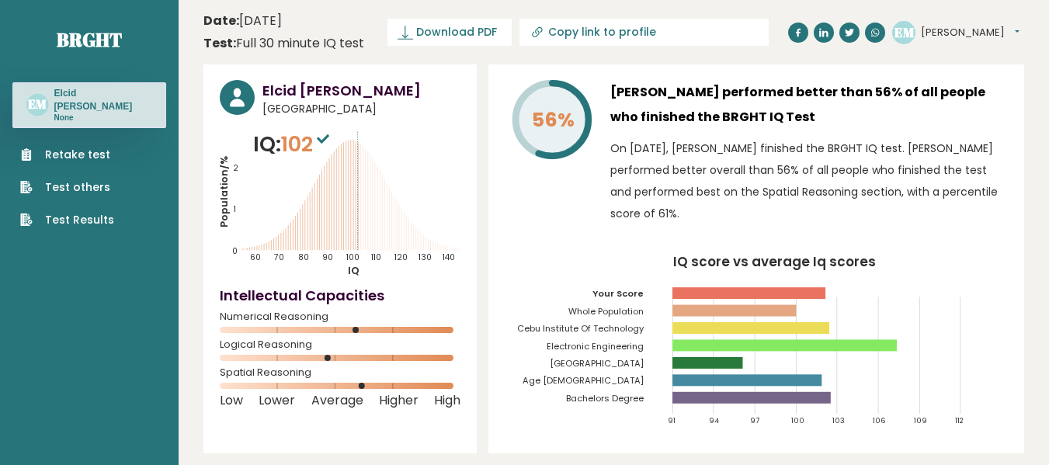
click at [737, 331] on rect at bounding box center [750, 328] width 157 height 12
drag, startPoint x: 565, startPoint y: 311, endPoint x: 856, endPoint y: 311, distance: 291.2
click at [777, 311] on icon "IQ score vs average Iq scores 91 94 97 100 103 106 109 112 Your Score Whole Pop…" at bounding box center [756, 346] width 503 height 182
click at [841, 283] on icon "IQ score vs average Iq scores 91 94 97 100 103 106 109 112 Your Score Whole Pop…" at bounding box center [756, 346] width 503 height 182
drag, startPoint x: 828, startPoint y: 111, endPoint x: 613, endPoint y: 130, distance: 215.9
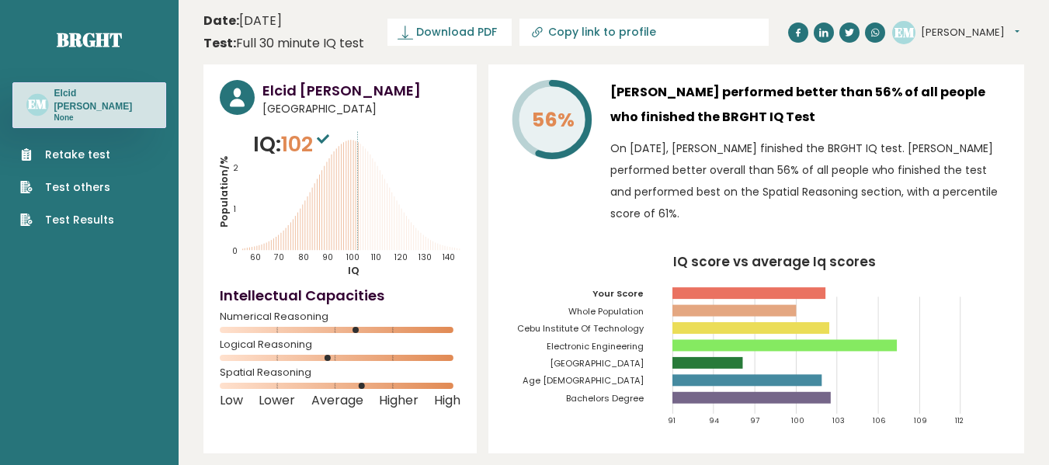
click at [615, 122] on h3 "[PERSON_NAME] performed better than 56% of all people who finished the BRGHT IQ…" at bounding box center [809, 105] width 398 height 50
drag, startPoint x: 620, startPoint y: 158, endPoint x: 756, endPoint y: 156, distance: 136.7
click at [620, 158] on p "On [DATE], [PERSON_NAME] finished the BRGHT IQ test. [PERSON_NAME] performed be…" at bounding box center [809, 180] width 398 height 87
drag, startPoint x: 989, startPoint y: 148, endPoint x: 847, endPoint y: 154, distance: 142.2
click at [847, 154] on p "On [DATE], [PERSON_NAME] finished the BRGHT IQ test. [PERSON_NAME] performed be…" at bounding box center [809, 180] width 398 height 87
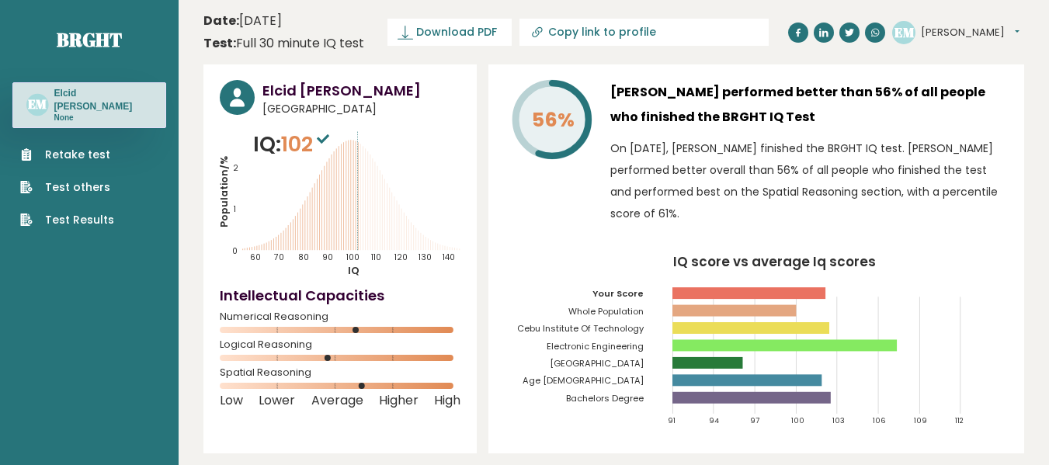
click at [752, 189] on p "On [DATE], [PERSON_NAME] finished the BRGHT IQ test. [PERSON_NAME] performed be…" at bounding box center [809, 180] width 398 height 87
drag, startPoint x: 1005, startPoint y: 171, endPoint x: 734, endPoint y: 170, distance: 271.0
click at [742, 170] on p "On [DATE], [PERSON_NAME] finished the BRGHT IQ test. [PERSON_NAME] performed be…" at bounding box center [809, 180] width 398 height 87
click at [632, 186] on p "On [DATE], [PERSON_NAME] finished the BRGHT IQ test. [PERSON_NAME] performed be…" at bounding box center [809, 180] width 398 height 87
drag, startPoint x: 803, startPoint y: 218, endPoint x: 620, endPoint y: 144, distance: 197.1
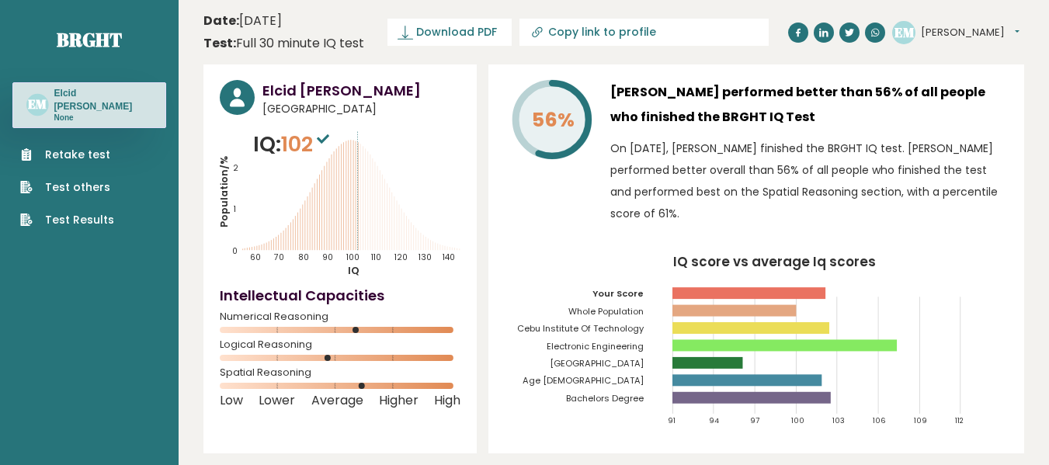
click at [620, 144] on p "On [DATE], [PERSON_NAME] finished the BRGHT IQ test. [PERSON_NAME] performed be…" at bounding box center [809, 180] width 398 height 87
click at [790, 202] on p "On [DATE], [PERSON_NAME] finished the BRGHT IQ test. [PERSON_NAME] performed be…" at bounding box center [809, 180] width 398 height 87
drag, startPoint x: 785, startPoint y: 207, endPoint x: 609, endPoint y: 131, distance: 191.3
click at [609, 131] on div "56% [PERSON_NAME] performed better than 56% of all people who finished the BRGH…" at bounding box center [756, 156] width 503 height 152
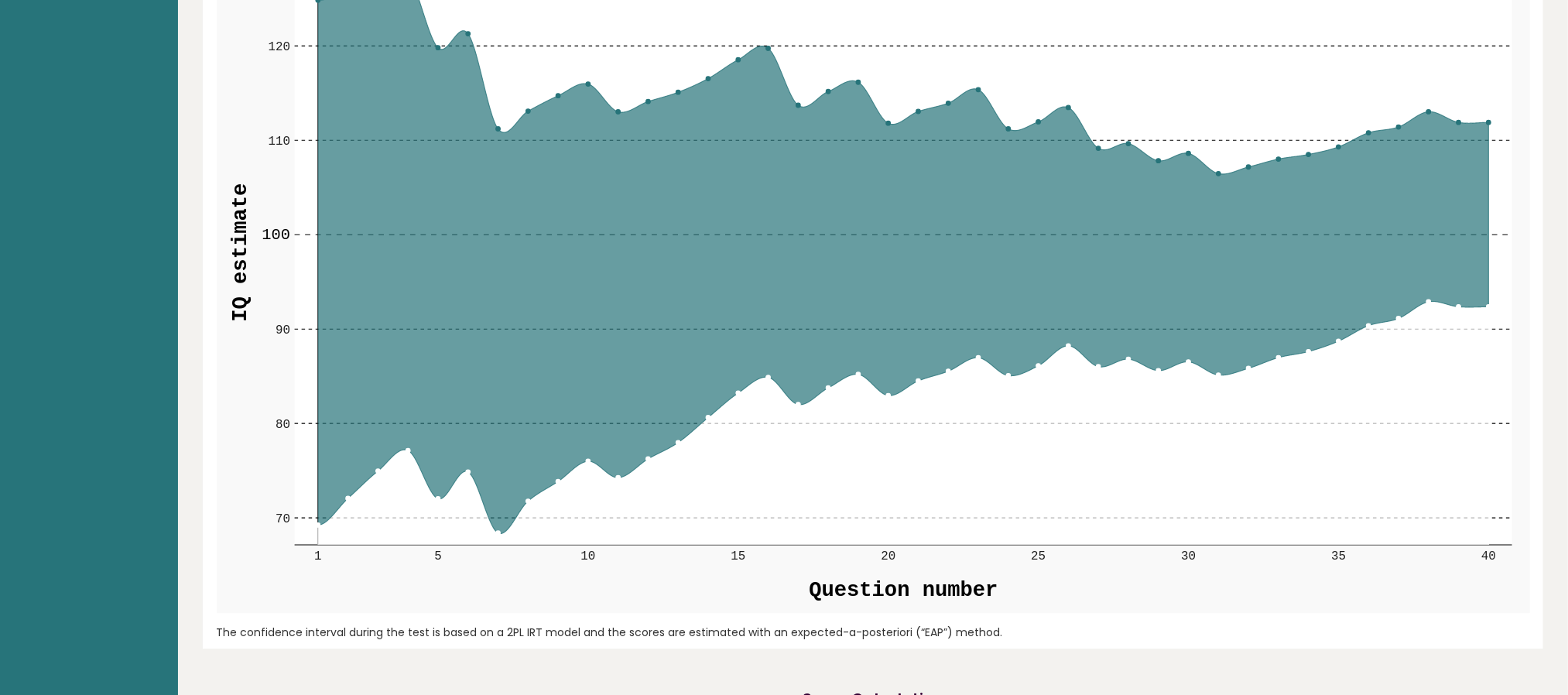
scroll to position [2090, 0]
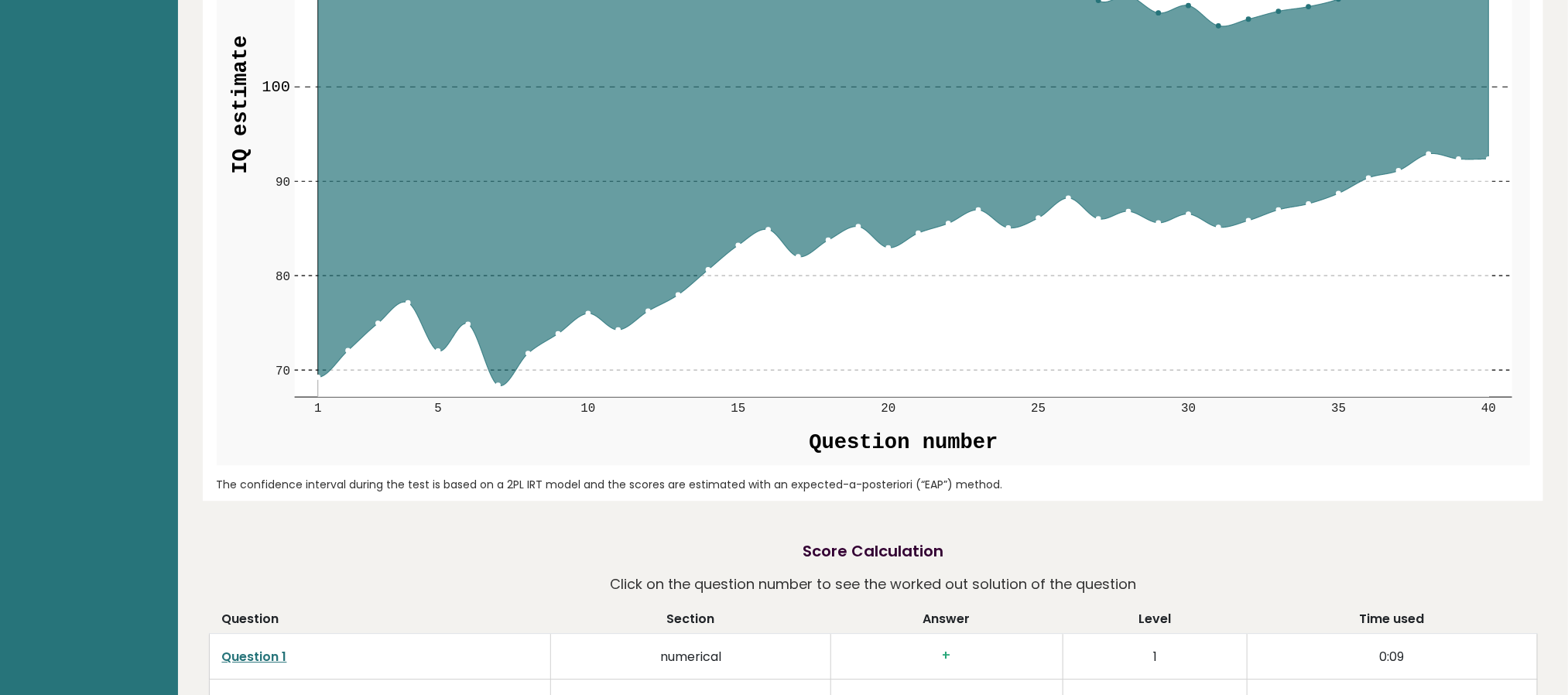
drag, startPoint x: 1004, startPoint y: 449, endPoint x: 707, endPoint y: 449, distance: 297.0
click at [707, 449] on rect at bounding box center [873, 115] width 1314 height 701
click at [524, 463] on div "The confidence interval during the test is based on a 2PL IRT model and the sco…" at bounding box center [873, 485] width 1314 height 16
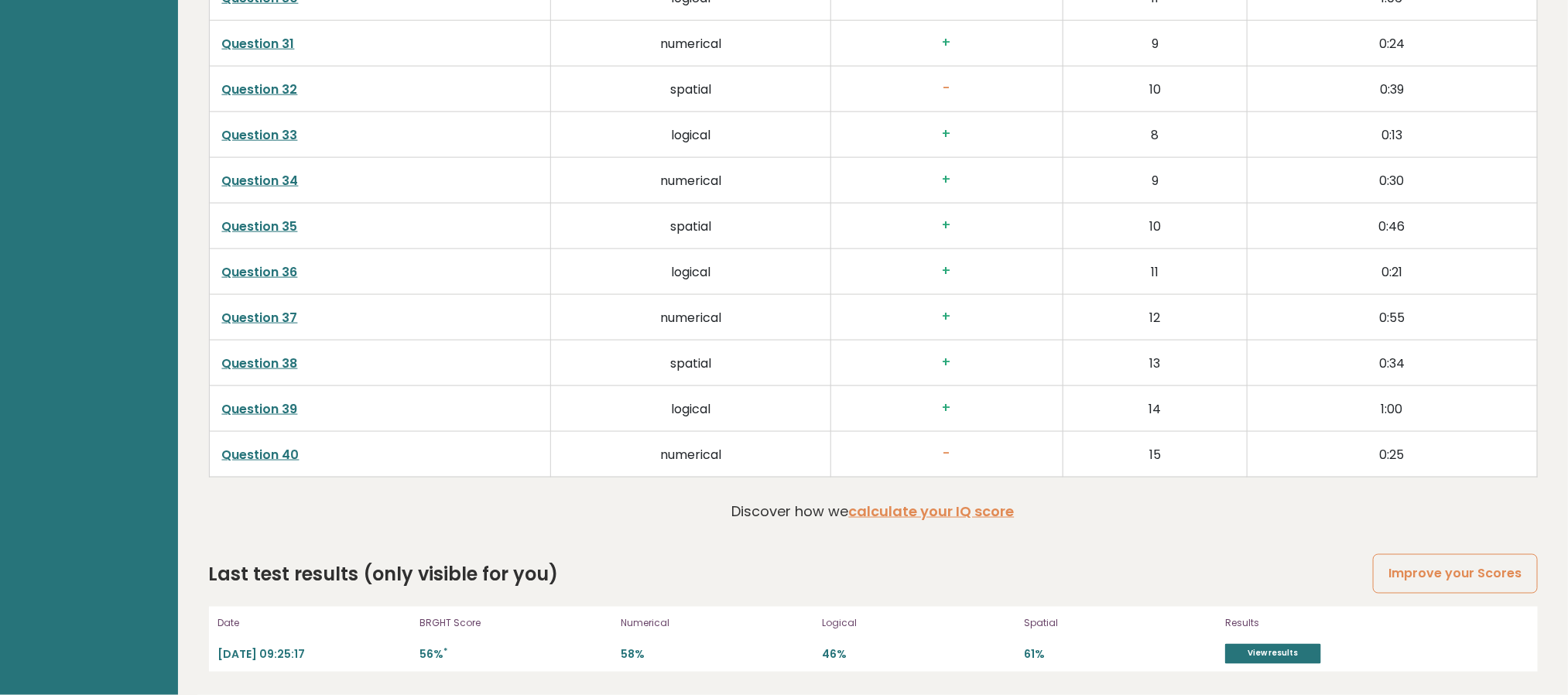
scroll to position [0, 0]
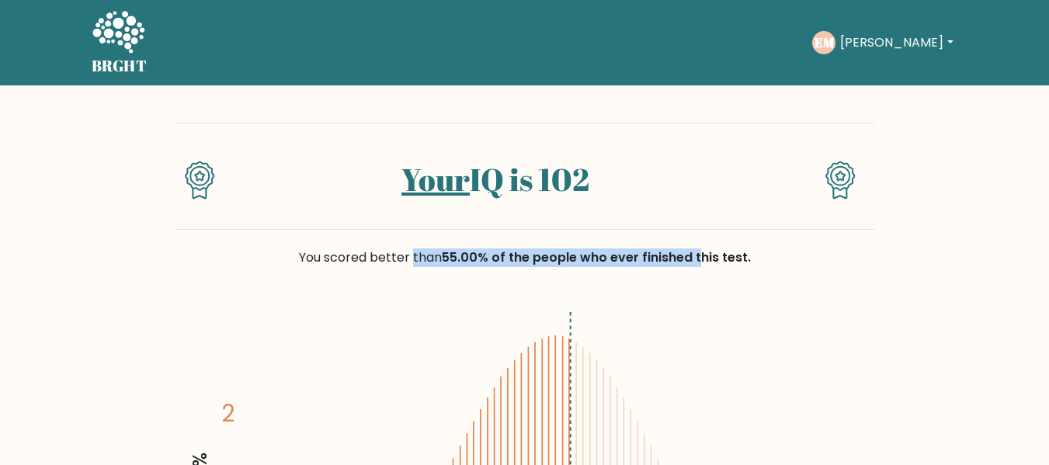
drag, startPoint x: 309, startPoint y: 256, endPoint x: 707, endPoint y: 252, distance: 397.5
click at [705, 252] on div "You scored better than 55.00% of the people who ever finished this test." at bounding box center [524, 257] width 699 height 19
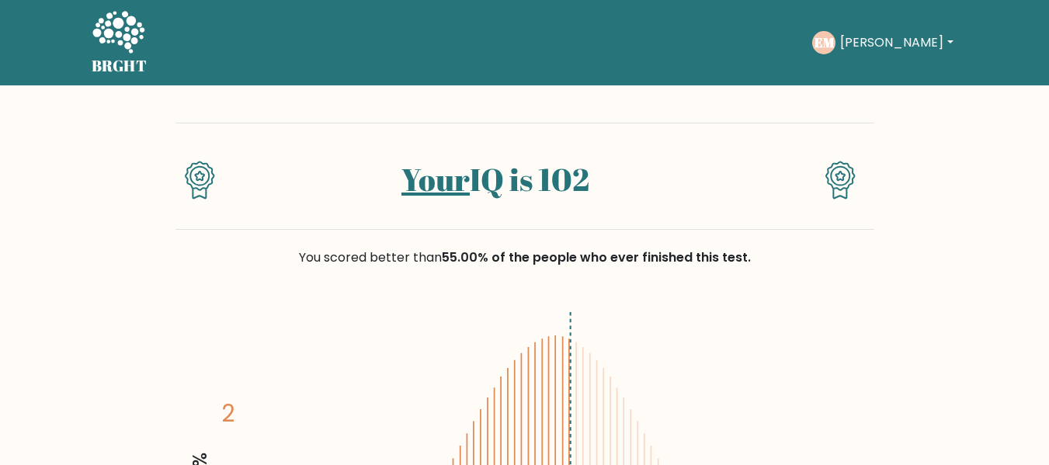
click at [767, 262] on div "You scored better than 55.00% of the people who ever finished this test." at bounding box center [524, 257] width 699 height 19
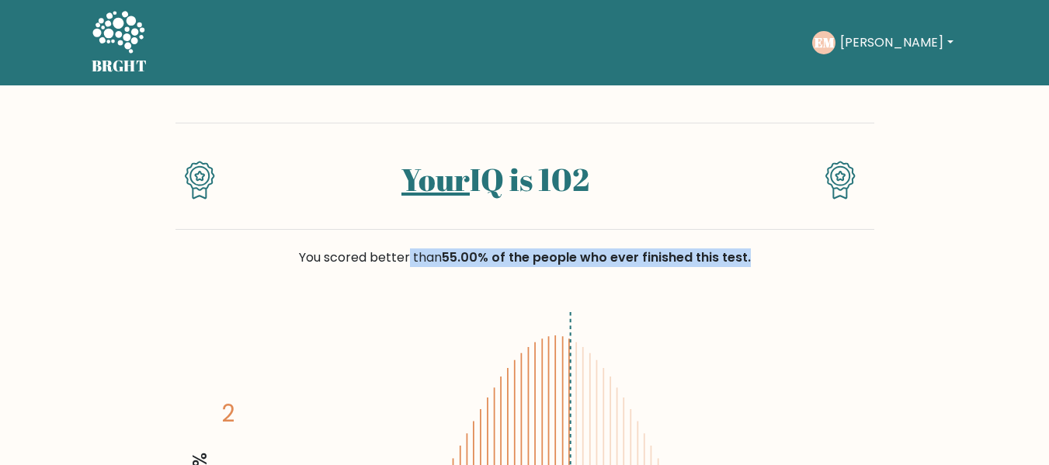
drag, startPoint x: 738, startPoint y: 255, endPoint x: 271, endPoint y: 252, distance: 466.6
click at [275, 251] on div "You scored better than 55.00% of the people who ever finished this test." at bounding box center [524, 257] width 699 height 19
click at [263, 257] on div "You scored better than 55.00% of the people who ever finished this test." at bounding box center [524, 257] width 699 height 19
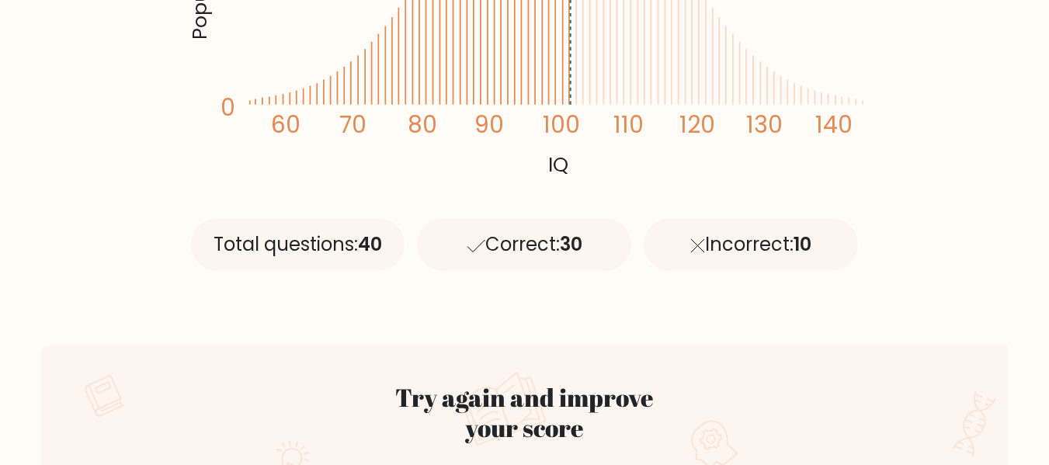
scroll to position [543, 0]
drag, startPoint x: 207, startPoint y: 231, endPoint x: 404, endPoint y: 233, distance: 196.4
click at [402, 233] on div "Total questions: 40" at bounding box center [298, 243] width 214 height 53
click at [472, 244] on icon at bounding box center [476, 245] width 19 height 14
drag, startPoint x: 536, startPoint y: 241, endPoint x: 415, endPoint y: 238, distance: 120.4
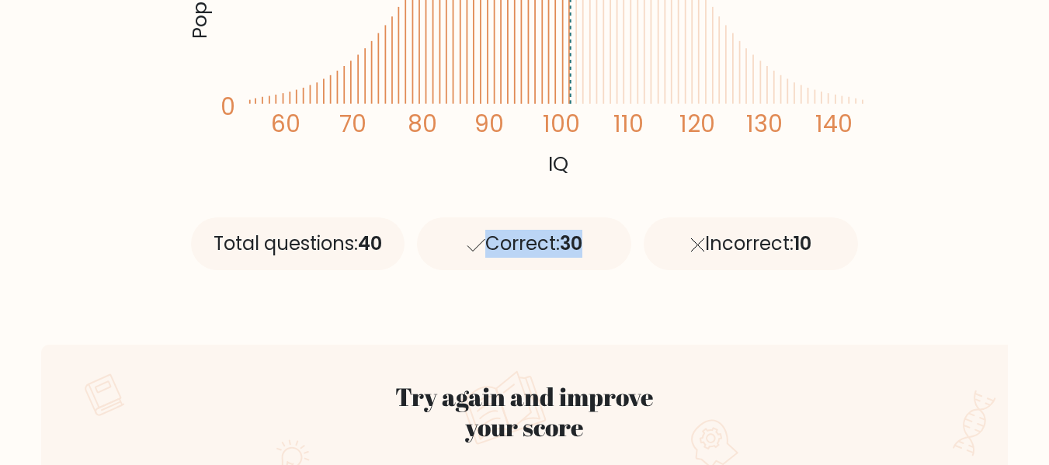
click at [417, 238] on div "Correct: 30" at bounding box center [524, 243] width 227 height 53
click at [651, 276] on div "Total questions: 40 Correct: 30 Incorrect: 10" at bounding box center [525, 238] width 680 height 140
drag, startPoint x: 835, startPoint y: 254, endPoint x: 103, endPoint y: 229, distance: 731.8
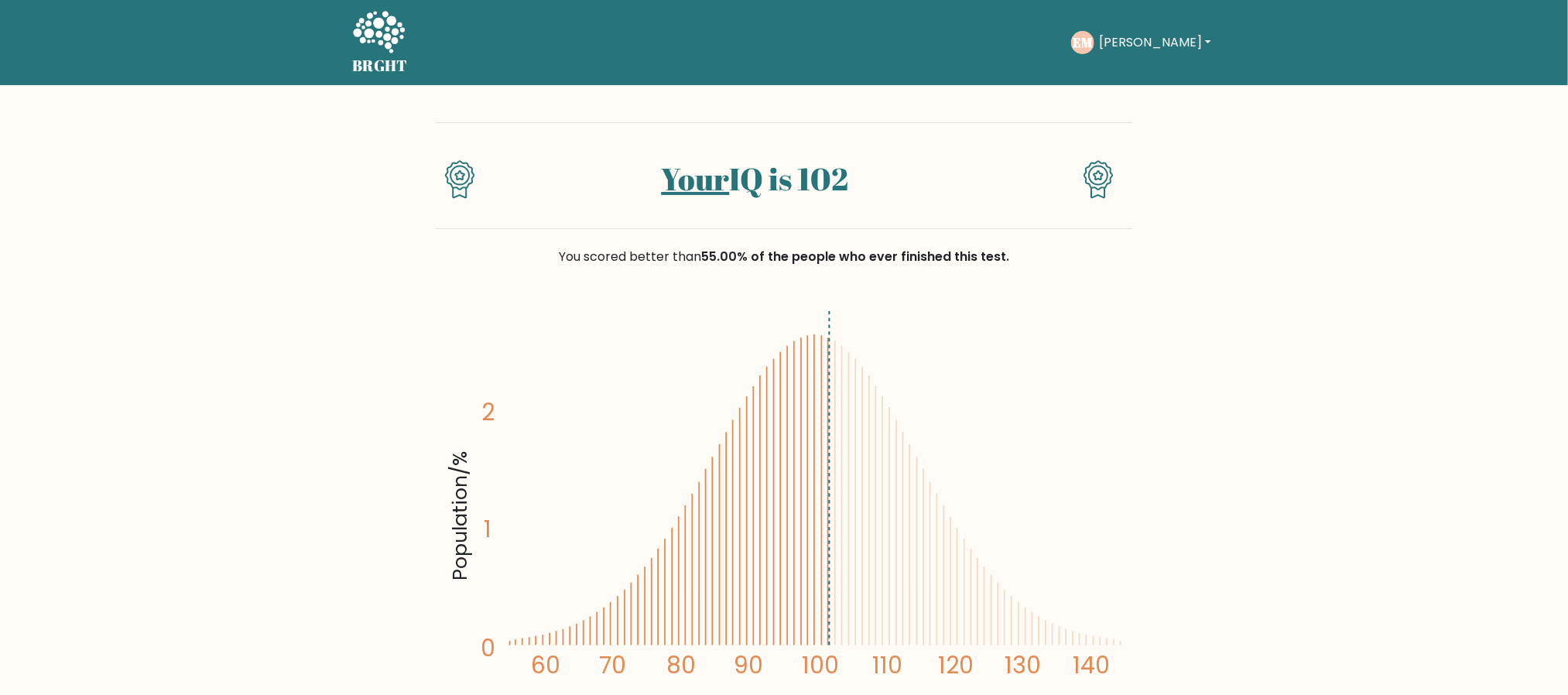
scroll to position [116, 0]
